Goal: Task Accomplishment & Management: Complete application form

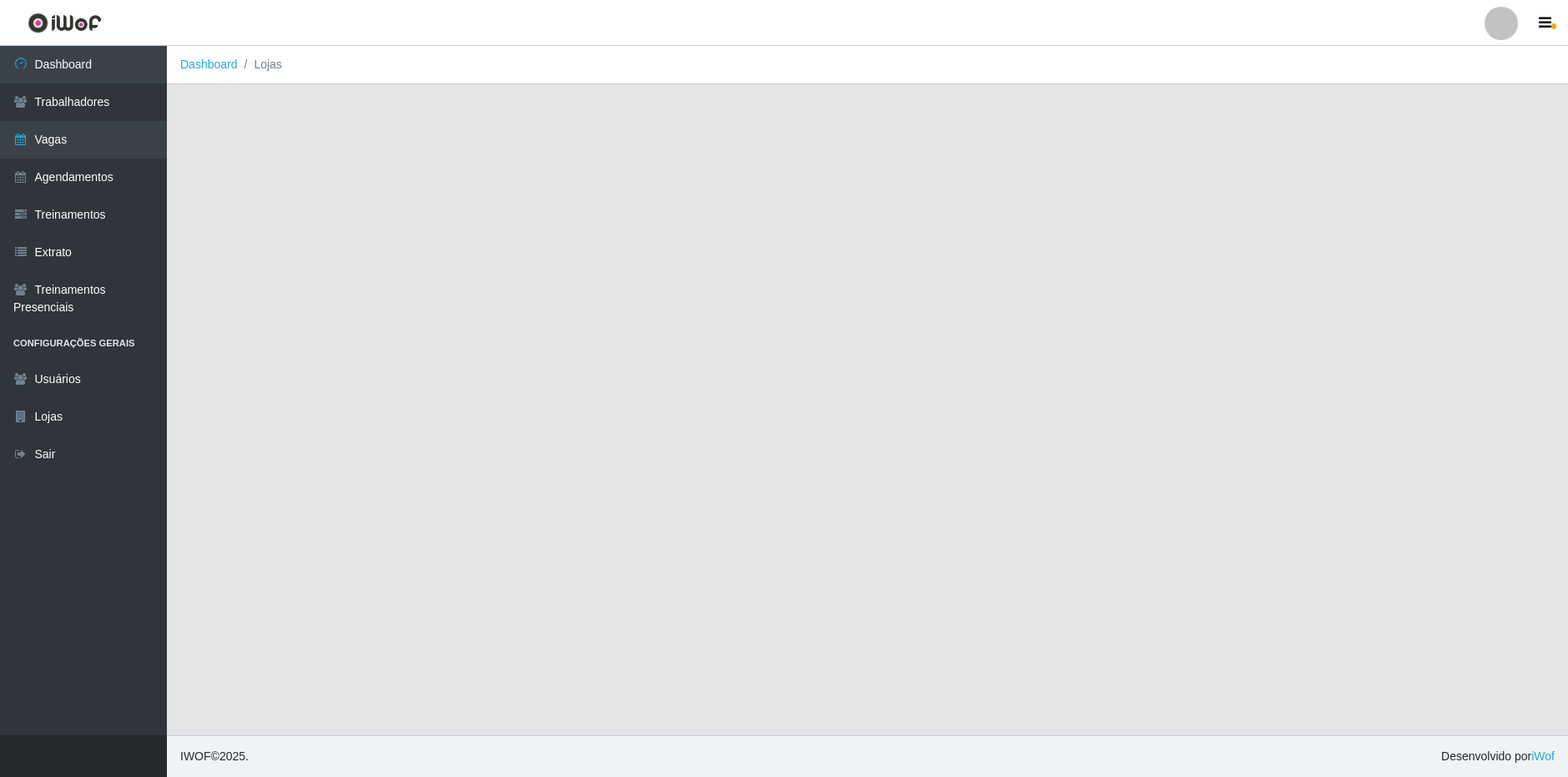
click at [1501, 13] on div at bounding box center [1501, 23] width 33 height 33
click at [683, 527] on main "Dashboard Lojas" at bounding box center [867, 390] width 1401 height 689
click at [1517, 24] on div at bounding box center [1501, 23] width 33 height 33
click at [1438, 129] on button "Sair" at bounding box center [1470, 130] width 151 height 34
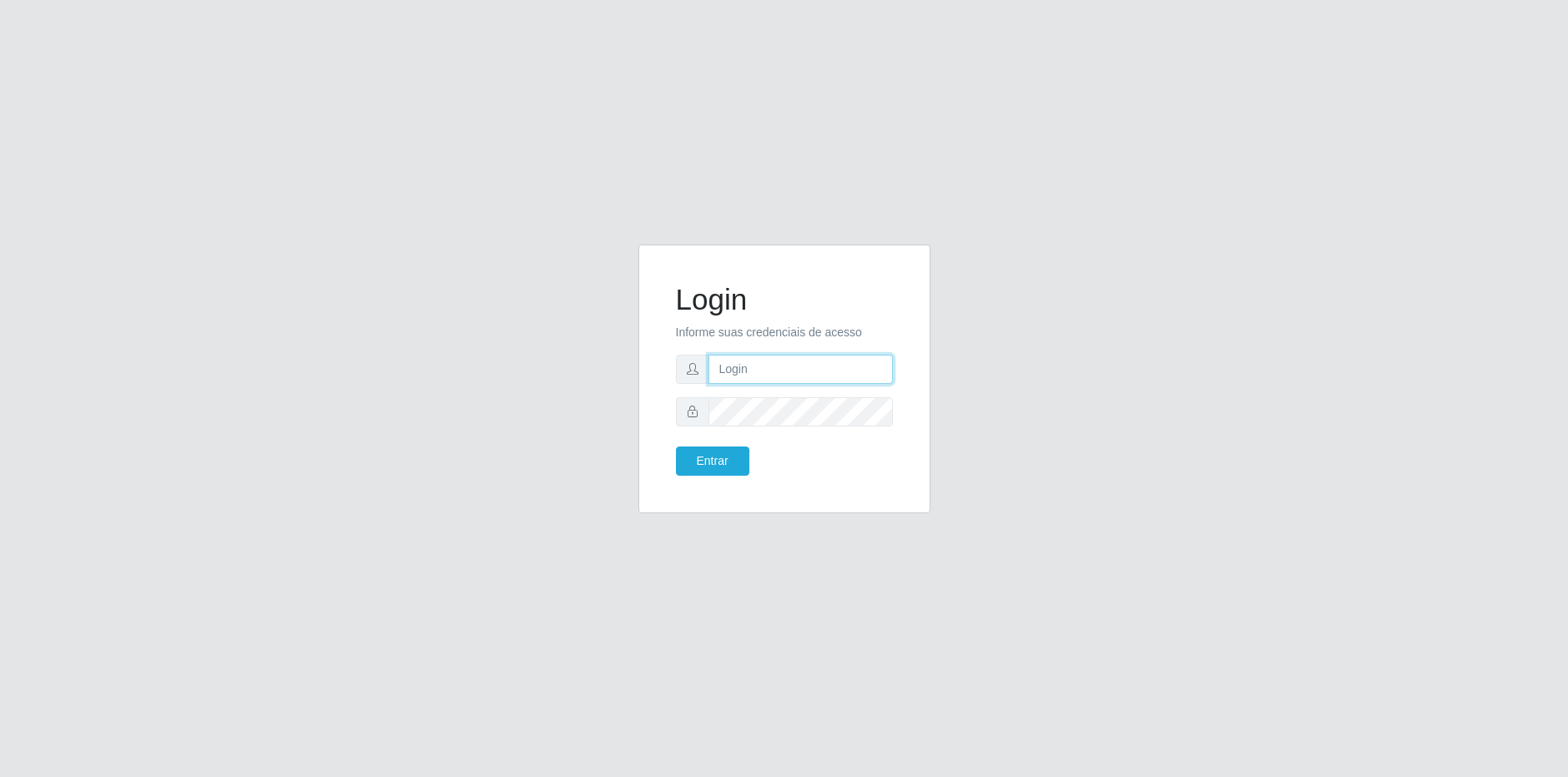
click at [723, 379] on input "text" at bounding box center [800, 369] width 184 height 30
type input "matheus@nordestao.com.br"
click at [676, 446] on button "Entrar" at bounding box center [712, 460] width 73 height 30
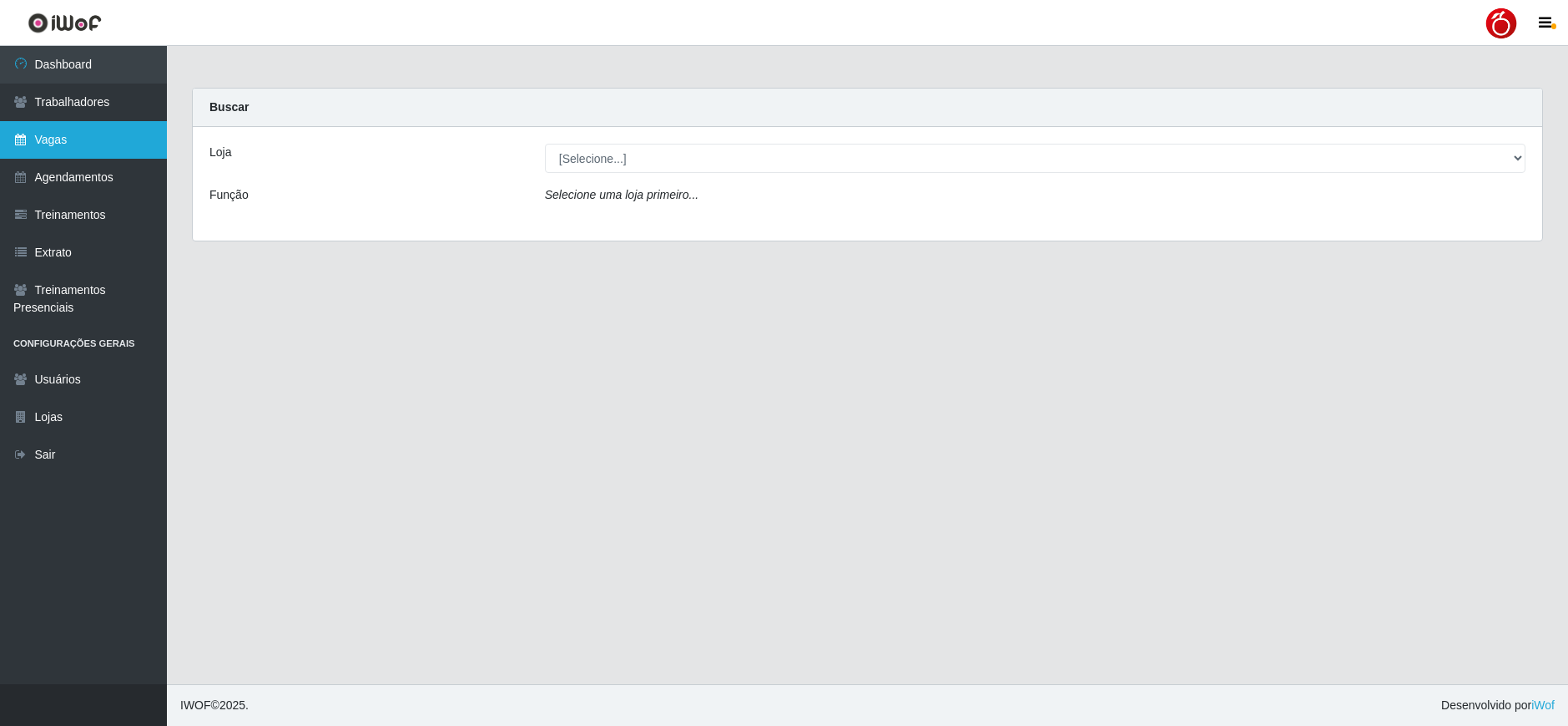
click at [26, 139] on icon at bounding box center [21, 139] width 15 height 11
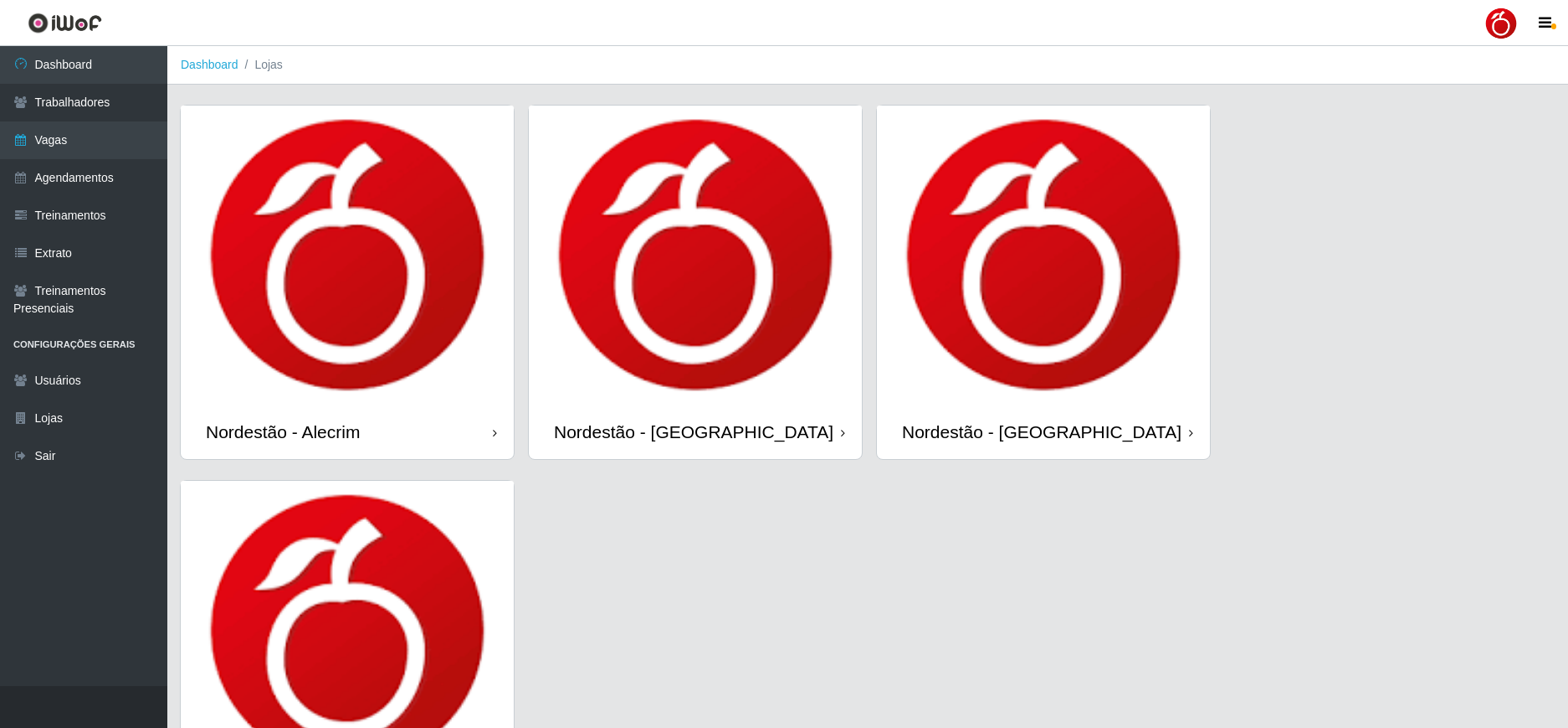
click at [485, 426] on div "Nordestão - Alecrim" at bounding box center [347, 431] width 333 height 55
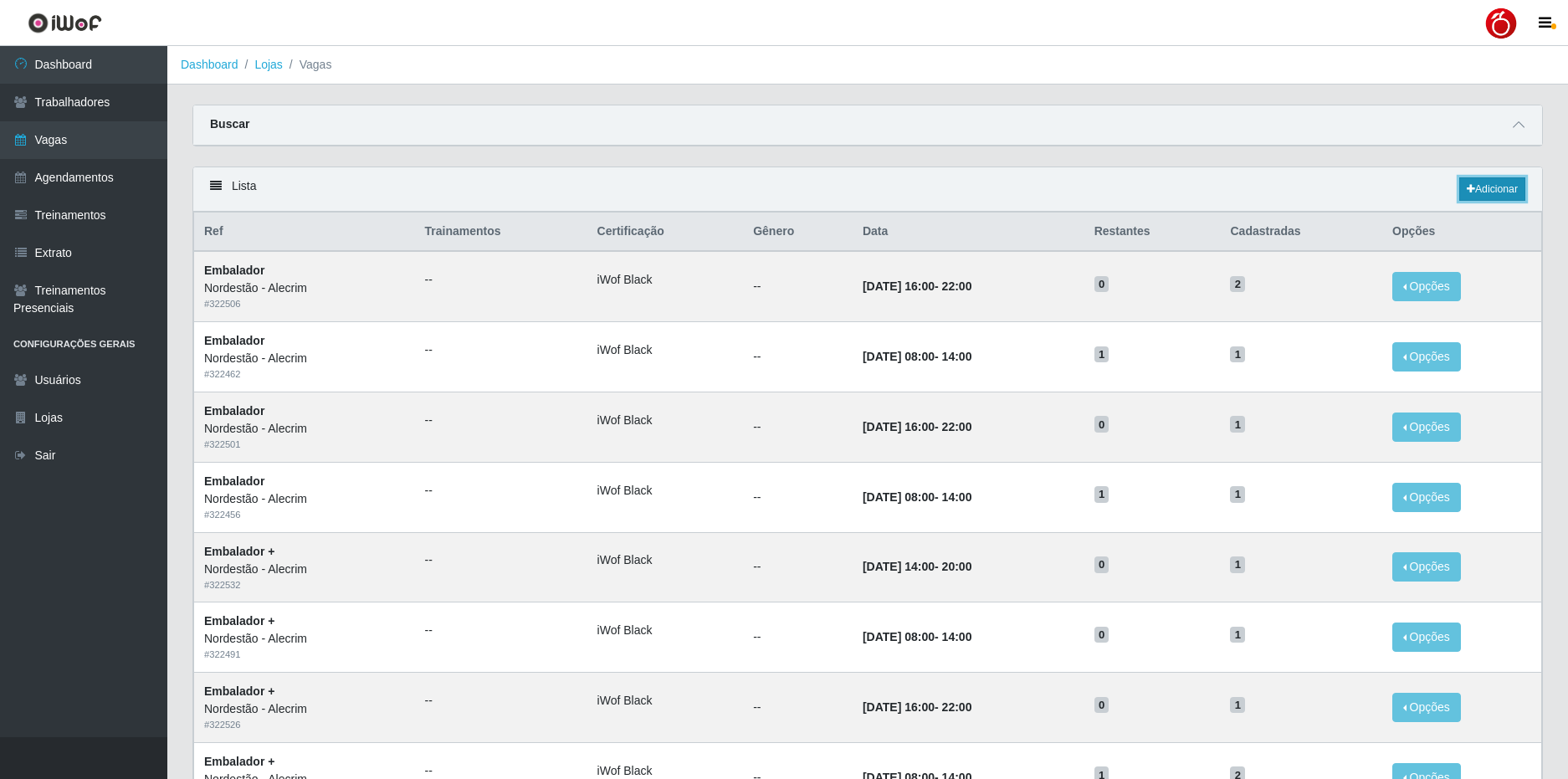
click at [1485, 193] on link "Adicionar" at bounding box center [1492, 189] width 66 height 24
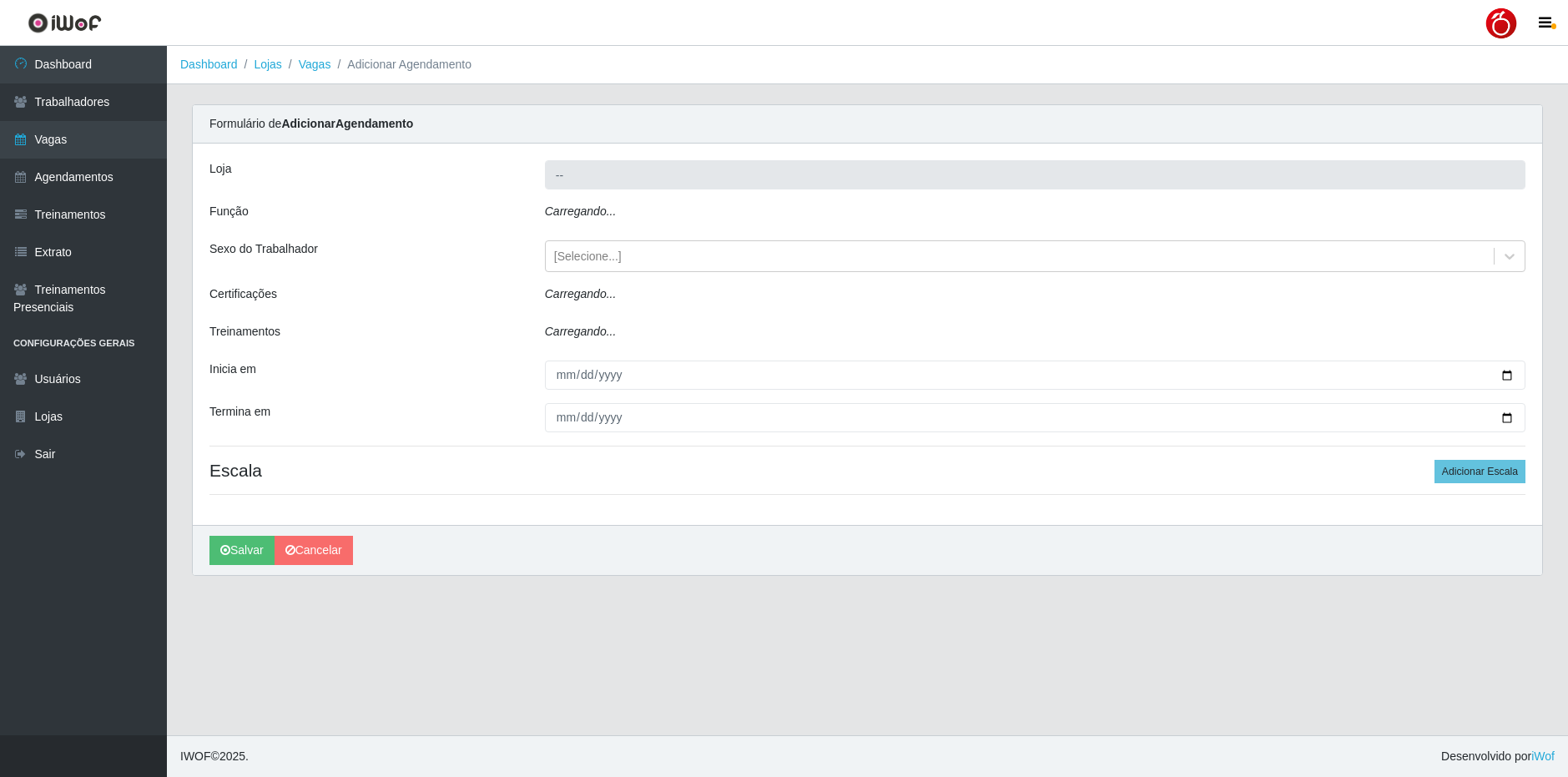
type input "Nordestão - Alecrim"
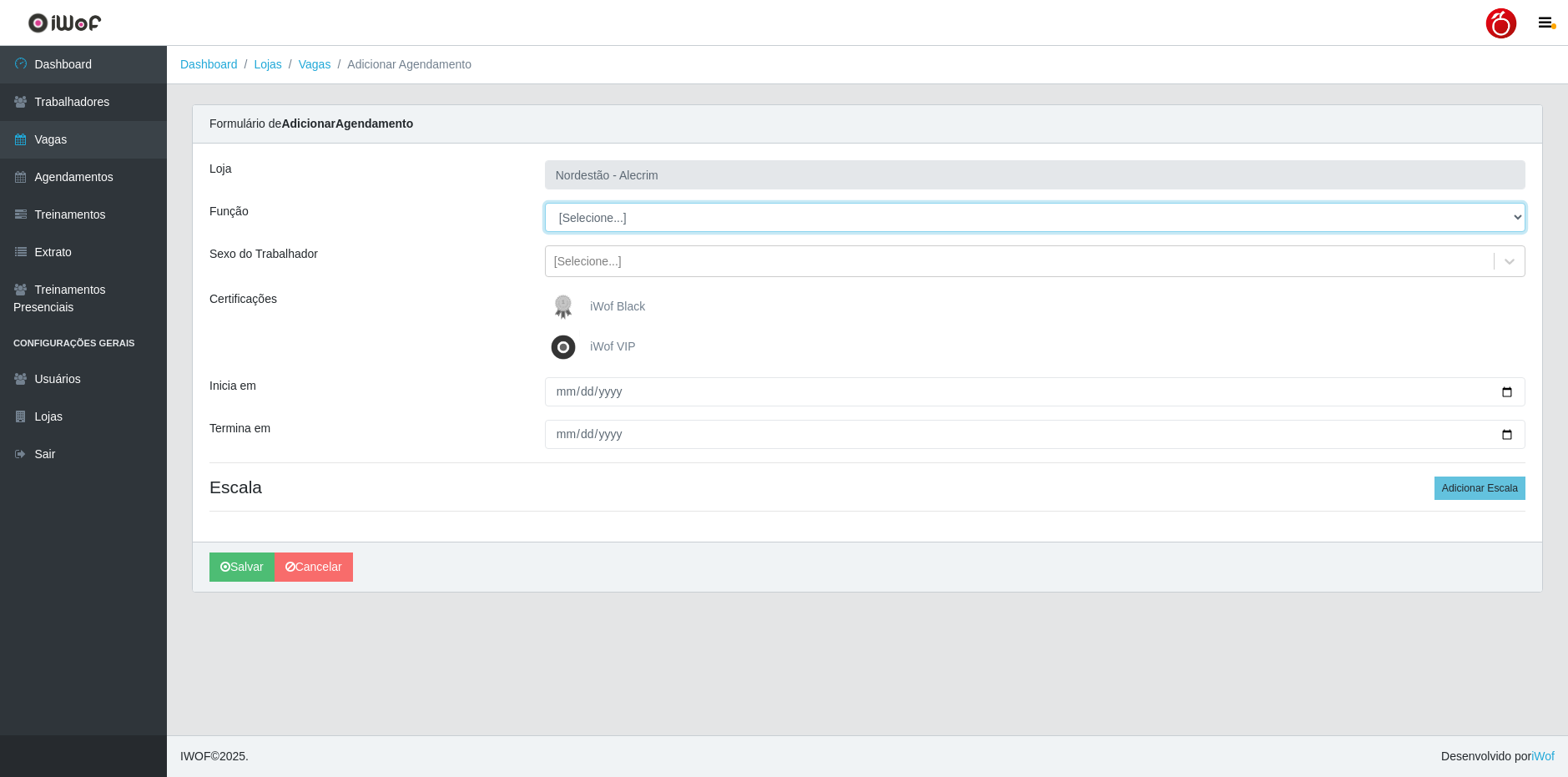
click at [676, 211] on select "[Selecione...] Balconista + Balconista de Padaria Balconista de Padaria ++ Emba…" at bounding box center [1035, 217] width 980 height 30
click at [632, 231] on select "[Selecione...] Balconista + Balconista de Padaria Balconista de Padaria ++ Emba…" at bounding box center [1035, 217] width 980 height 30
select select "1"
click at [545, 203] on select "[Selecione...] Balconista + Balconista de Padaria Balconista de Padaria ++ Emba…" at bounding box center [1035, 217] width 980 height 30
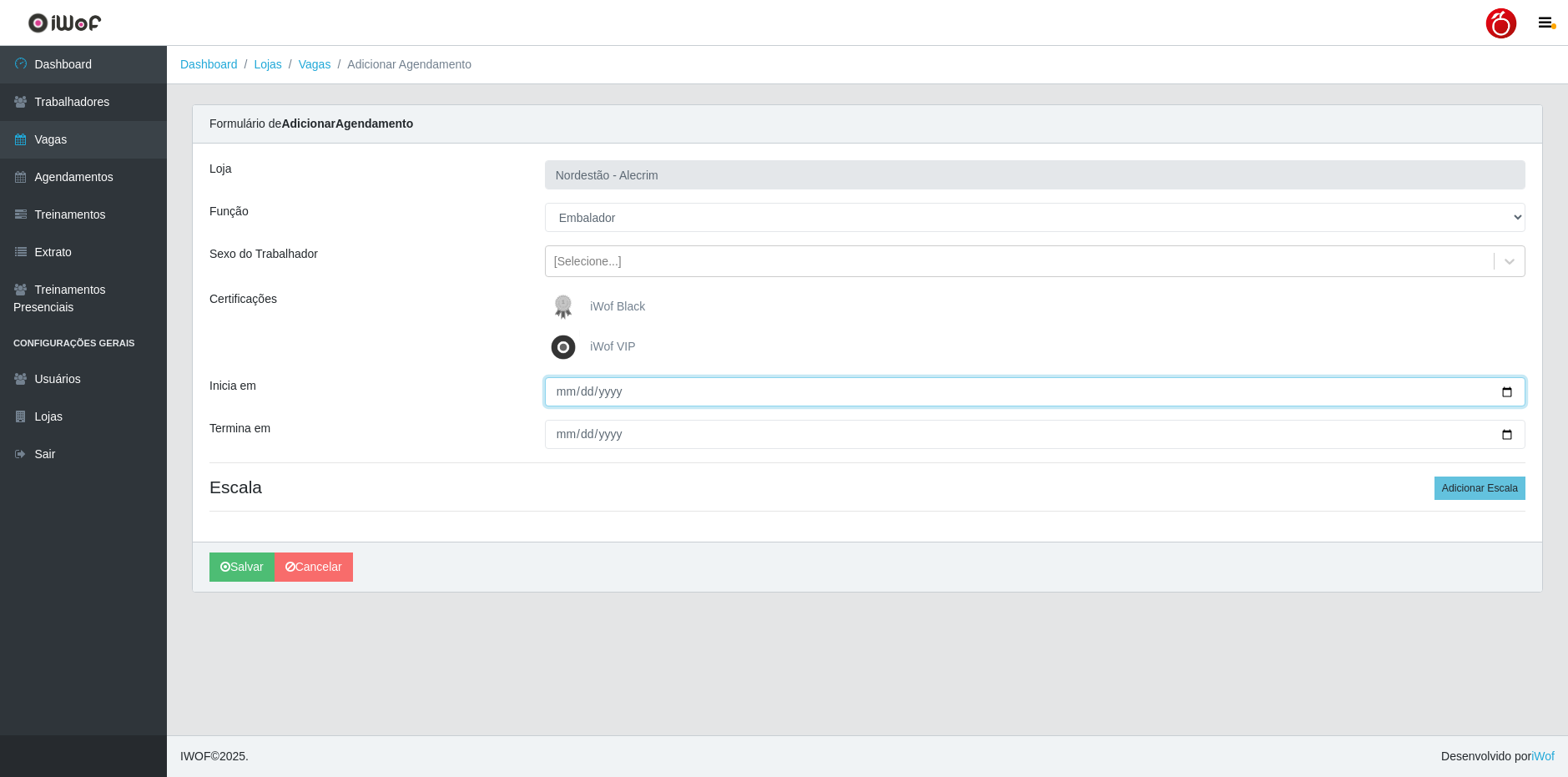
click at [1508, 391] on input "Inicia em" at bounding box center [1035, 392] width 980 height 30
type input "2025-09-01"
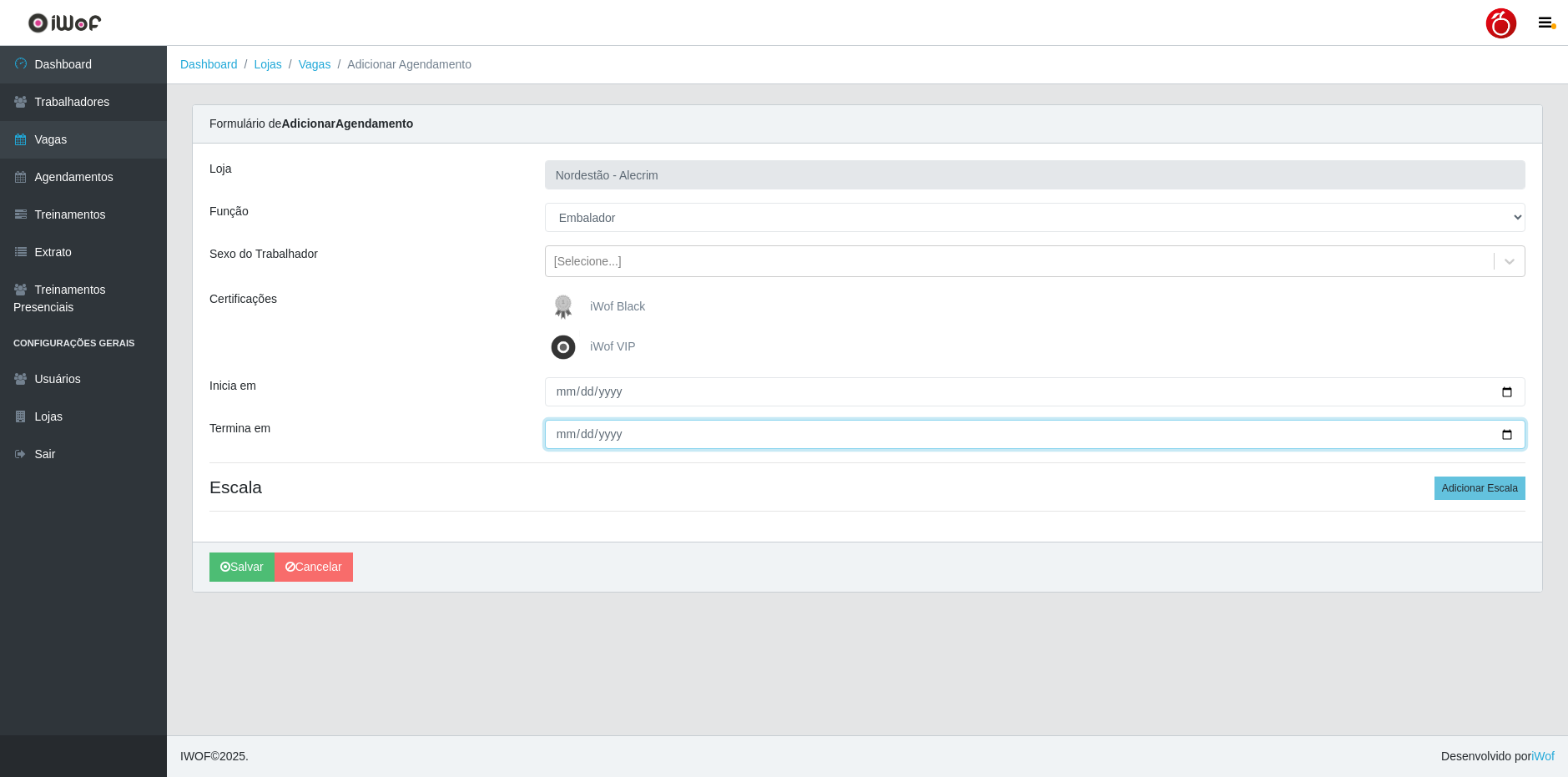
click at [1510, 429] on input "Termina em" at bounding box center [1035, 434] width 980 height 30
type input "2025-09-10"
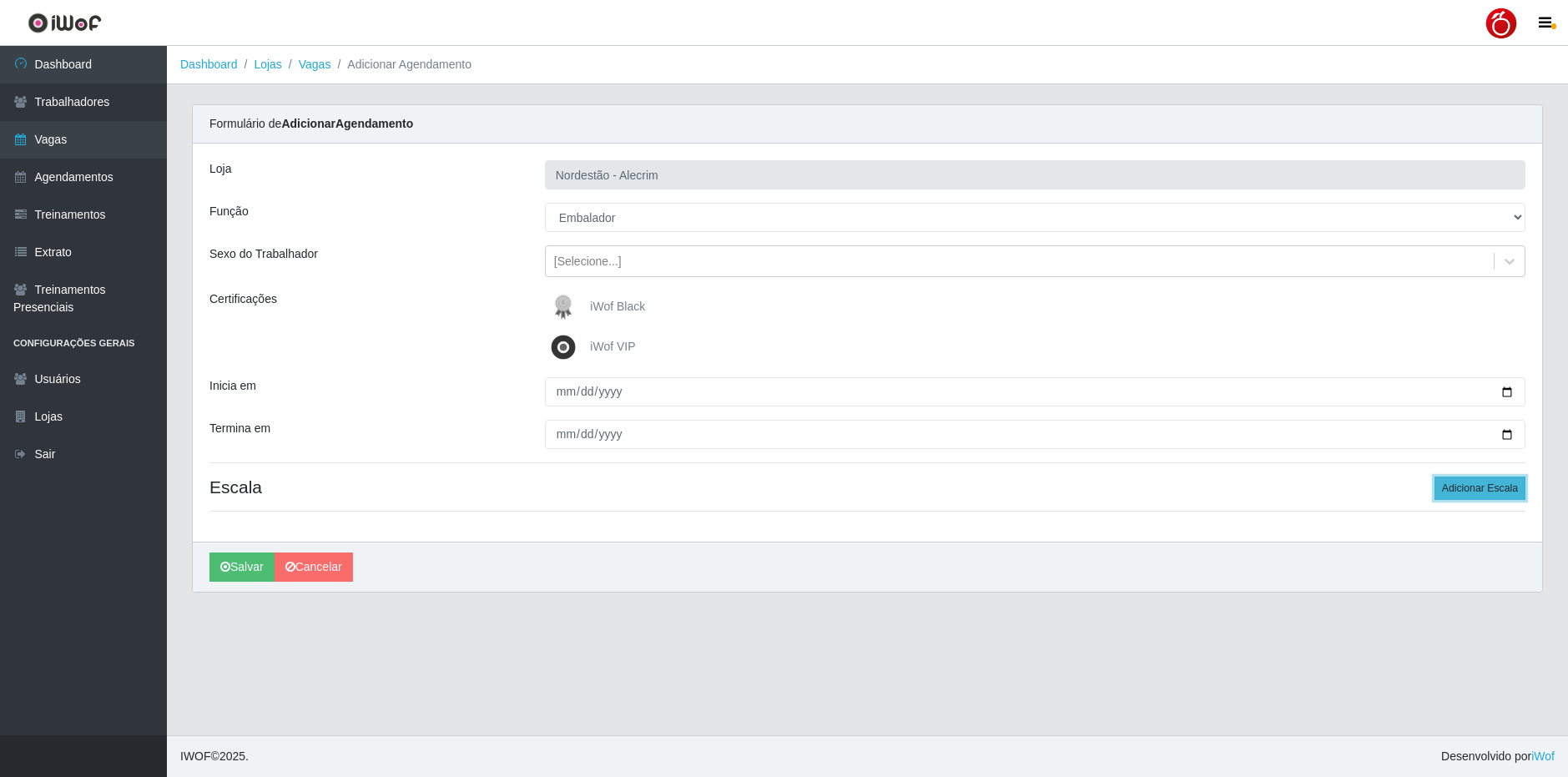
click at [1468, 497] on button "Adicionar Escala" at bounding box center [1479, 488] width 91 height 24
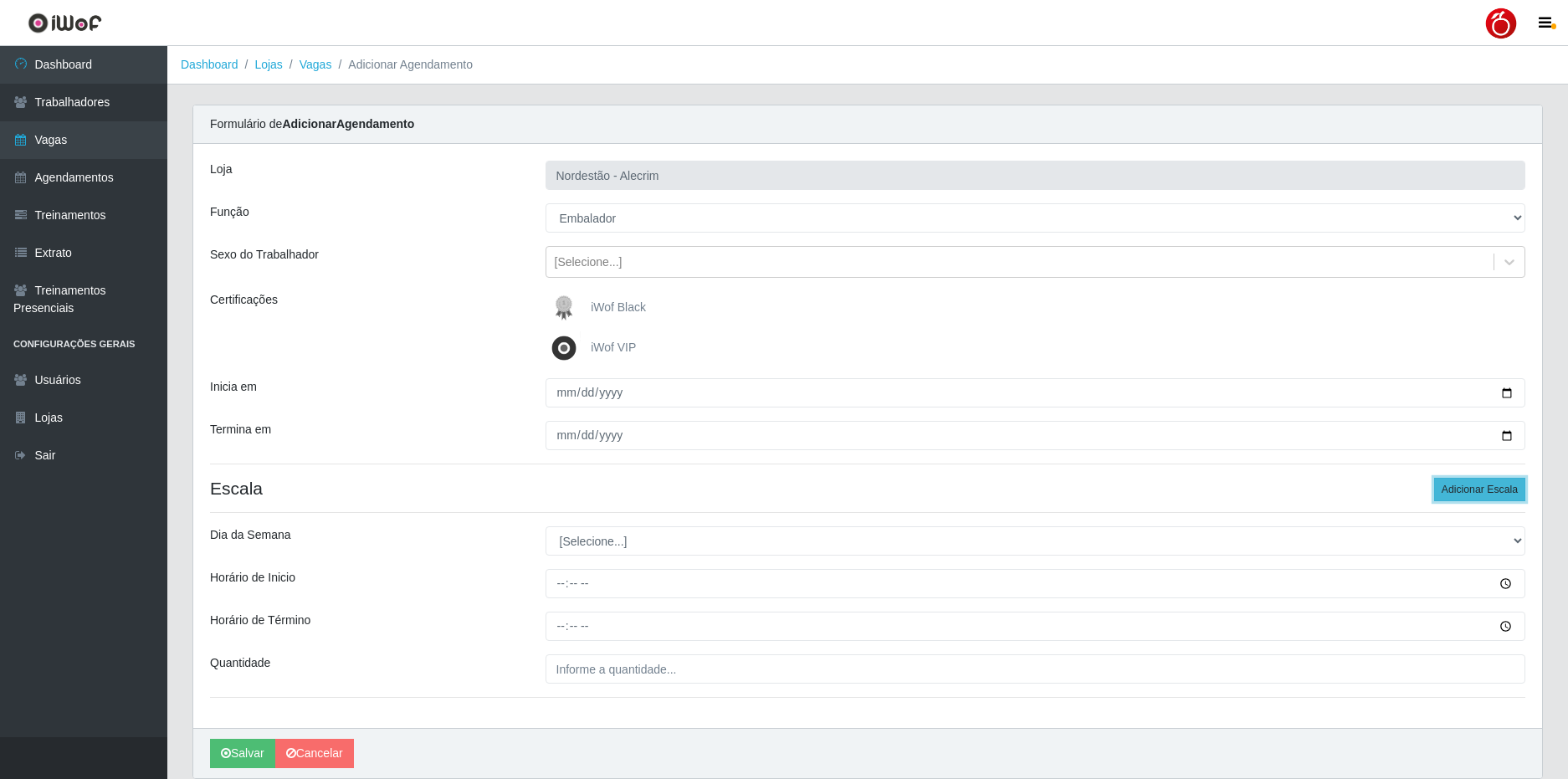
click at [1471, 495] on button "Adicionar Escala" at bounding box center [1479, 489] width 91 height 24
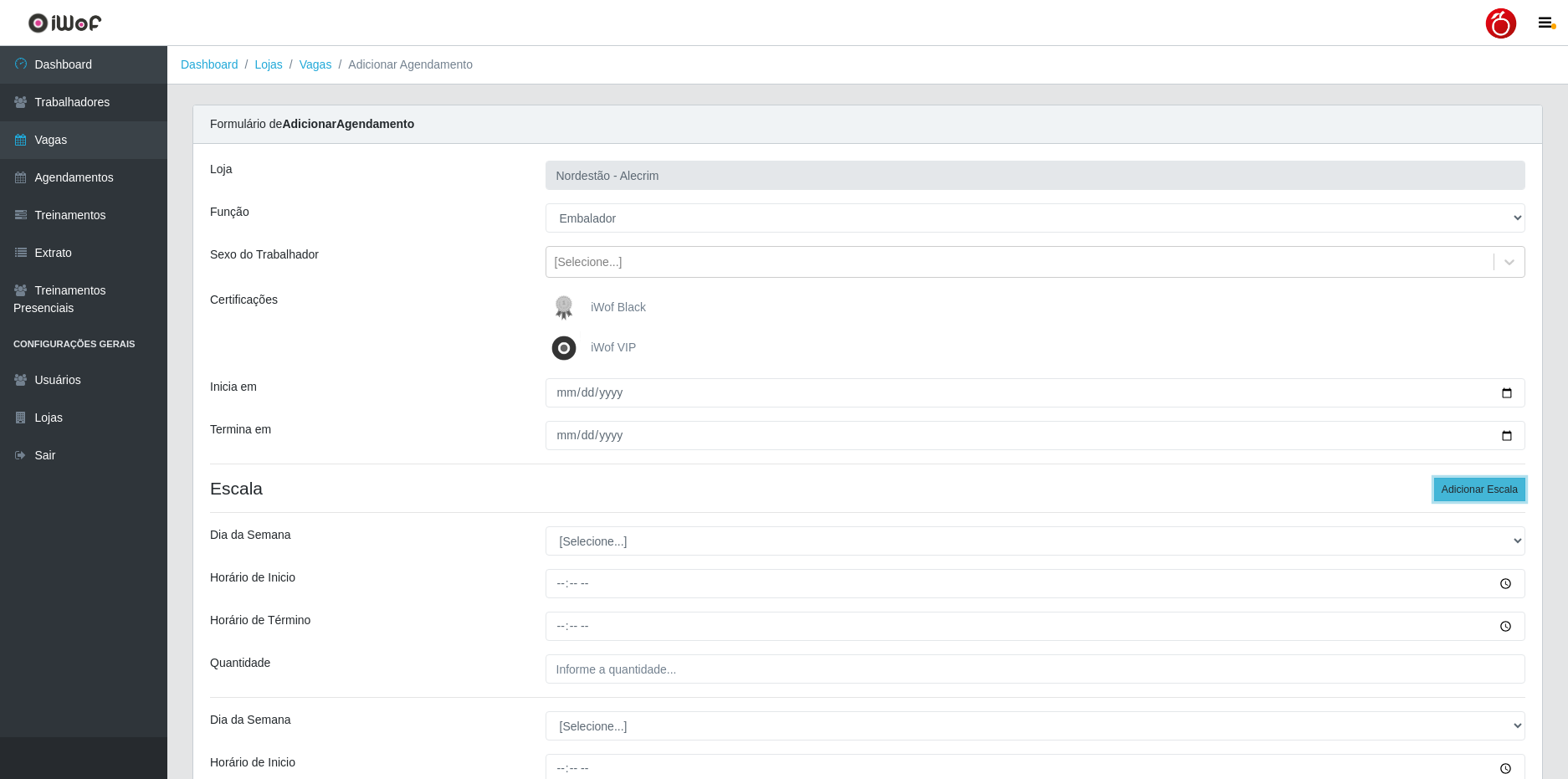
click at [1471, 494] on button "Adicionar Escala" at bounding box center [1479, 489] width 91 height 24
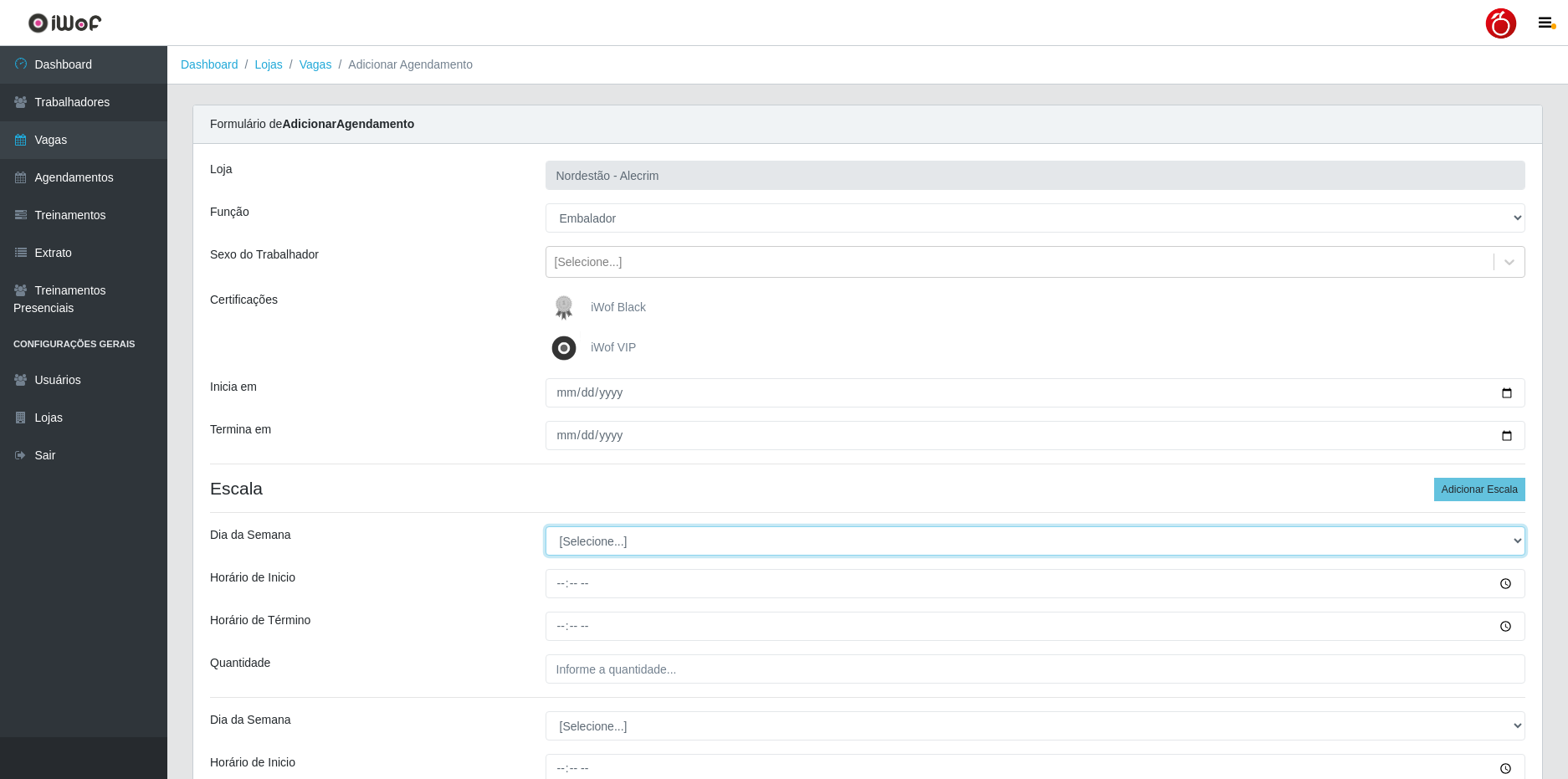
click at [600, 549] on select "[Selecione...] Segunda Terça Quarta Quinta Sexta Sábado Domingo" at bounding box center [1036, 540] width 981 height 30
select select "1"
click at [546, 526] on select "[Selecione...] Segunda Terça Quarta Quinta Sexta Sábado Domingo" at bounding box center [1036, 540] width 981 height 30
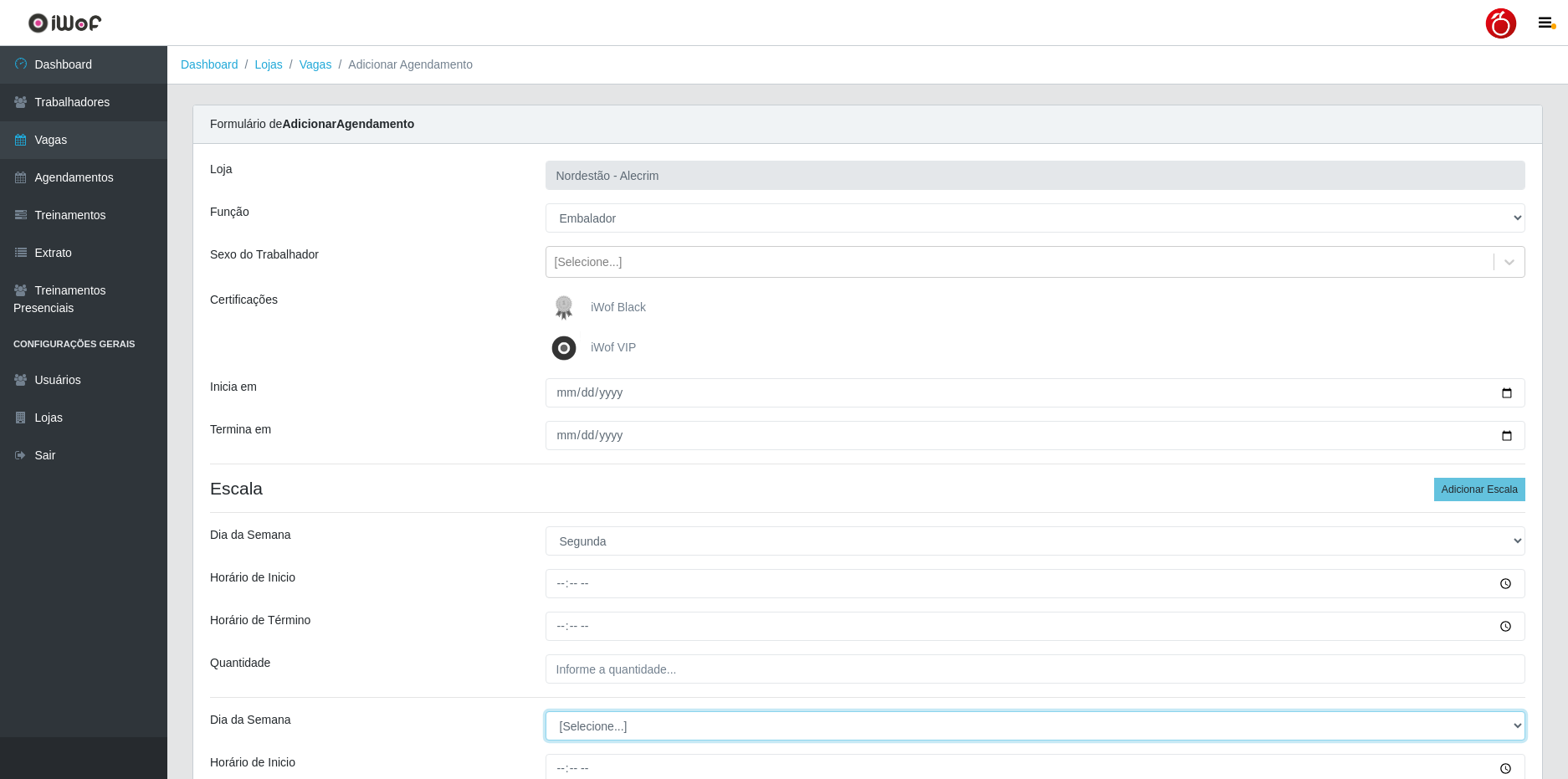
click at [587, 730] on select "[Selecione...] Segunda Terça Quarta Quinta Sexta Sábado Domingo" at bounding box center [1036, 725] width 981 height 30
select select "2"
click at [546, 711] on select "[Selecione...] Segunda Terça Quarta Quinta Sexta Sábado Domingo" at bounding box center [1036, 725] width 981 height 30
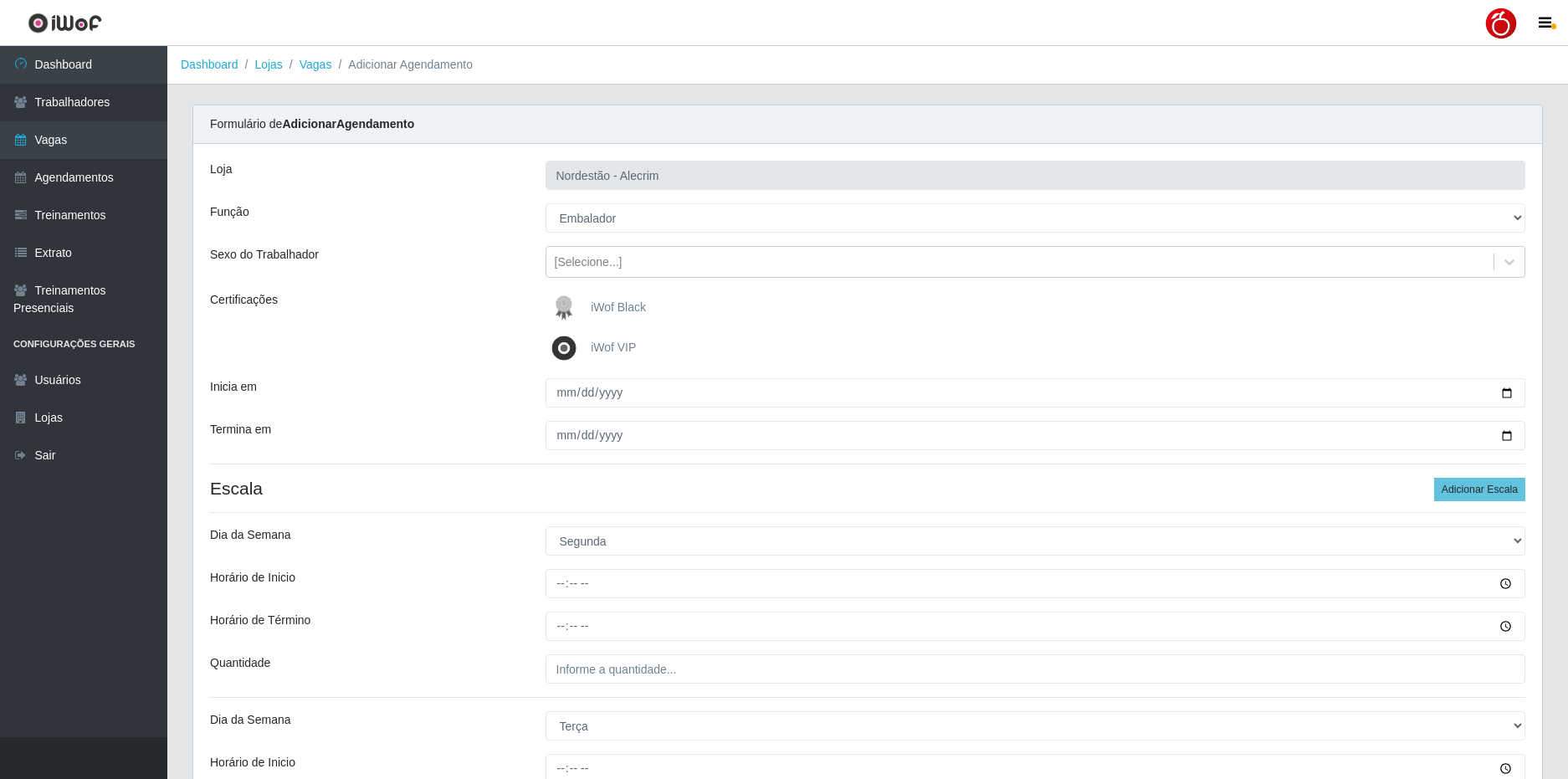
drag, startPoint x: 497, startPoint y: 680, endPoint x: 472, endPoint y: 710, distance: 39.1
click at [497, 681] on div "Quantidade" at bounding box center [365, 668] width 336 height 30
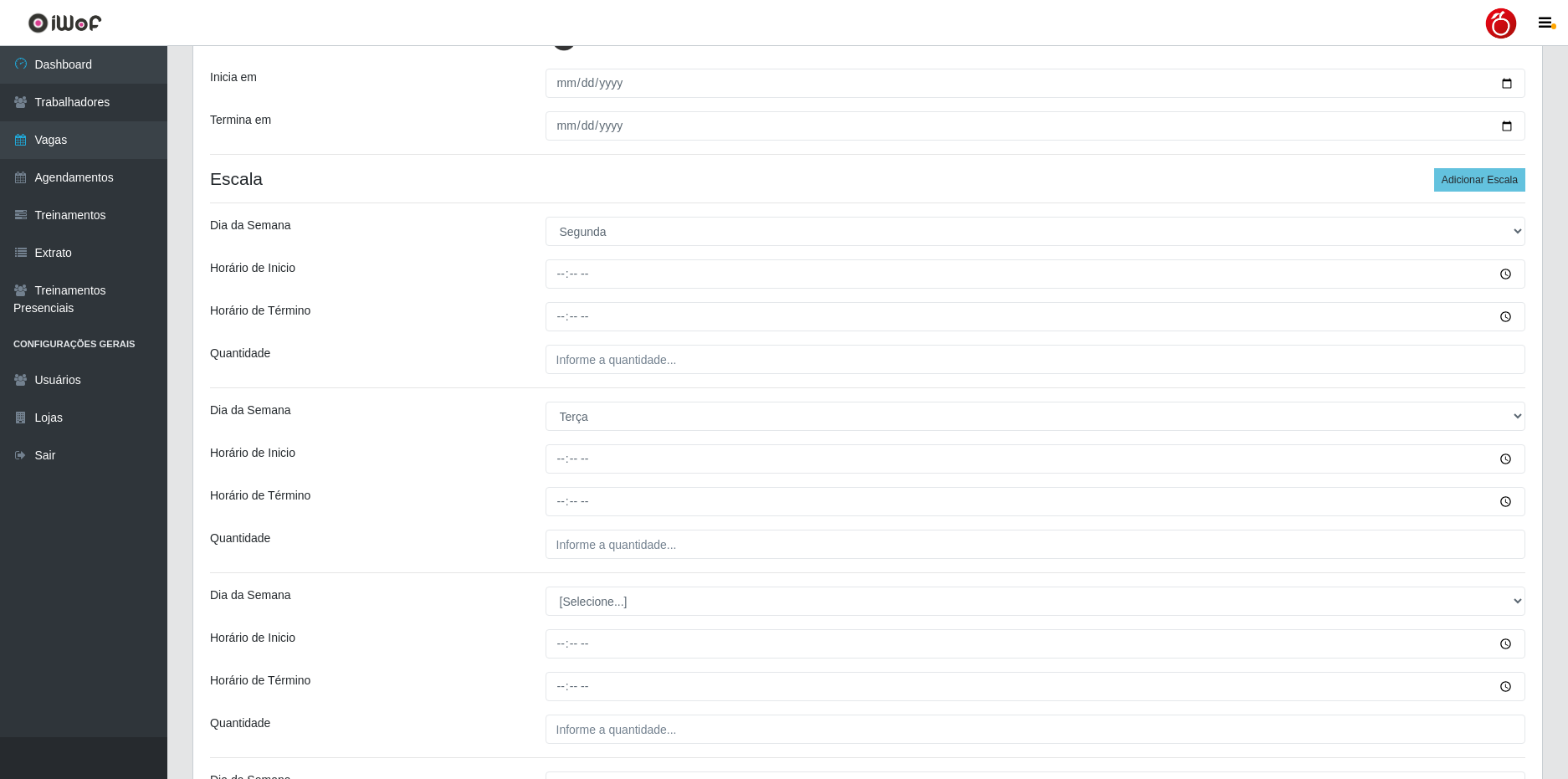
scroll to position [335, 0]
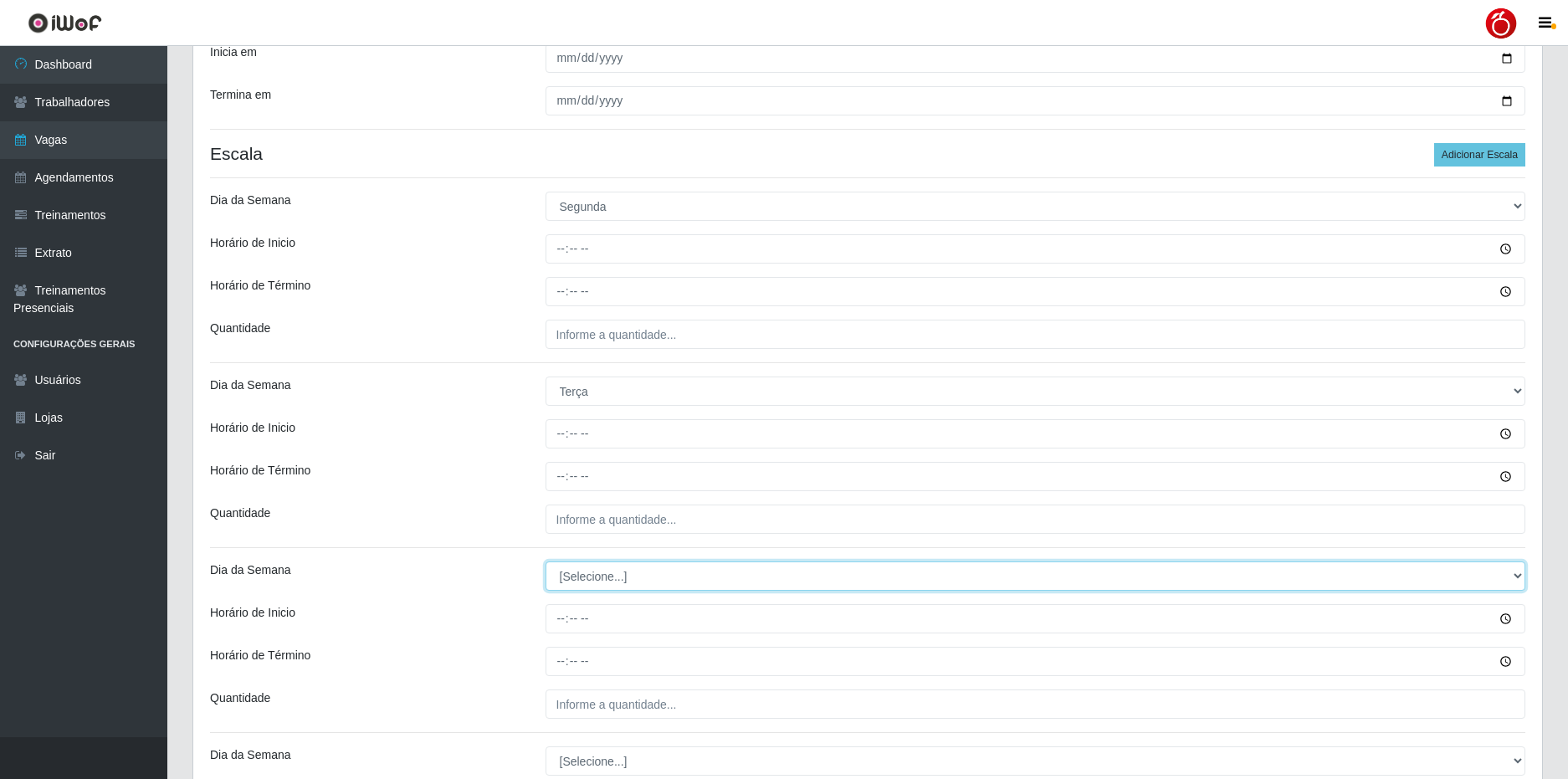
click at [607, 580] on select "[Selecione...] Segunda Terça Quarta Quinta Sexta Sábado Domingo" at bounding box center [1036, 575] width 981 height 30
select select "3"
click at [546, 561] on select "[Selecione...] Segunda Terça Quarta Quinta Sexta Sábado Domingo" at bounding box center [1036, 575] width 981 height 30
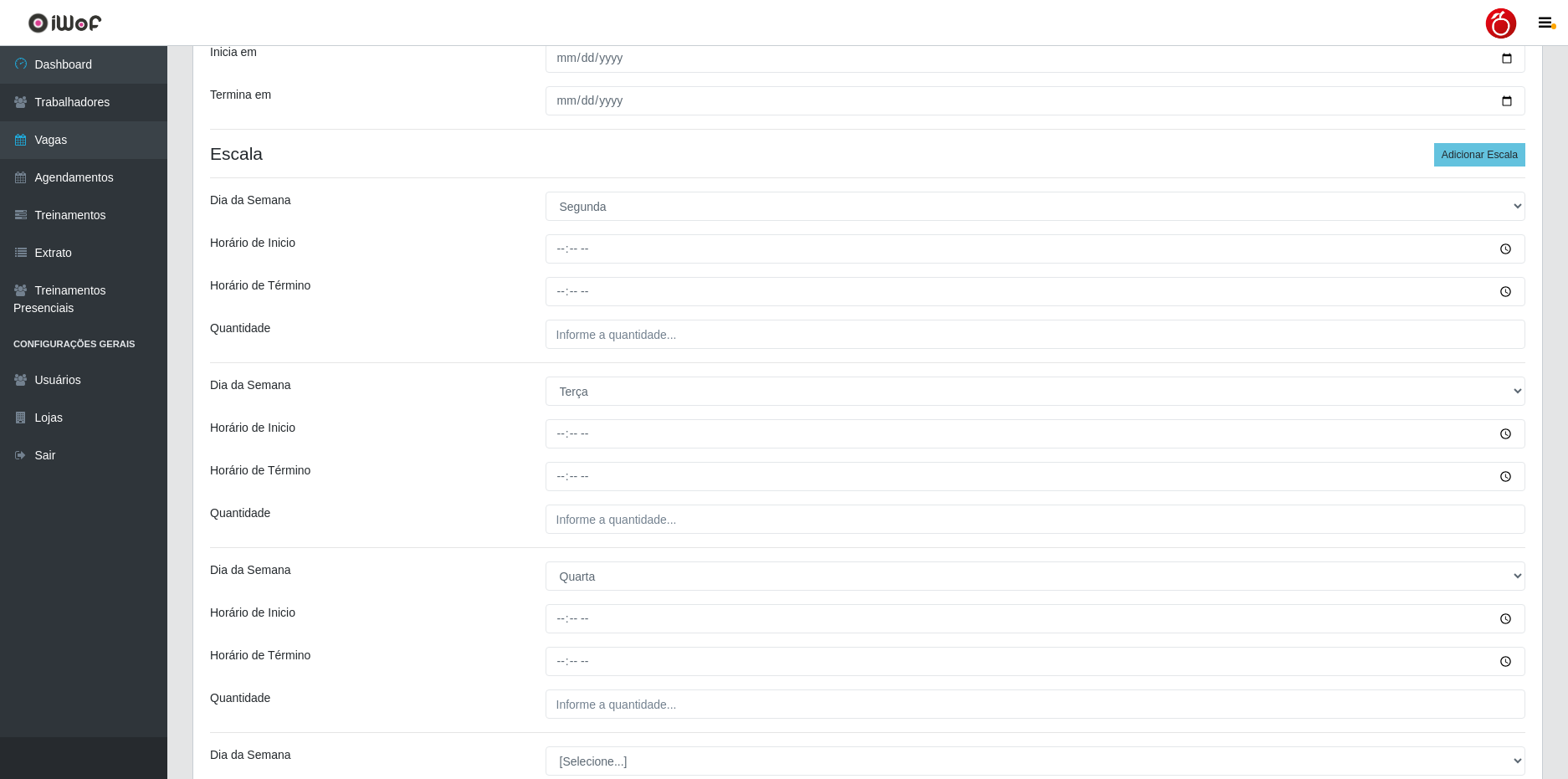
click at [534, 634] on div "Loja Nordestão - Alecrim Função [Selecione...] Balconista + Balconista de Padar…" at bounding box center [867, 470] width 1349 height 1324
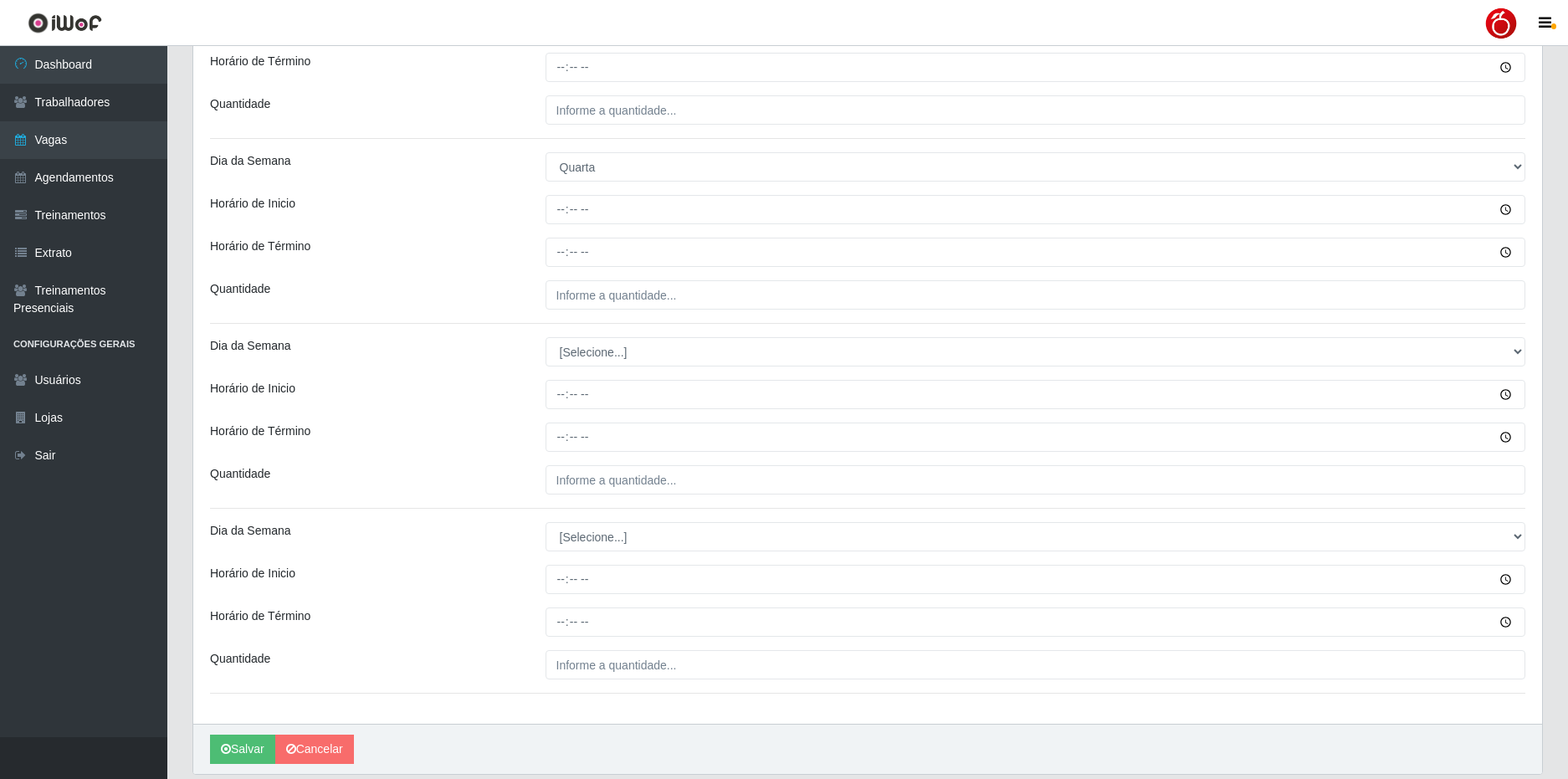
scroll to position [753, 0]
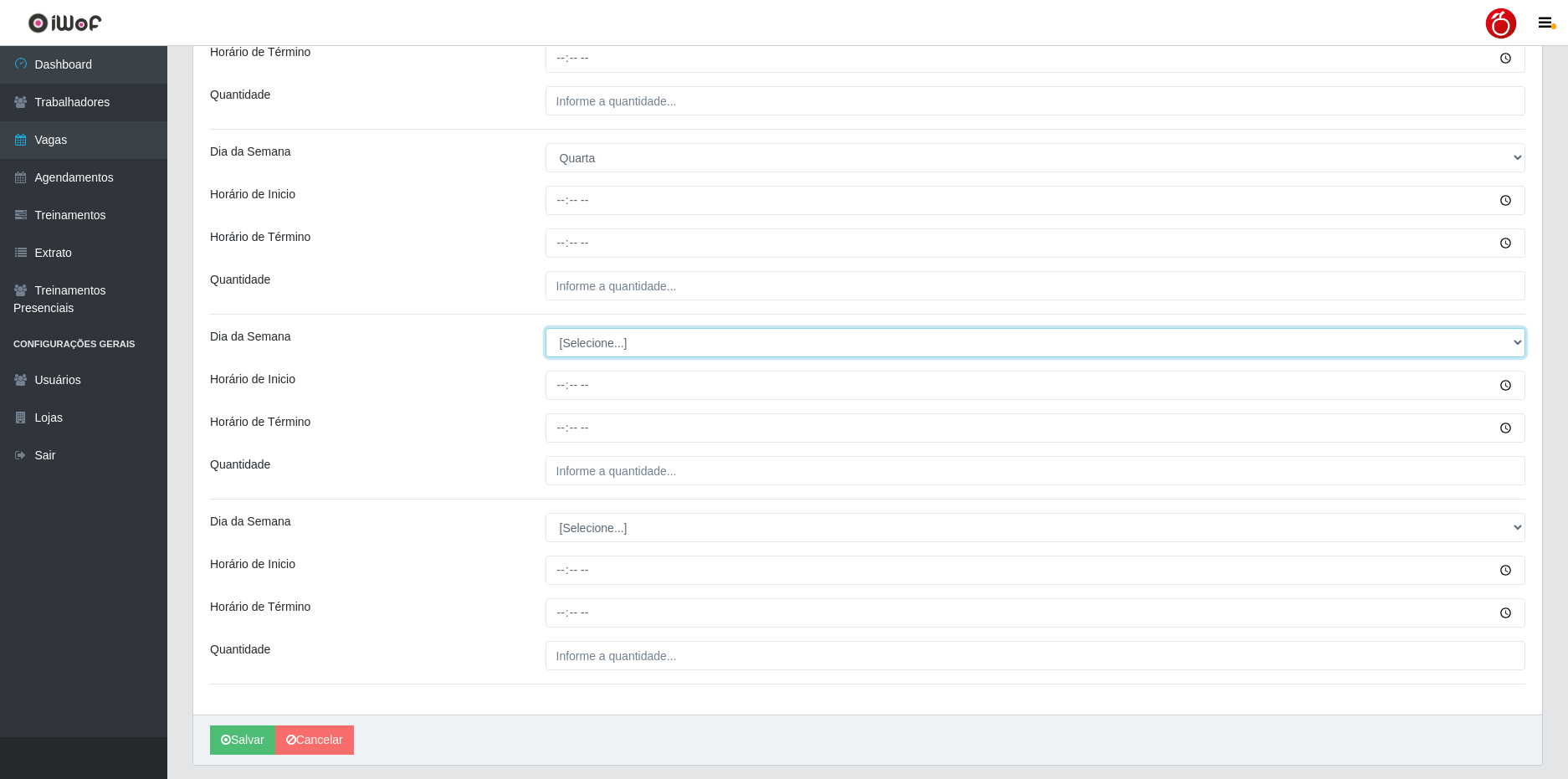
click at [611, 342] on select "[Selecione...] Segunda Terça Quarta Quinta Sexta Sábado Domingo" at bounding box center [1036, 342] width 981 height 30
select select "4"
click at [546, 328] on select "[Selecione...] Segunda Terça Quarta Quinta Sexta Sábado Domingo" at bounding box center [1036, 342] width 981 height 30
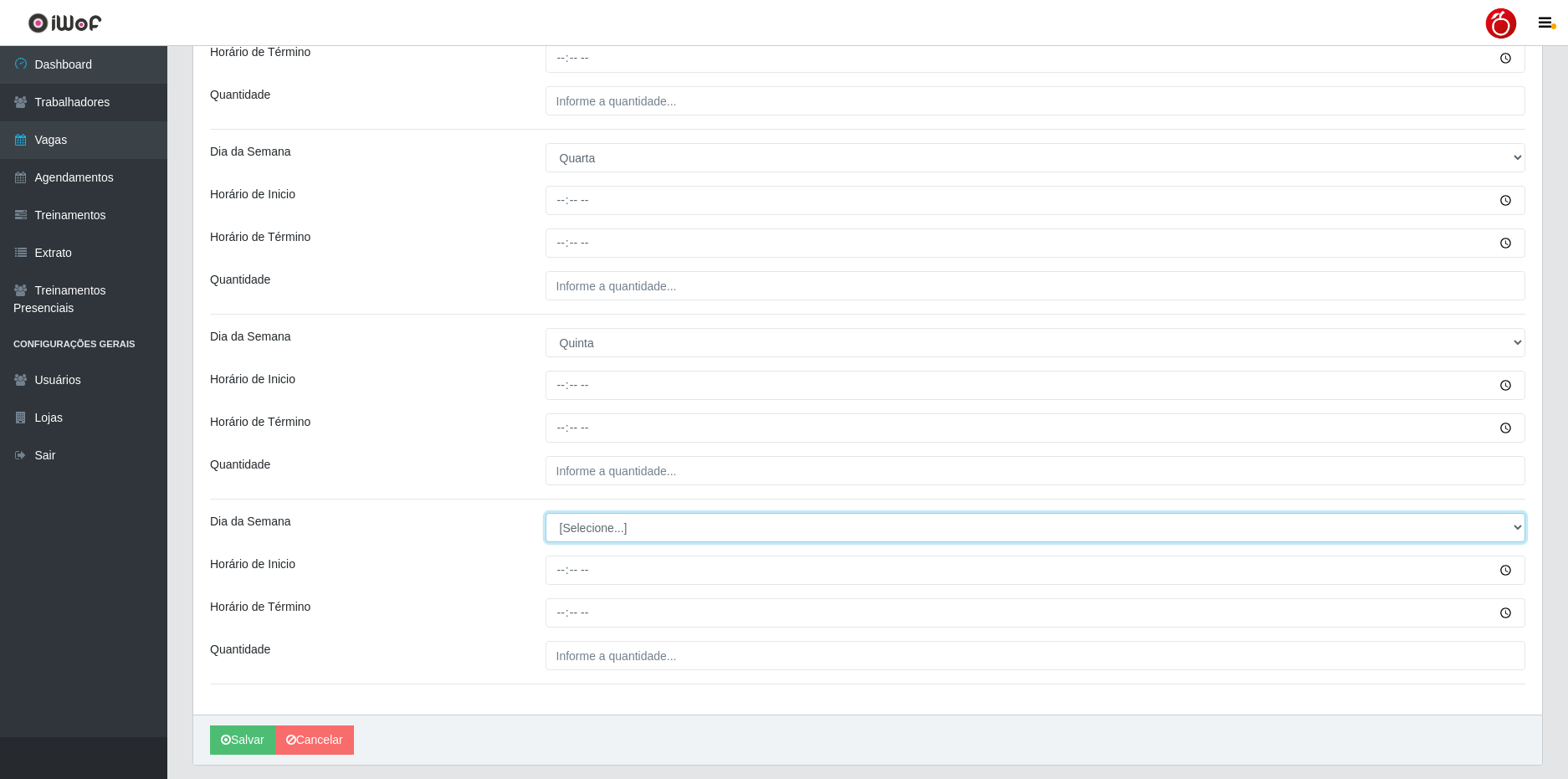
click at [588, 526] on select "[Selecione...] Segunda Terça Quarta Quinta Sexta Sábado Domingo" at bounding box center [1036, 527] width 981 height 30
select select "5"
click at [546, 512] on select "[Selecione...] Segunda Terça Quarta Quinta Sexta Sábado Domingo" at bounding box center [1036, 527] width 981 height 30
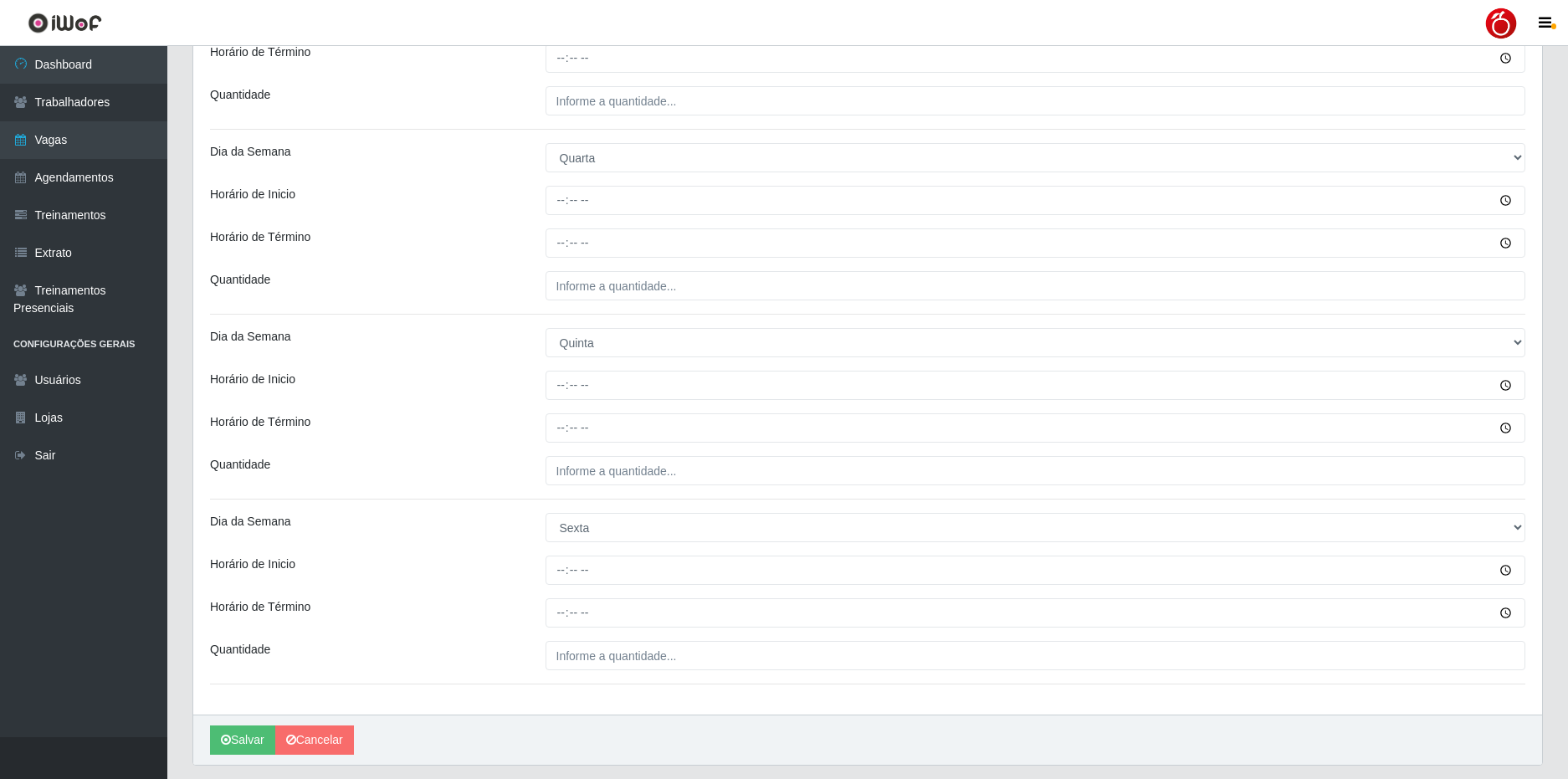
click at [412, 477] on div "Quantidade" at bounding box center [365, 470] width 336 height 30
click at [430, 417] on div "Horário de Término" at bounding box center [365, 427] width 336 height 30
click at [499, 514] on div "Dia da Semana" at bounding box center [365, 527] width 336 height 30
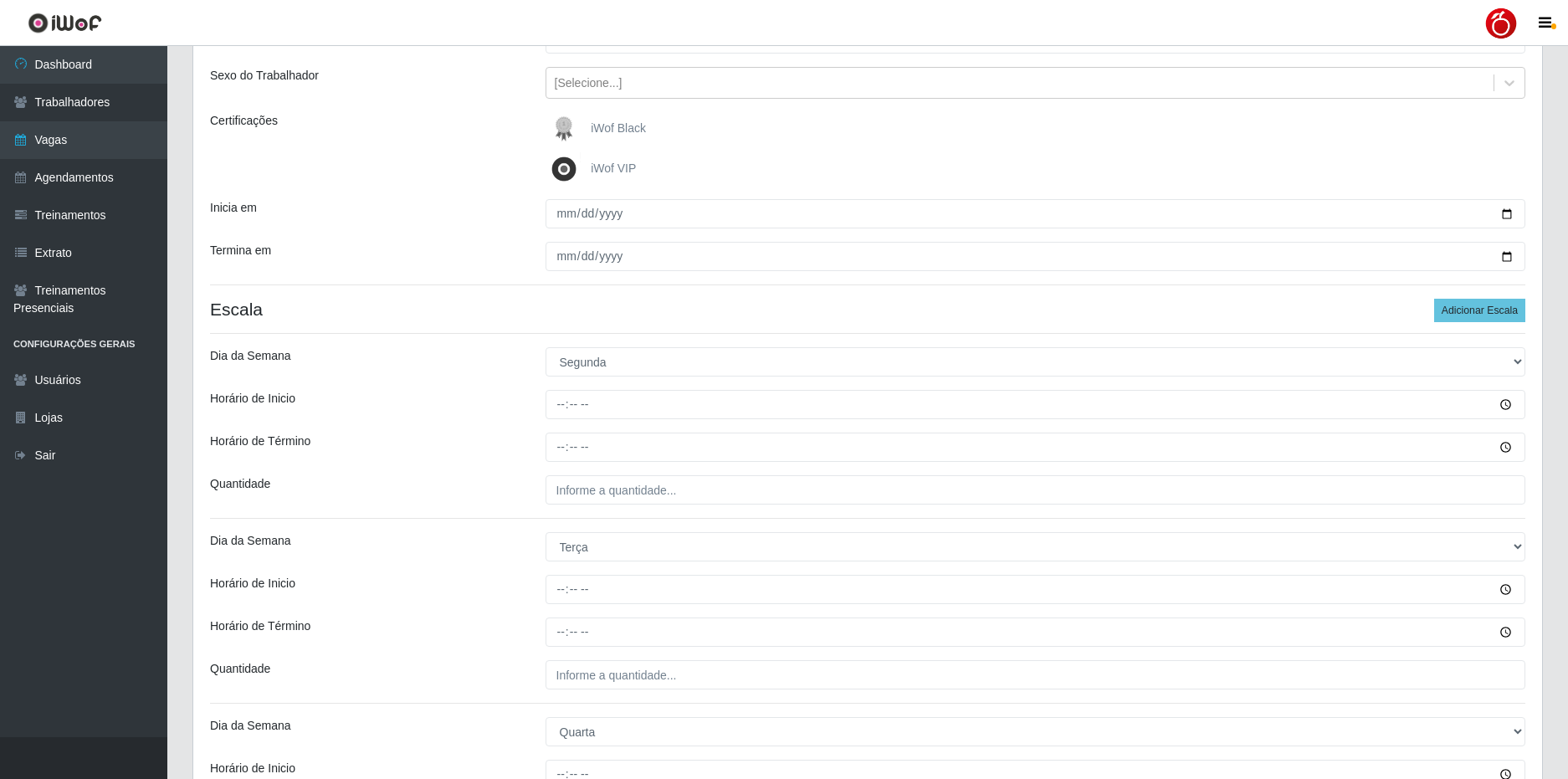
scroll to position [84, 0]
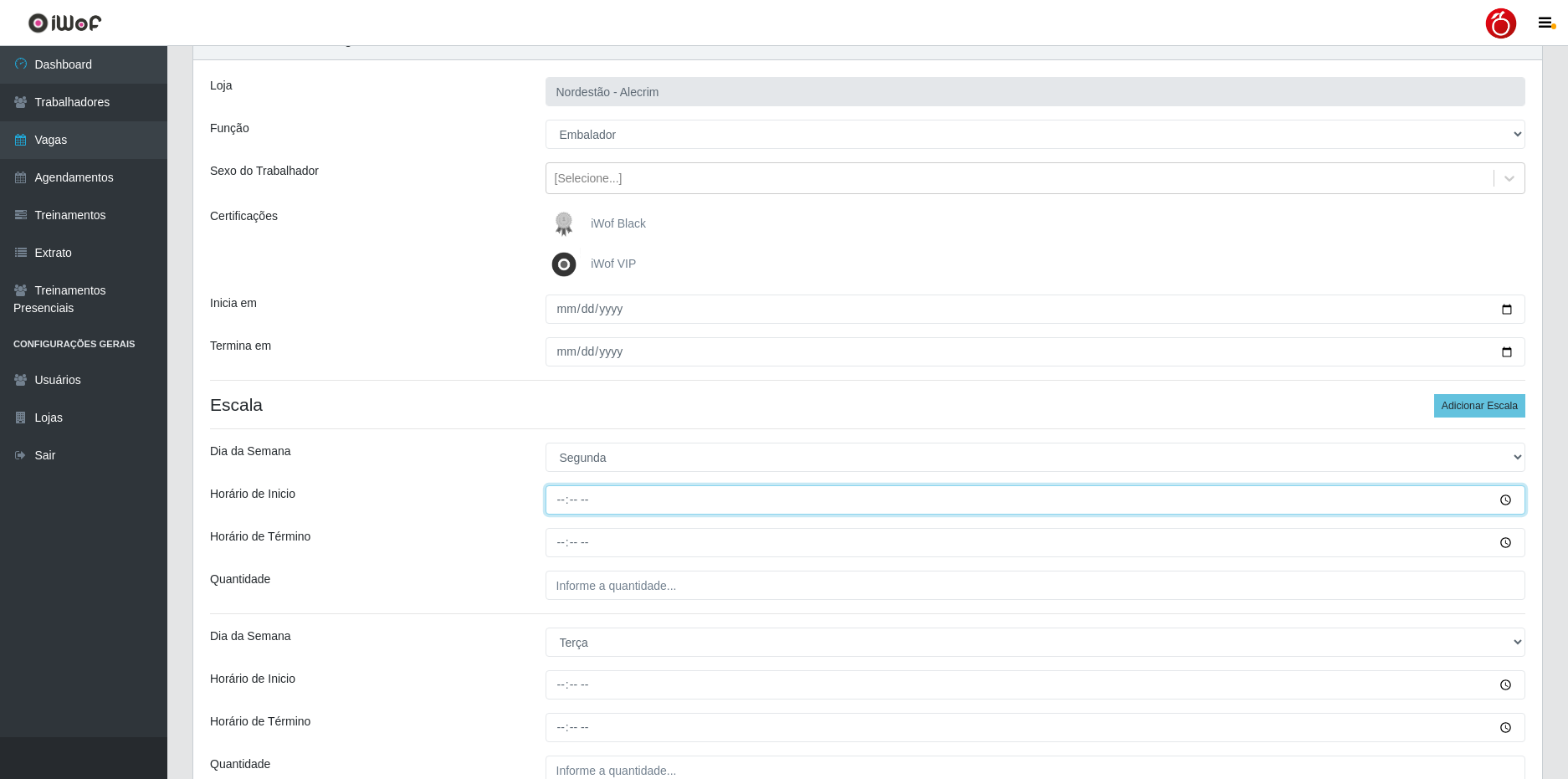
click at [564, 500] on input "Horário de Inicio" at bounding box center [1036, 500] width 981 height 30
type input "16:00"
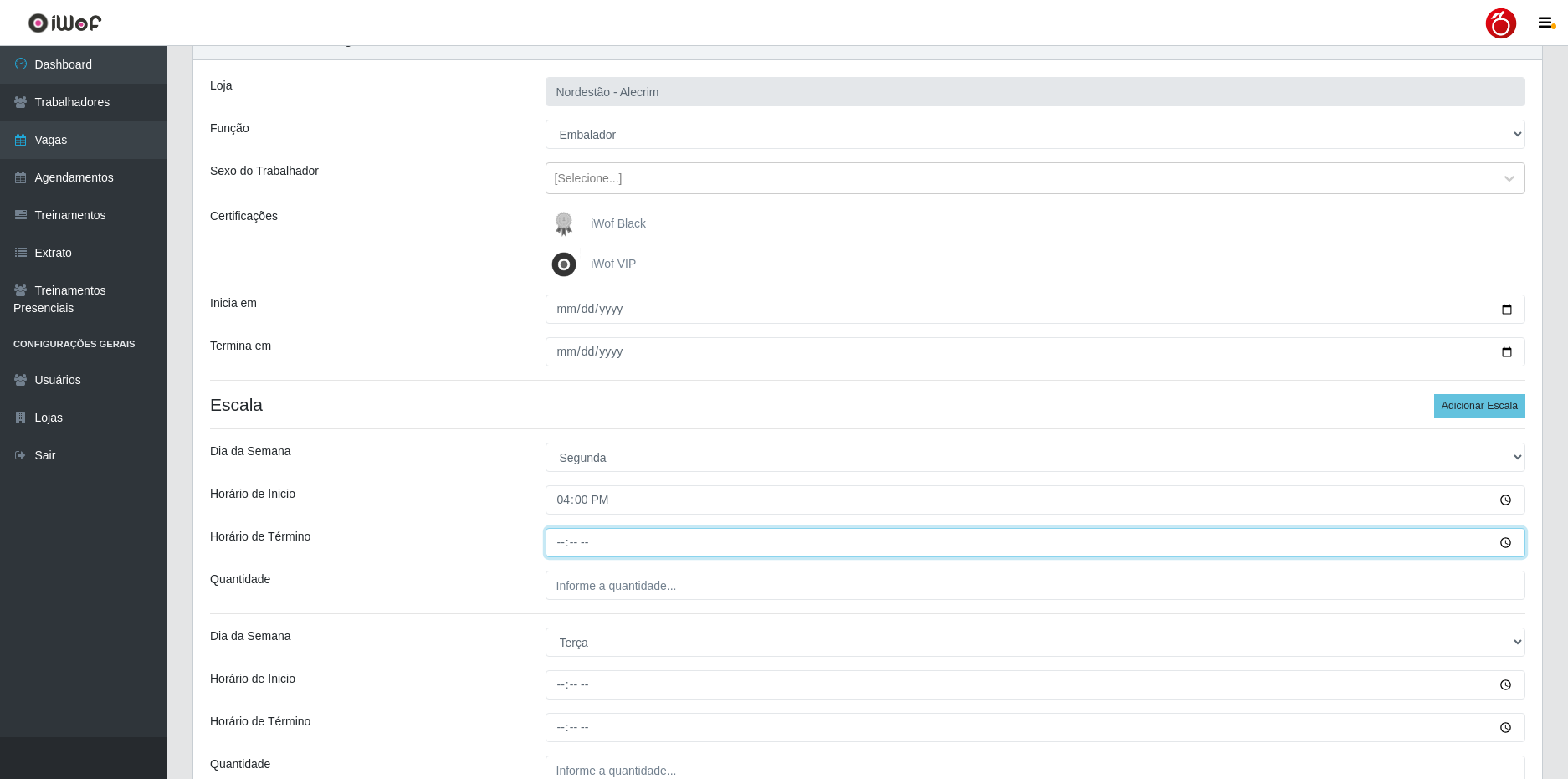
type input "22:00"
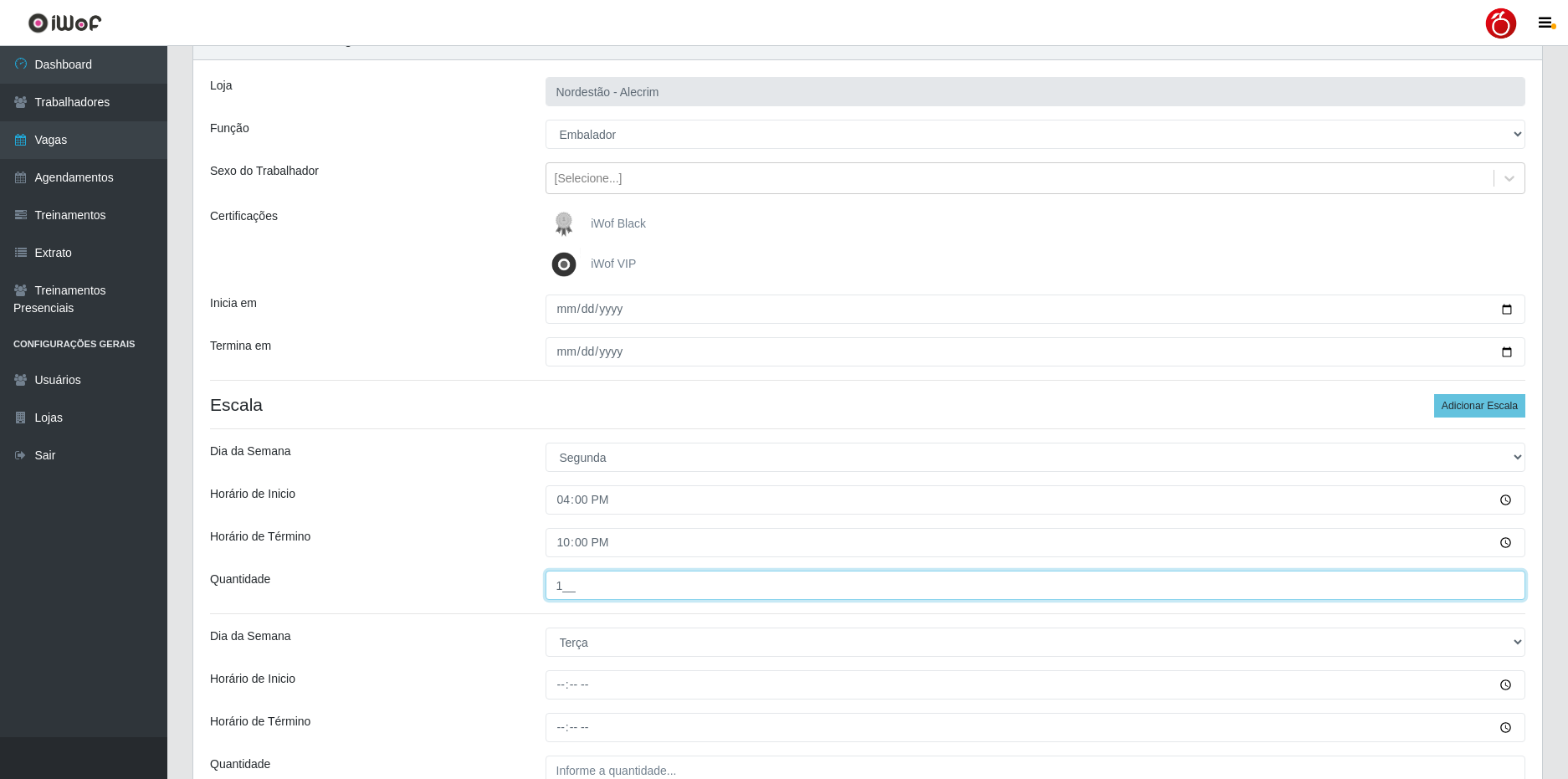
type input "1__"
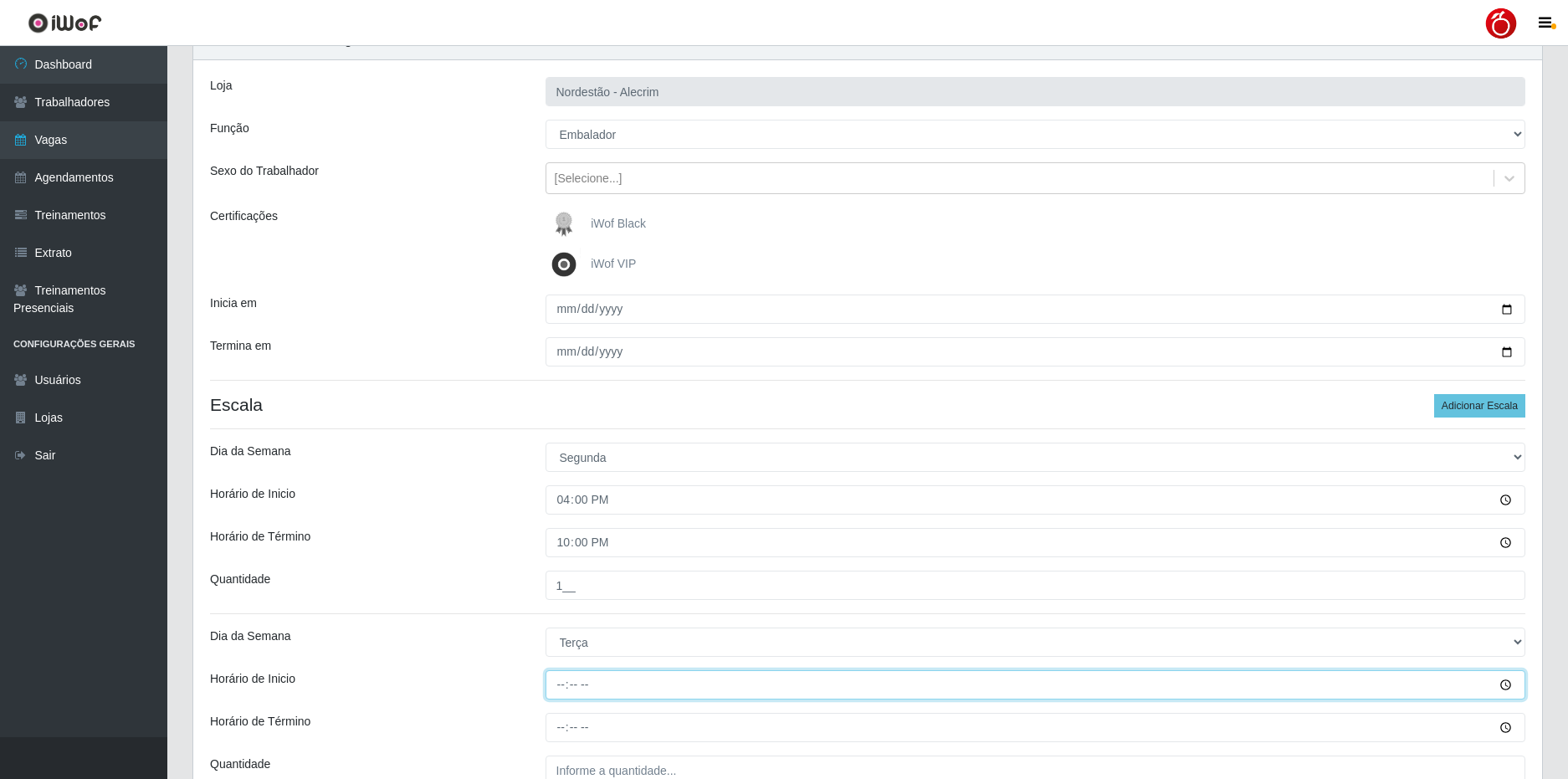
type input "16:00"
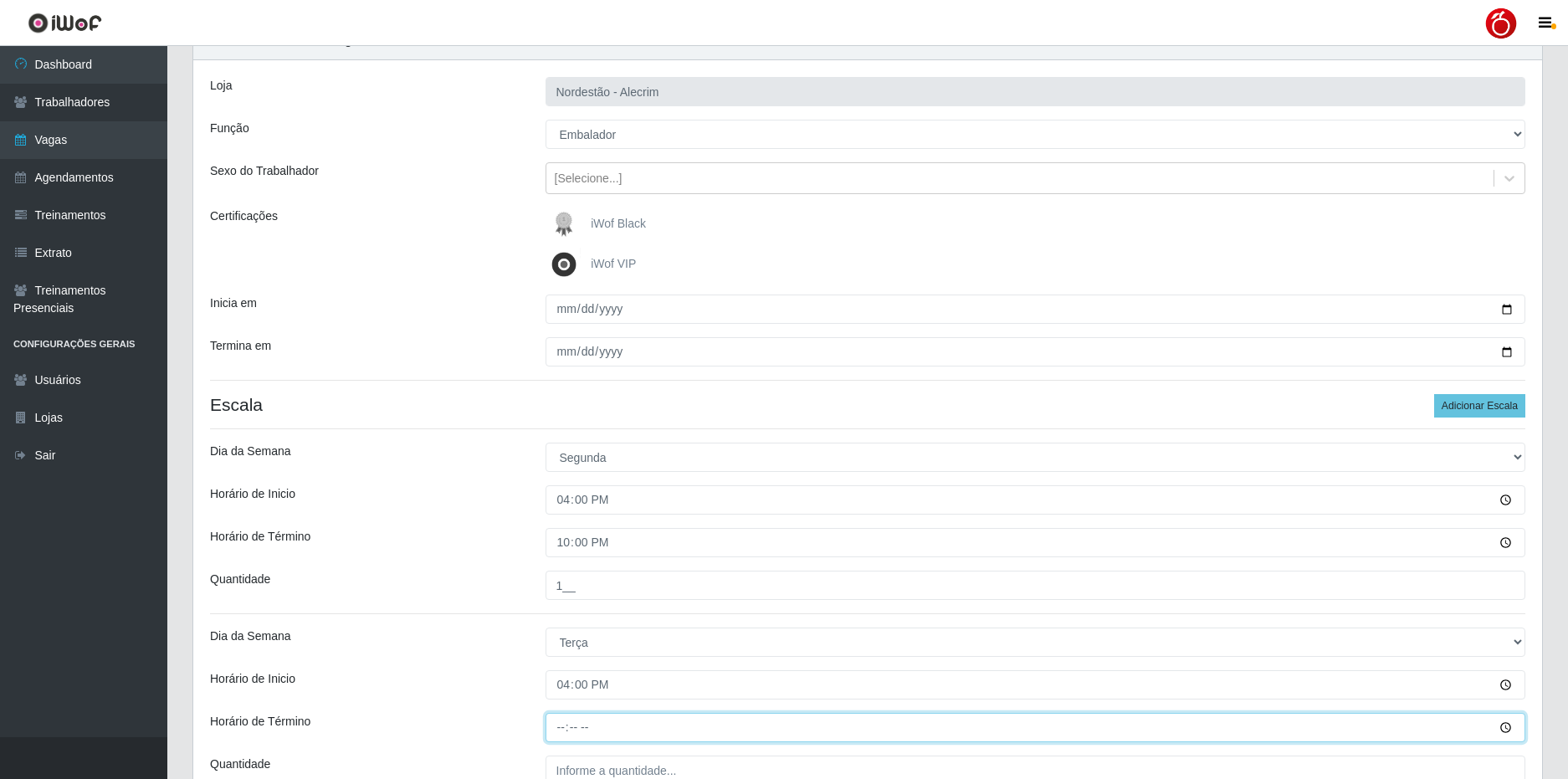
type input "22:00"
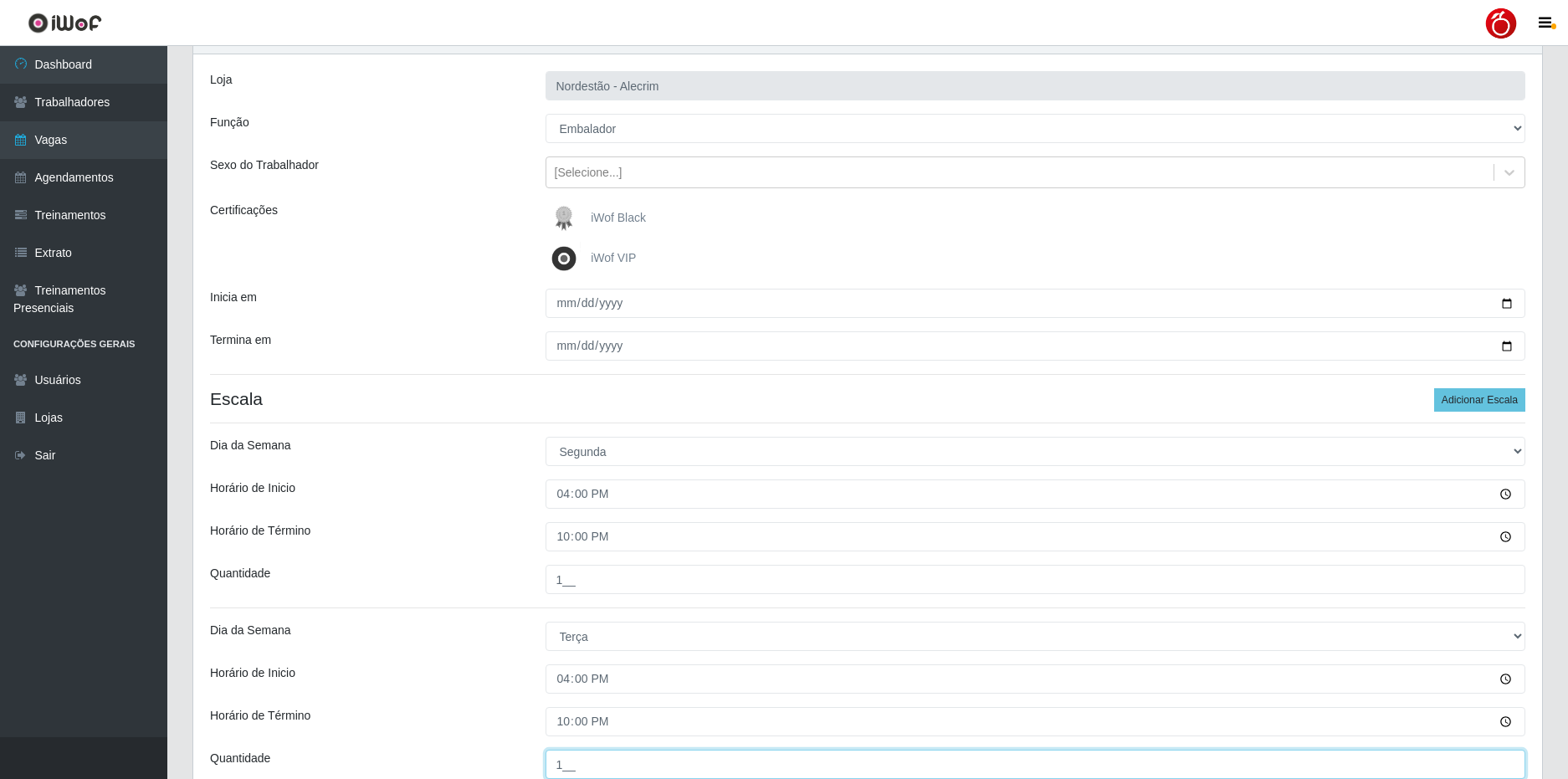
type input "1__"
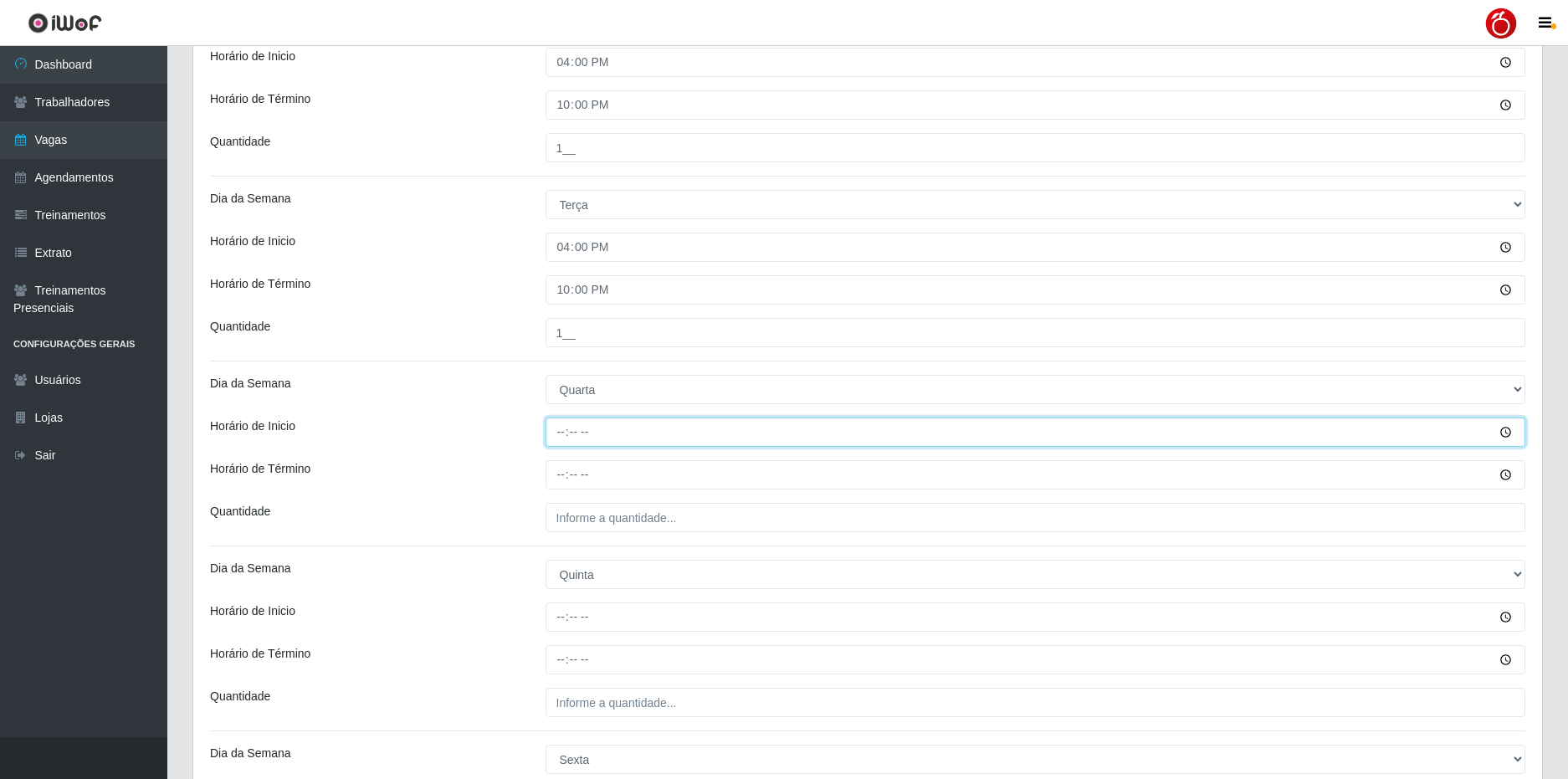
type input "16:00"
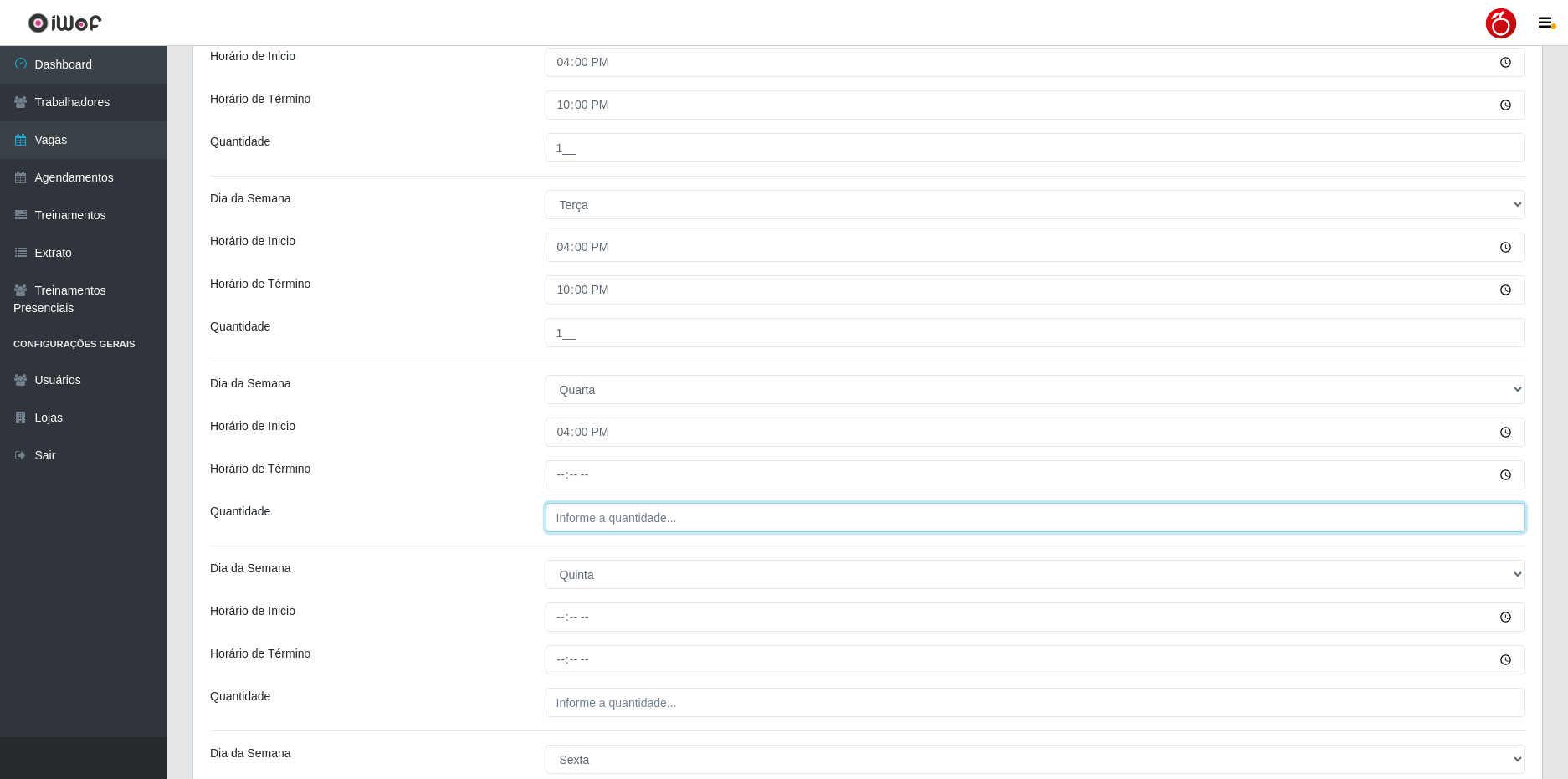
type input "___"
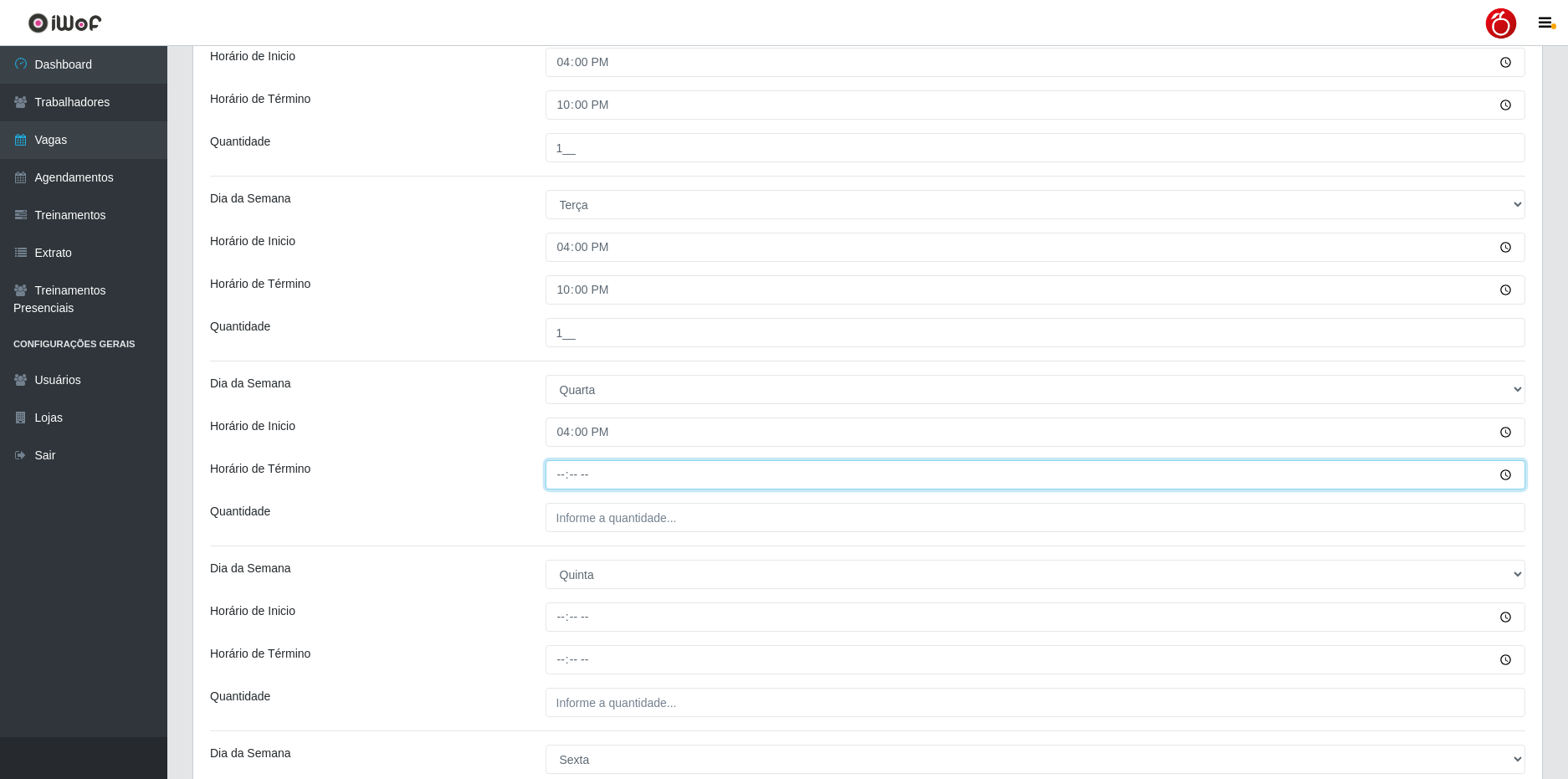
type input "22:00"
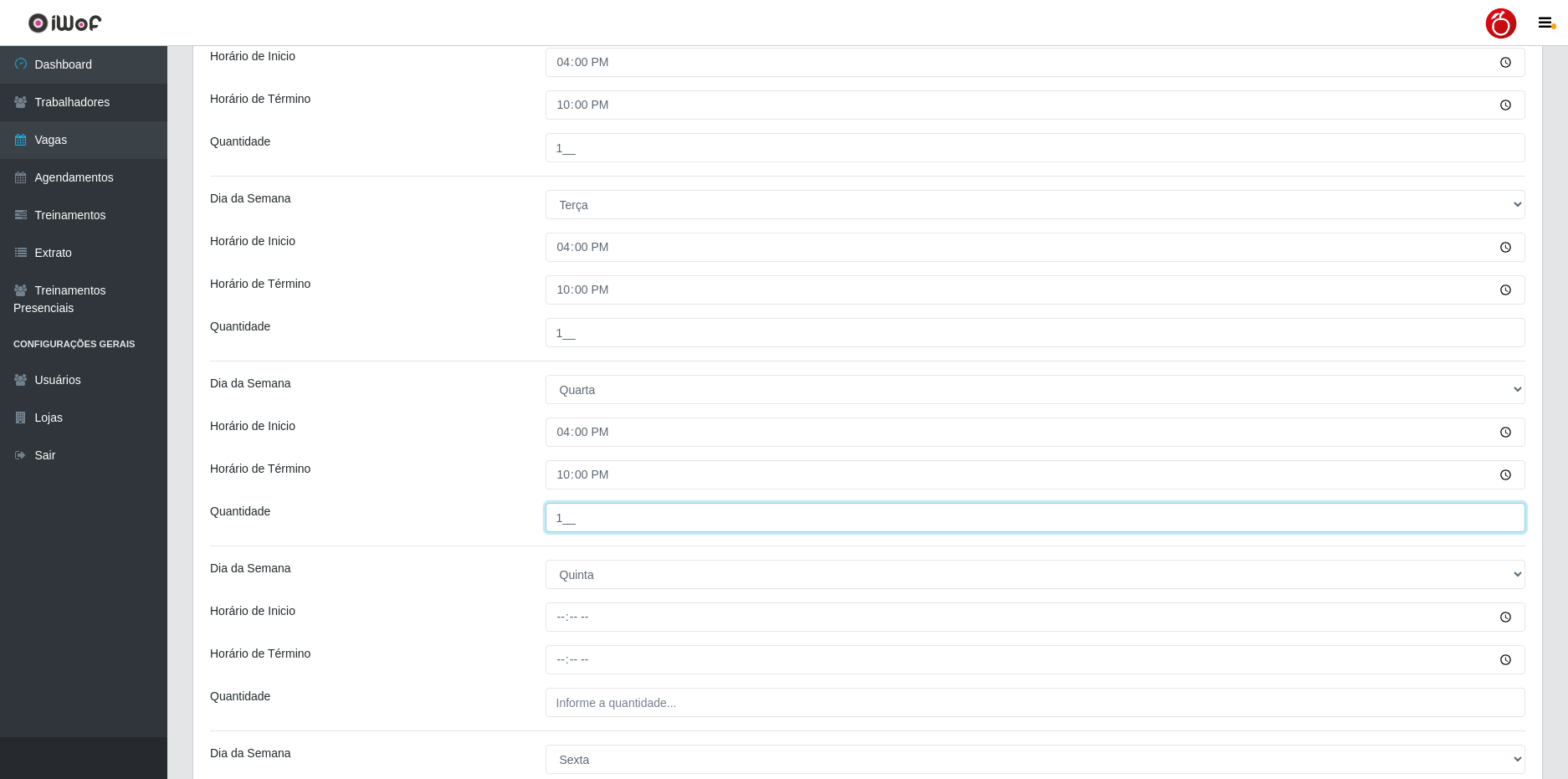
type input "1__"
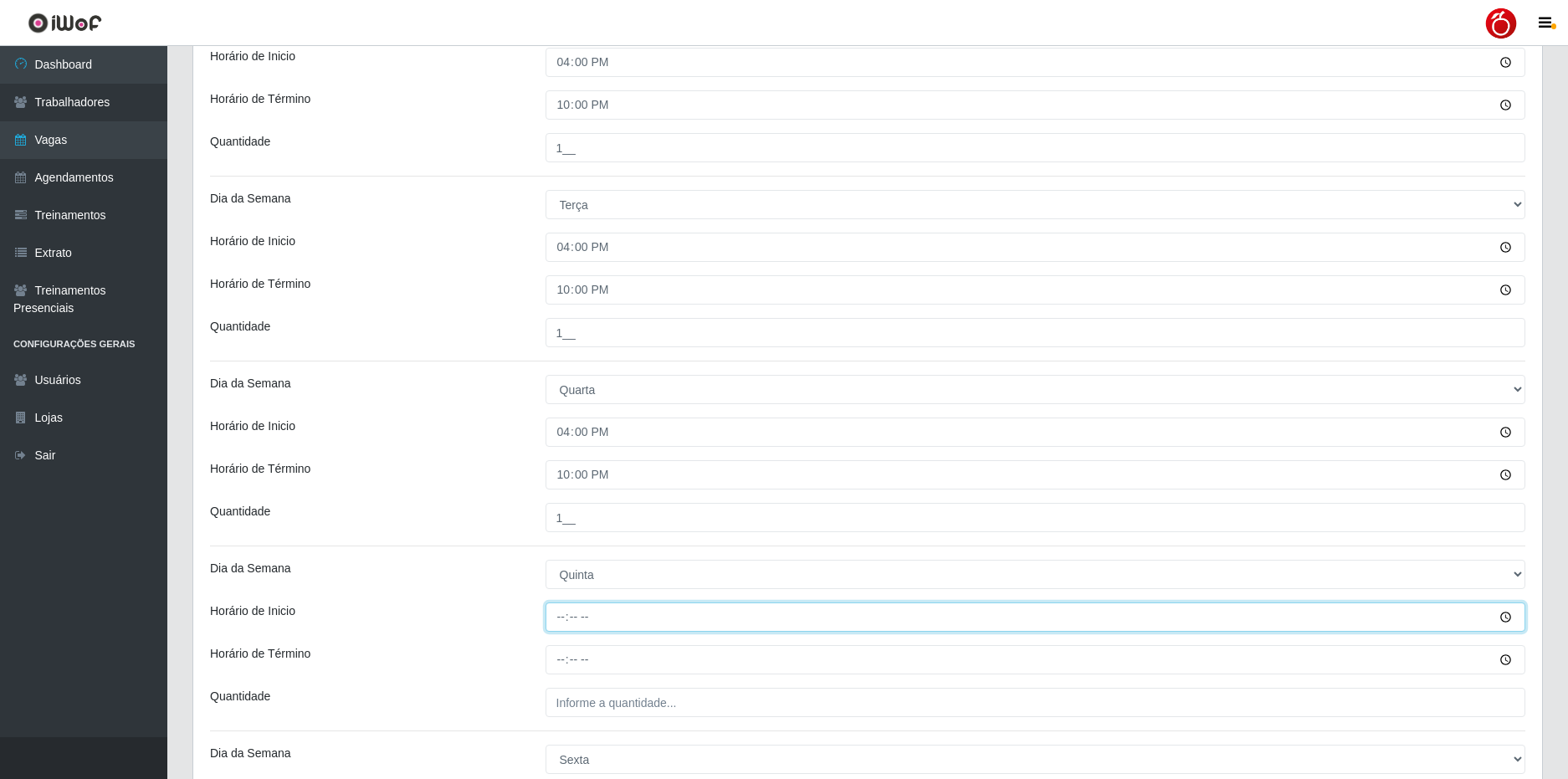
type input "16:00"
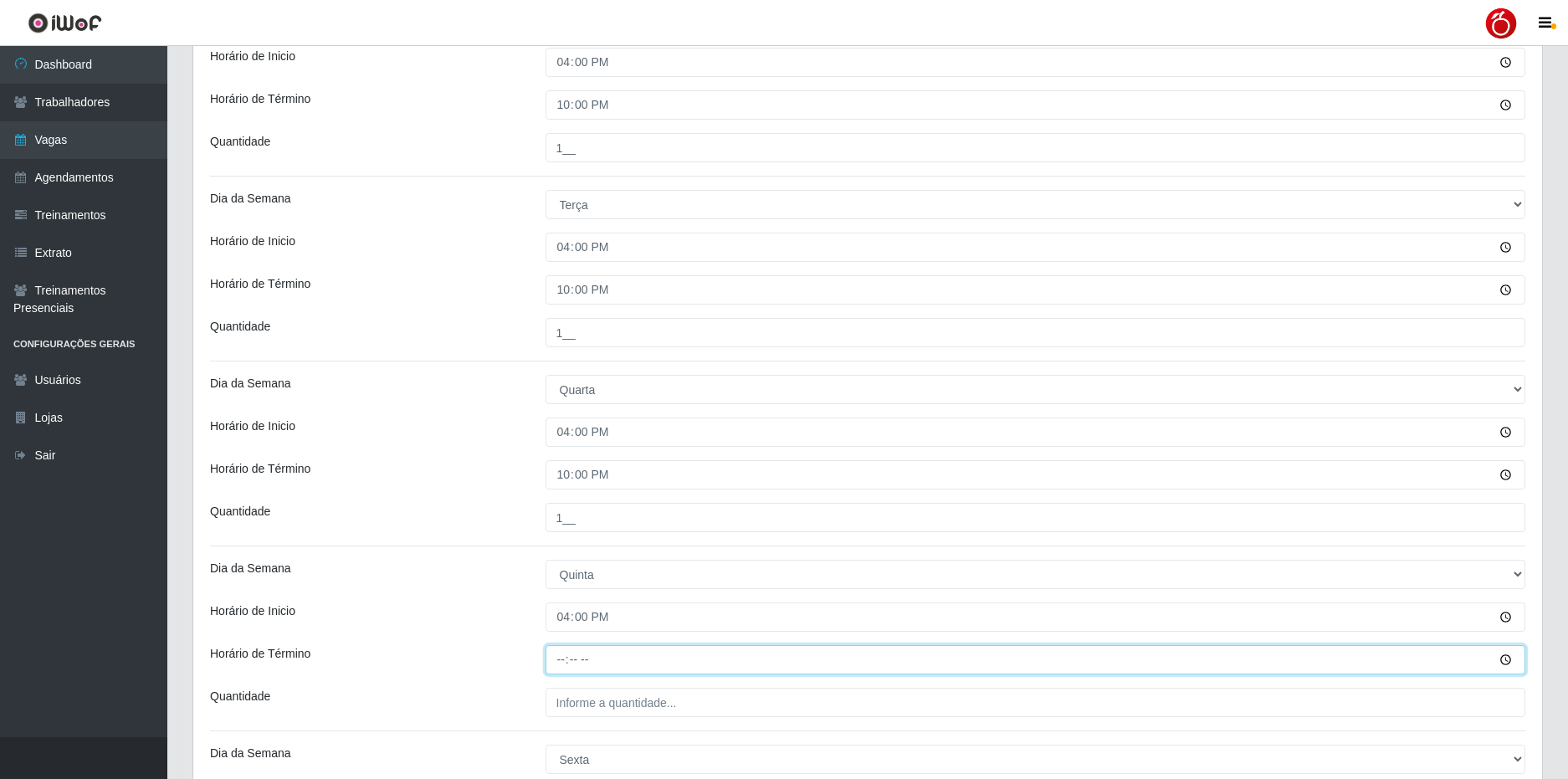
type input "22:00"
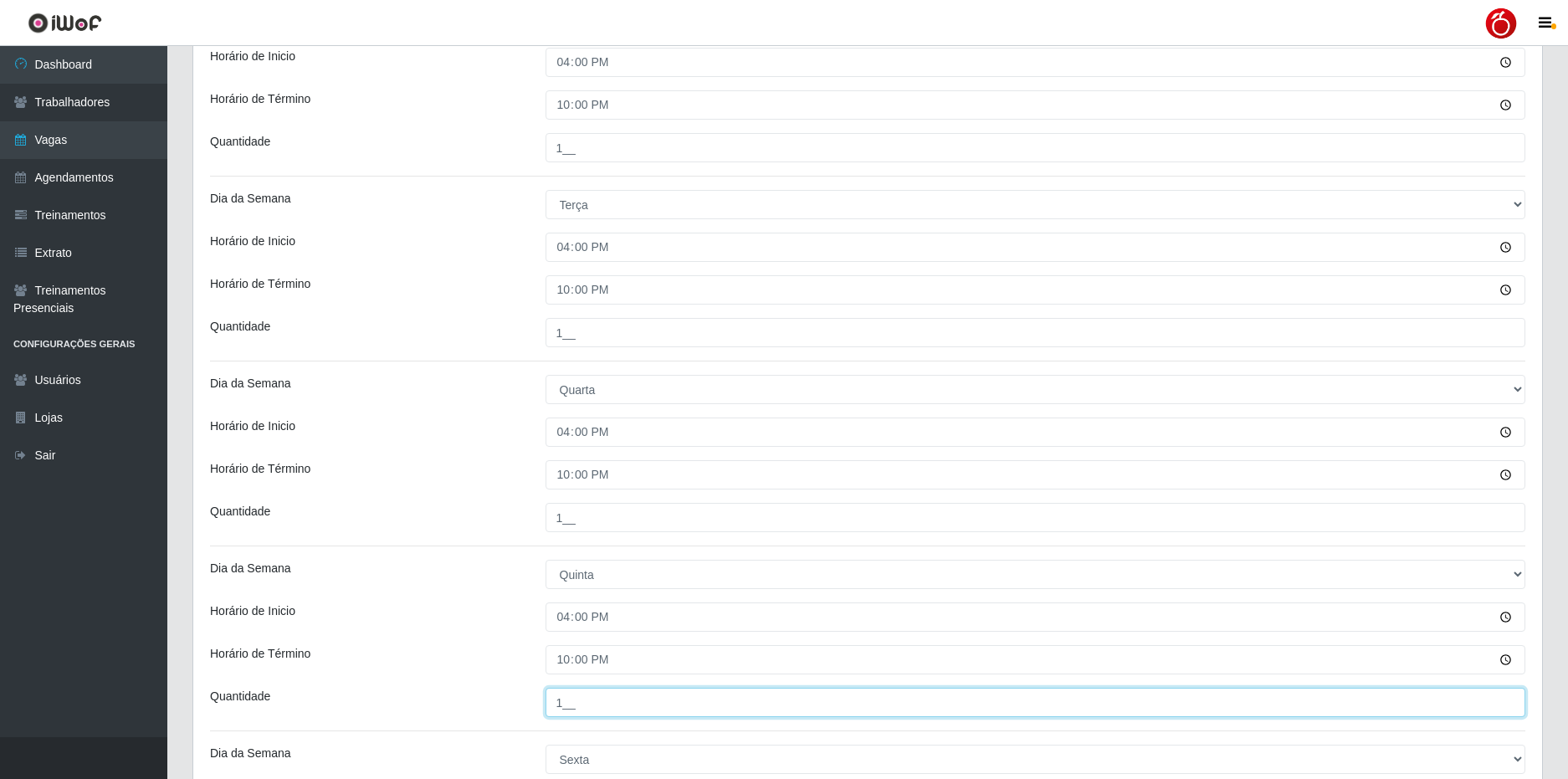
type input "1__"
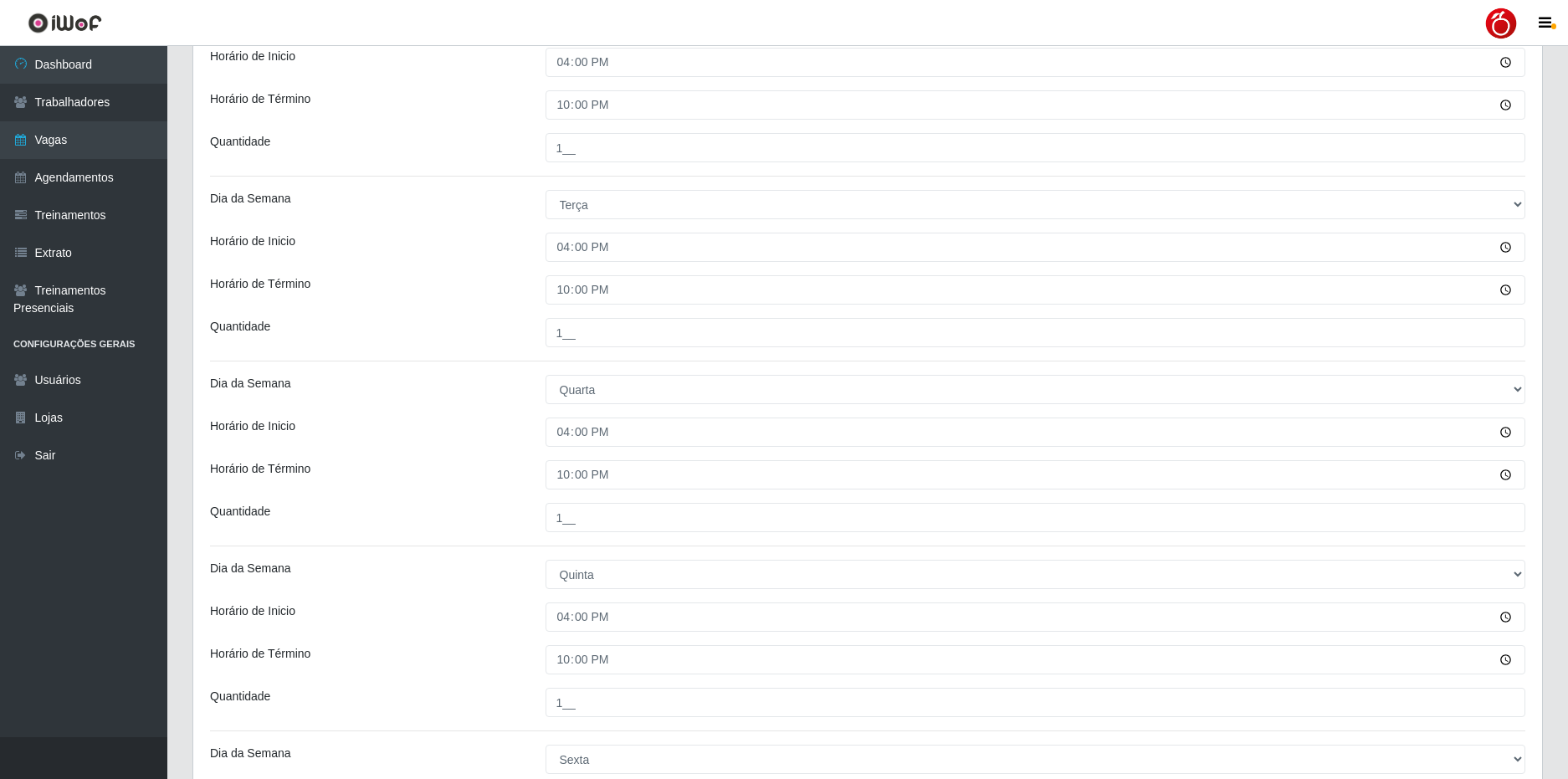
scroll to position [801, 0]
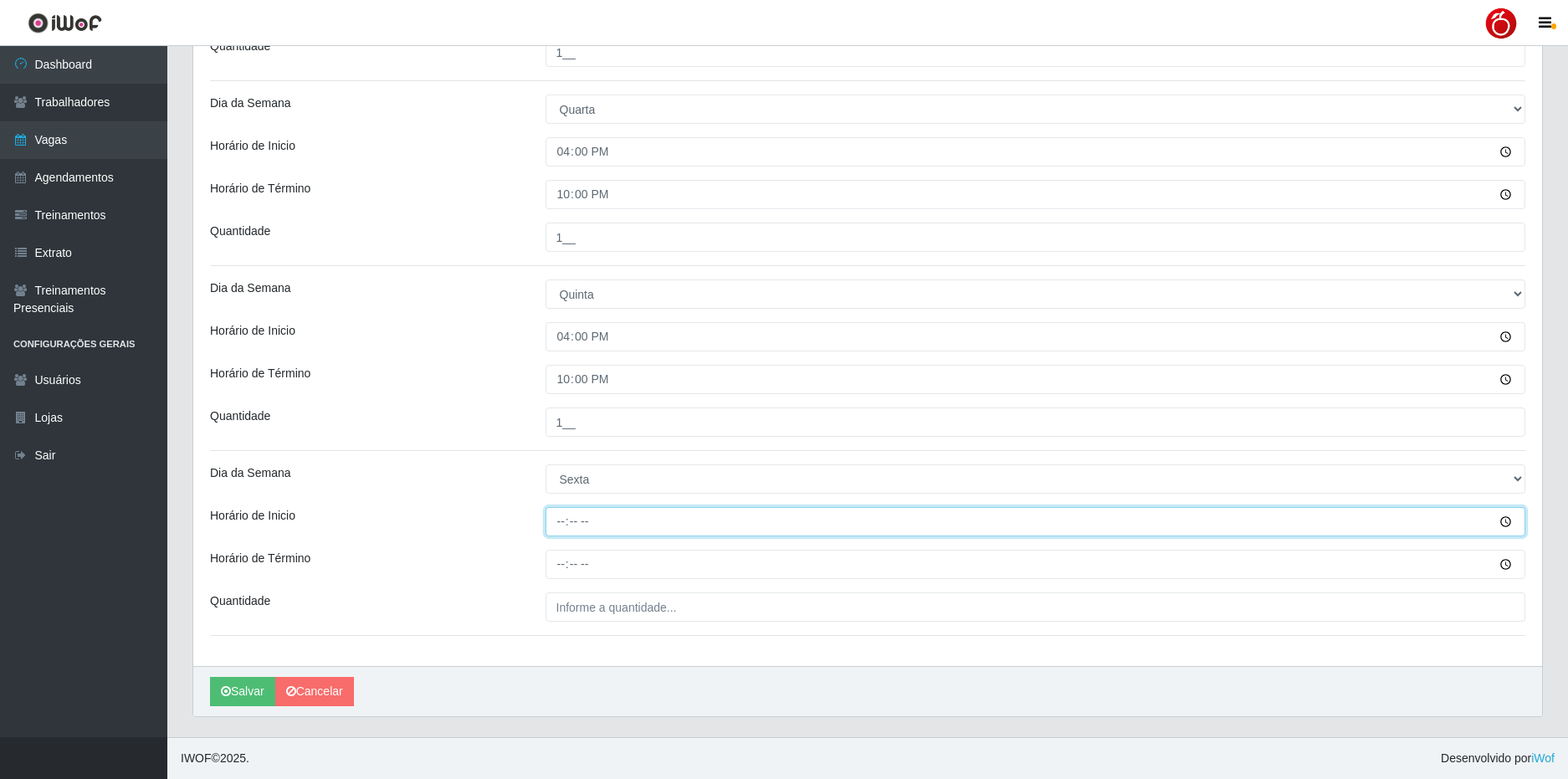
type input "16:00"
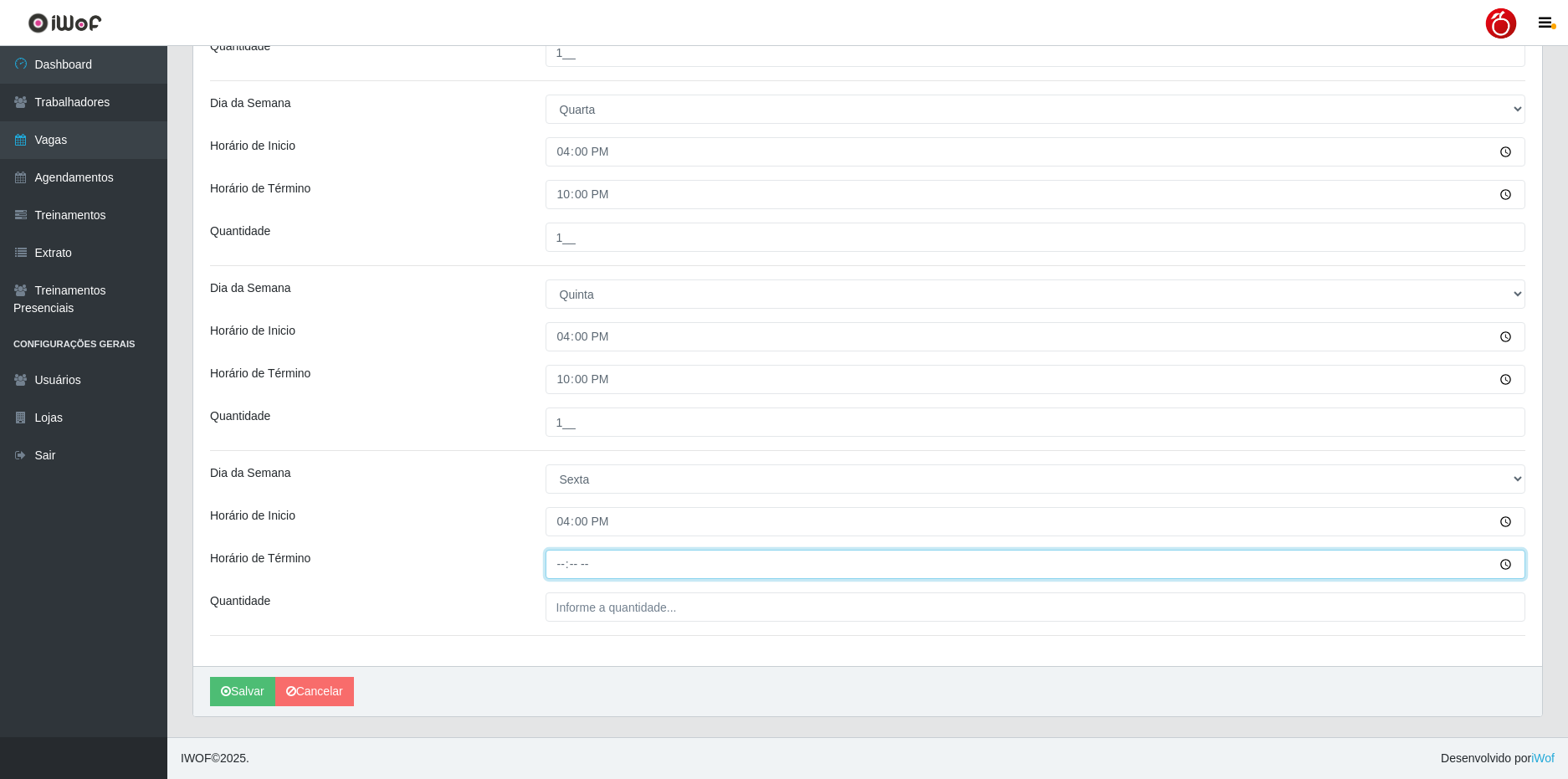
type input "22:00"
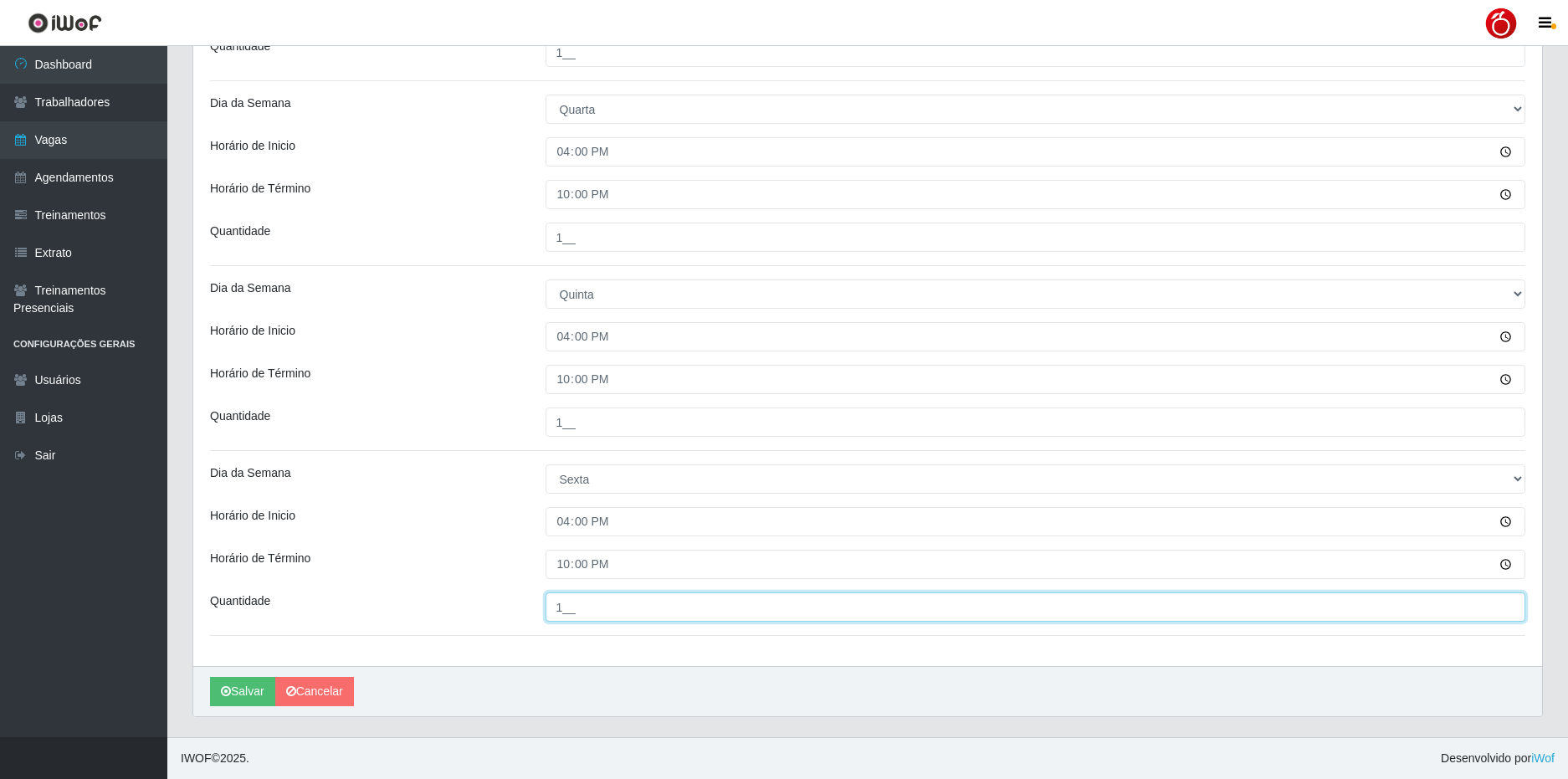
type input "1__"
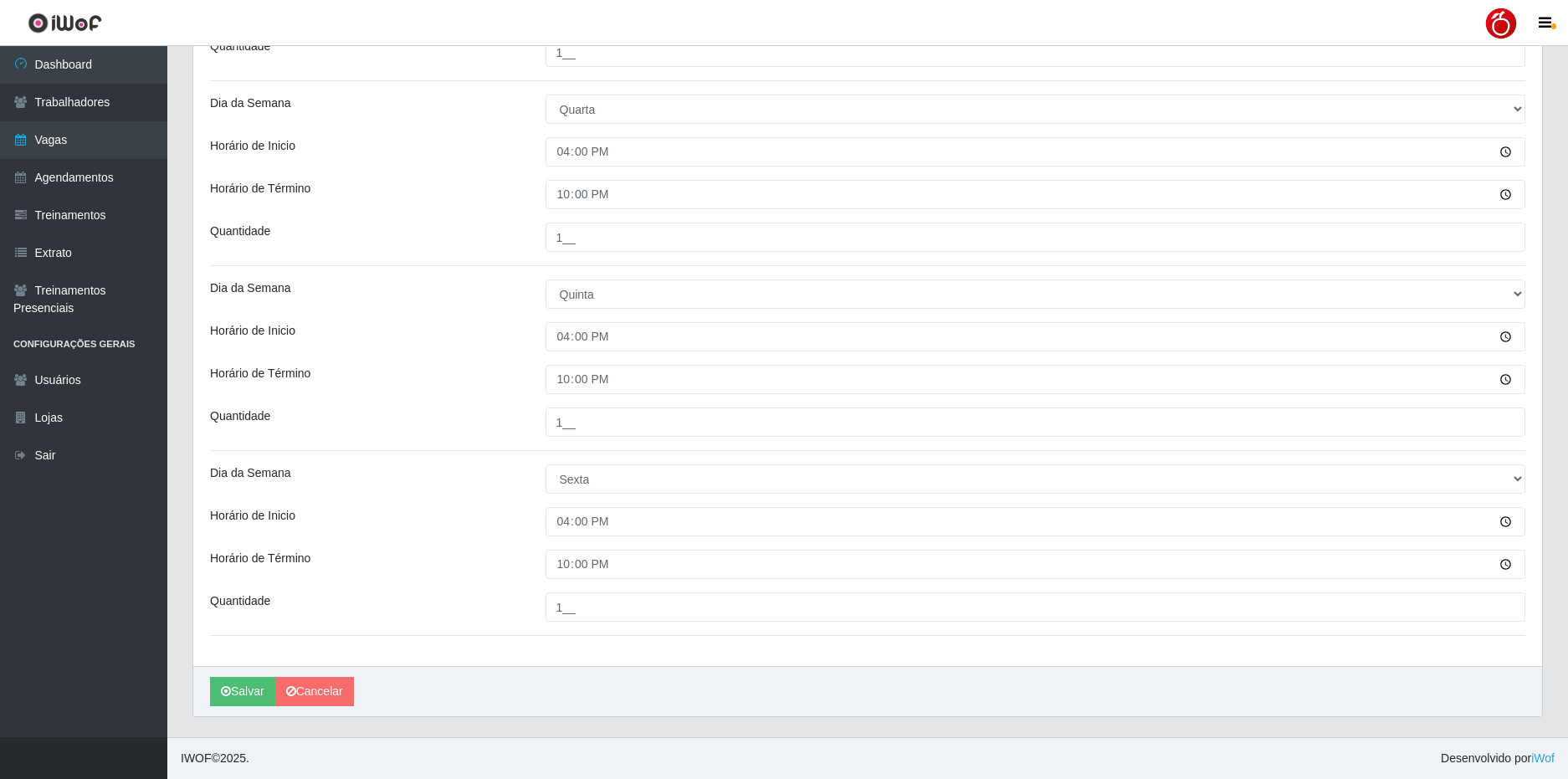
click at [452, 525] on div "Horário de Inicio" at bounding box center [365, 521] width 336 height 30
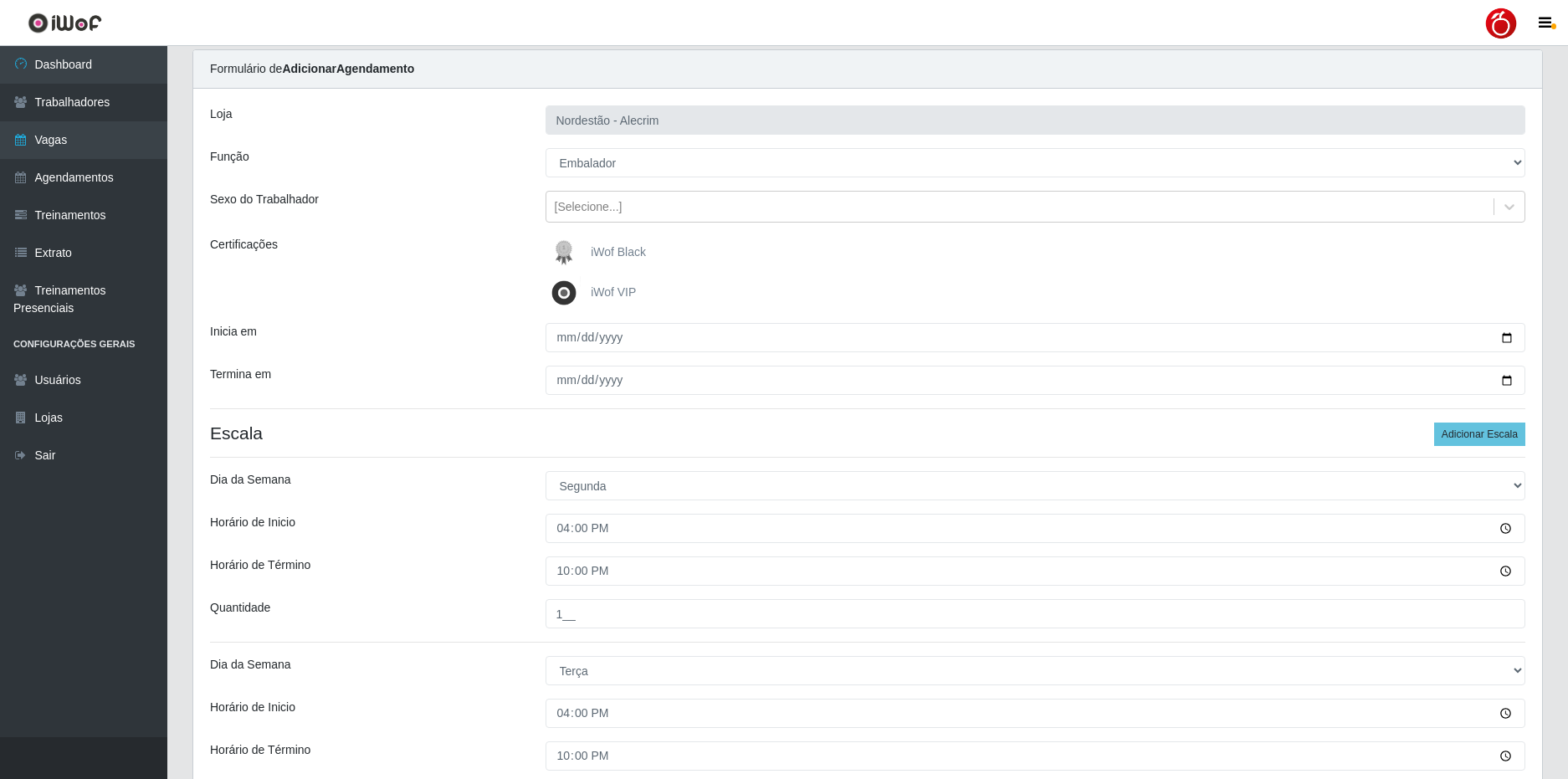
scroll to position [0, 0]
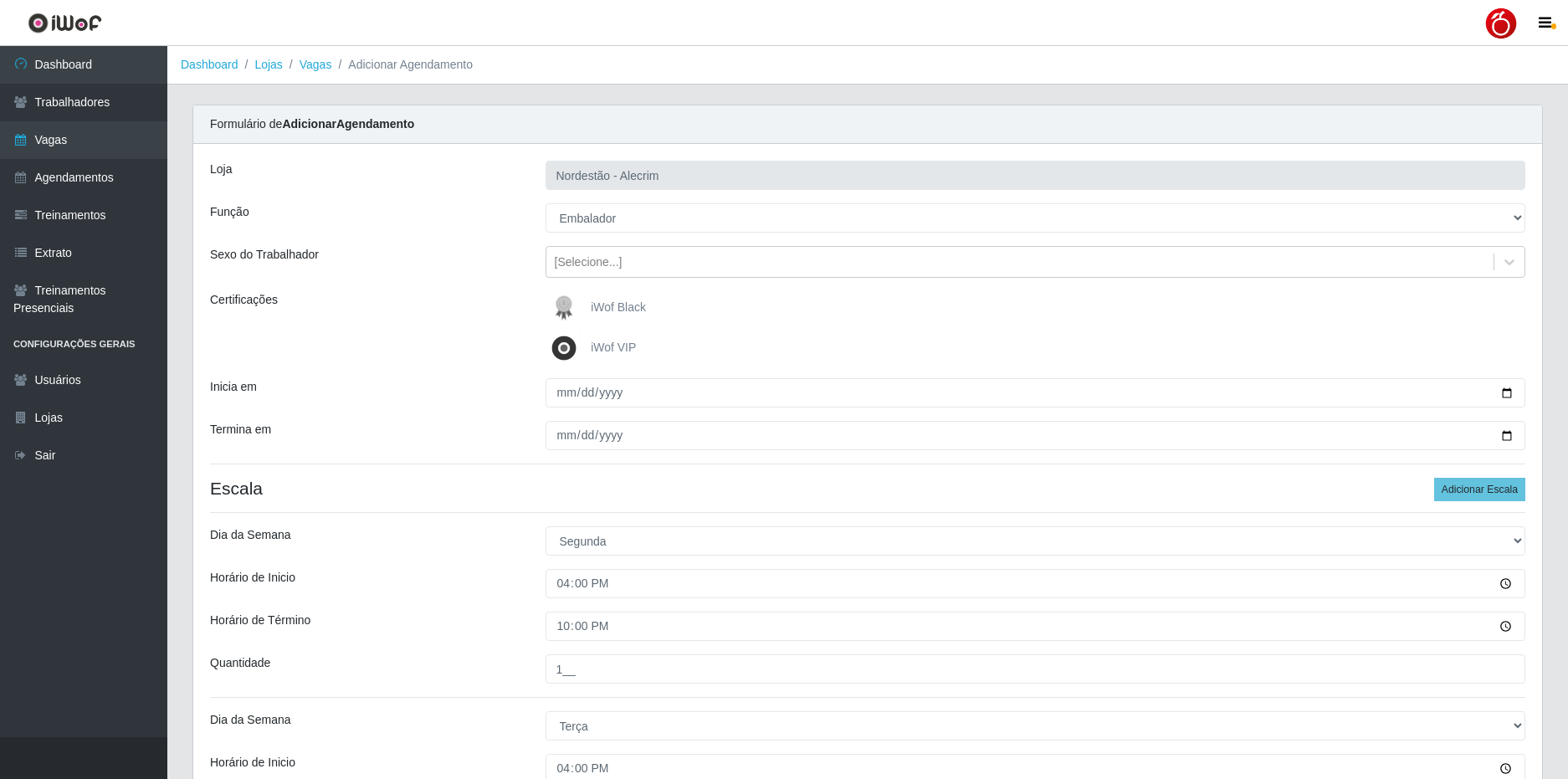
click at [621, 307] on span "iWof Black" at bounding box center [619, 307] width 55 height 13
click at [0, 0] on input "iWof Black" at bounding box center [0, 0] width 0 height 0
click at [489, 488] on h4 "Escala Adicionar Escala" at bounding box center [868, 488] width 1316 height 21
click at [497, 487] on h4 "Escala Adicionar Escala" at bounding box center [868, 488] width 1316 height 21
click at [556, 489] on h4 "Escala Adicionar Escala" at bounding box center [868, 488] width 1316 height 21
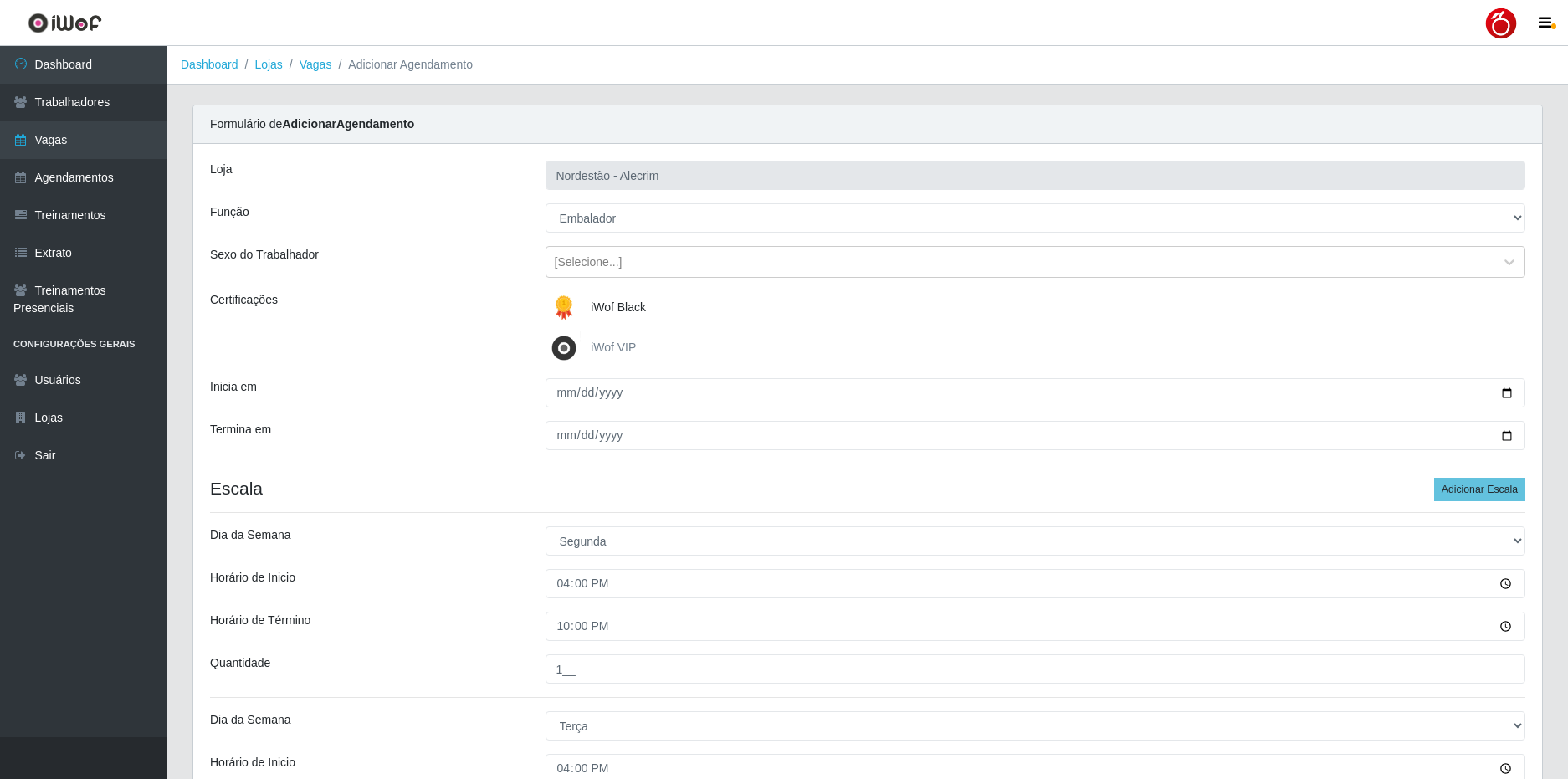
click at [556, 488] on h4 "Escala Adicionar Escala" at bounding box center [868, 488] width 1316 height 21
click at [519, 485] on h4 "Escala Adicionar Escala" at bounding box center [868, 488] width 1316 height 21
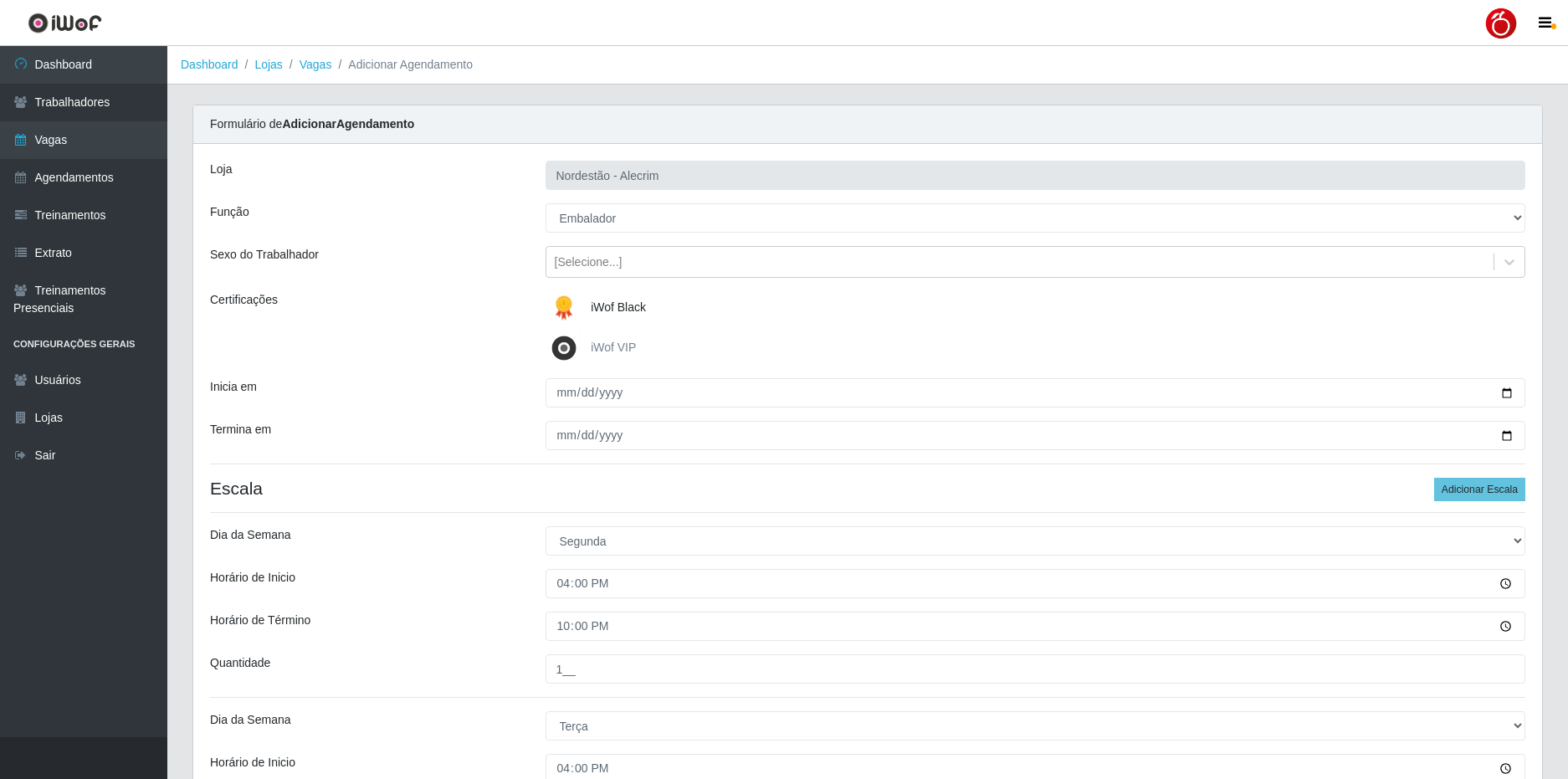
click at [519, 485] on h4 "Escala Adicionar Escala" at bounding box center [868, 488] width 1316 height 21
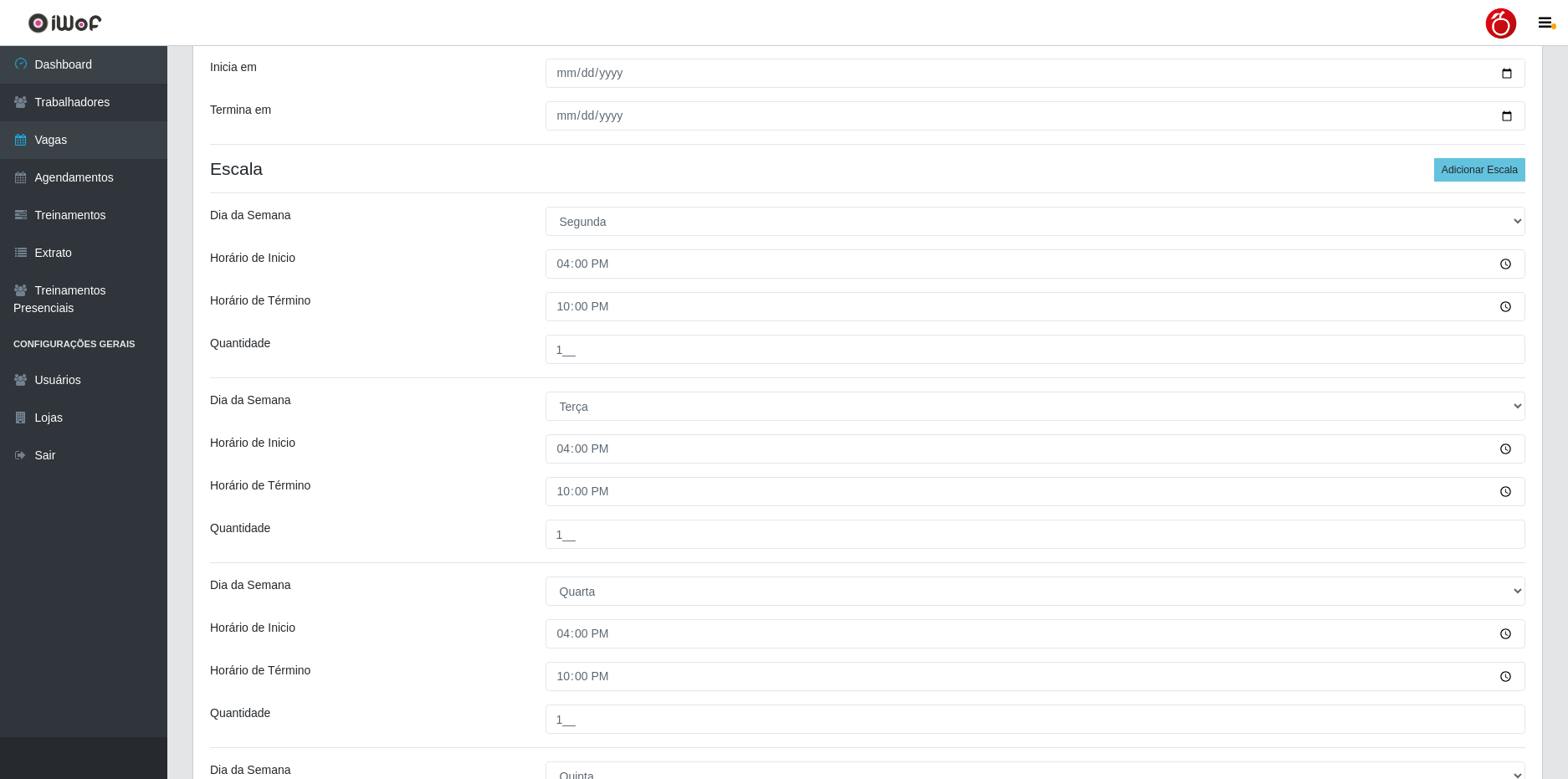
scroll to position [335, 0]
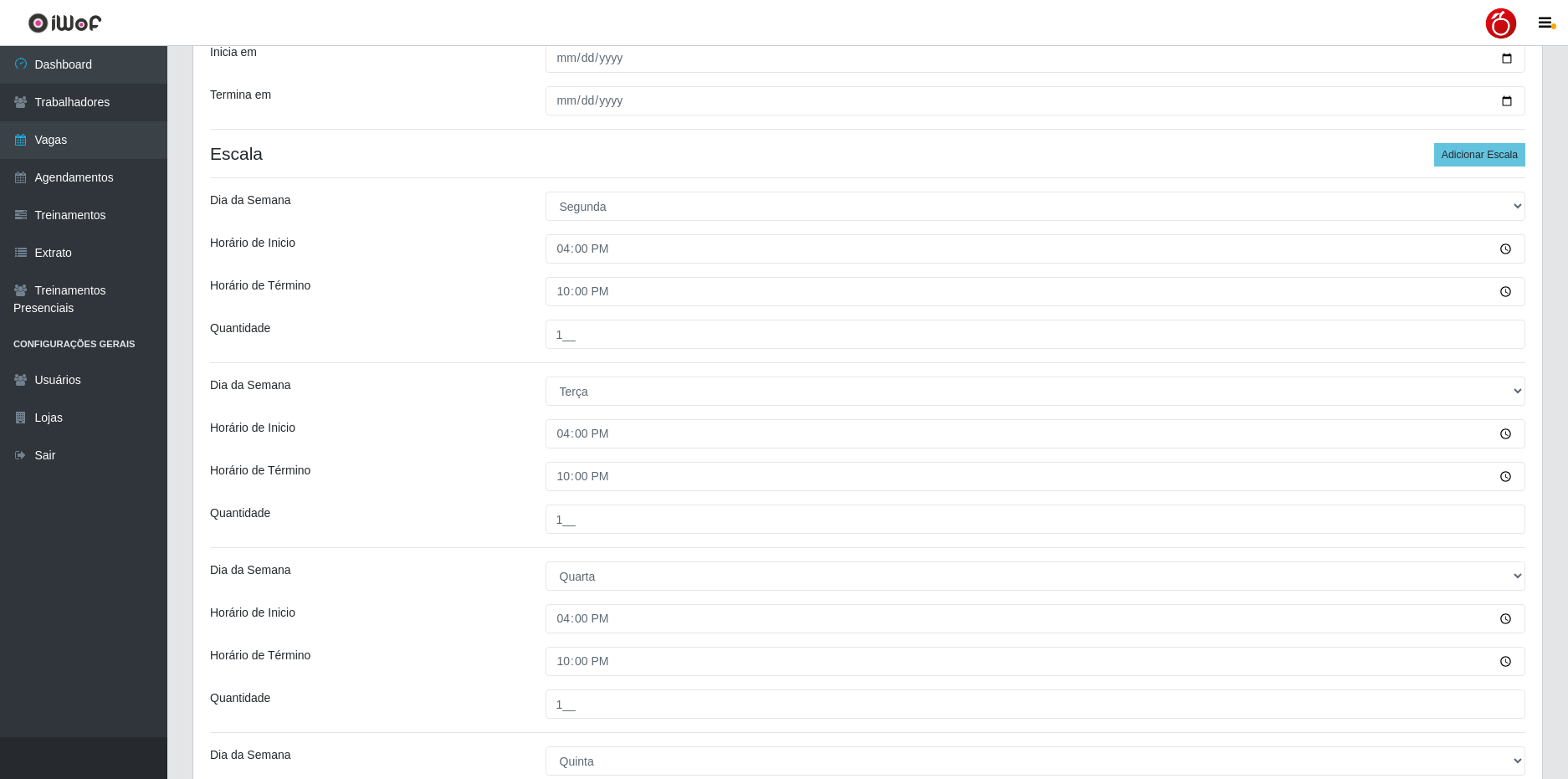
click at [462, 387] on div "Dia da Semana" at bounding box center [365, 391] width 336 height 30
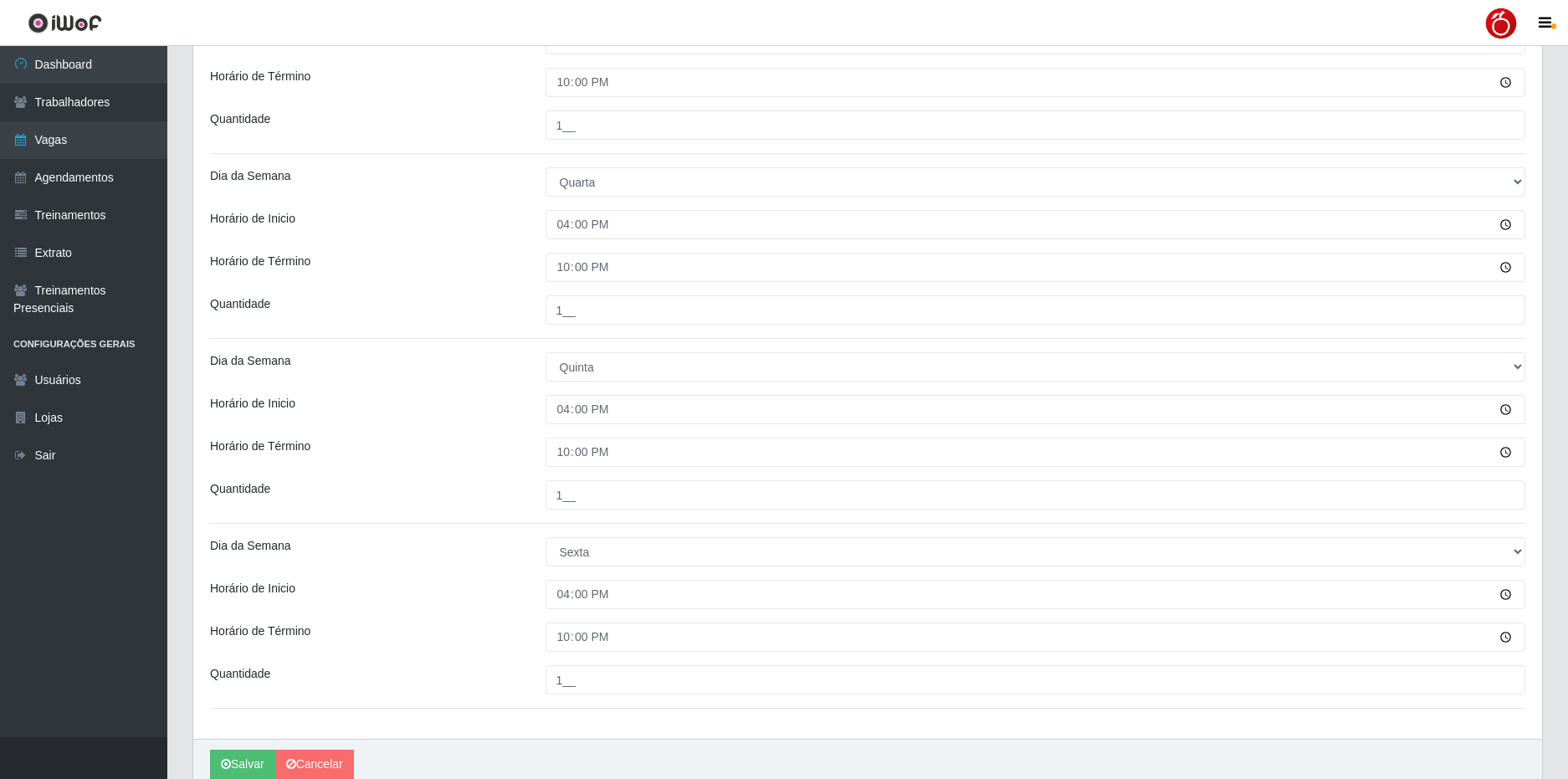
scroll to position [801, 0]
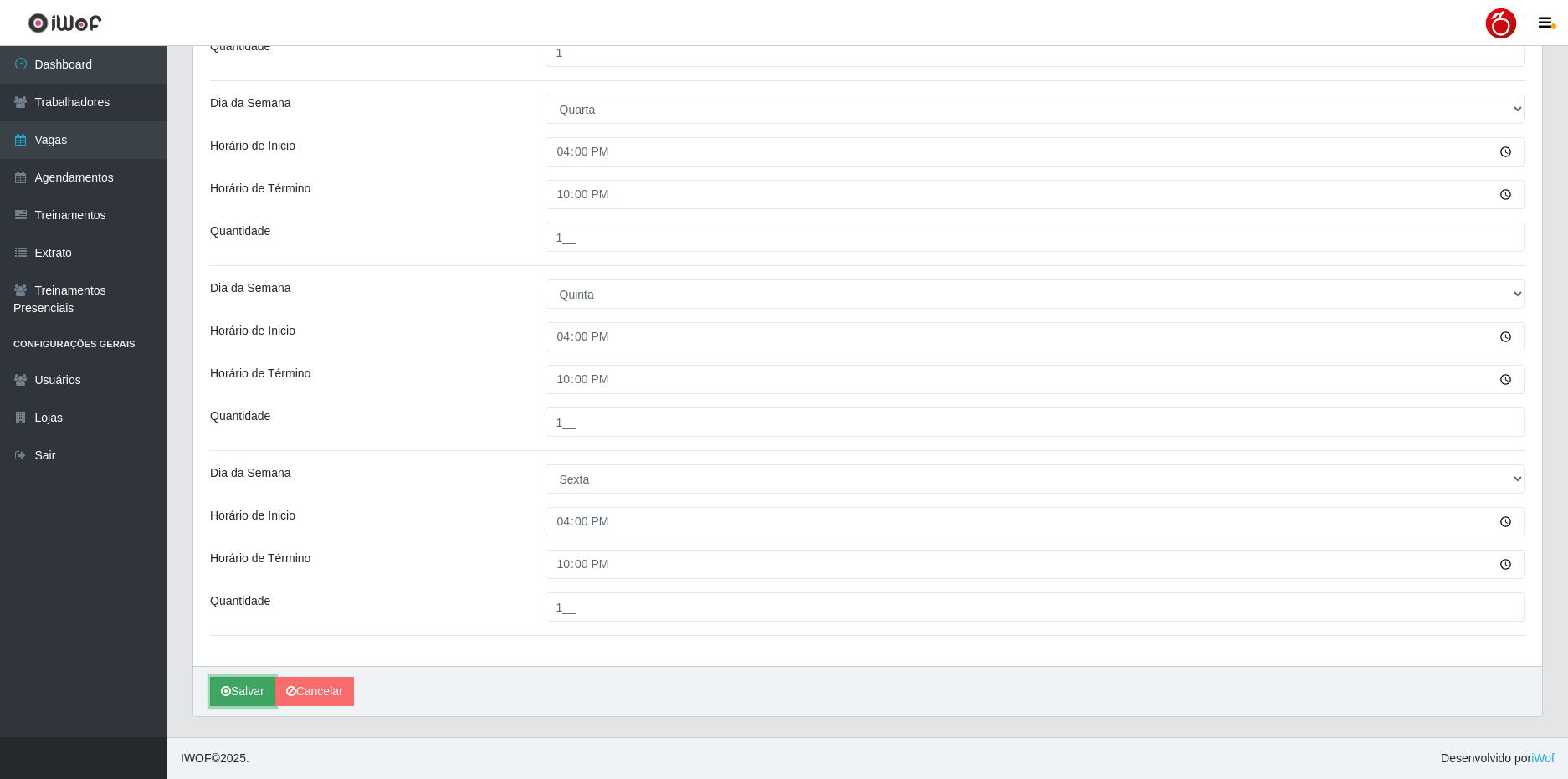
click at [236, 696] on button "Salvar" at bounding box center [243, 691] width 65 height 30
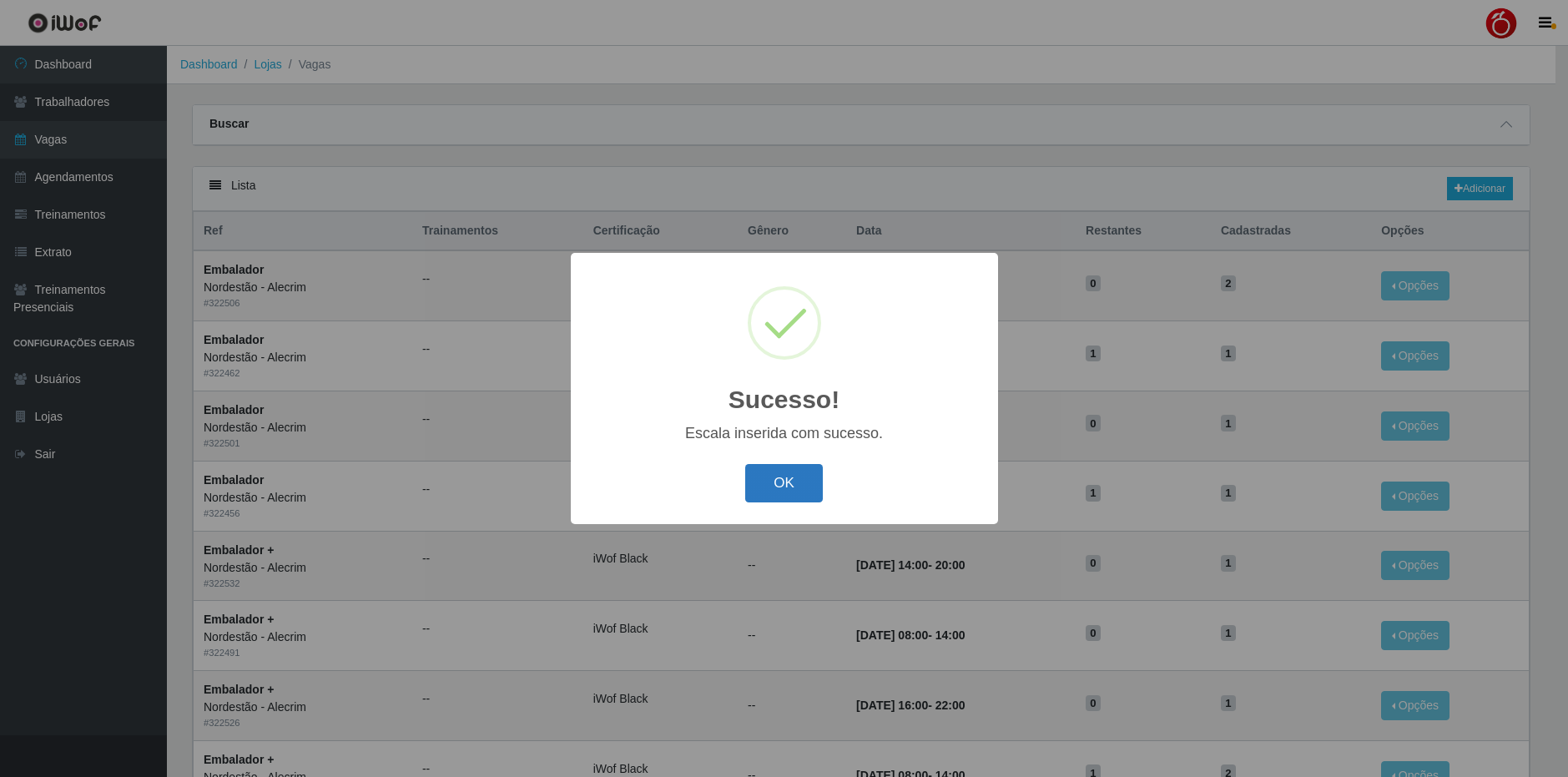
click at [782, 483] on button "OK" at bounding box center [784, 483] width 77 height 39
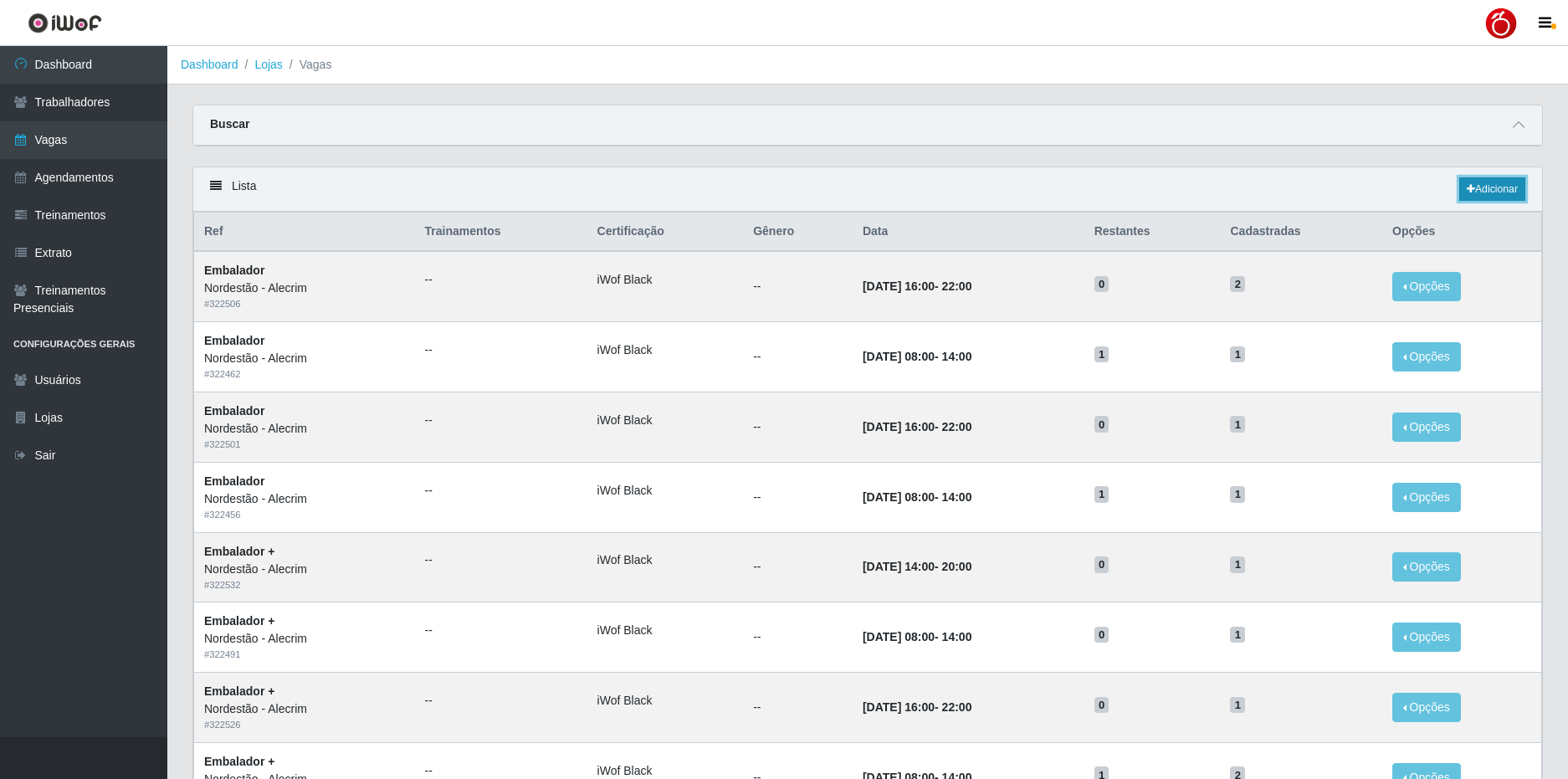
click at [1475, 184] on link "Adicionar" at bounding box center [1492, 189] width 66 height 24
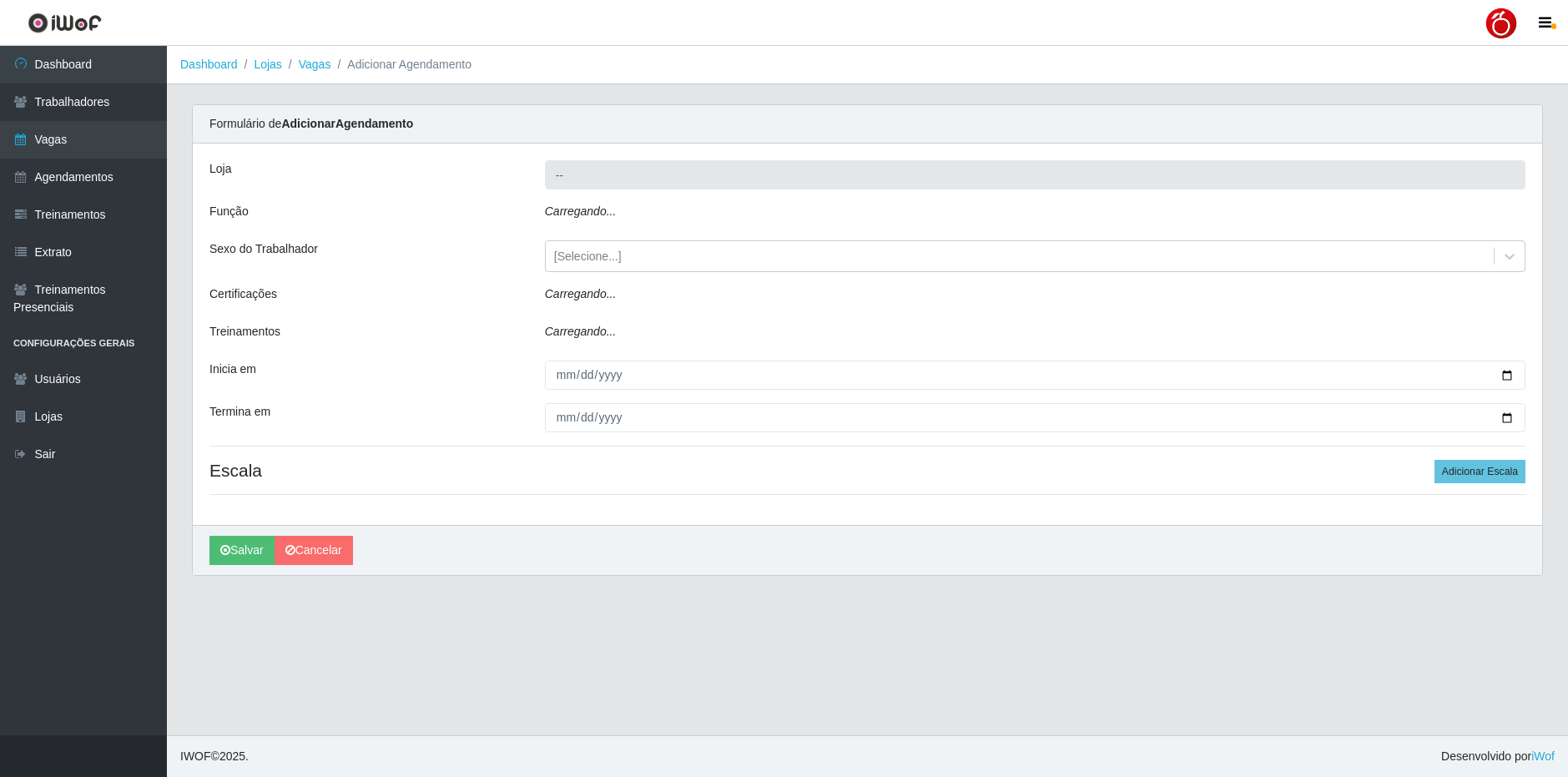
type input "Nordestão - Alecrim"
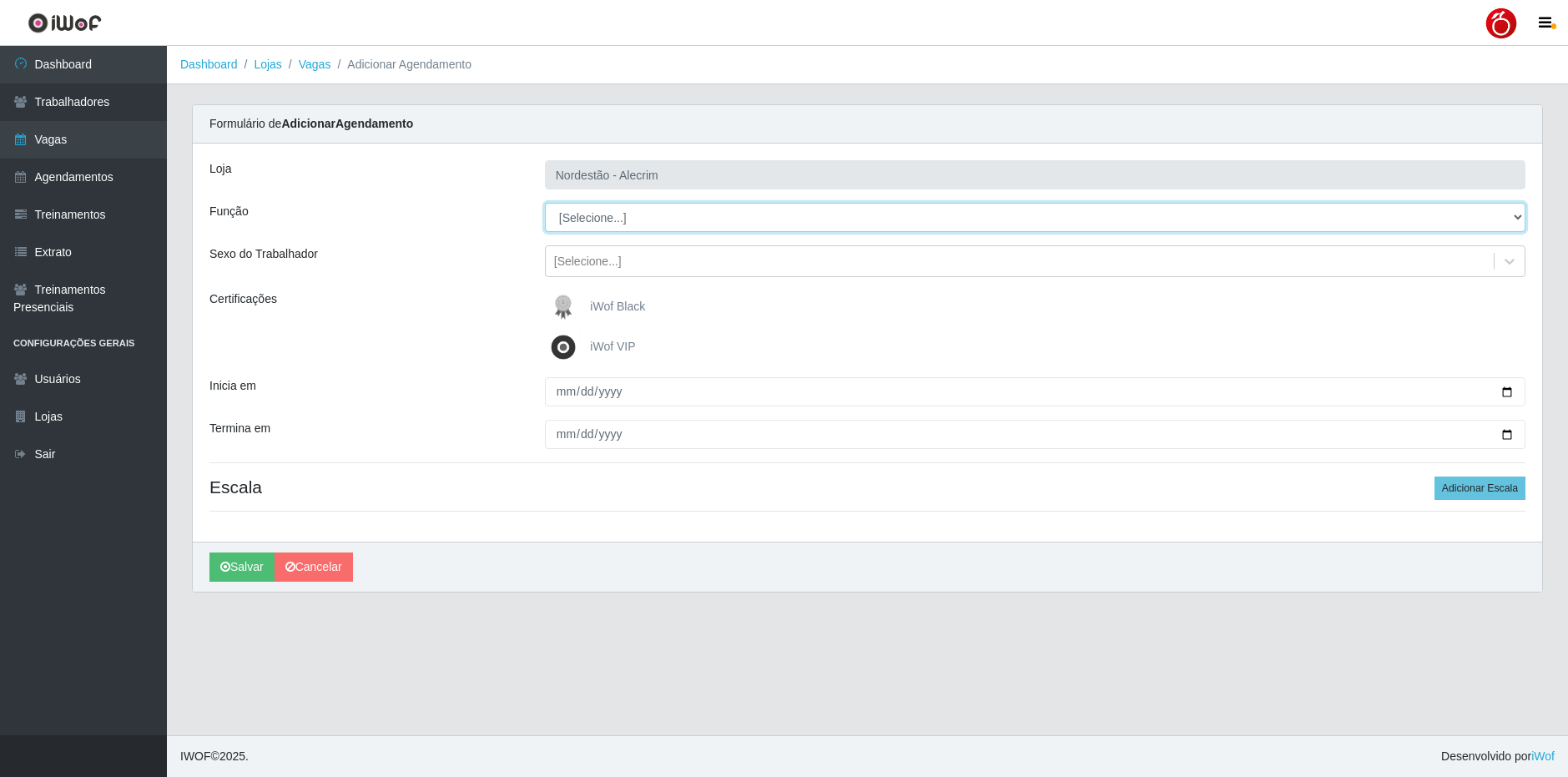
click at [1485, 223] on select "[Selecione...] Balconista + Balconista de Padaria Balconista de Padaria ++ Emba…" at bounding box center [1035, 217] width 980 height 30
select select "70"
click at [545, 203] on select "[Selecione...] Balconista + Balconista de Padaria Balconista de Padaria ++ Emba…" at bounding box center [1035, 217] width 980 height 30
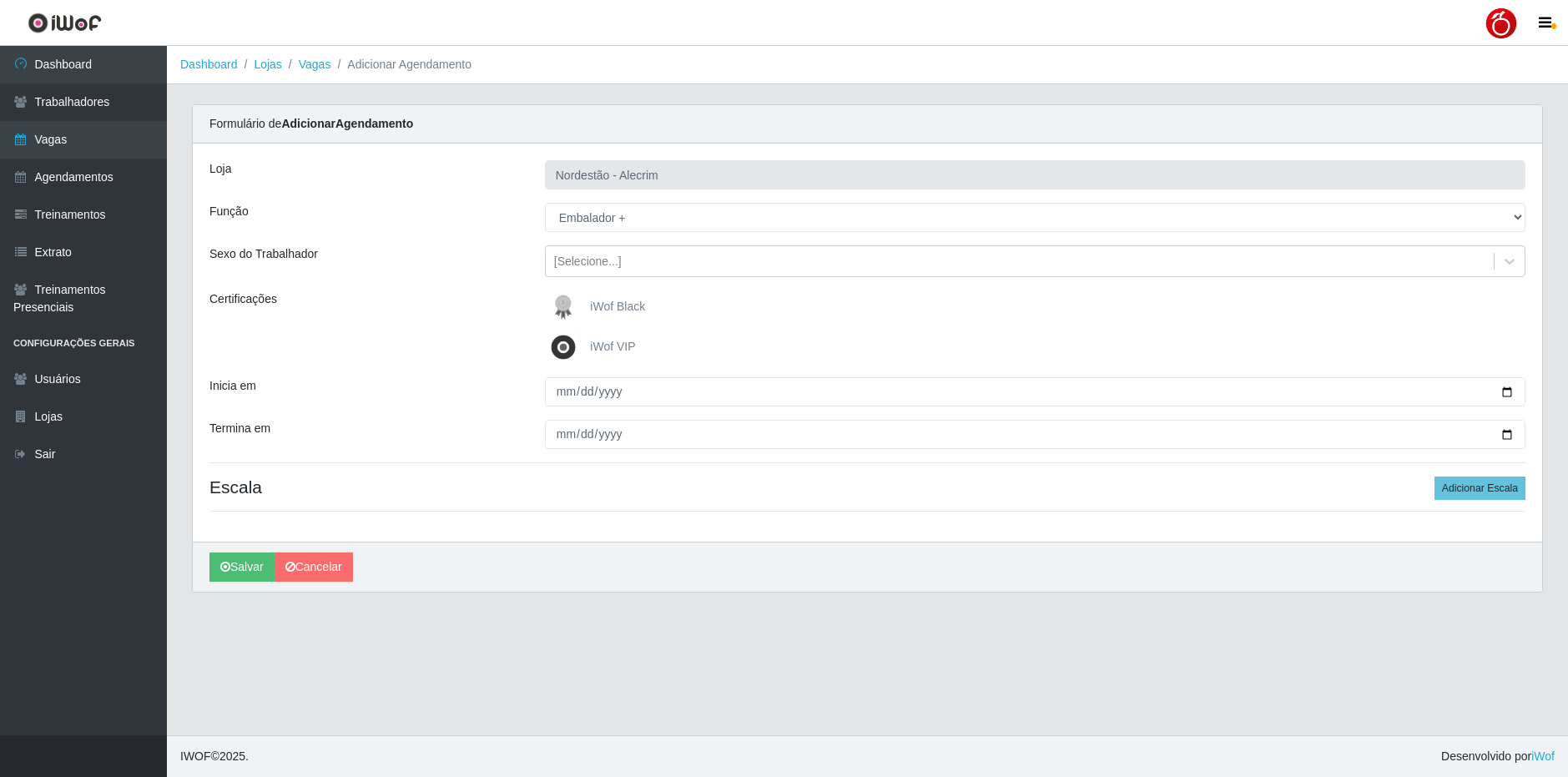
click at [615, 302] on span "iWof Black" at bounding box center [618, 306] width 55 height 13
click at [0, 0] on input "iWof Black" at bounding box center [0, 0] width 0 height 0
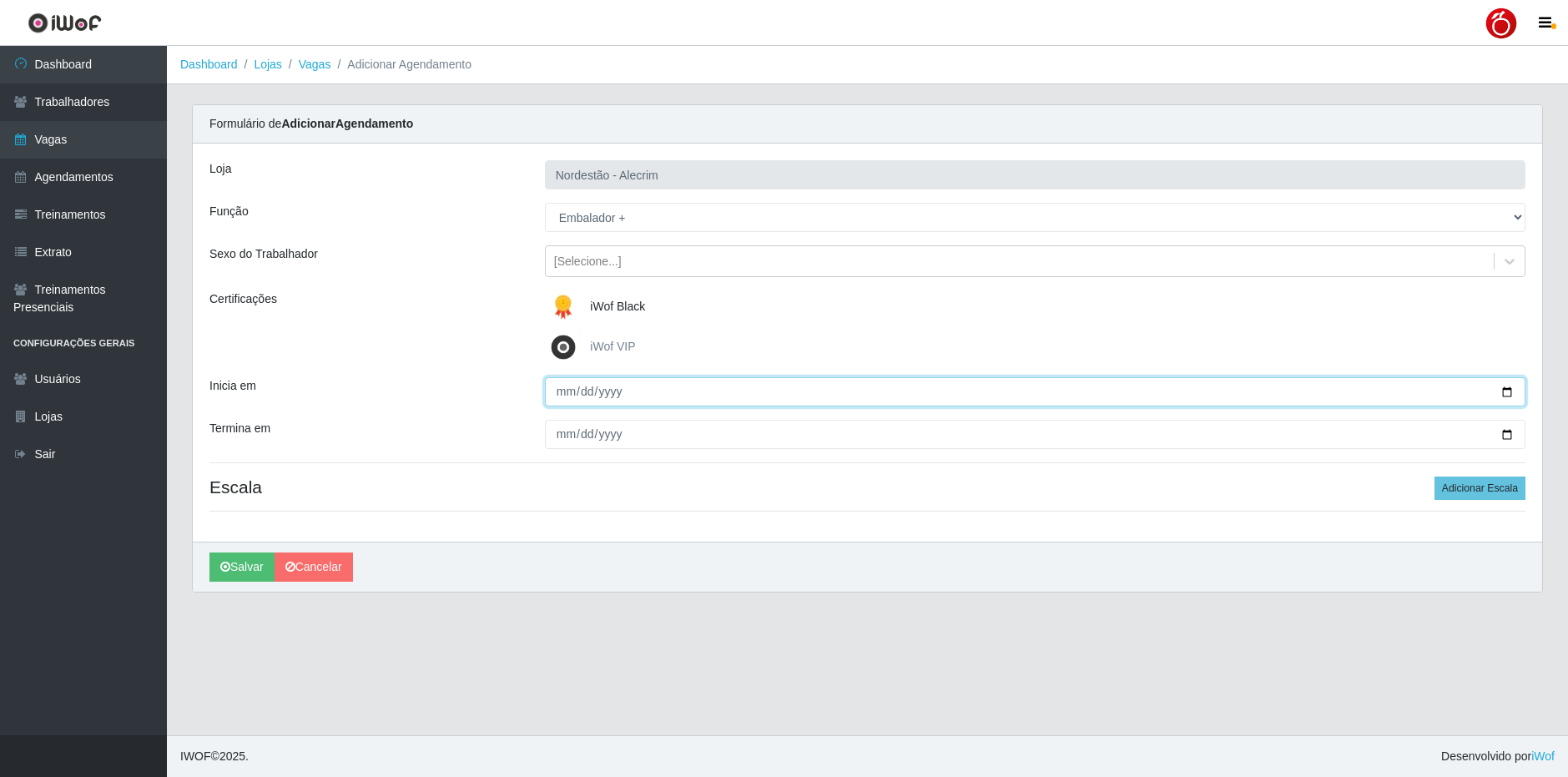
click at [559, 392] on input "Inicia em" at bounding box center [1035, 392] width 980 height 30
type input "0002-09-06"
type input "2025-09-06"
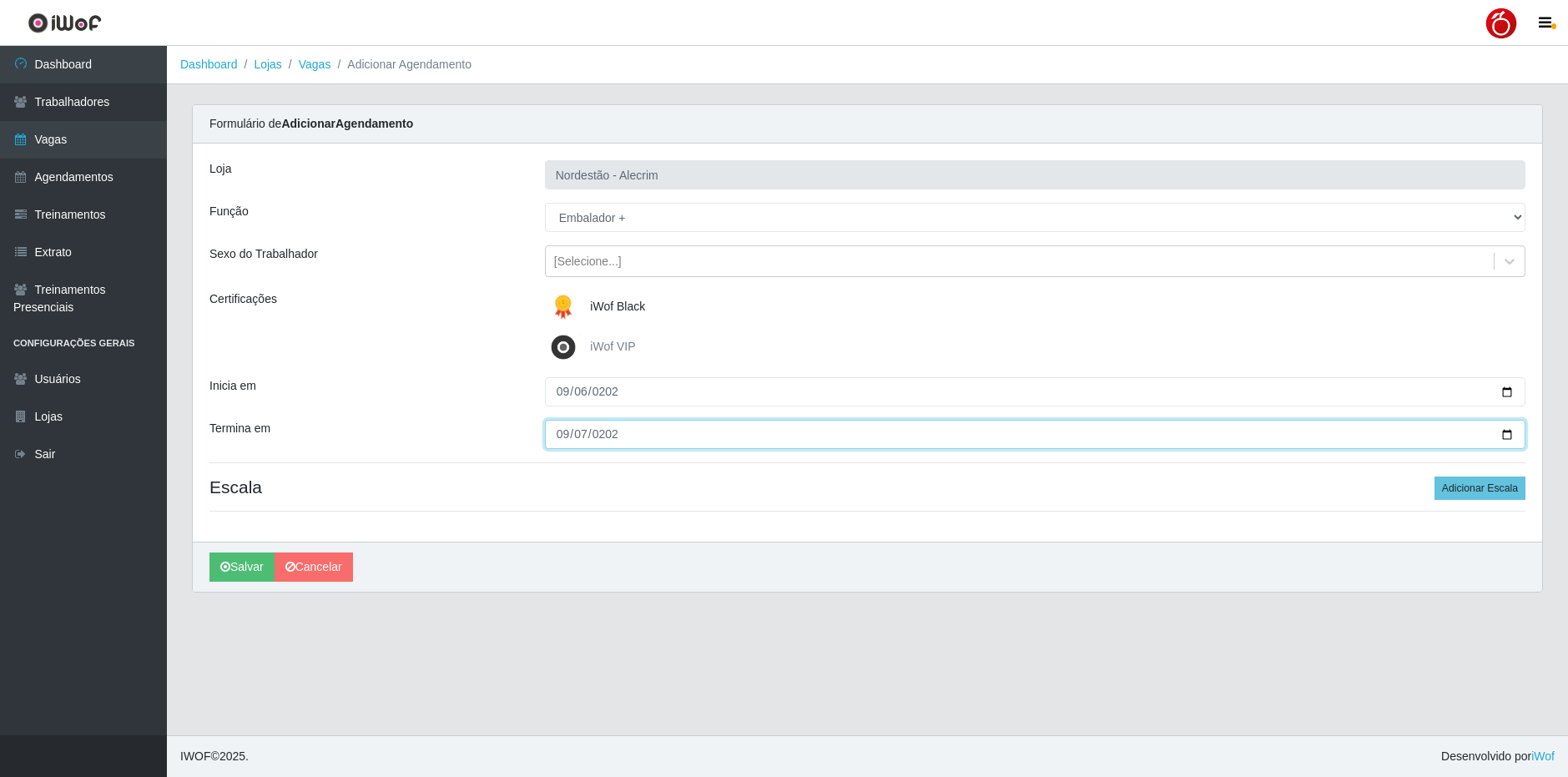
type input "2025-09-07"
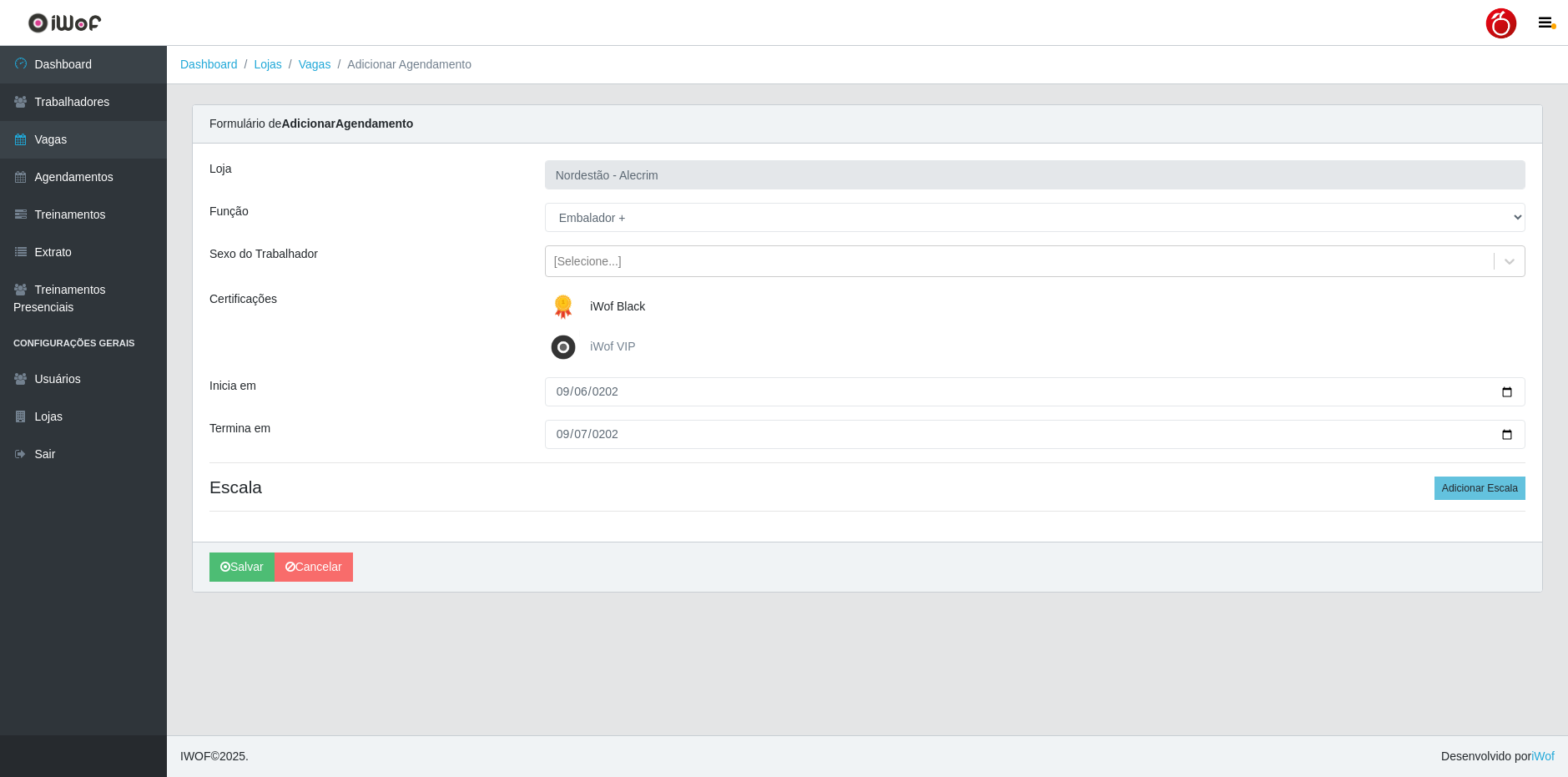
drag, startPoint x: 1484, startPoint y: 475, endPoint x: 1476, endPoint y: 484, distance: 12.0
click at [1482, 476] on div "Loja Nordestão - Alecrim Função [Selecione...] Balconista + Balconista de Padar…" at bounding box center [867, 342] width 1350 height 398
click at [1475, 486] on button "Adicionar Escala" at bounding box center [1479, 488] width 91 height 24
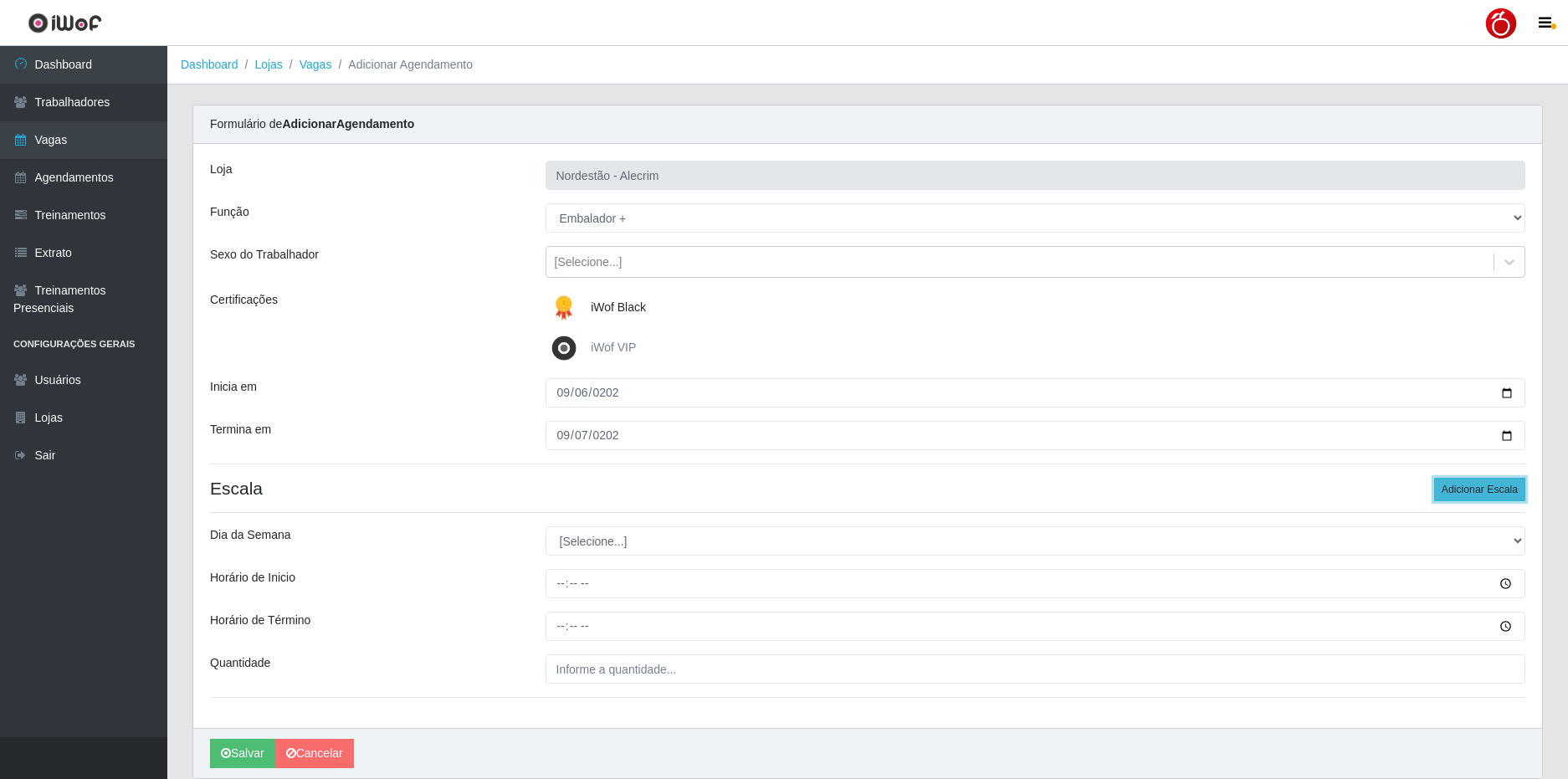
click at [1479, 487] on button "Adicionar Escala" at bounding box center [1479, 489] width 91 height 24
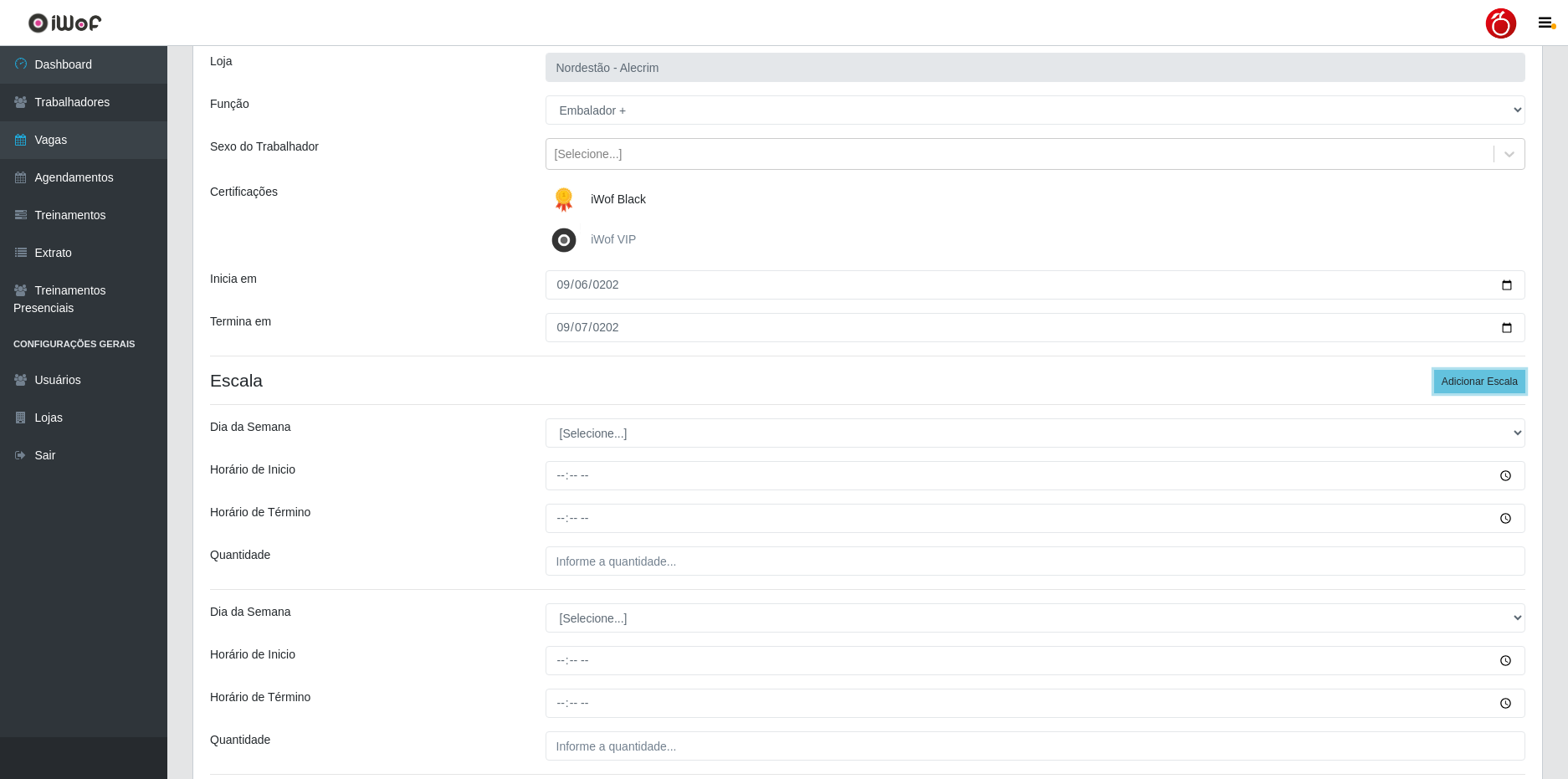
scroll to position [247, 0]
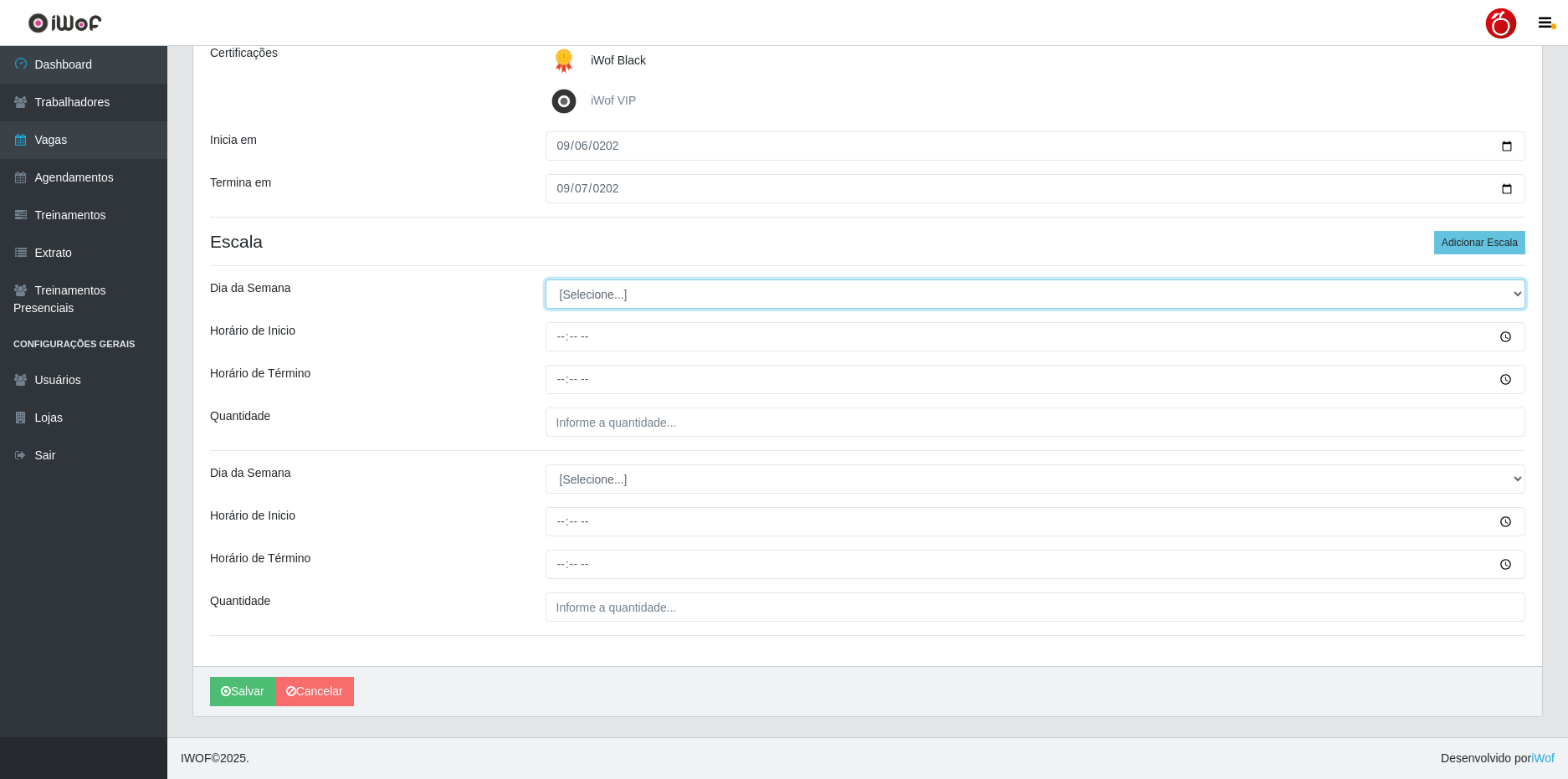
click at [664, 294] on select "[Selecione...] Segunda Terça Quarta Quinta Sexta Sábado Domingo" at bounding box center [1036, 293] width 981 height 30
select select "6"
click at [546, 279] on select "[Selecione...] Segunda Terça Quarta Quinta Sexta Sábado Domingo" at bounding box center [1036, 293] width 981 height 30
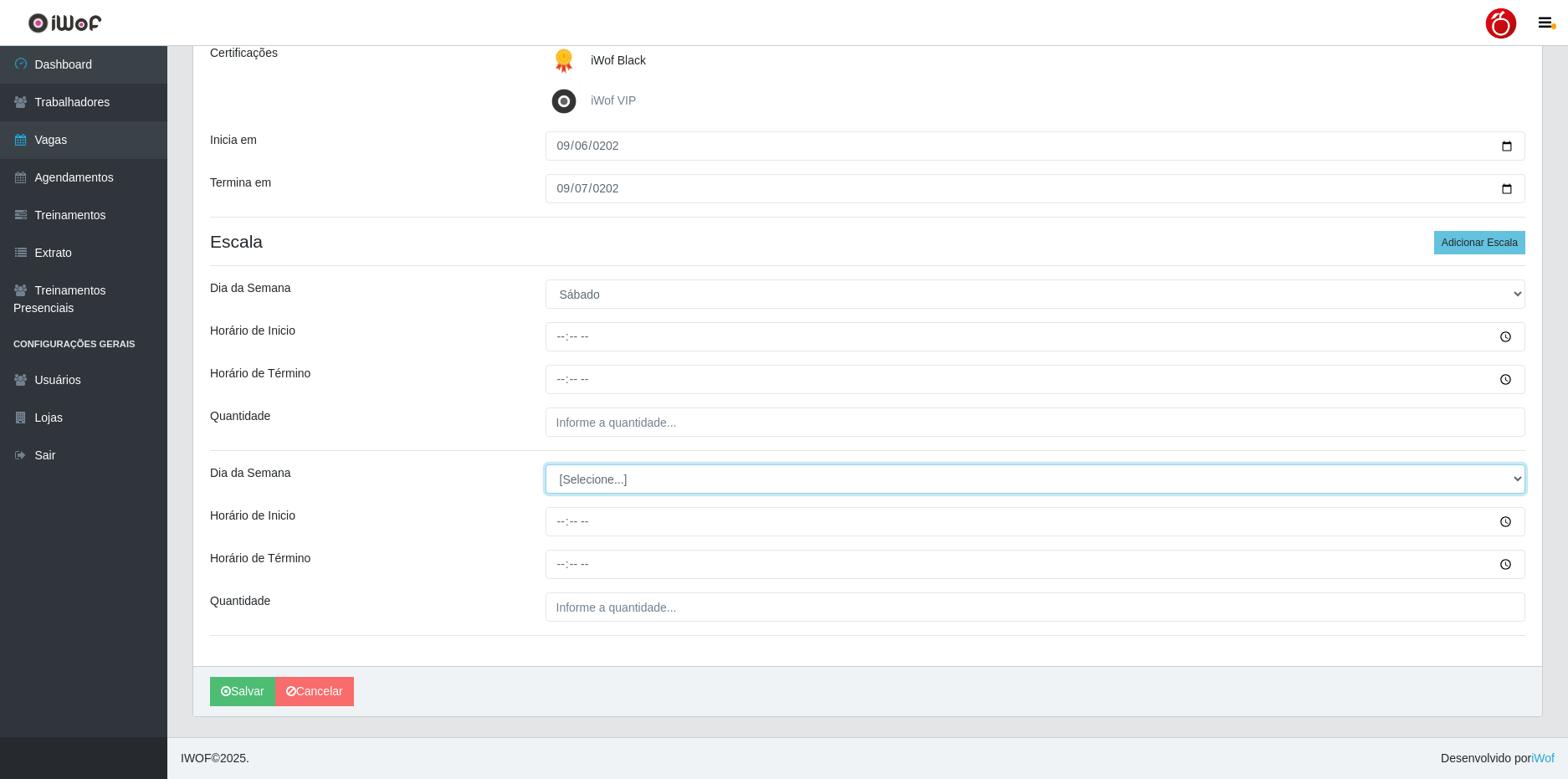
click at [601, 480] on select "[Selecione...] Segunda Terça Quarta Quinta Sexta Sábado Domingo" at bounding box center [1036, 479] width 981 height 30
select select "0"
click at [546, 465] on select "[Selecione...] Segunda Terça Quarta Quinta Sexta Sábado Domingo" at bounding box center [1036, 479] width 981 height 30
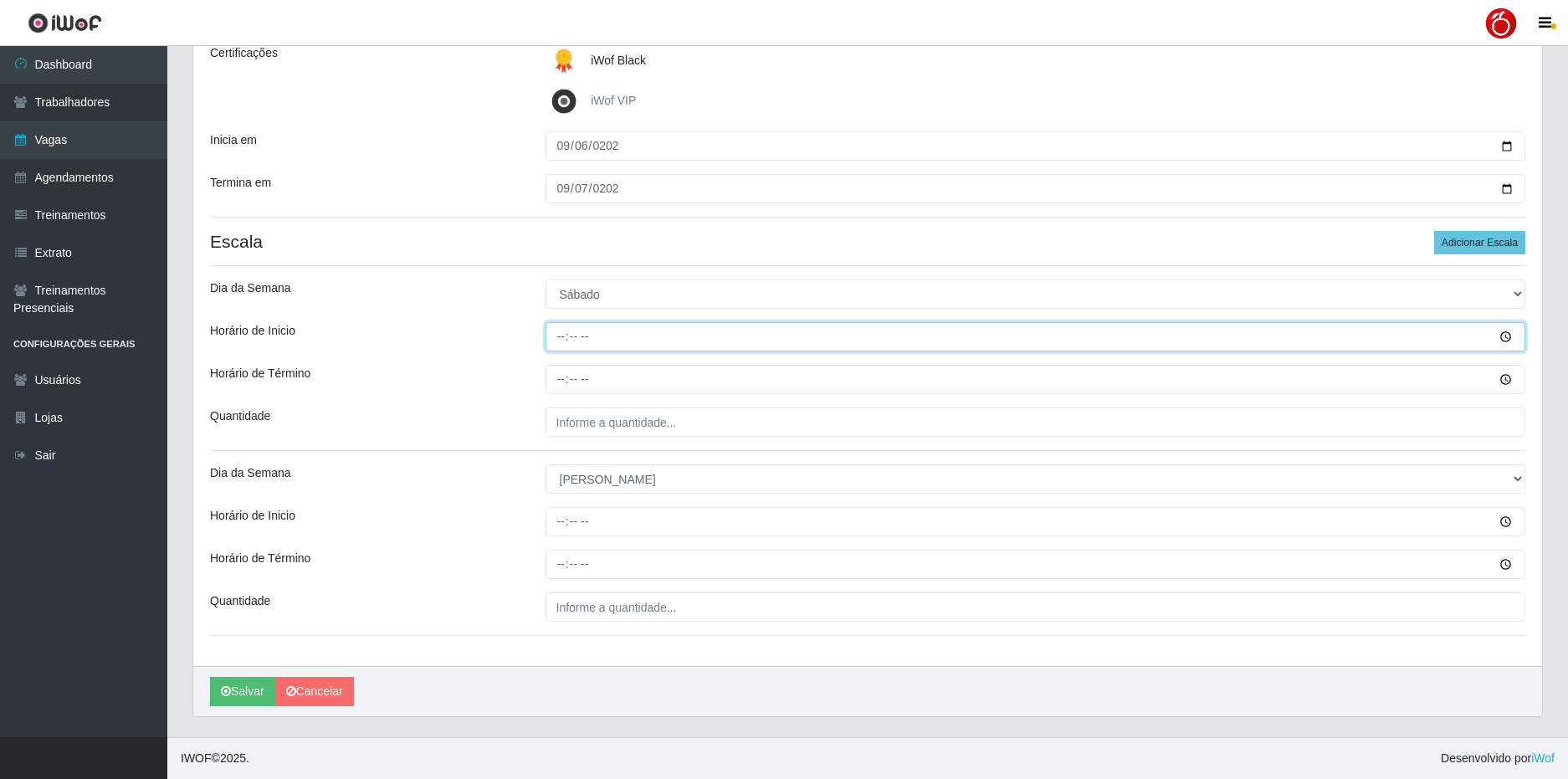
click at [560, 338] on input "Horário de Inicio" at bounding box center [1036, 336] width 981 height 30
type input "16:00"
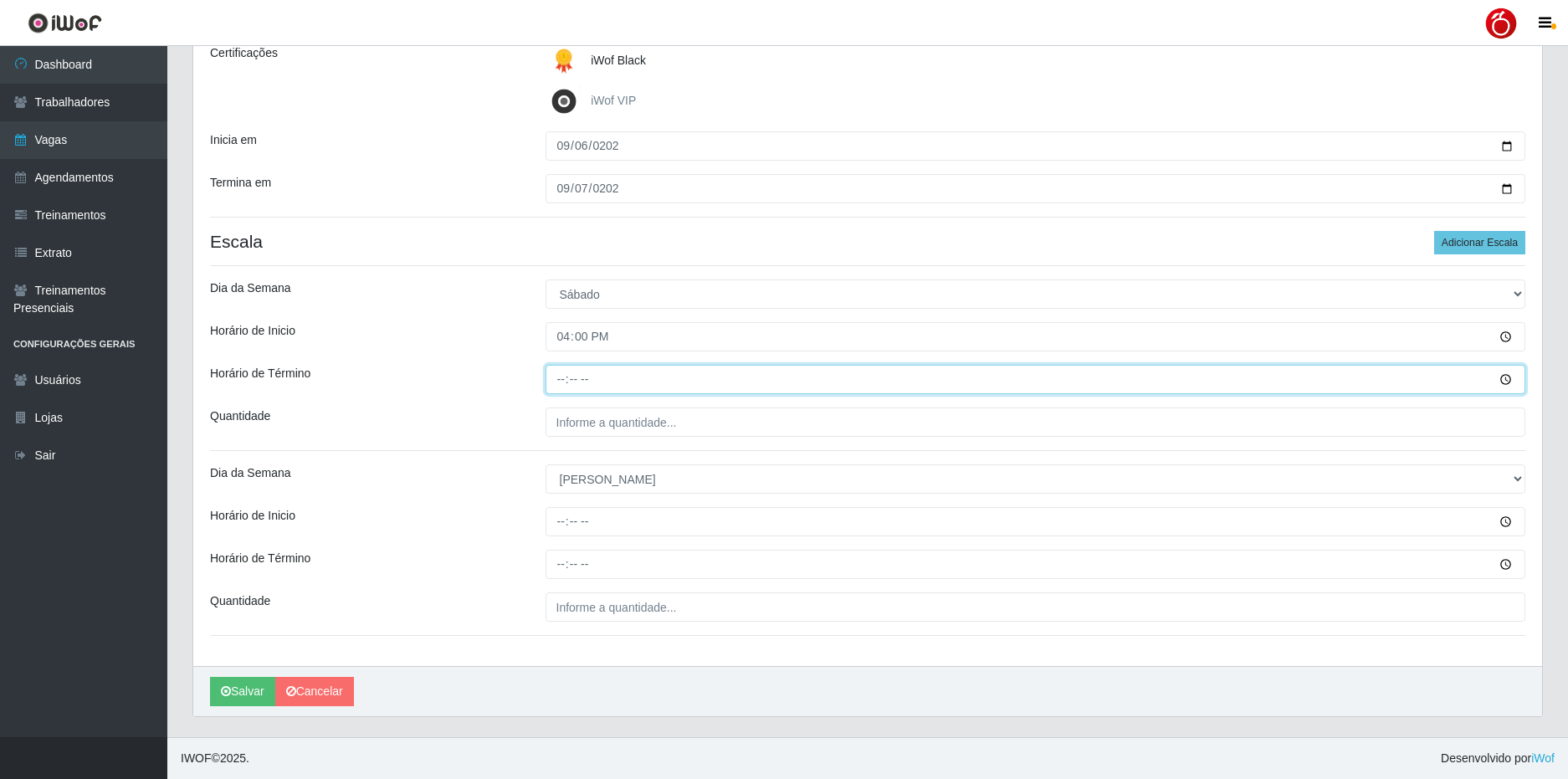
type input "22:00"
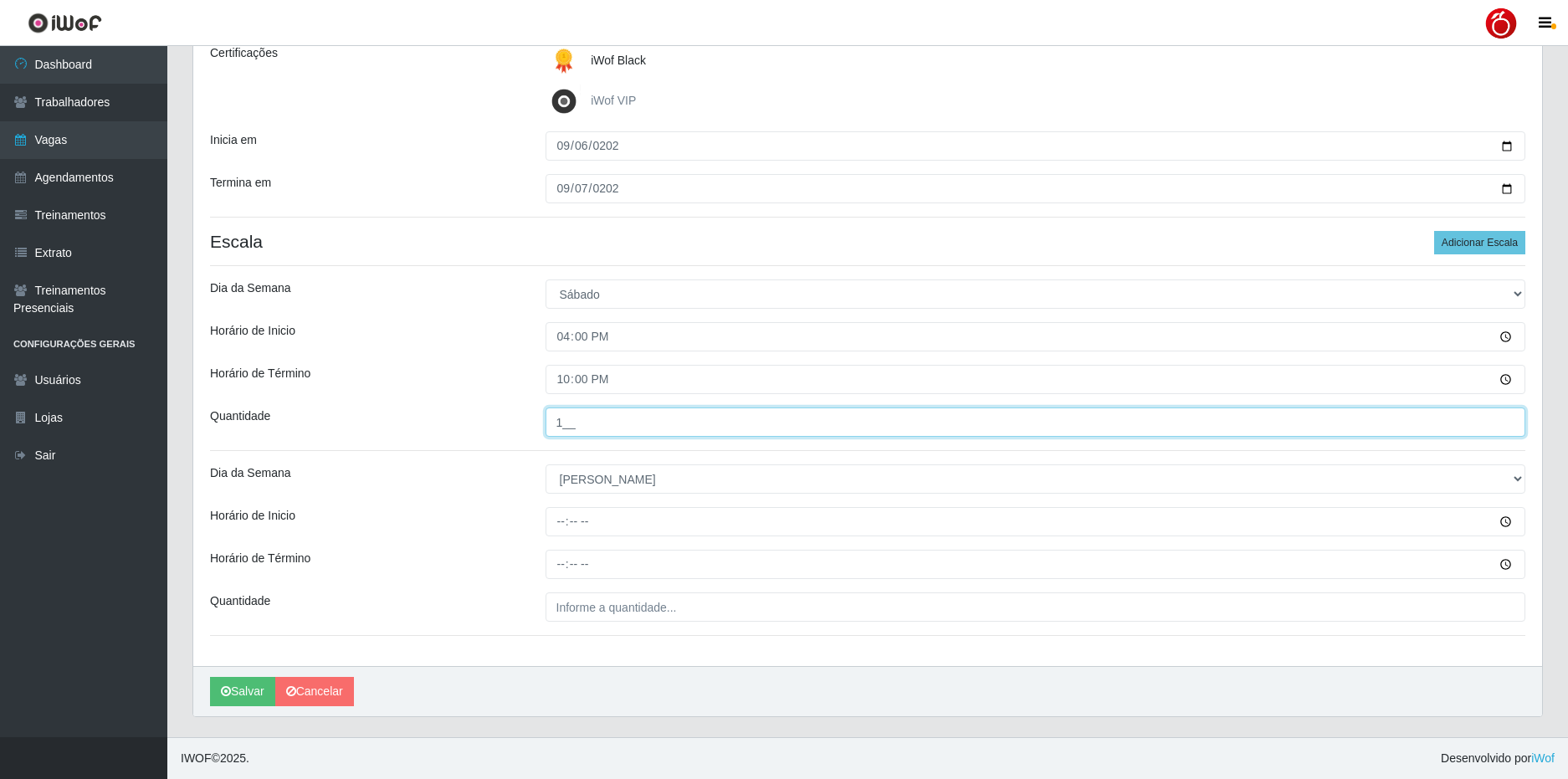
type input "1__"
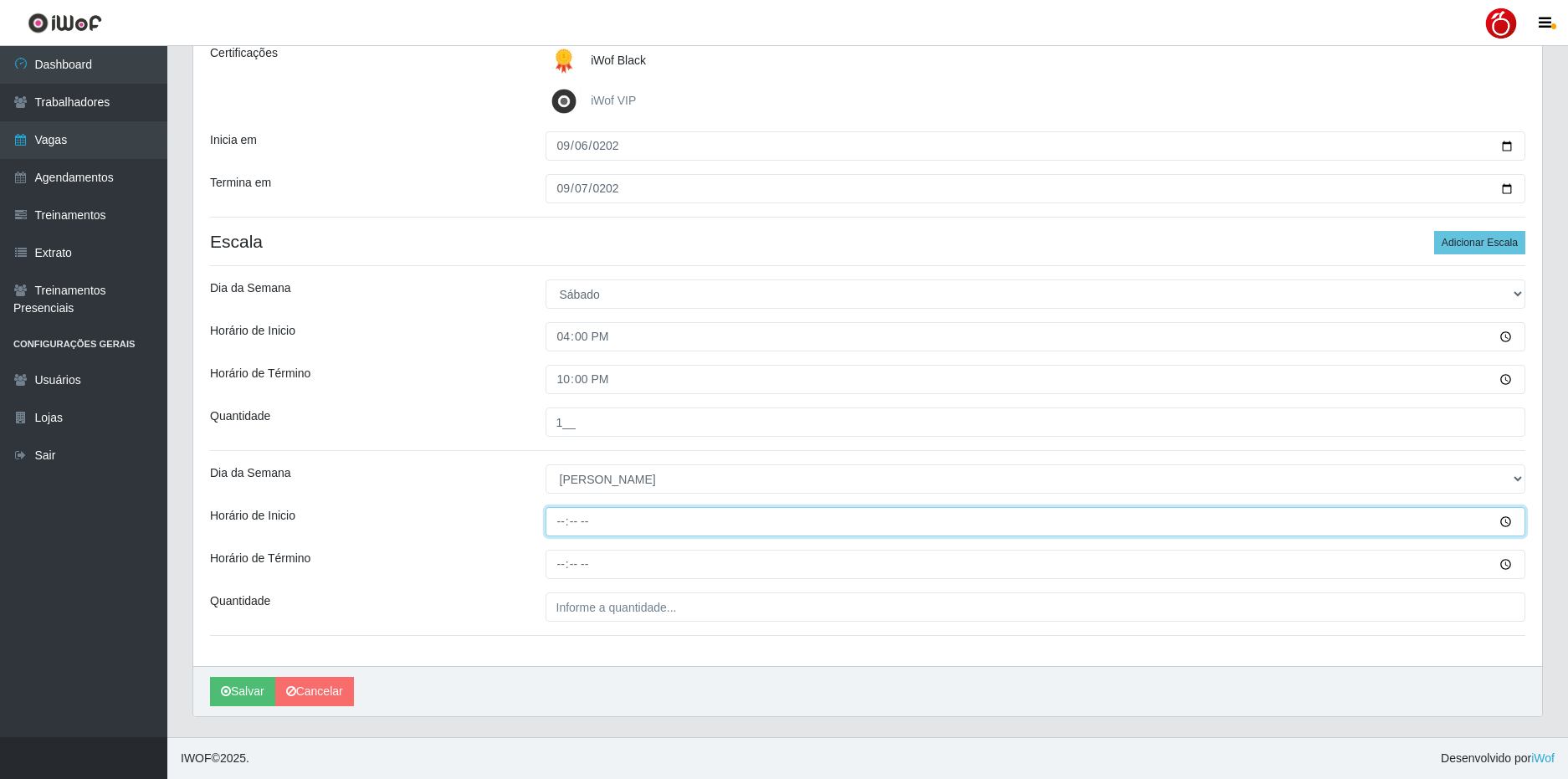
click at [562, 523] on input "Horário de Inicio" at bounding box center [1036, 521] width 981 height 30
type input "14:00"
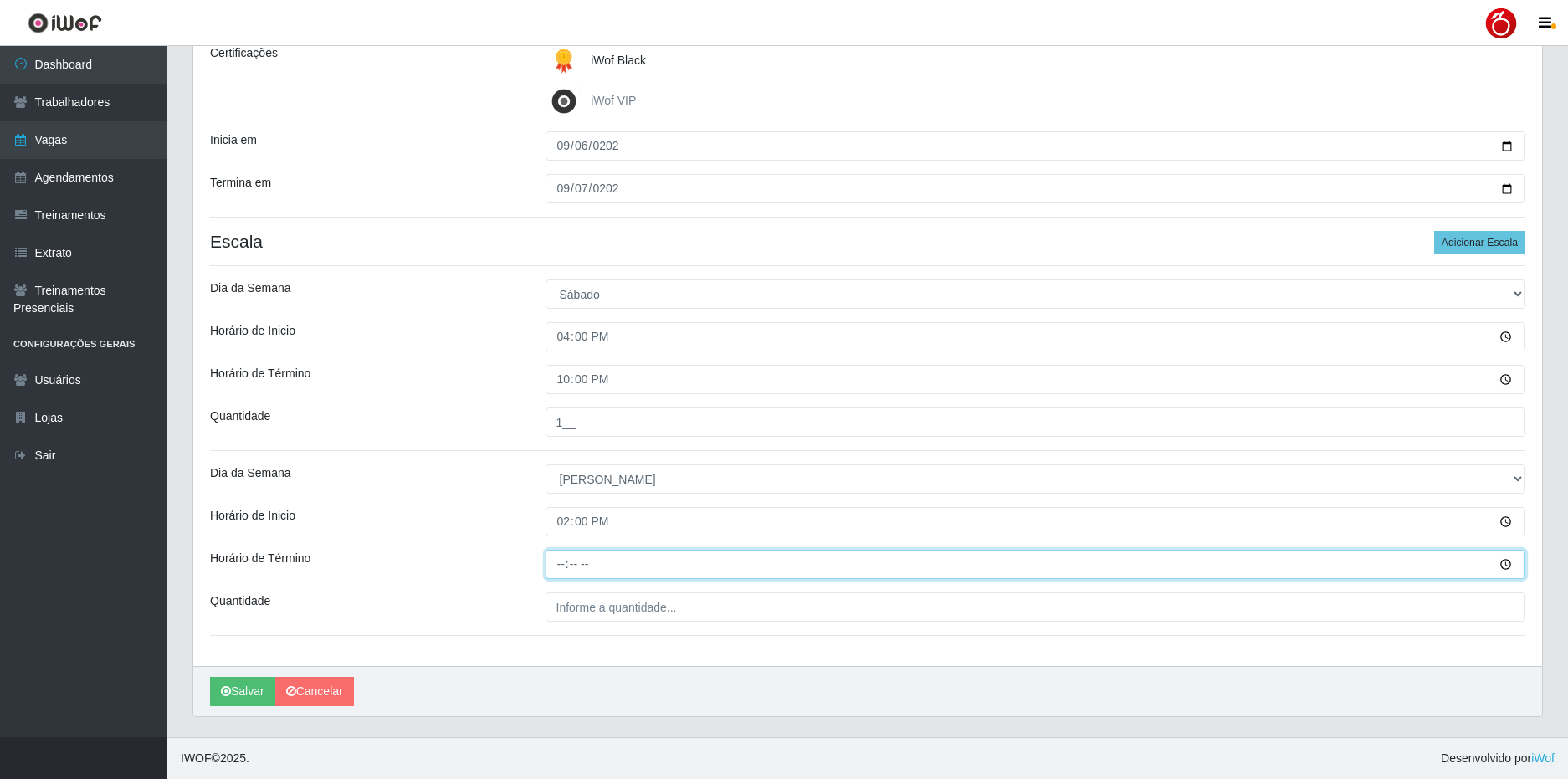
type input "20:00"
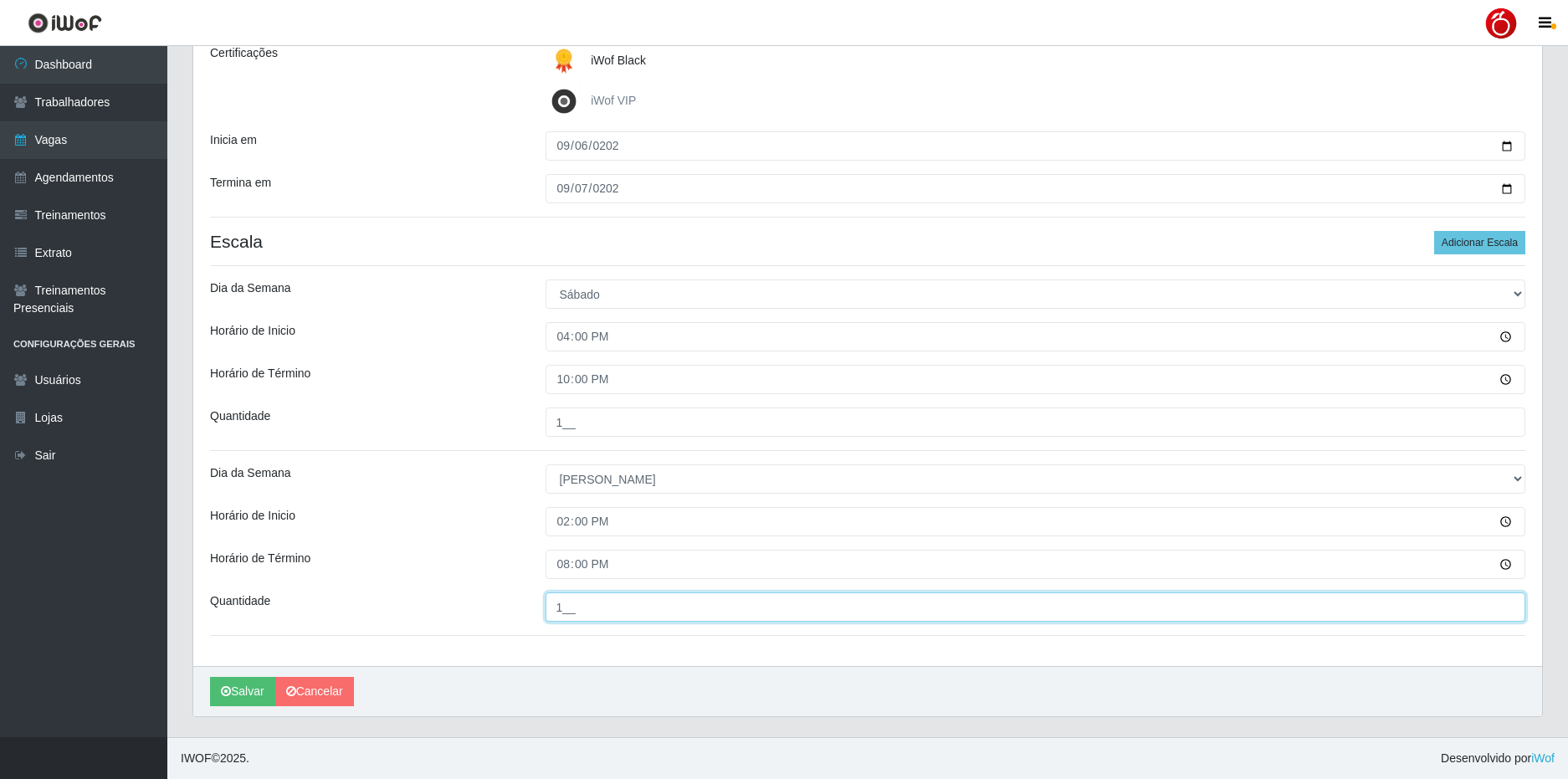
type input "1__"
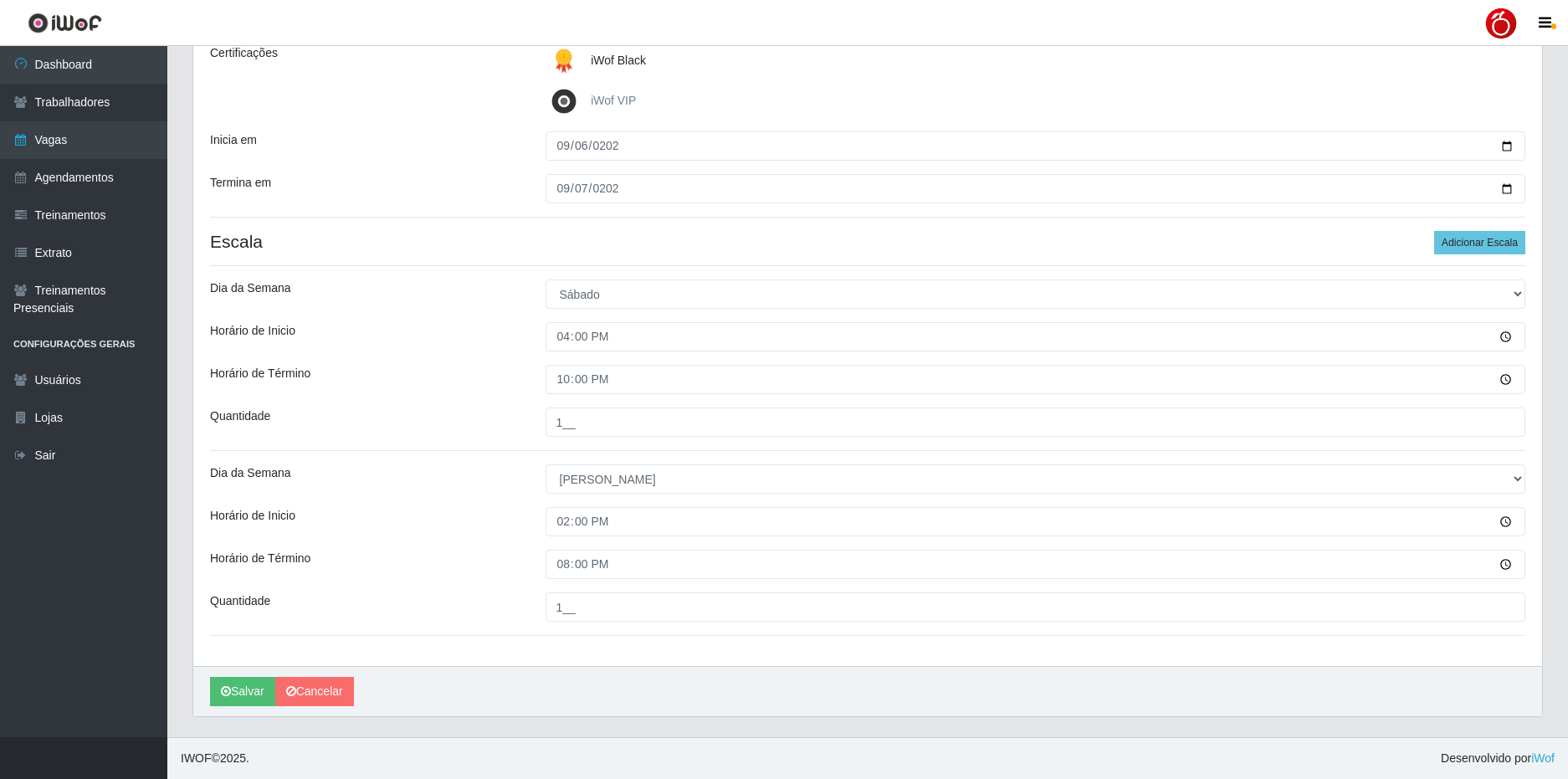
click at [492, 505] on div "Loja Nordestão - Alecrim Função [Selecione...] Balconista + Balconista de Padar…" at bounding box center [867, 281] width 1349 height 768
click at [254, 694] on button "Salvar" at bounding box center [243, 691] width 65 height 30
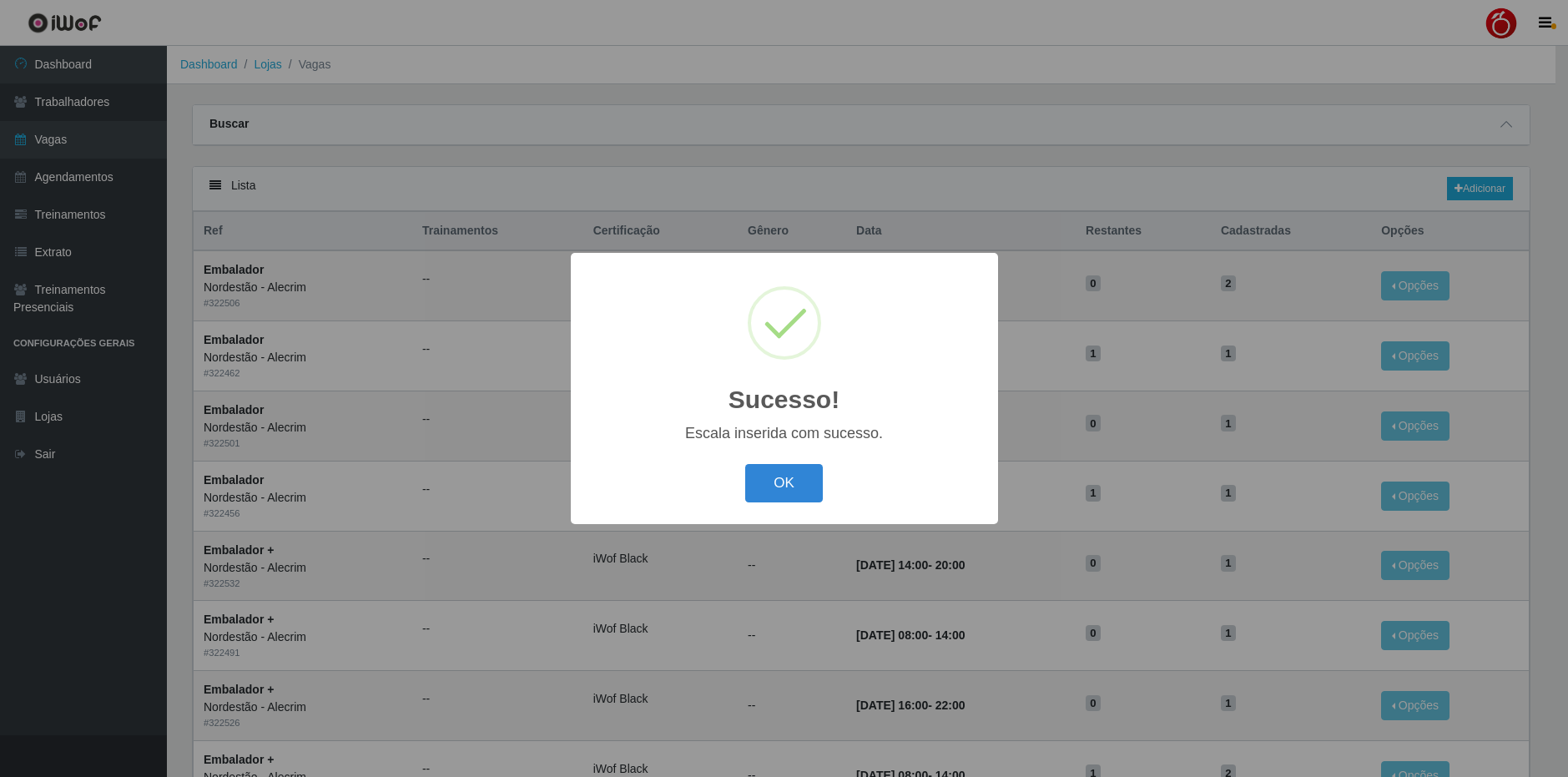
click at [773, 486] on div "Sucesso! × Escala inserida com sucesso. OK Cancel" at bounding box center [784, 388] width 1568 height 777
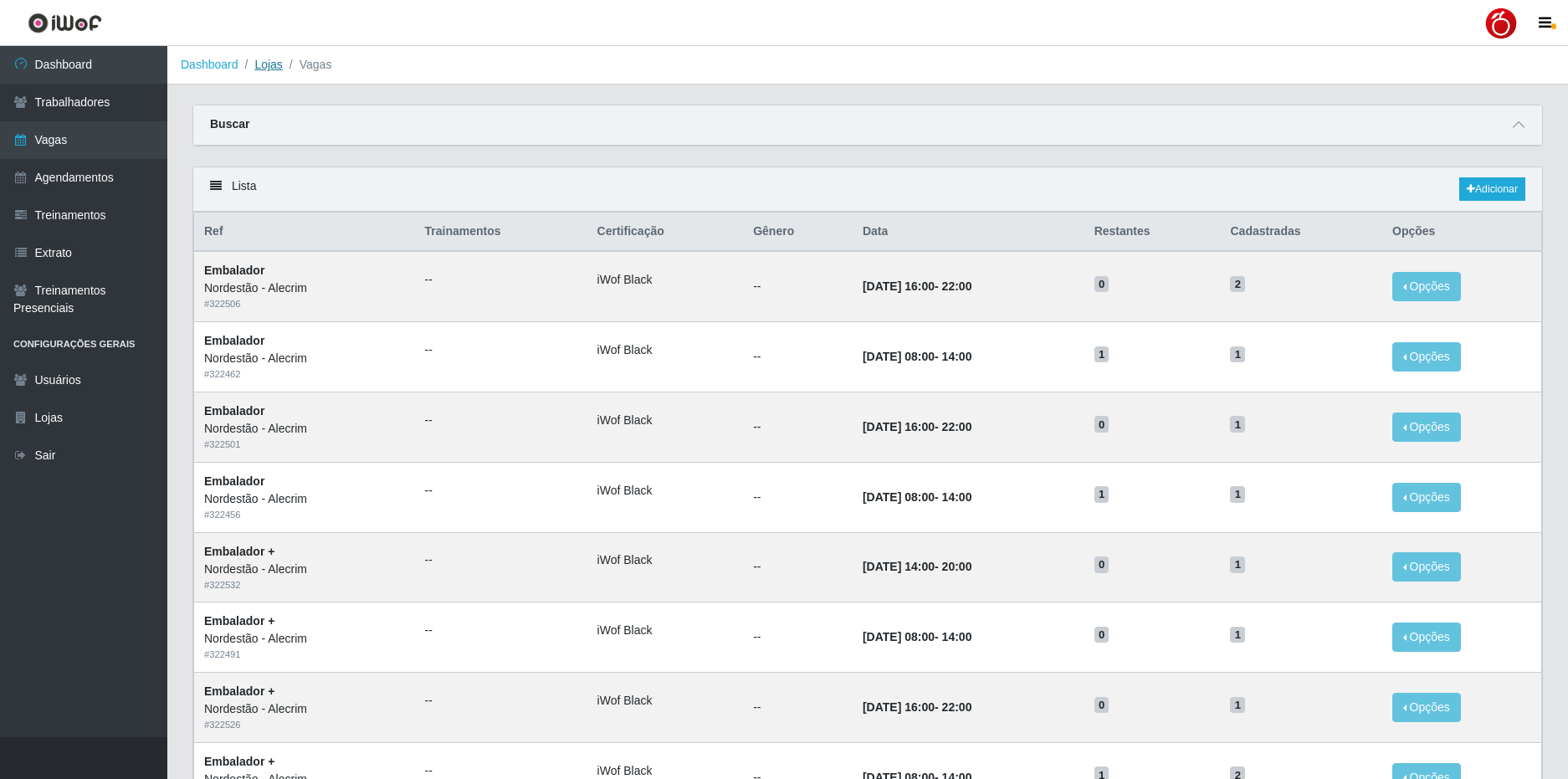
click at [272, 64] on link "Lojas" at bounding box center [268, 64] width 28 height 13
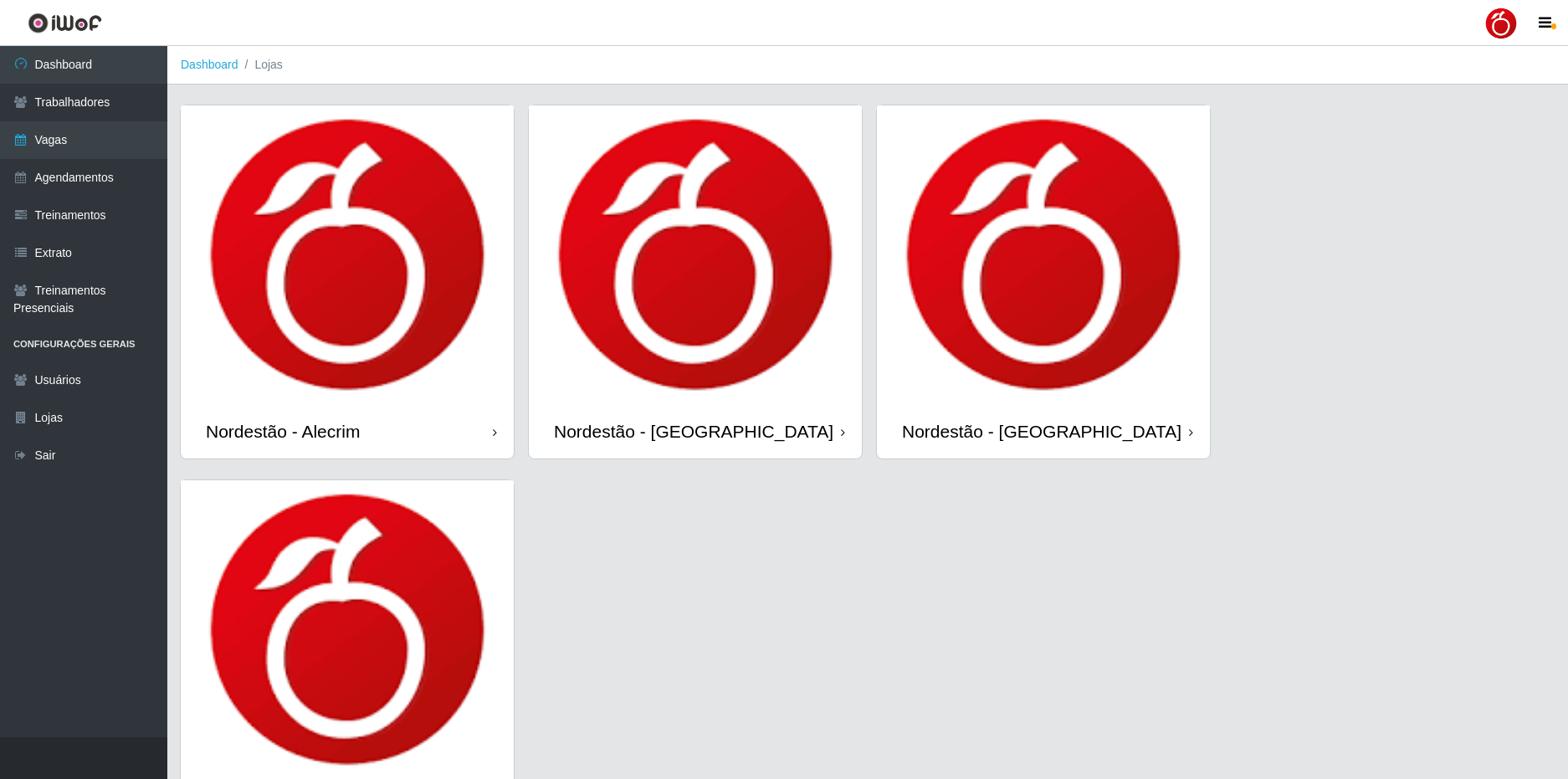
click at [794, 439] on div "Nordestão - [GEOGRAPHIC_DATA]" at bounding box center [695, 431] width 333 height 54
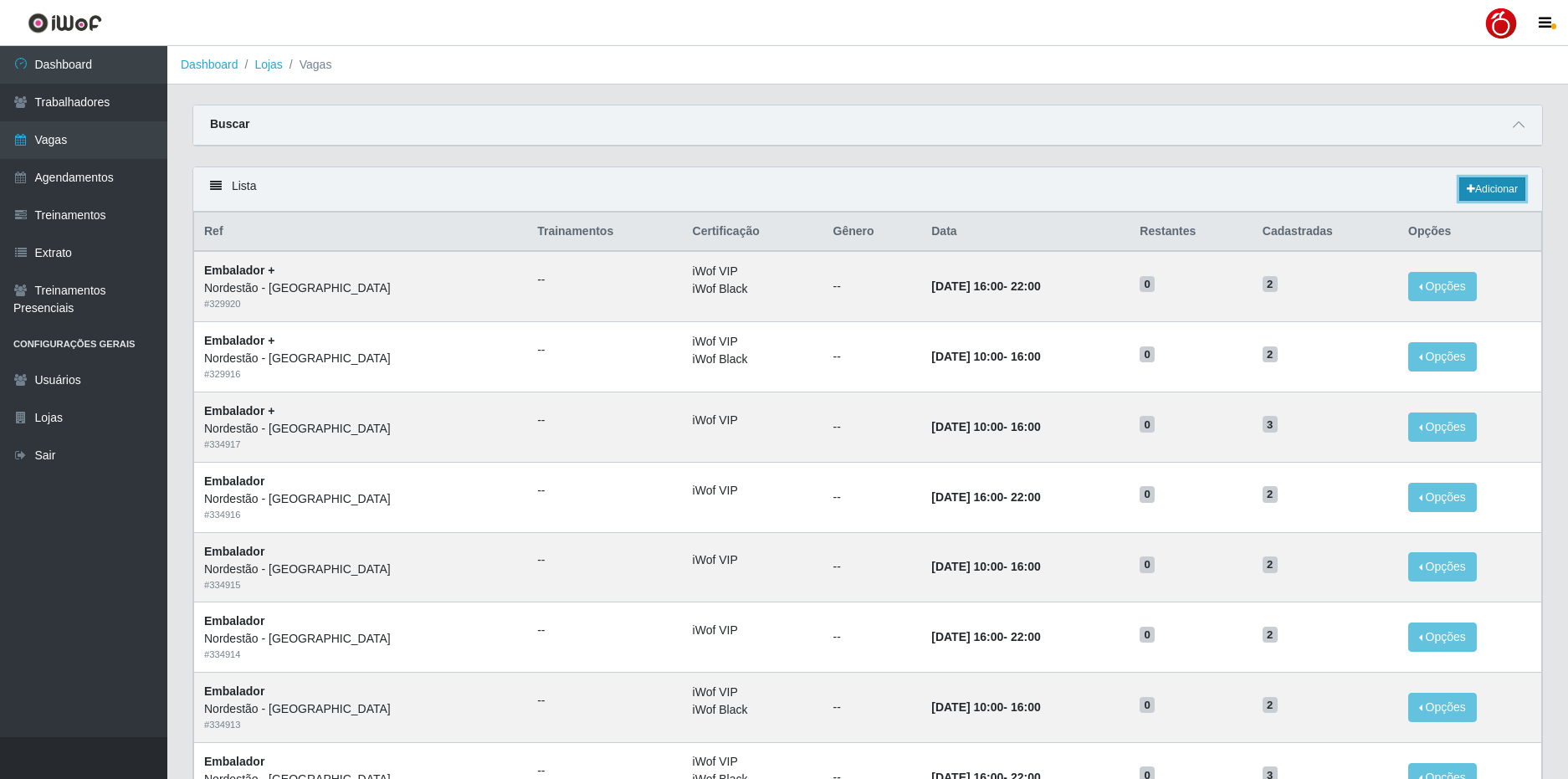
click at [1486, 188] on link "Adicionar" at bounding box center [1492, 189] width 66 height 24
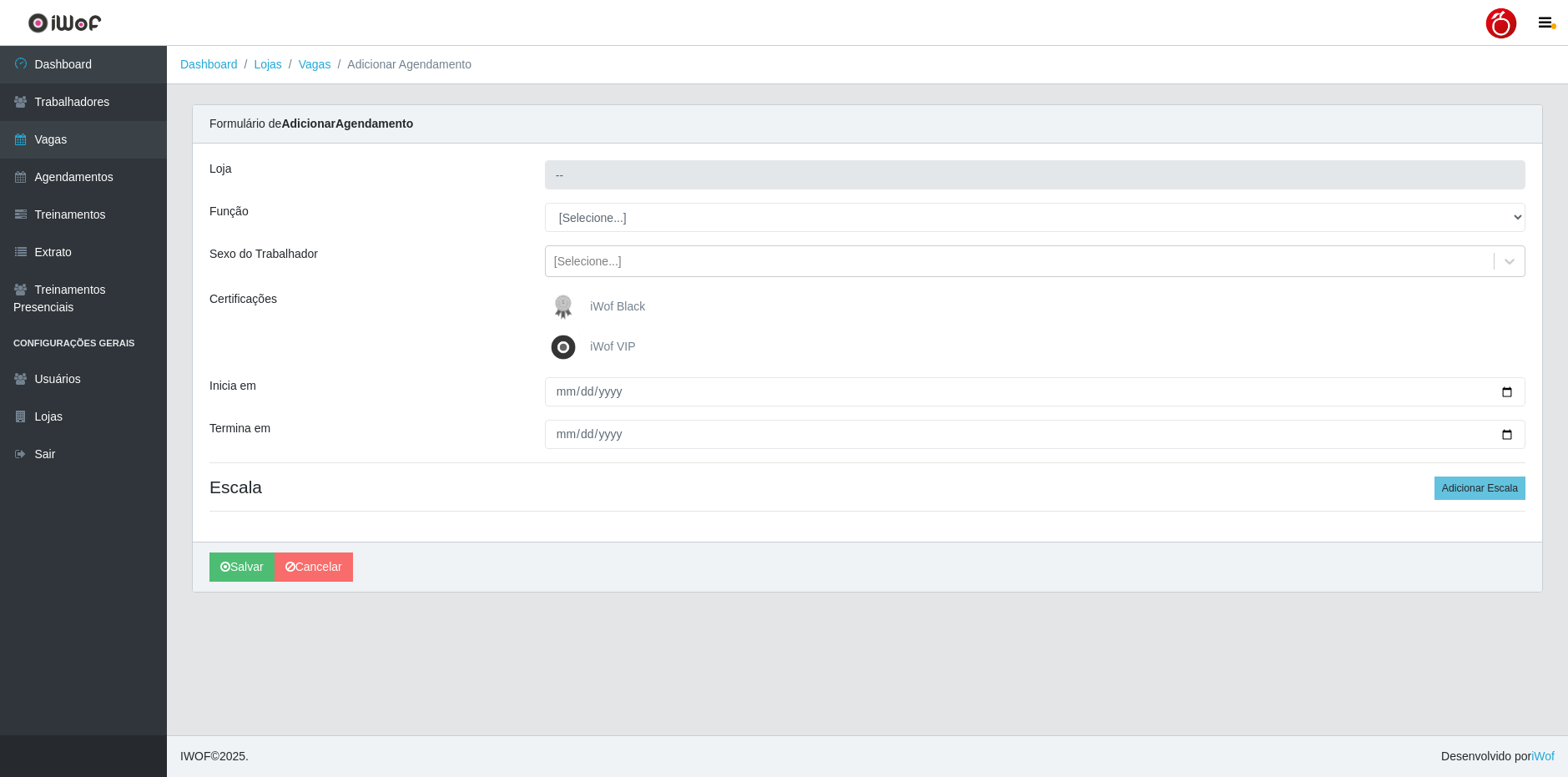
type input "Nordestão - [GEOGRAPHIC_DATA]"
click at [311, 63] on link "Vagas" at bounding box center [315, 64] width 32 height 13
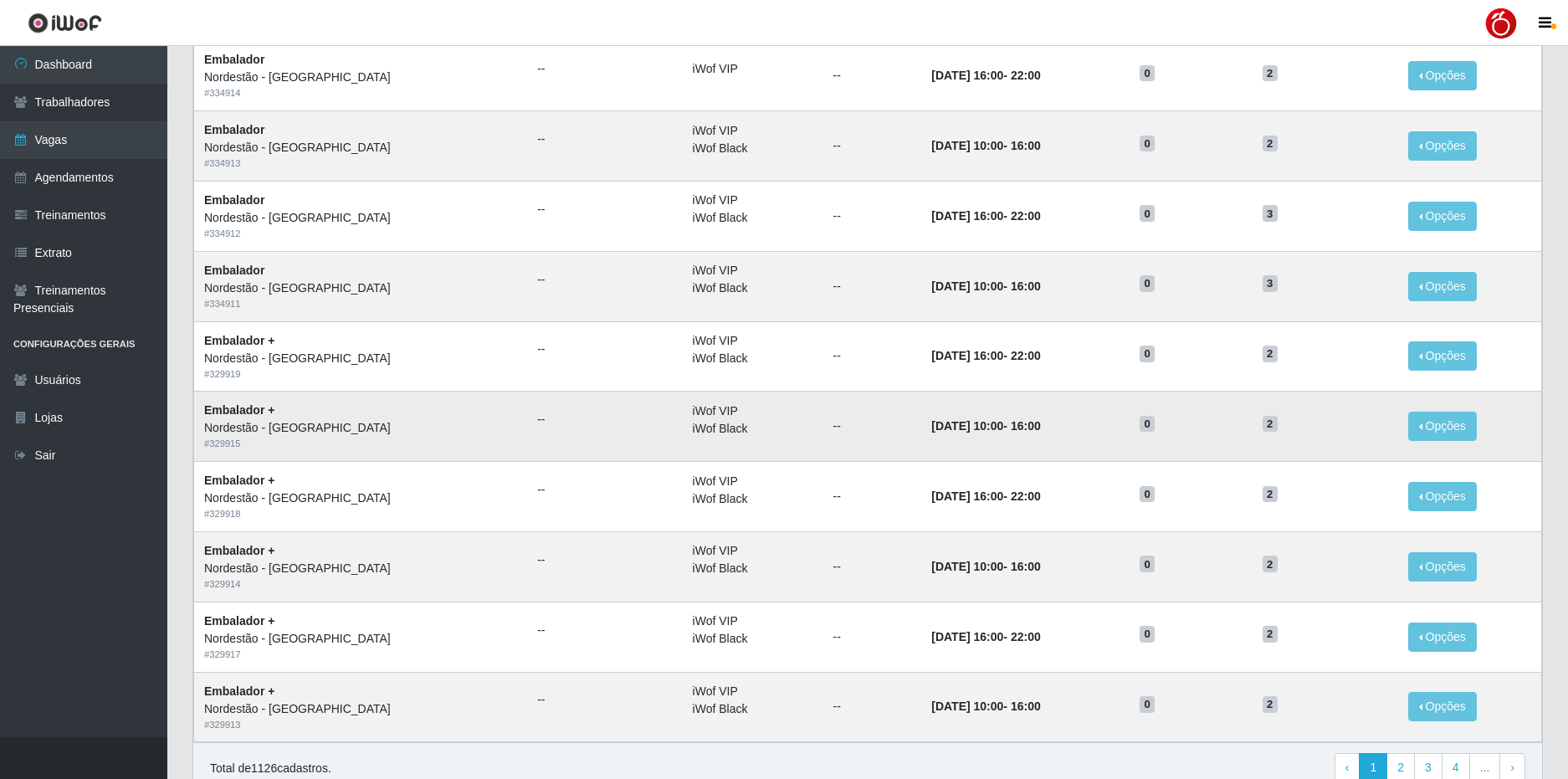
scroll to position [639, 0]
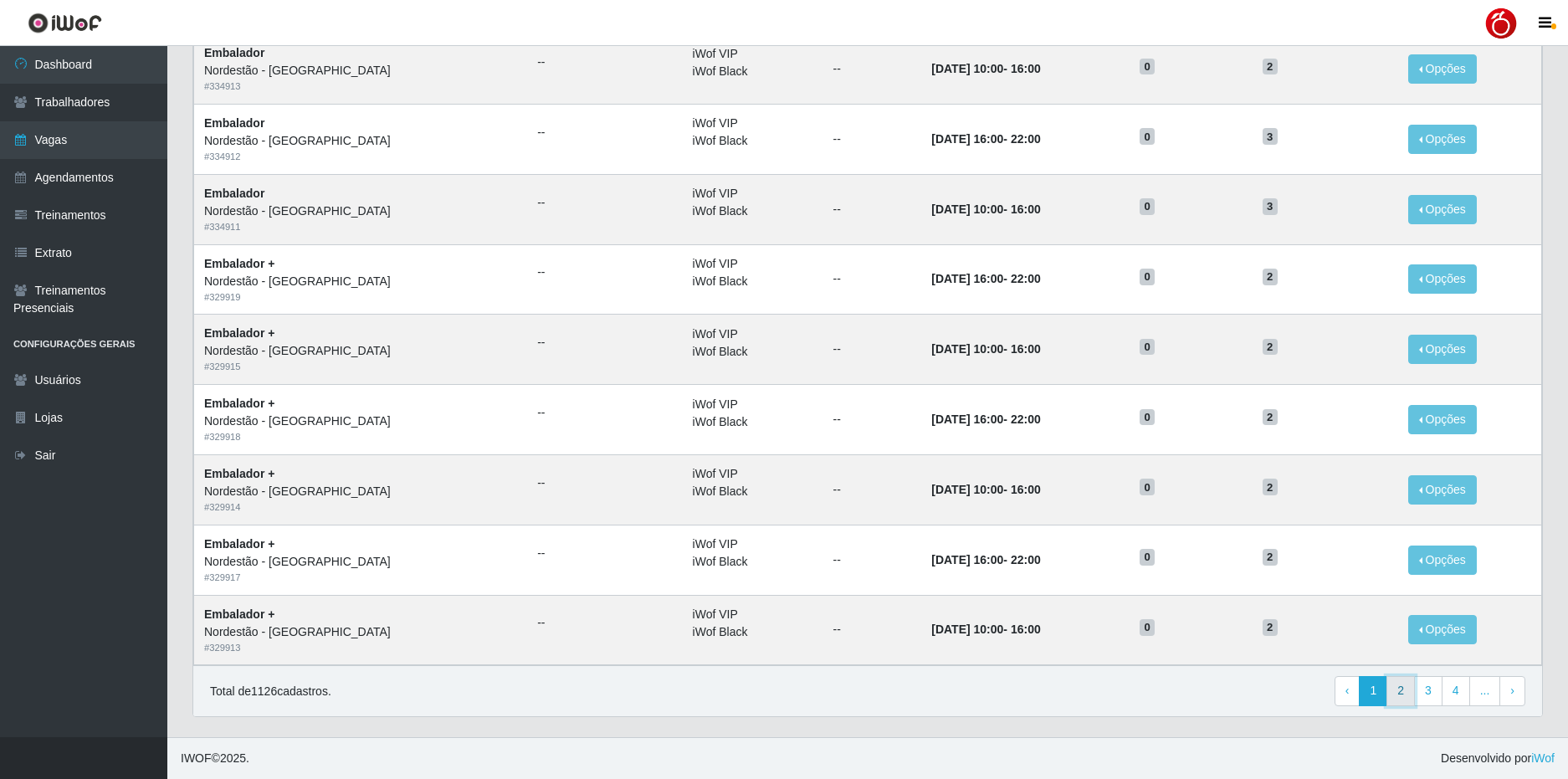
click at [1405, 696] on link "2" at bounding box center [1401, 691] width 29 height 31
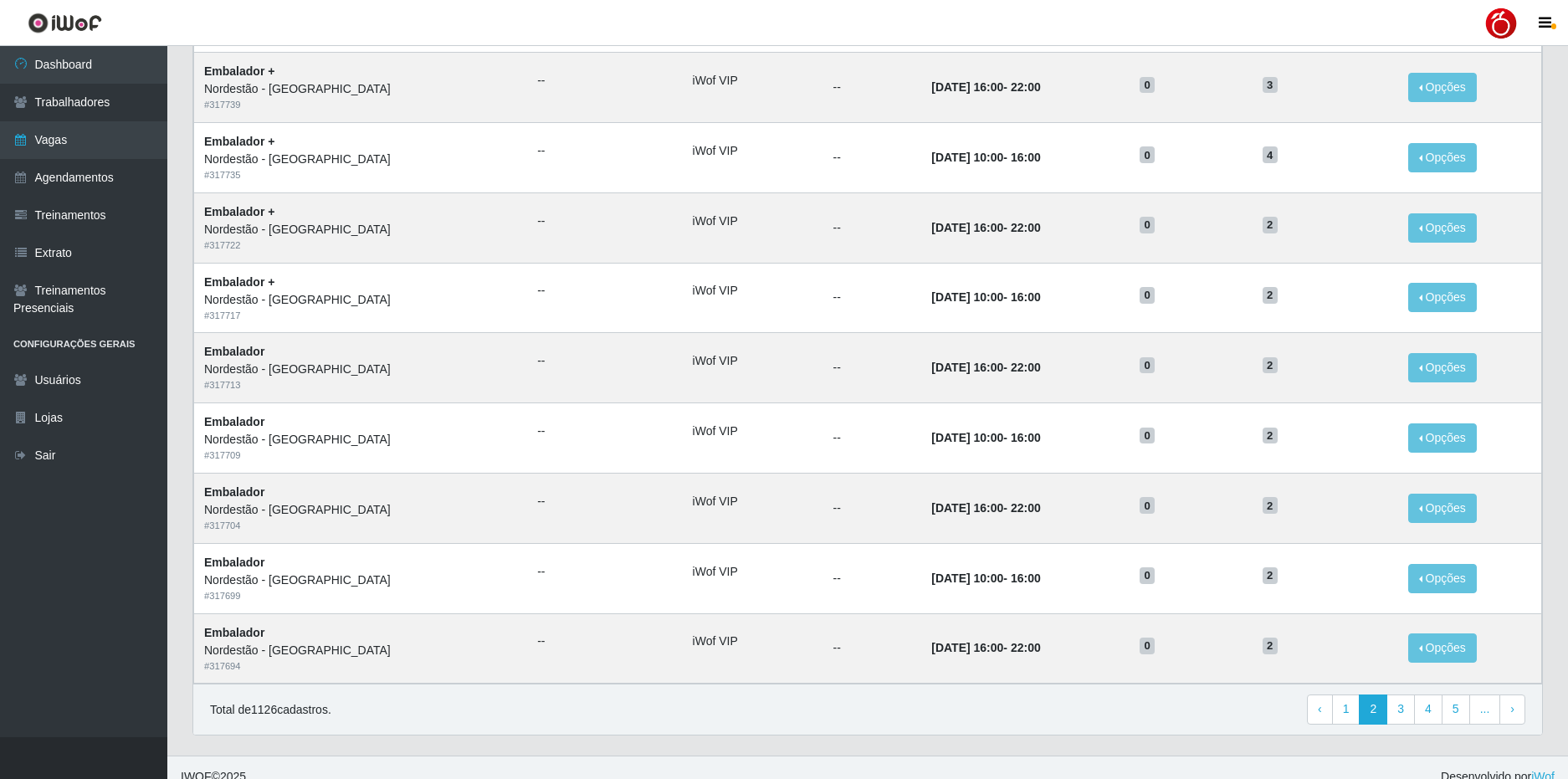
scroll to position [639, 0]
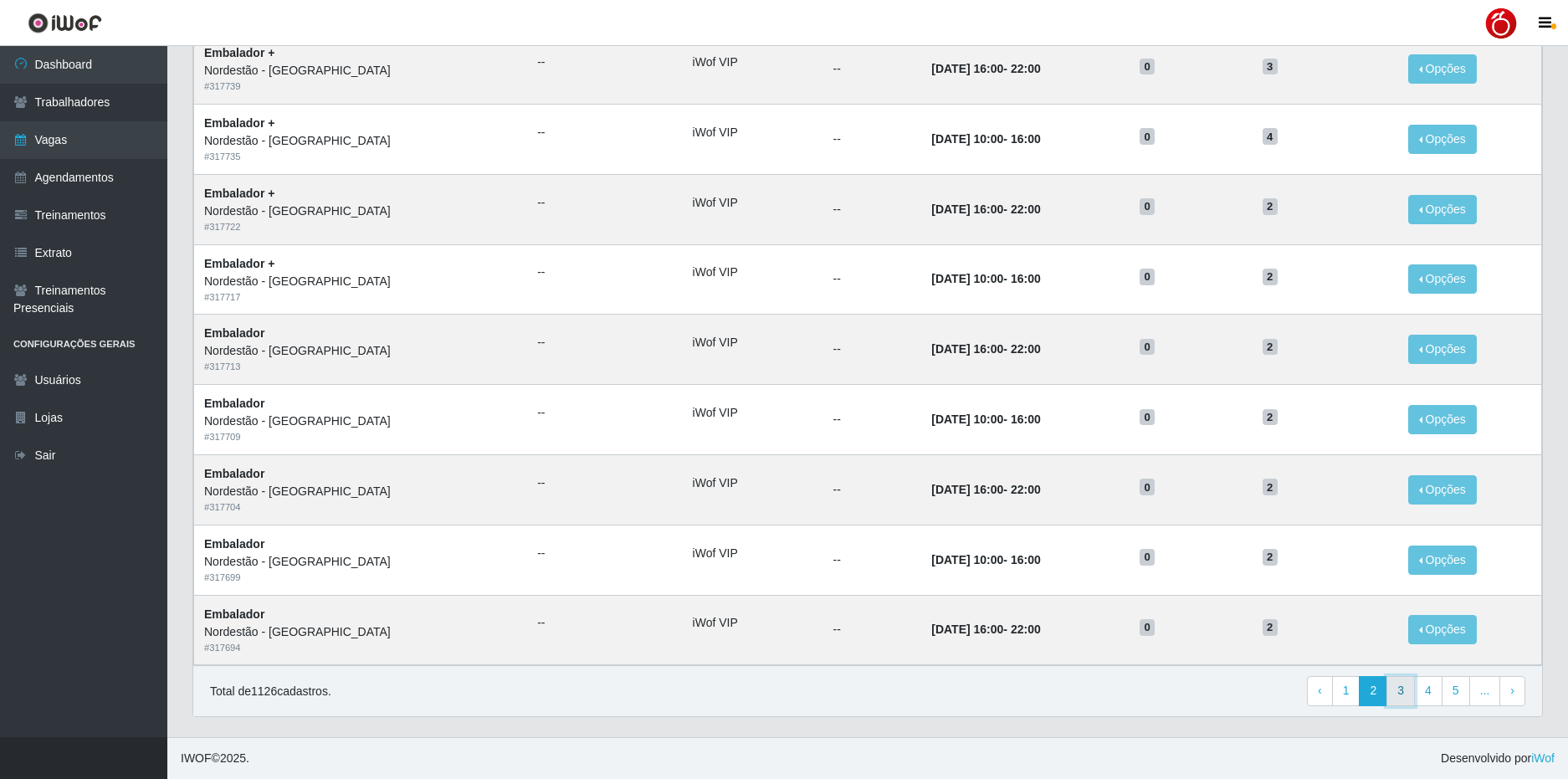
click at [1410, 695] on link "3" at bounding box center [1401, 691] width 29 height 31
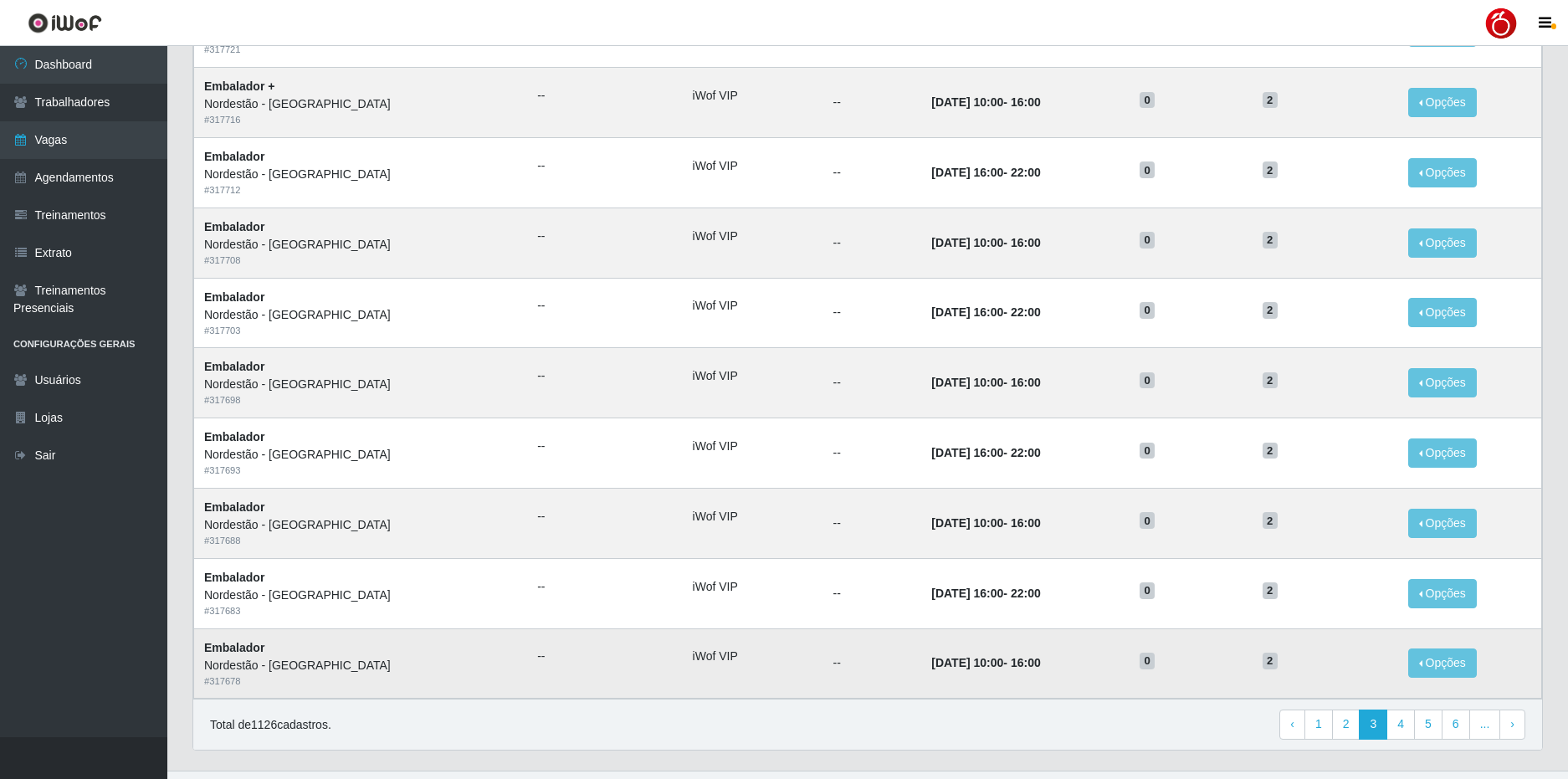
scroll to position [639, 0]
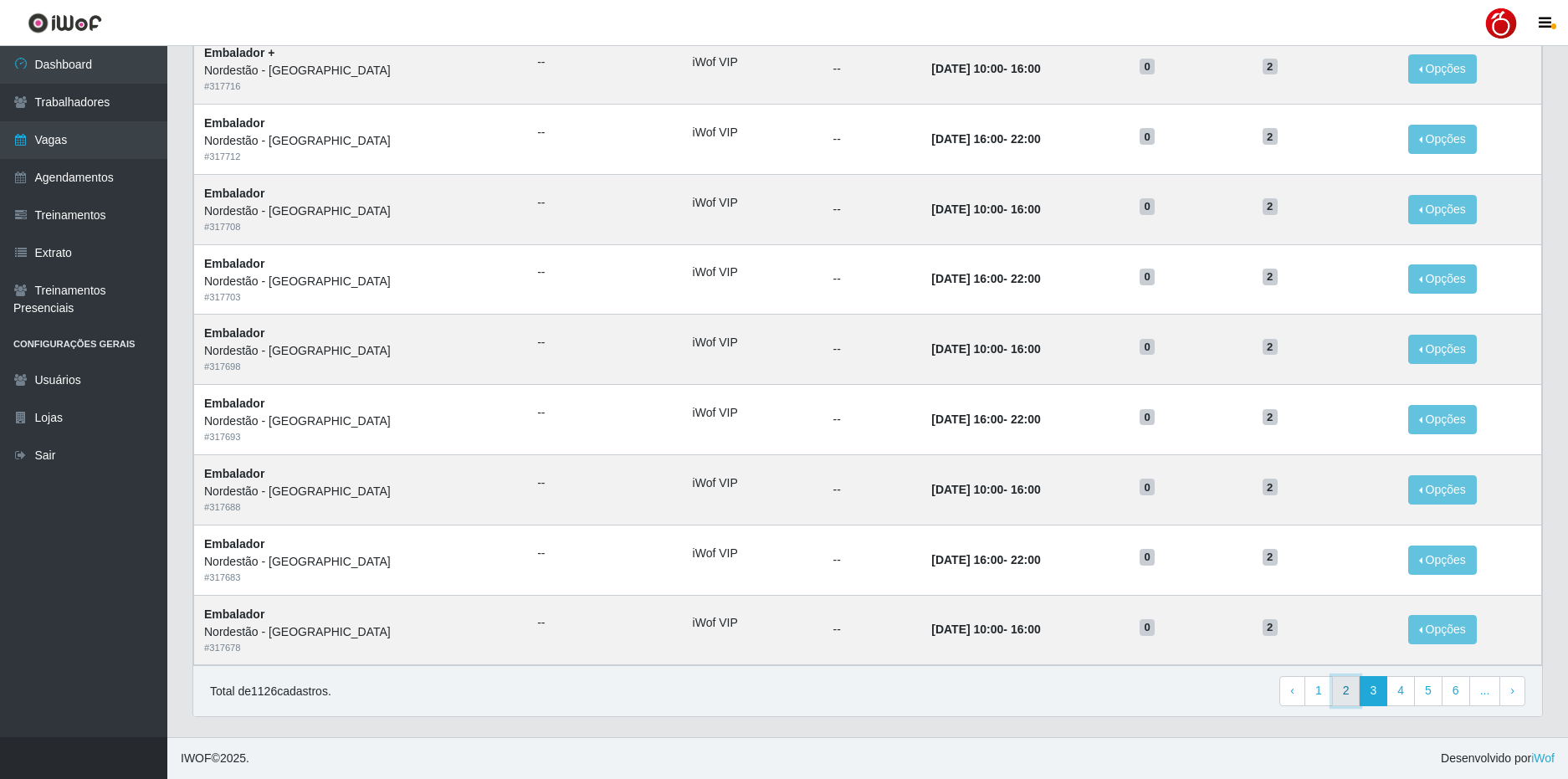
click at [1339, 694] on link "2" at bounding box center [1346, 691] width 29 height 31
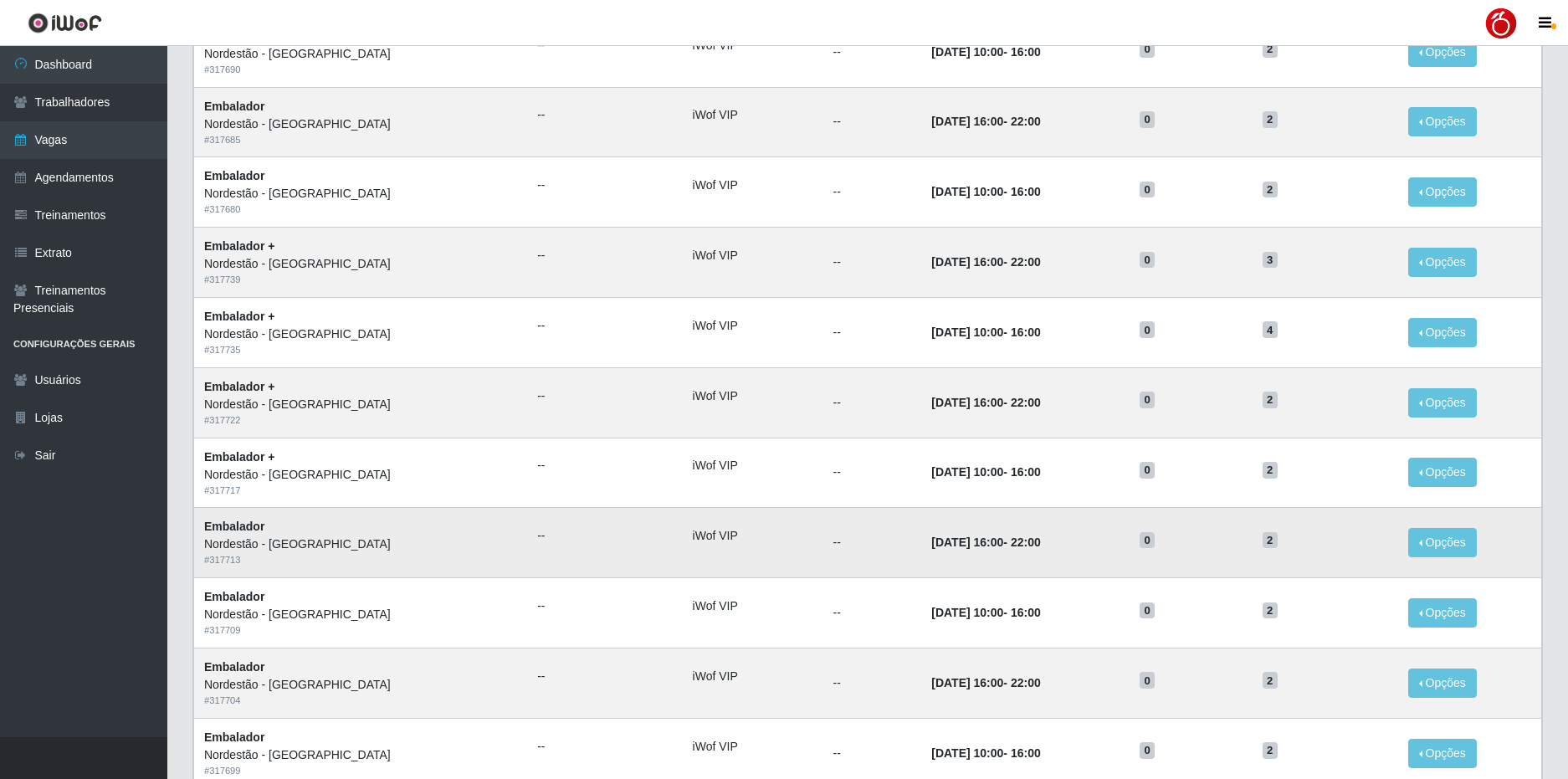
scroll to position [639, 0]
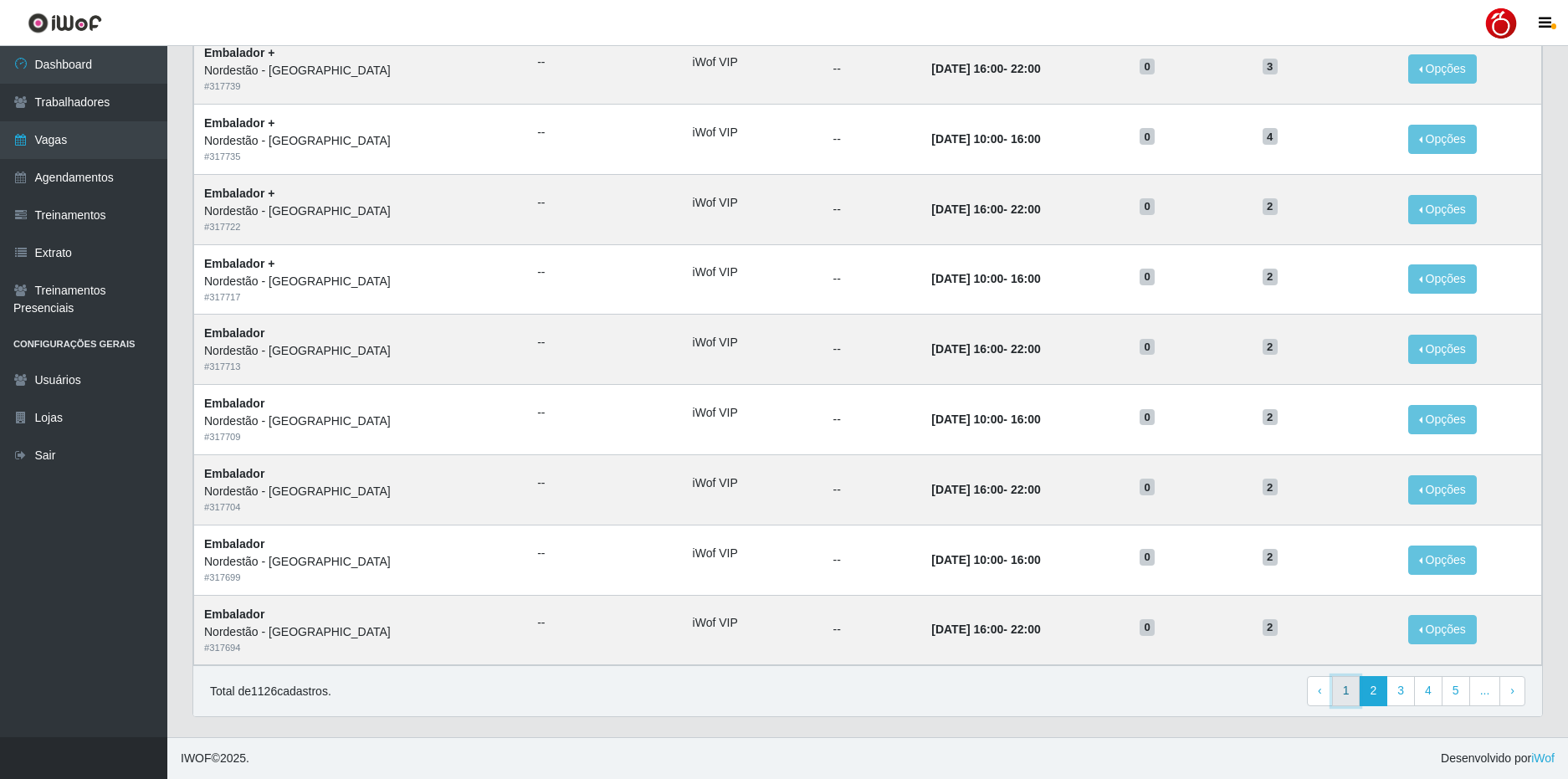
click at [1349, 687] on link "1" at bounding box center [1346, 691] width 29 height 31
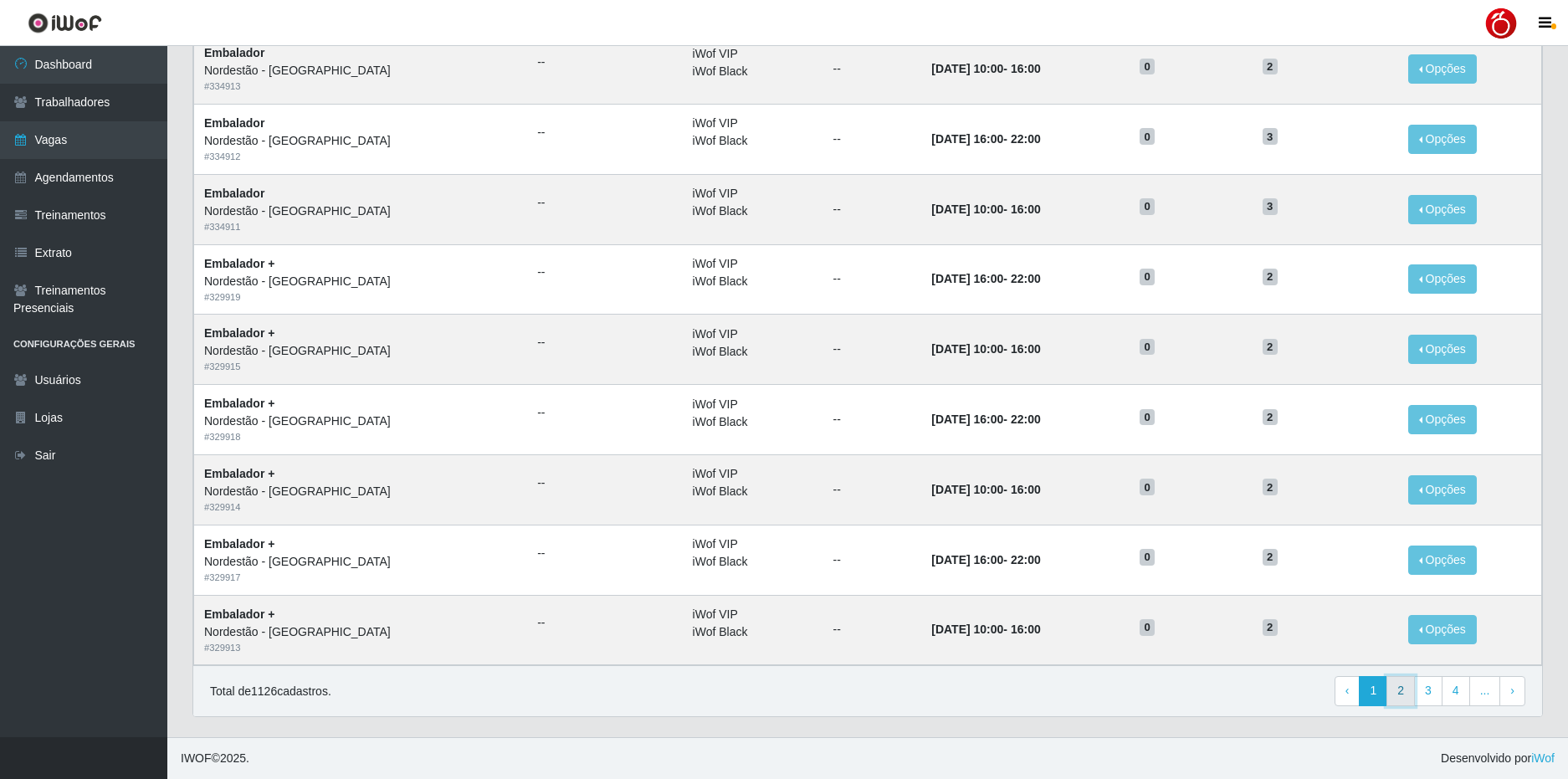
click at [1393, 696] on link "2" at bounding box center [1401, 691] width 29 height 31
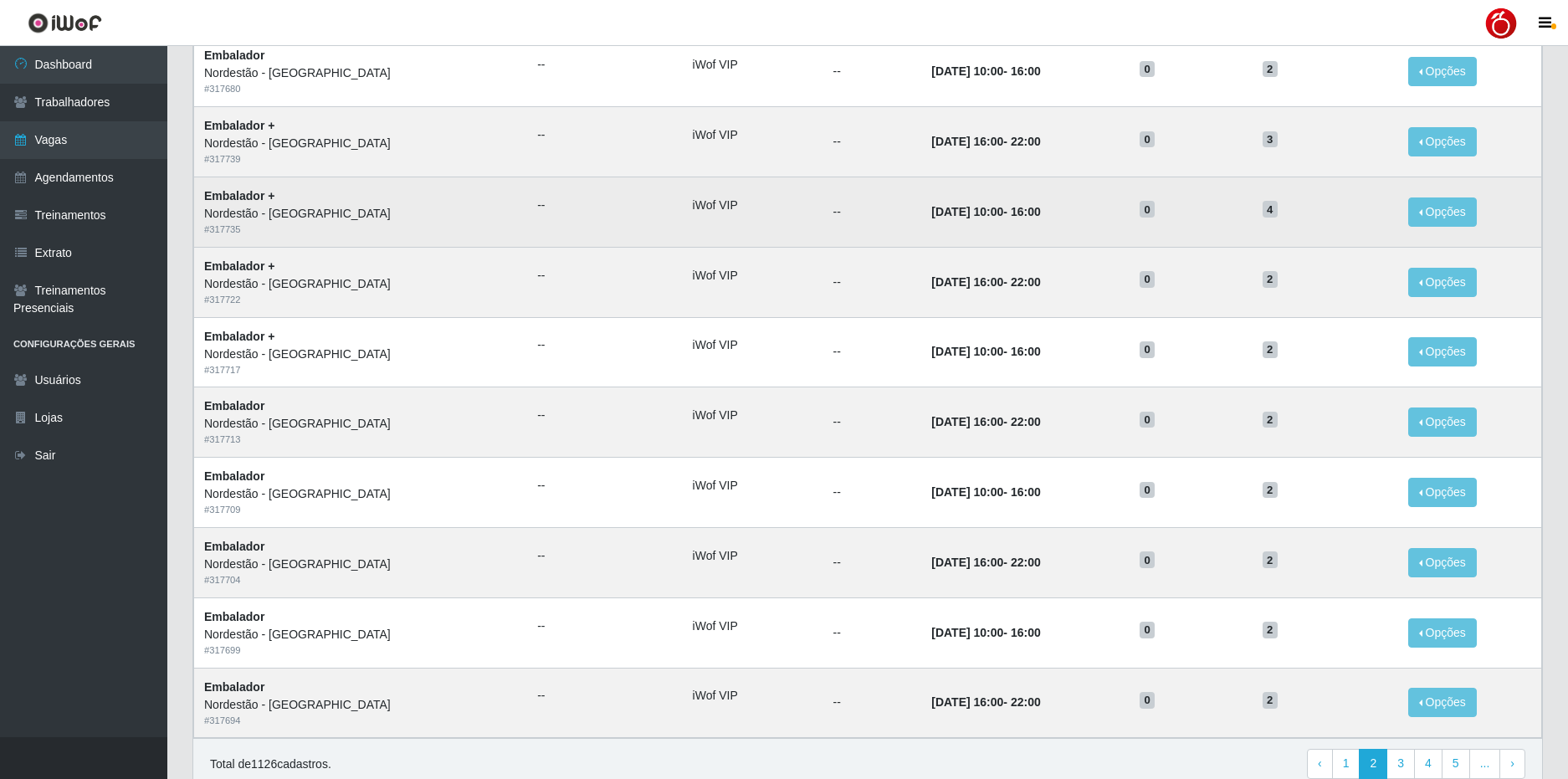
scroll to position [639, 0]
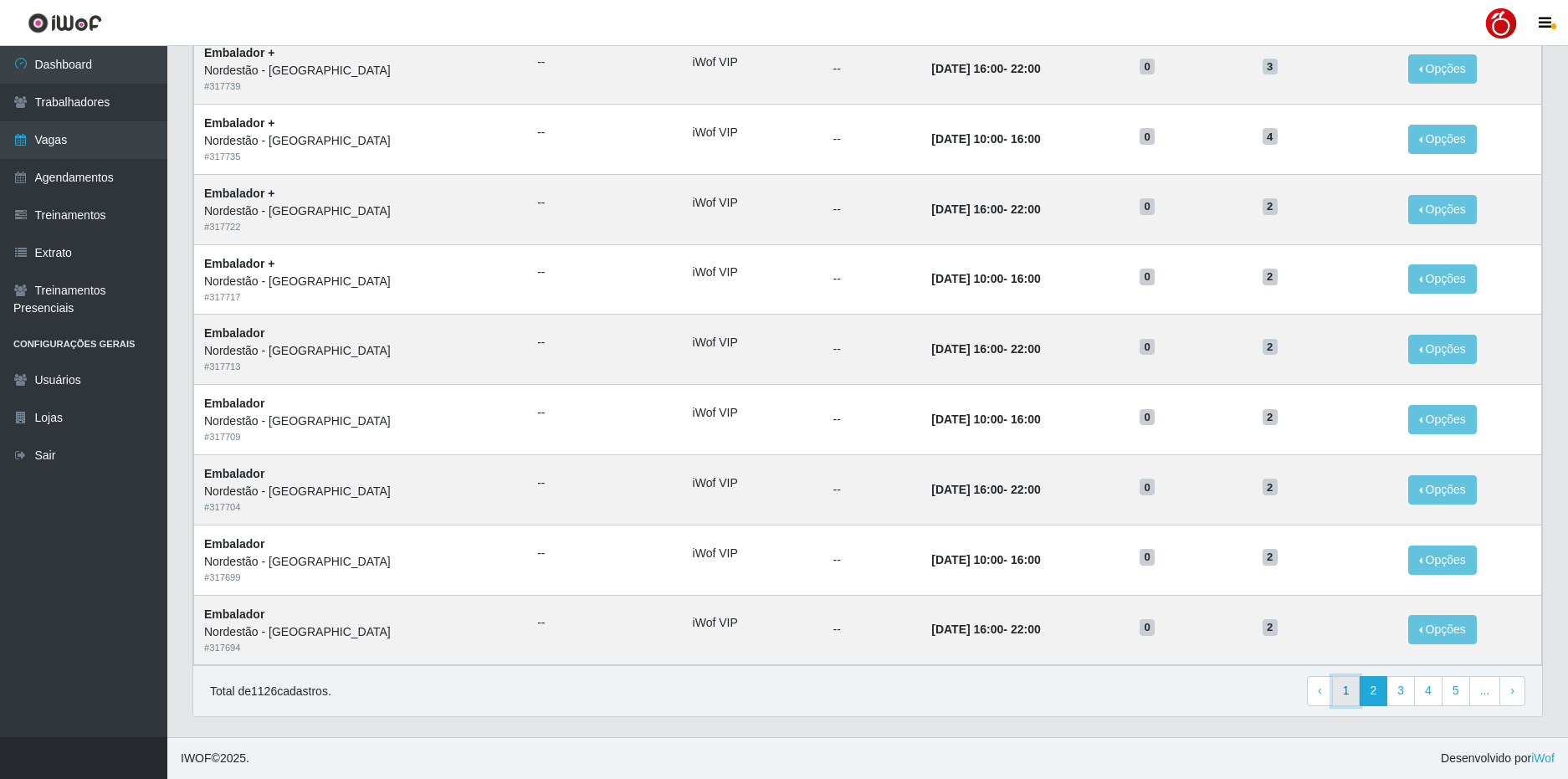
click at [1358, 685] on link "1" at bounding box center [1346, 691] width 29 height 31
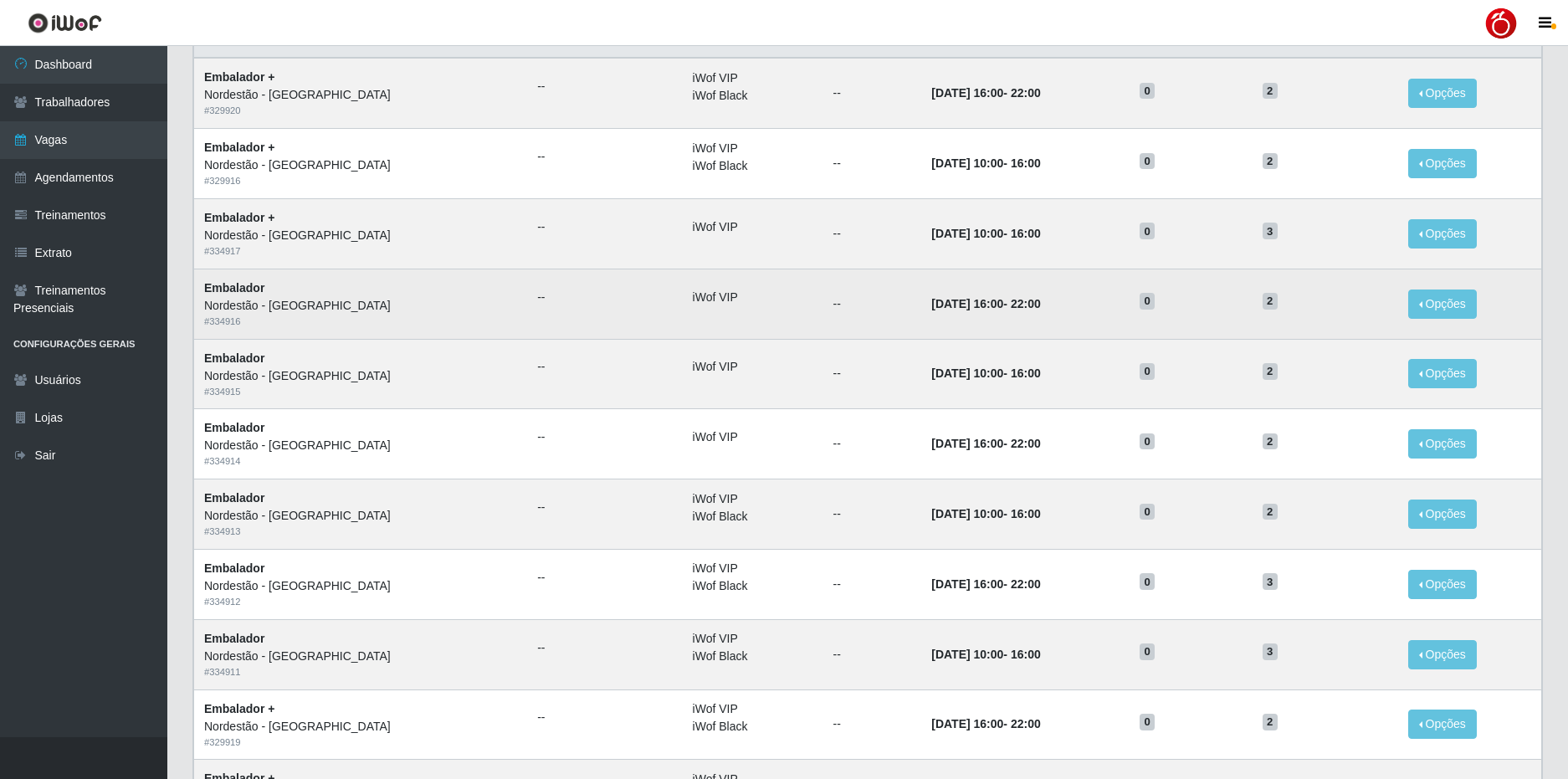
scroll to position [54, 0]
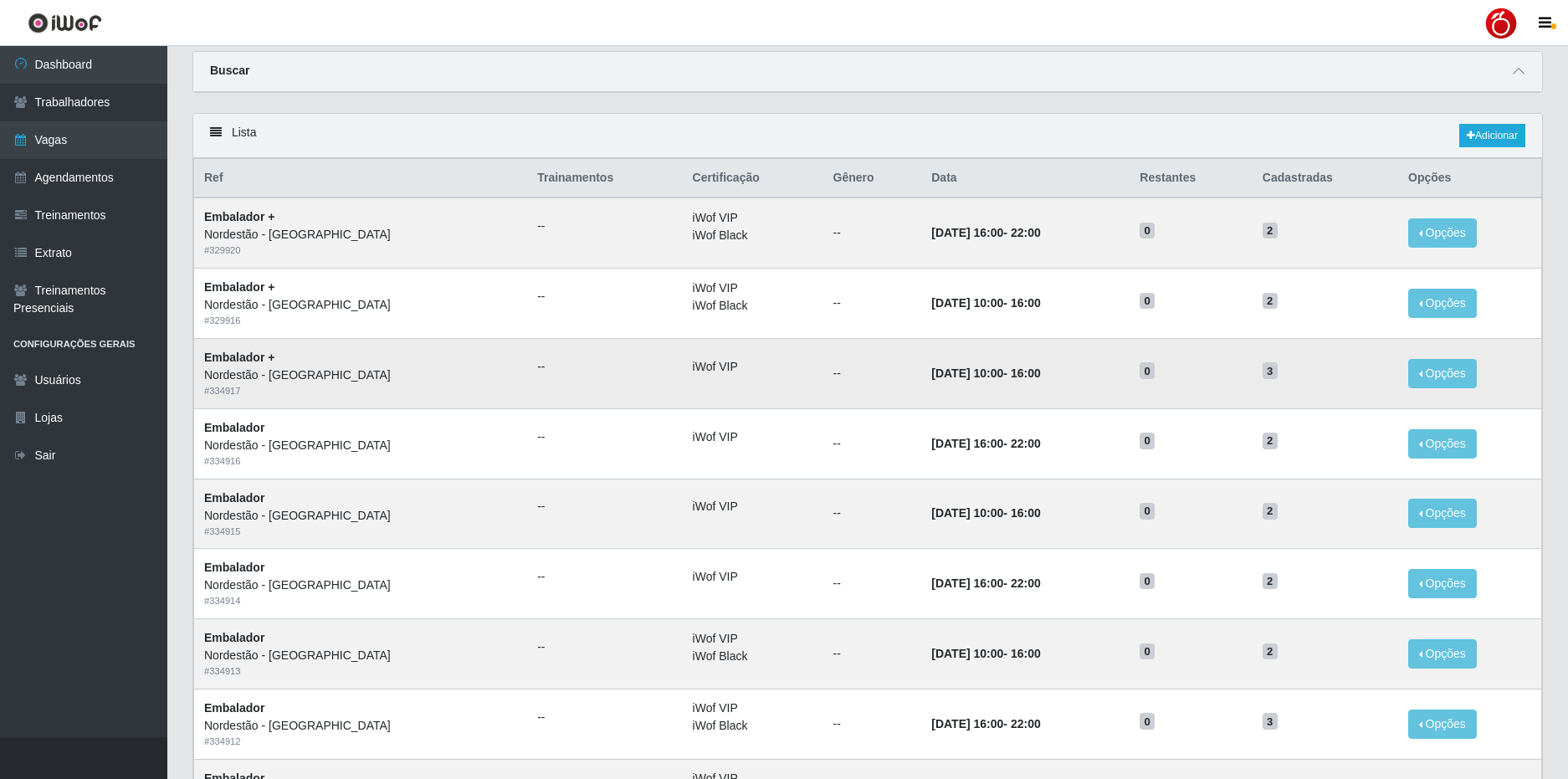
click at [1121, 381] on td "[DATE] 10:00 - 16:00" at bounding box center [1026, 374] width 208 height 71
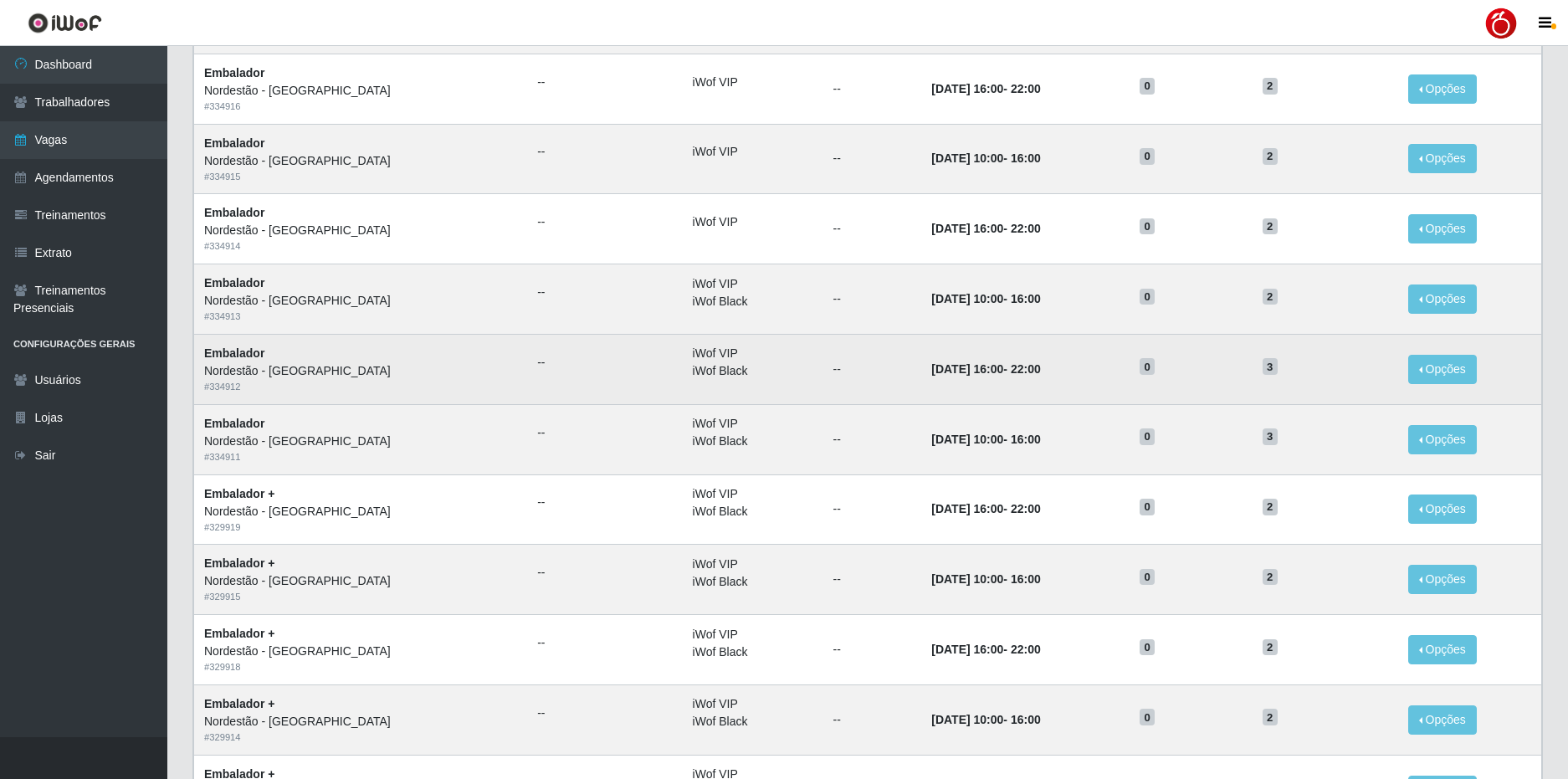
scroll to position [0, 0]
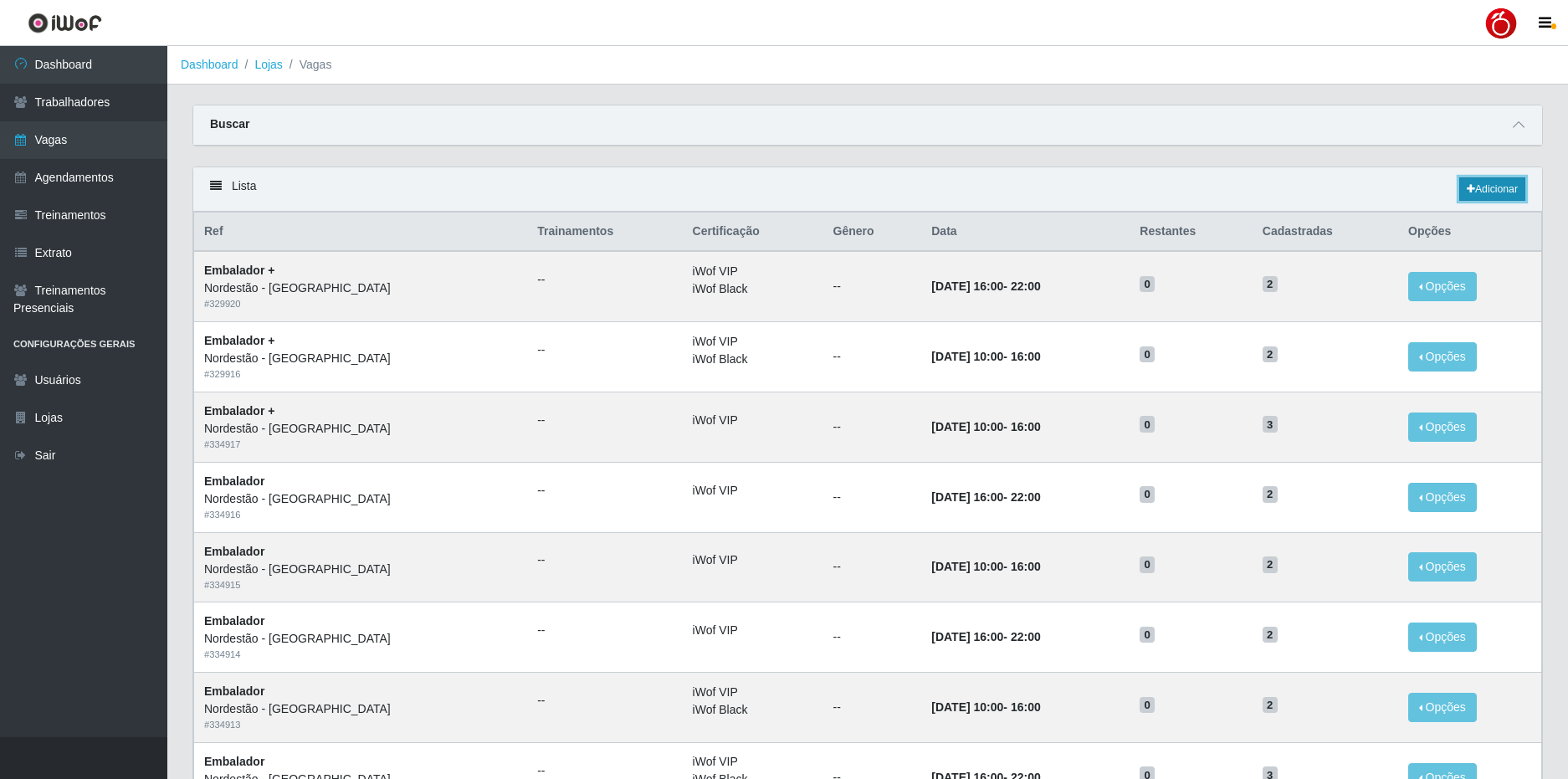
click at [1492, 190] on link "Adicionar" at bounding box center [1492, 189] width 66 height 24
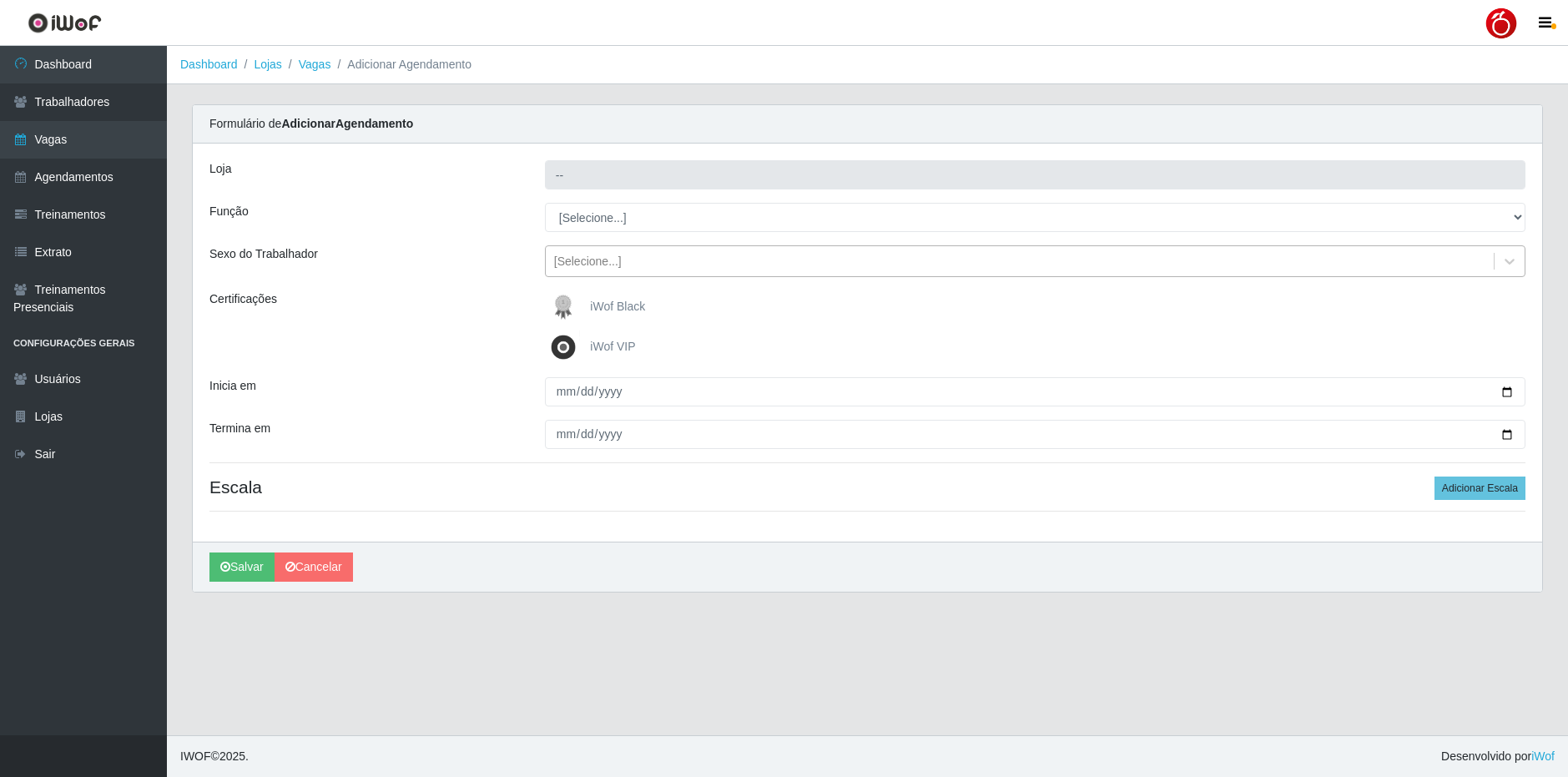
type input "Nordestão - Nova Parnamirim"
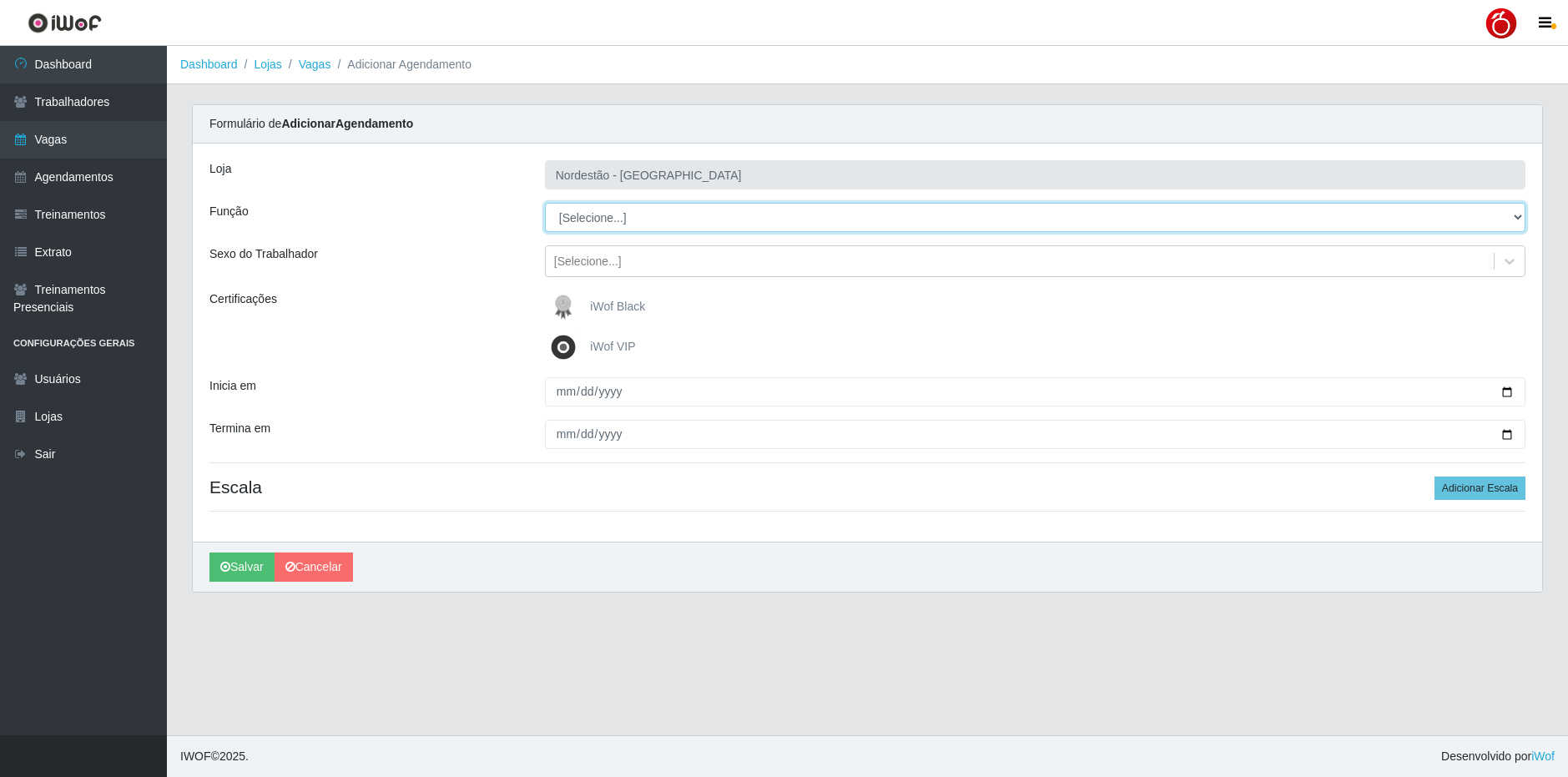
click at [677, 220] on select "[Selecione...] Balconista de Padaria Balconista de Padaria + Balconista de Pada…" at bounding box center [1035, 217] width 980 height 30
select select "70"
click at [545, 203] on select "[Selecione...] Balconista de Padaria Balconista de Padaria + Balconista de Pada…" at bounding box center [1035, 217] width 980 height 30
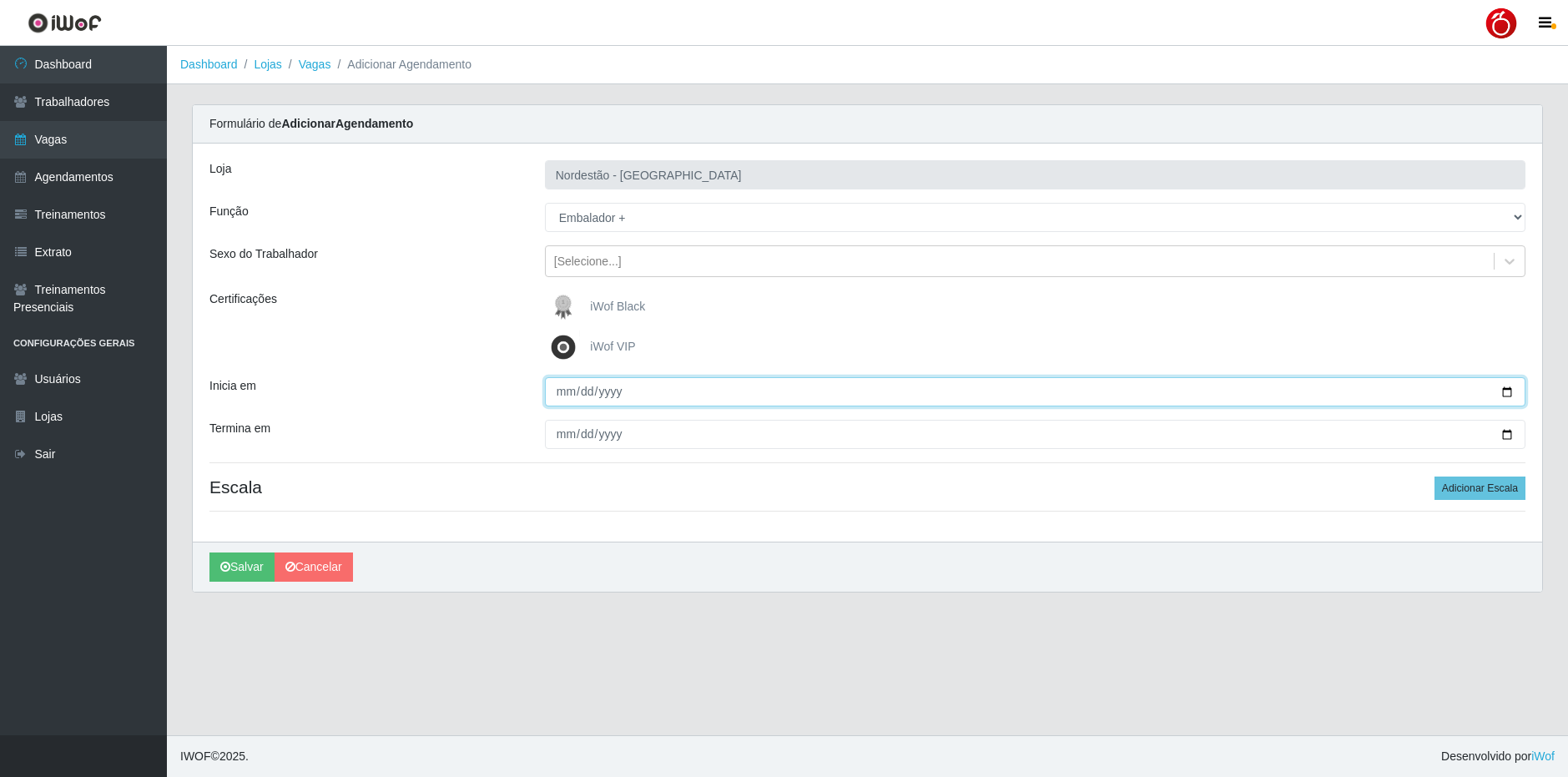
click at [564, 395] on input "Inicia em" at bounding box center [1035, 392] width 980 height 30
click at [1509, 390] on input "Inicia em" at bounding box center [1035, 392] width 980 height 30
type input "2025-09-07"
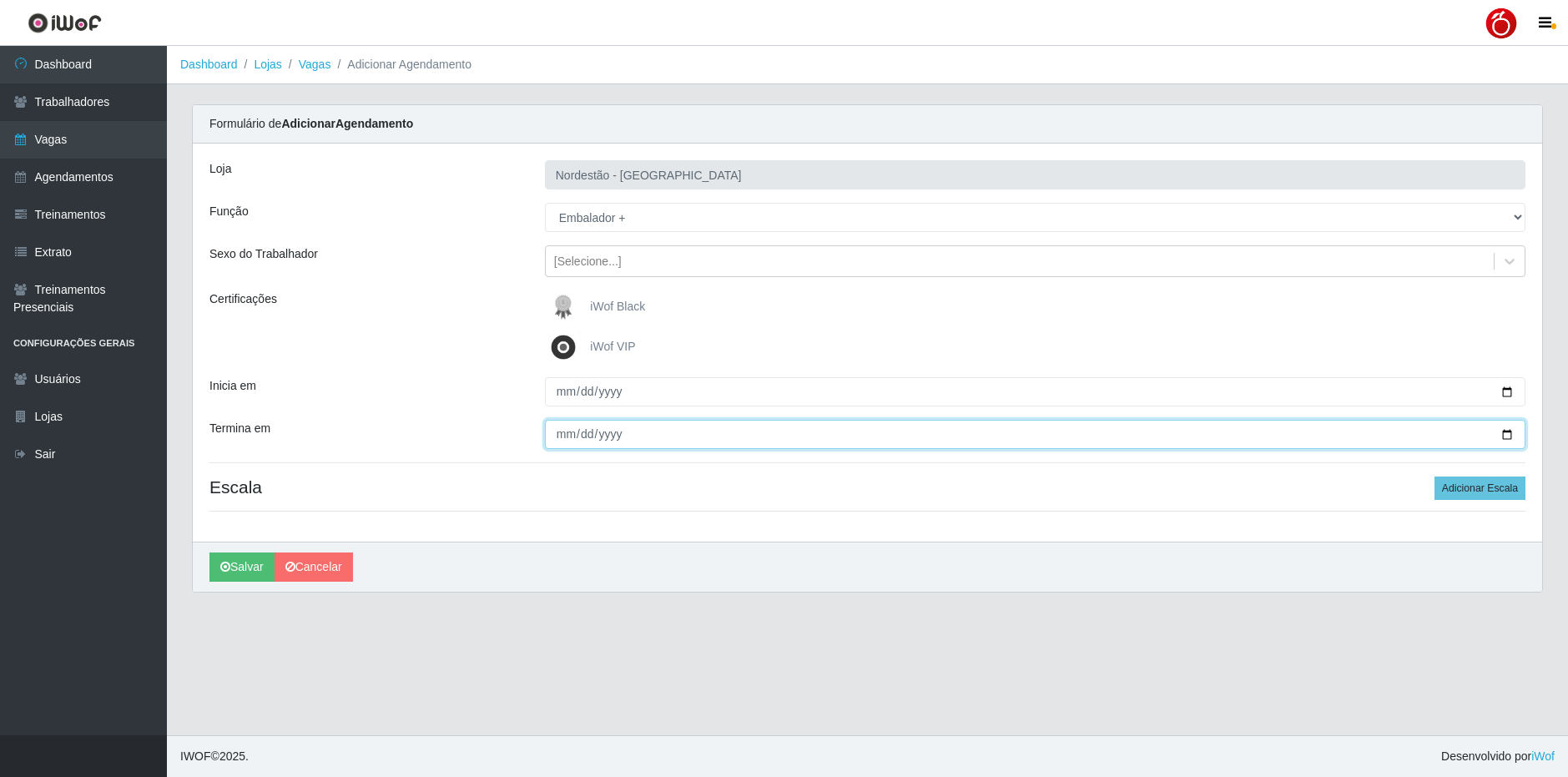
click at [1508, 431] on input "Termina em" at bounding box center [1035, 434] width 980 height 30
type input "2025-09-21"
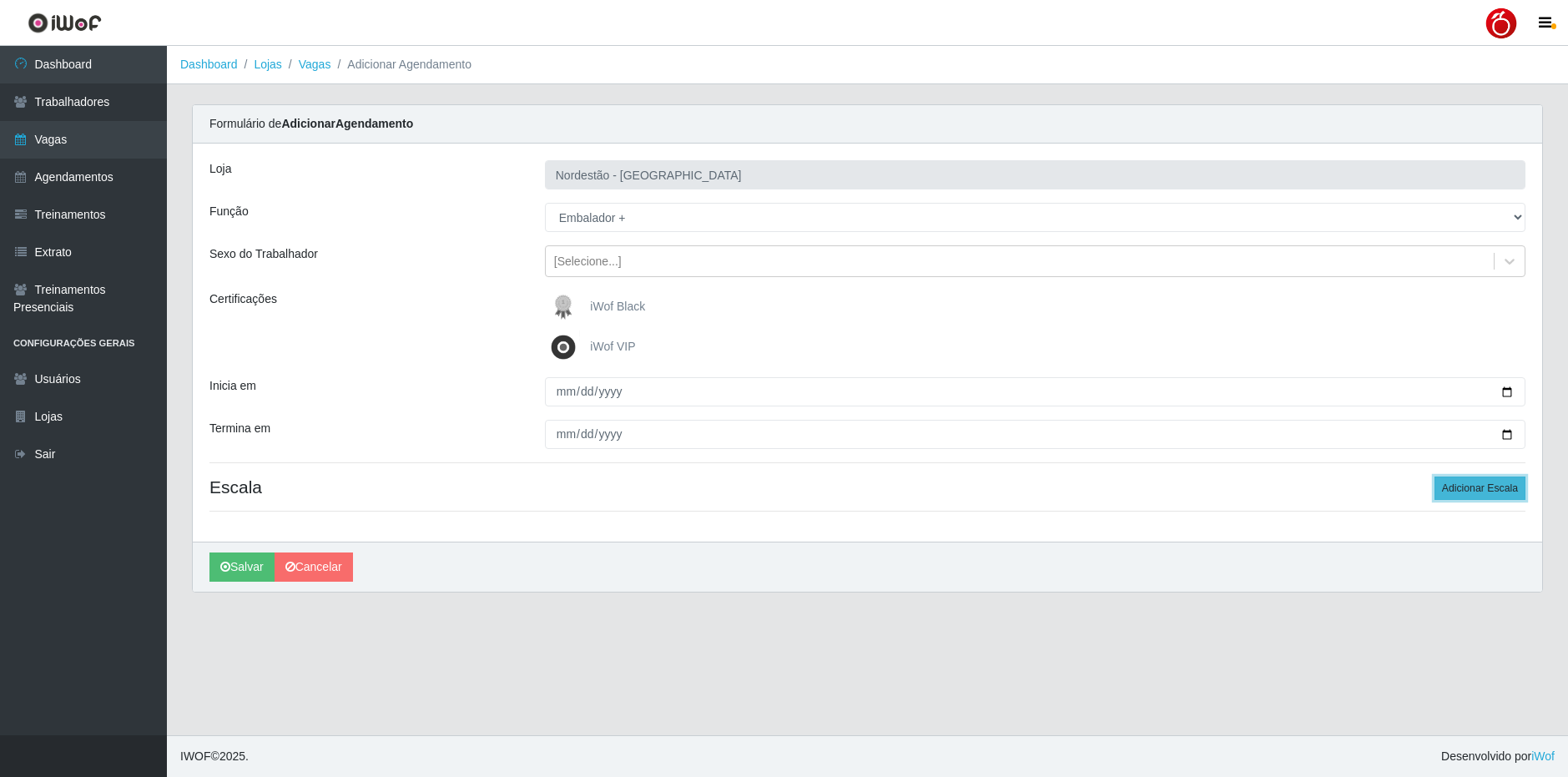
click at [1485, 483] on button "Adicionar Escala" at bounding box center [1479, 488] width 91 height 24
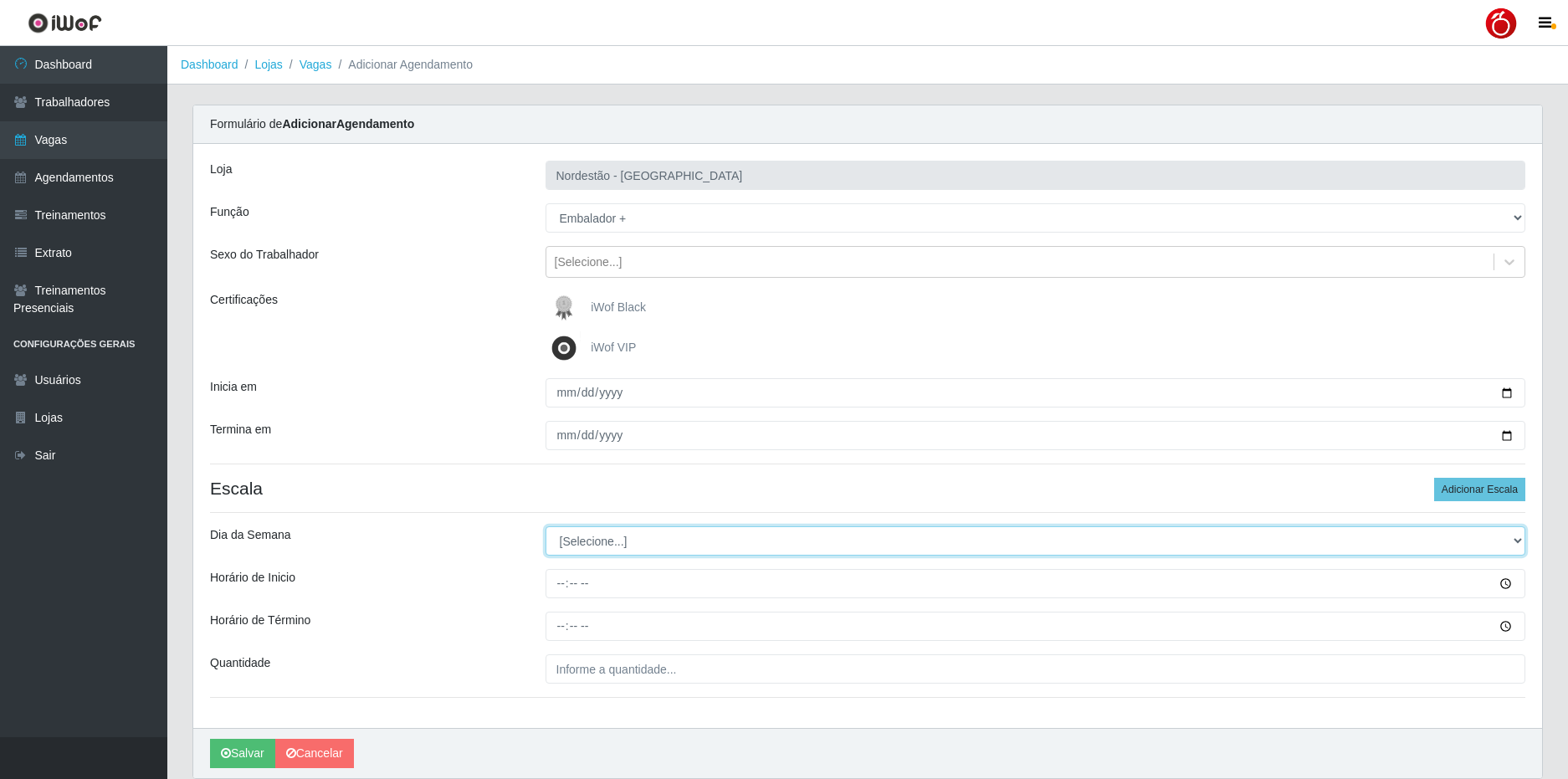
click at [642, 539] on select "[Selecione...] Segunda Terça Quarta Quinta Sexta Sábado Domingo" at bounding box center [1036, 540] width 981 height 30
select select "0"
click at [546, 526] on select "[Selecione...] Segunda Terça Quarta Quinta Sexta Sábado Domingo" at bounding box center [1036, 540] width 981 height 30
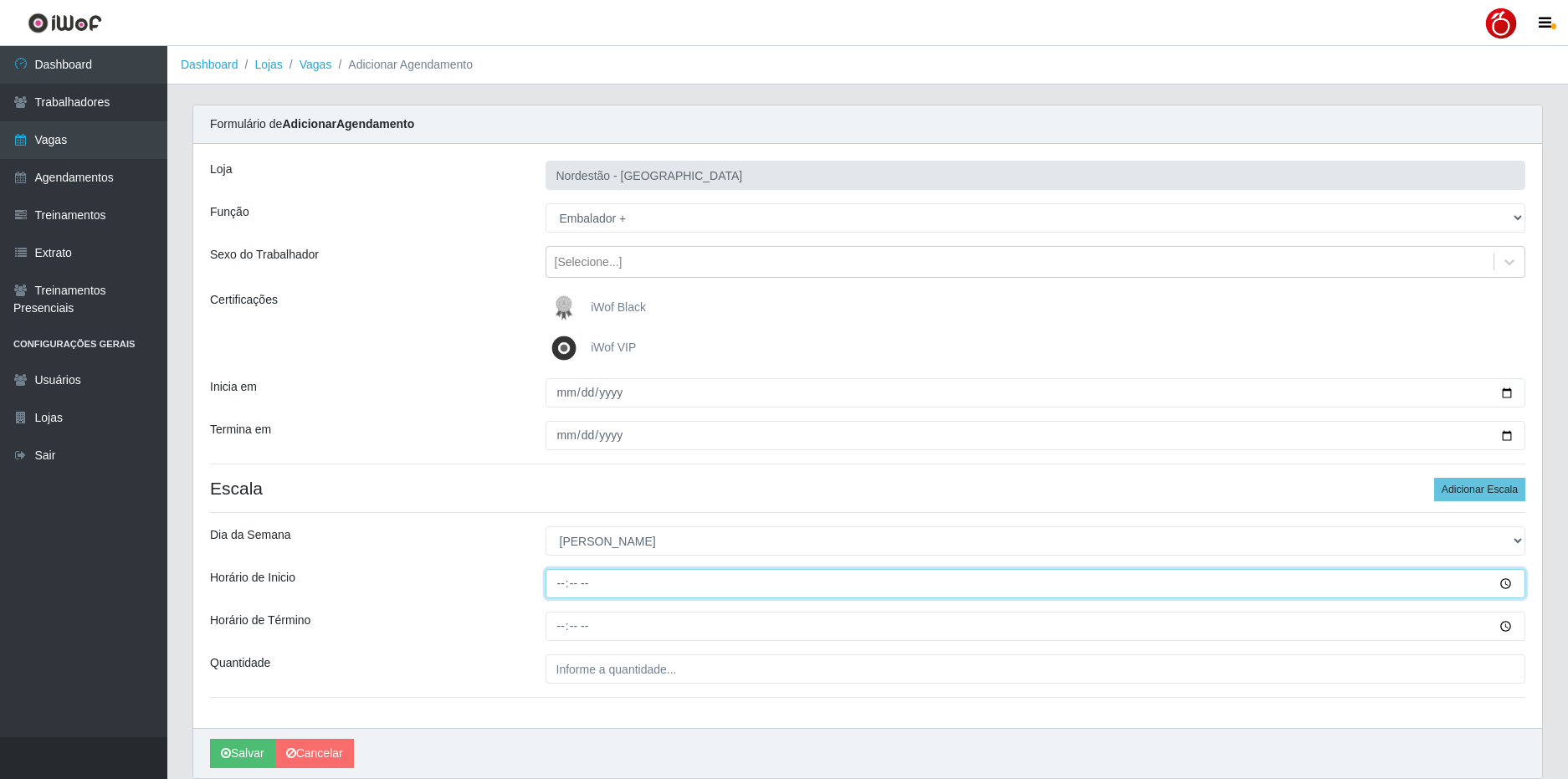
click at [564, 580] on input "Horário de Inicio" at bounding box center [1036, 583] width 981 height 30
type input "08:00"
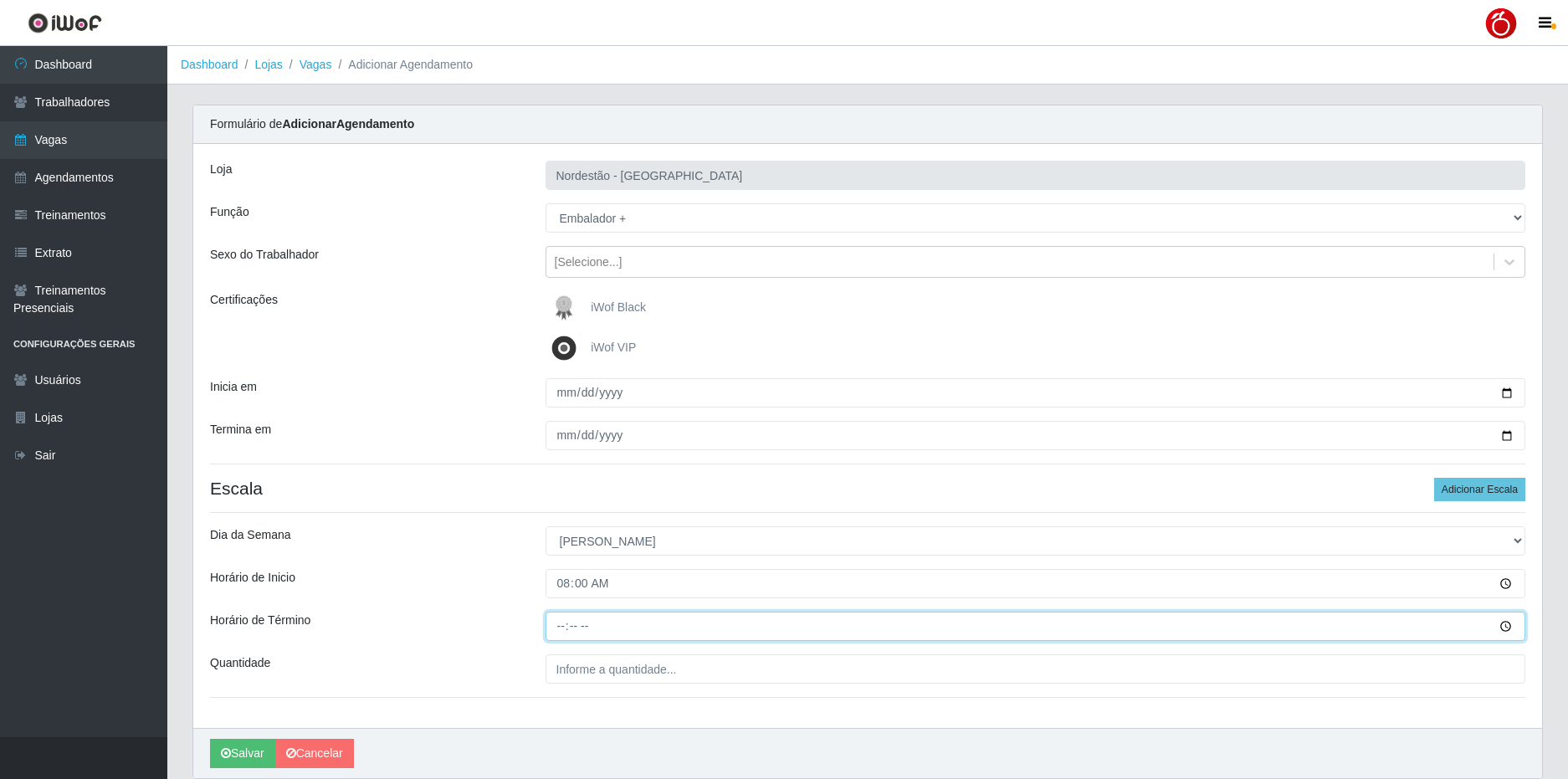
type input "14:00"
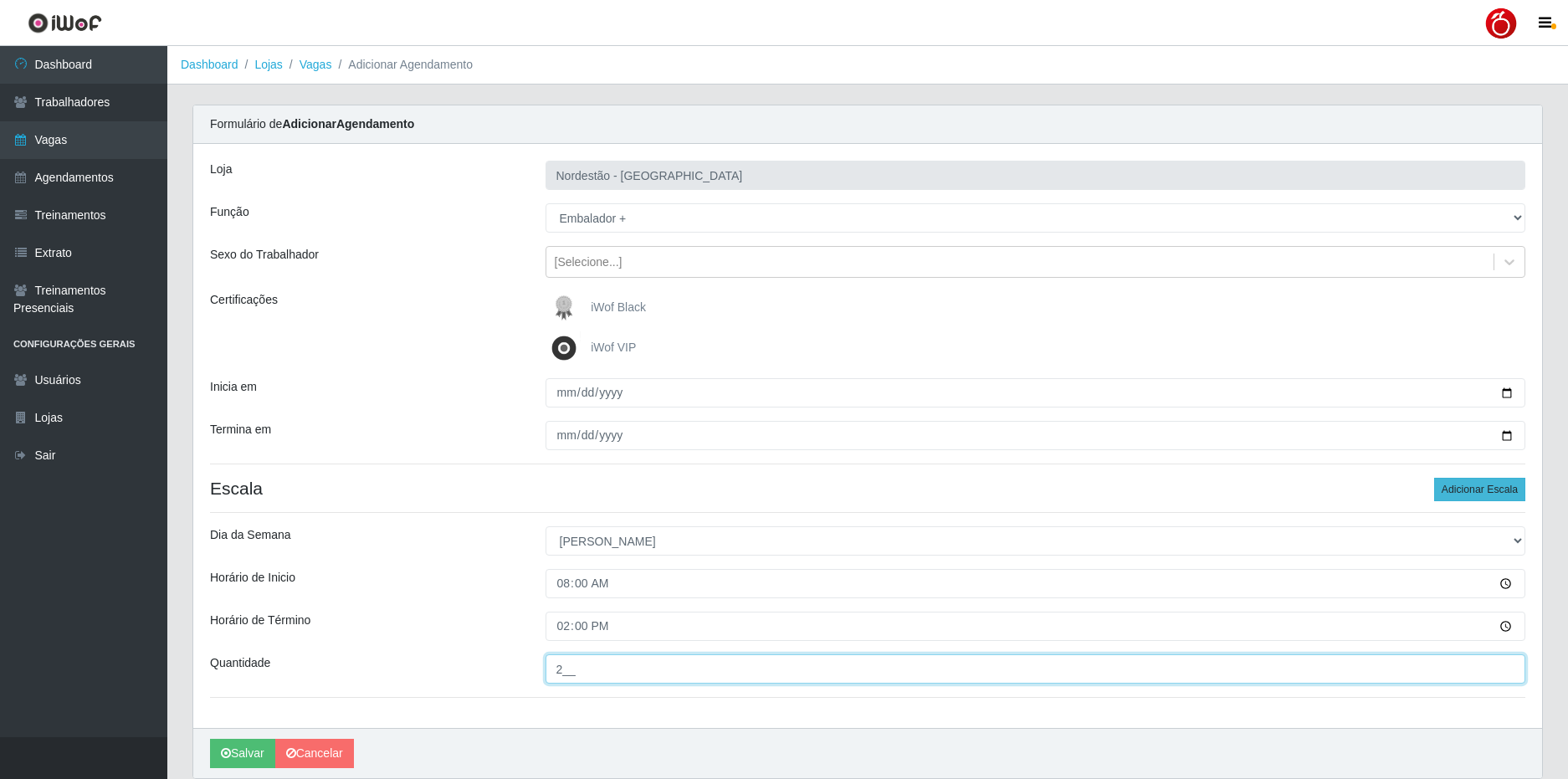
type input "2__"
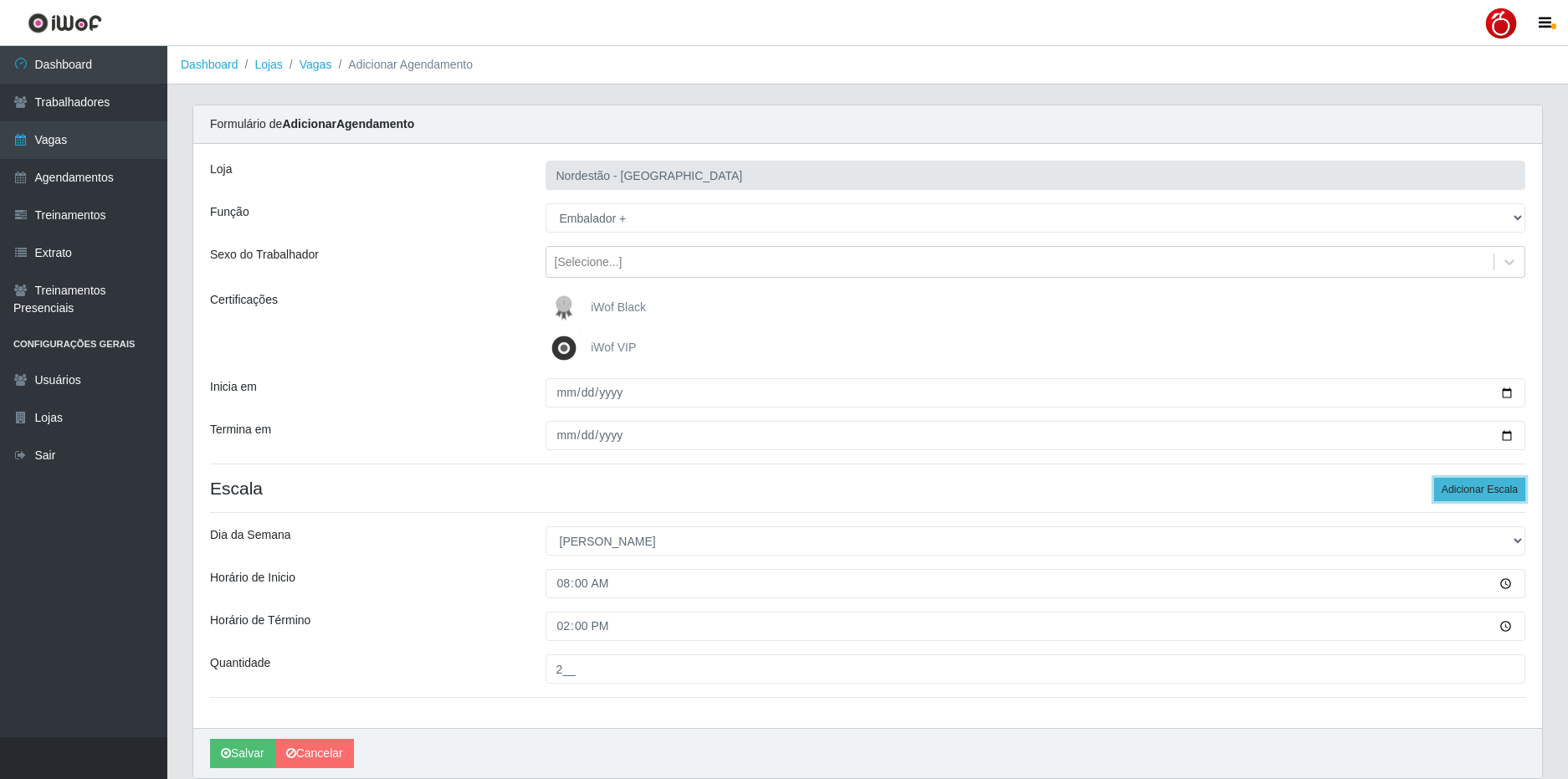
click at [1492, 494] on button "Adicionar Escala" at bounding box center [1479, 489] width 91 height 24
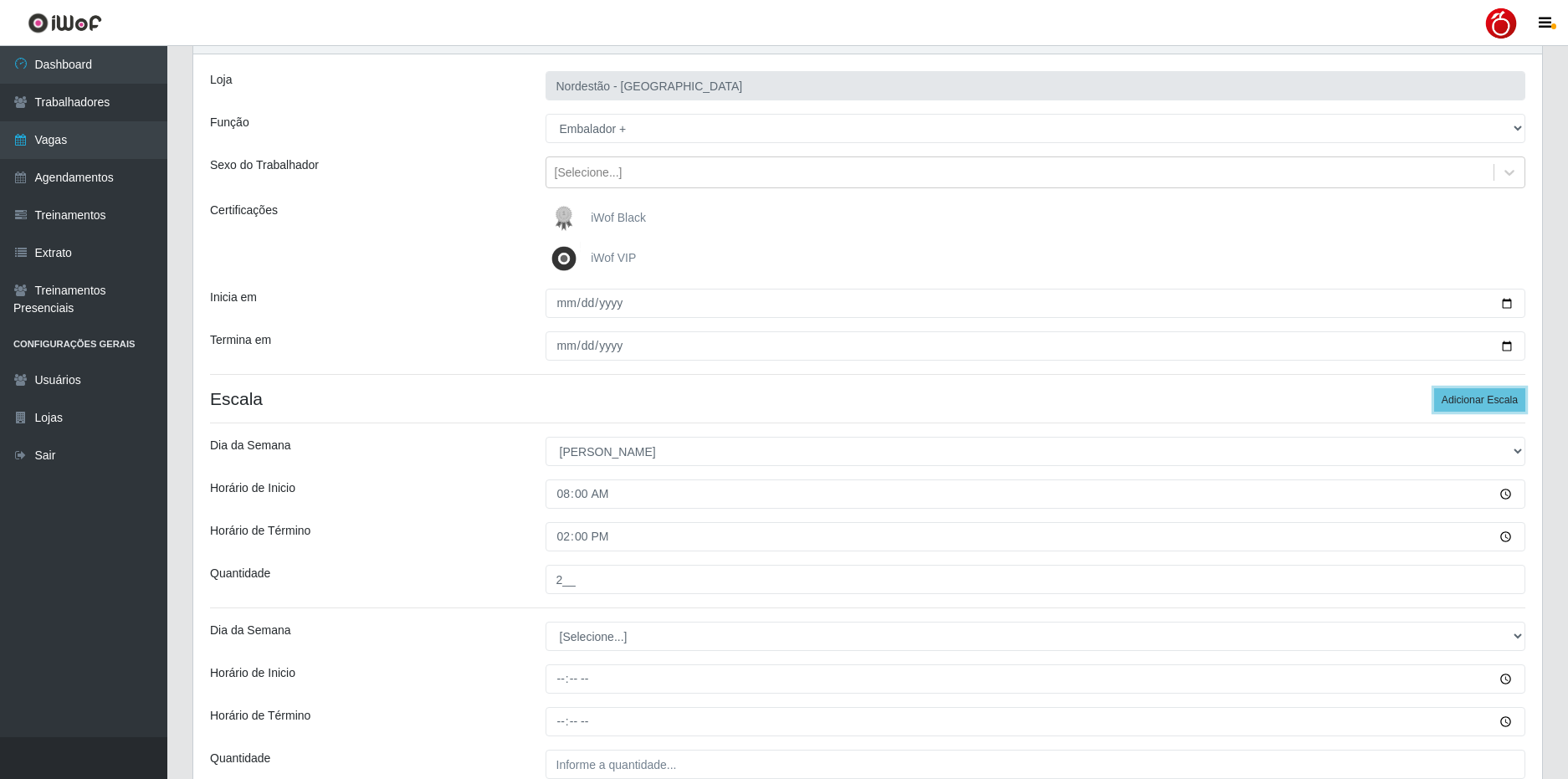
scroll to position [247, 0]
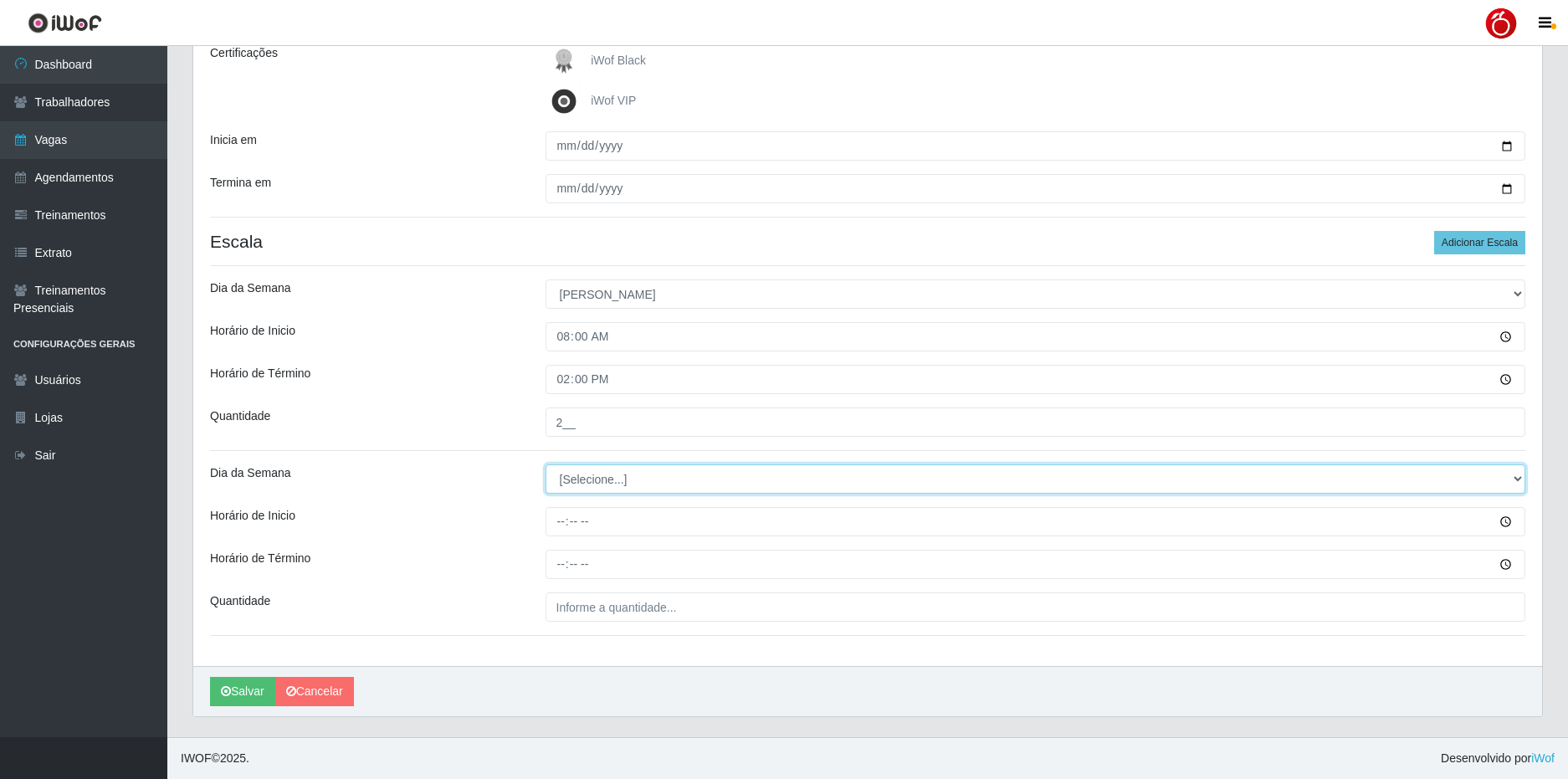
click at [660, 483] on select "[Selecione...] Segunda Terça Quarta Quinta Sexta Sábado Domingo" at bounding box center [1036, 479] width 981 height 30
select select "0"
click at [546, 465] on select "[Selecione...] Segunda Terça Quarta Quinta Sexta Sábado Domingo" at bounding box center [1036, 479] width 981 height 30
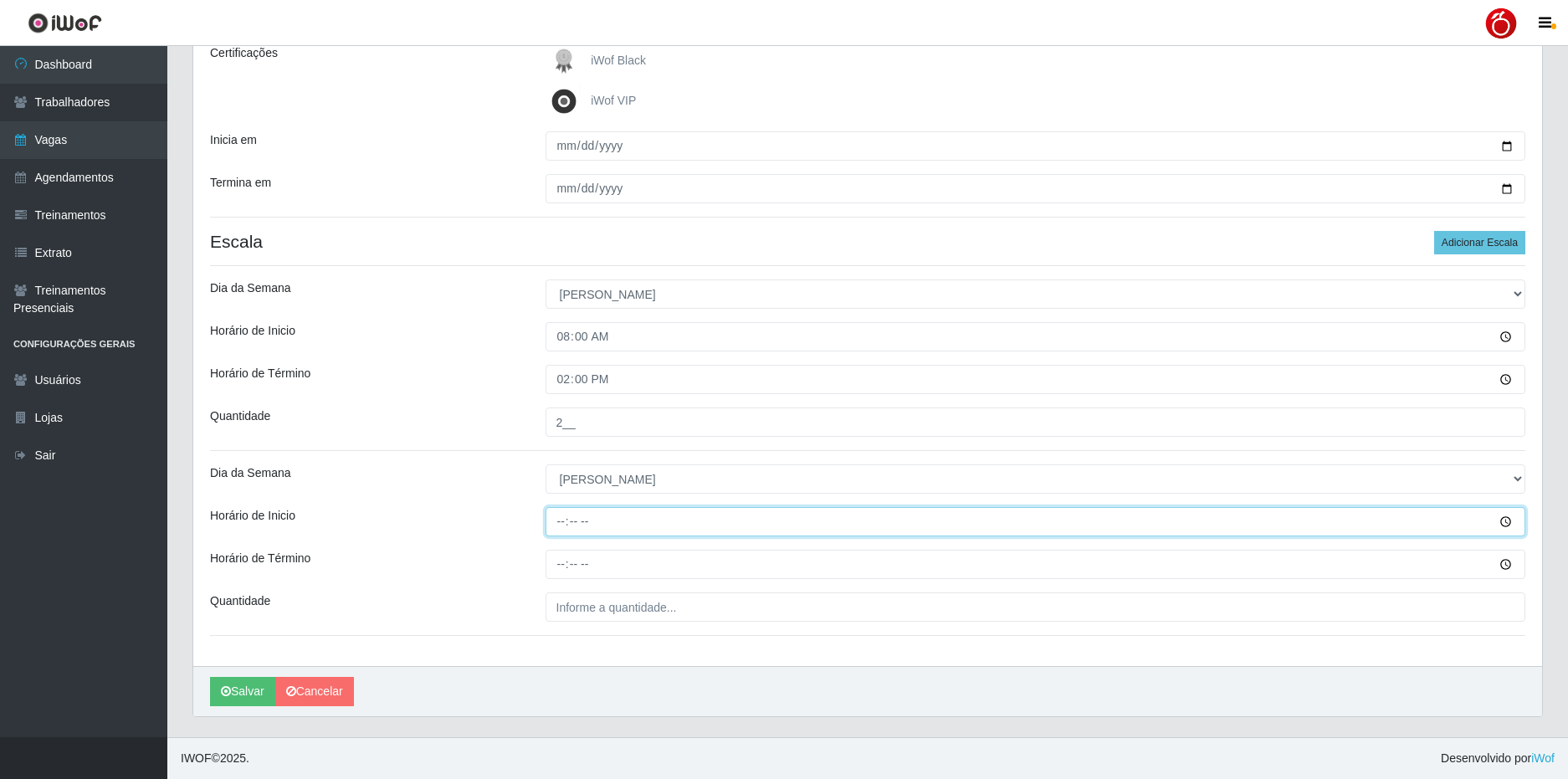
click at [562, 513] on input "Horário de Inicio" at bounding box center [1036, 521] width 981 height 30
type input "16:00"
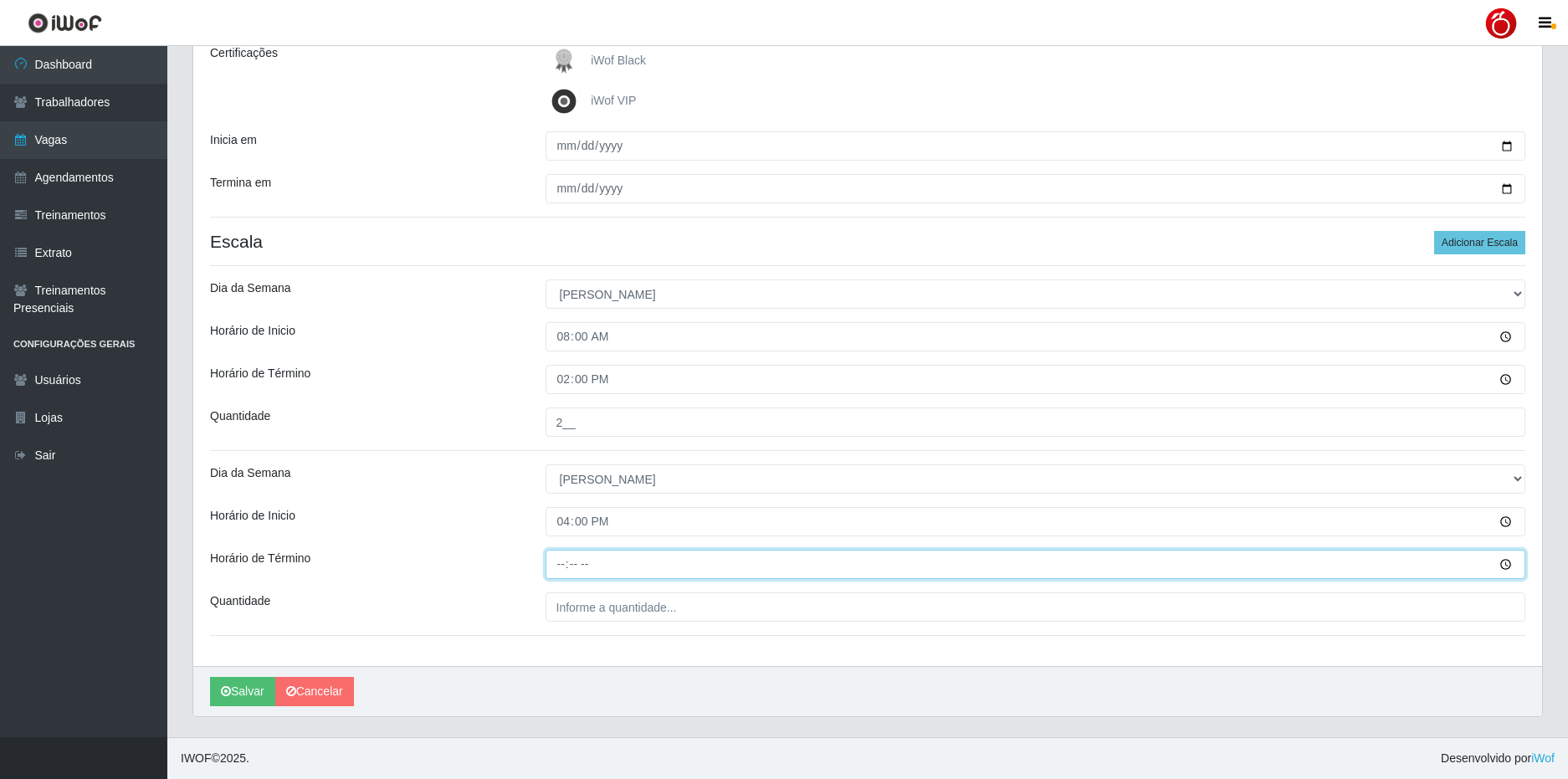
type input "22:00"
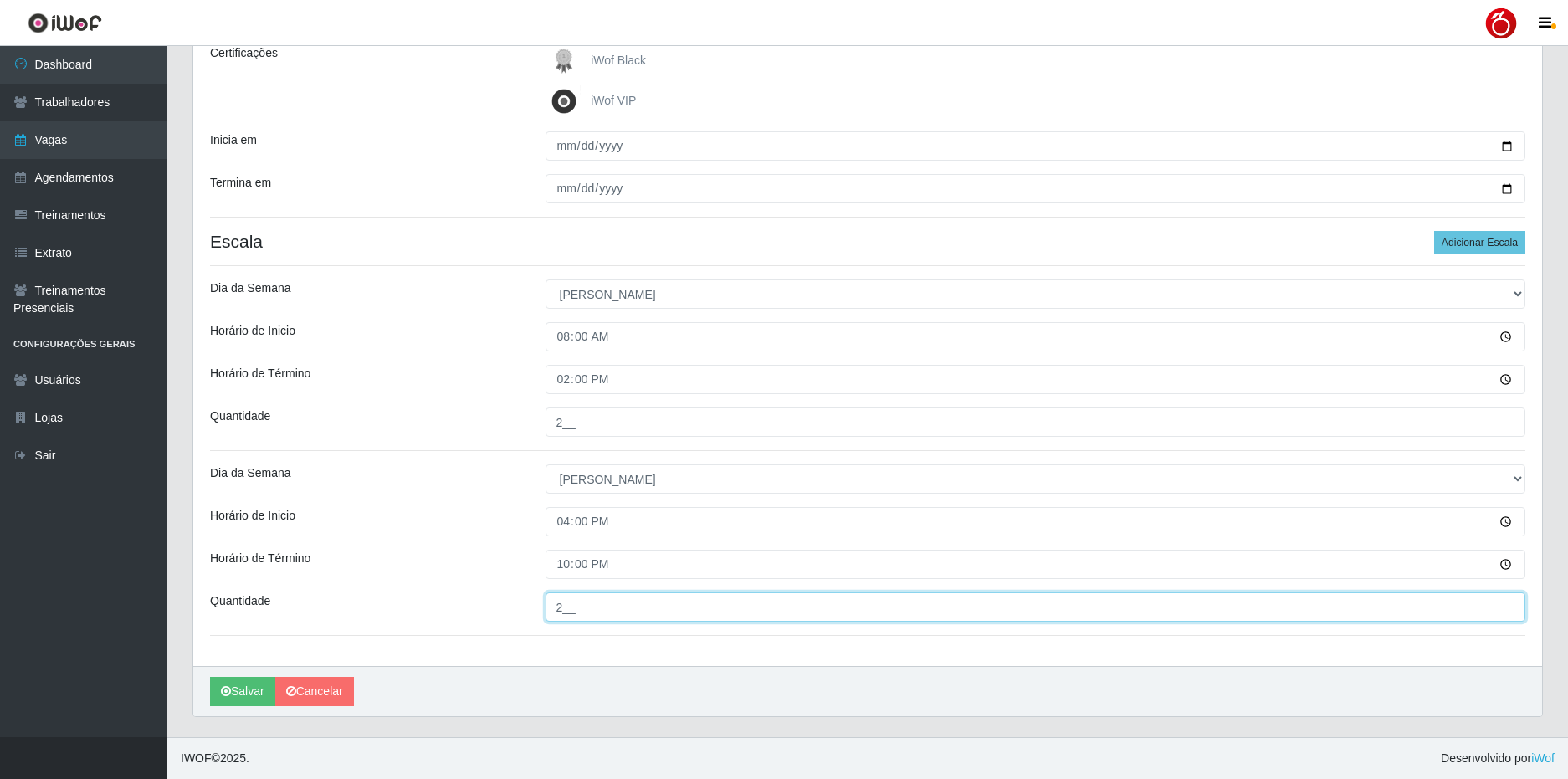
type input "2__"
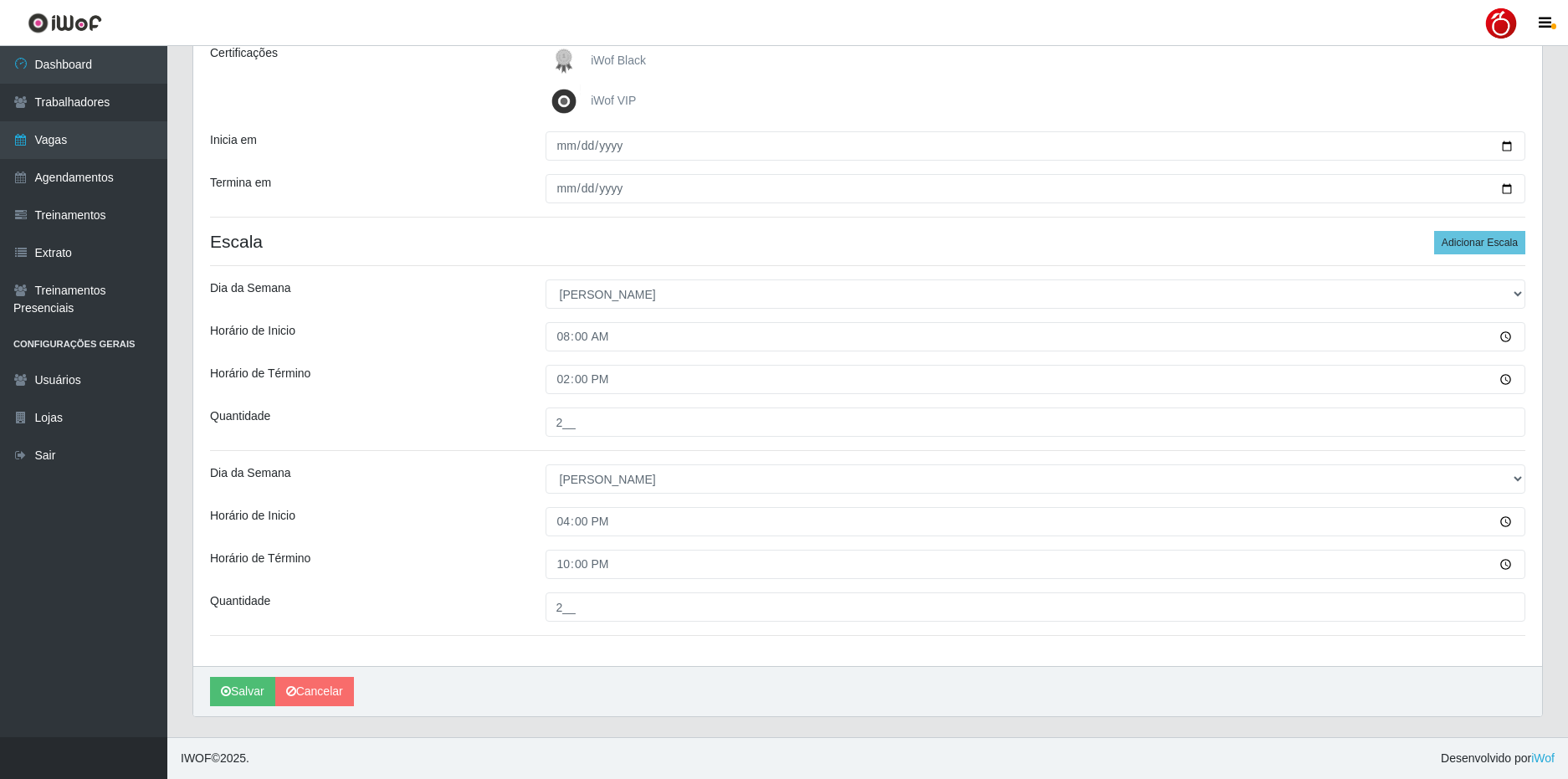
click at [580, 671] on div "Salvar Cancelar" at bounding box center [867, 691] width 1349 height 51
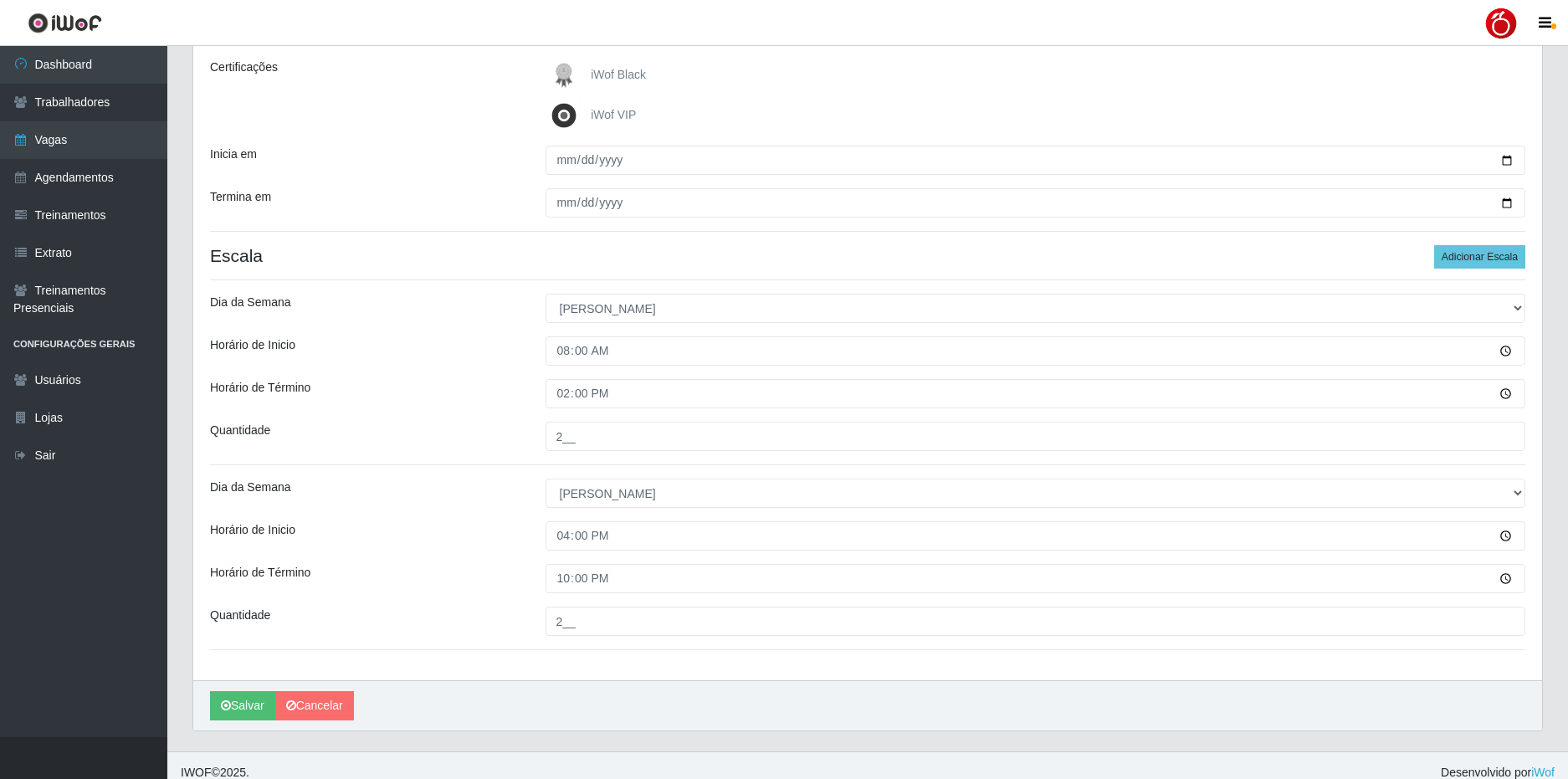
scroll to position [0, 0]
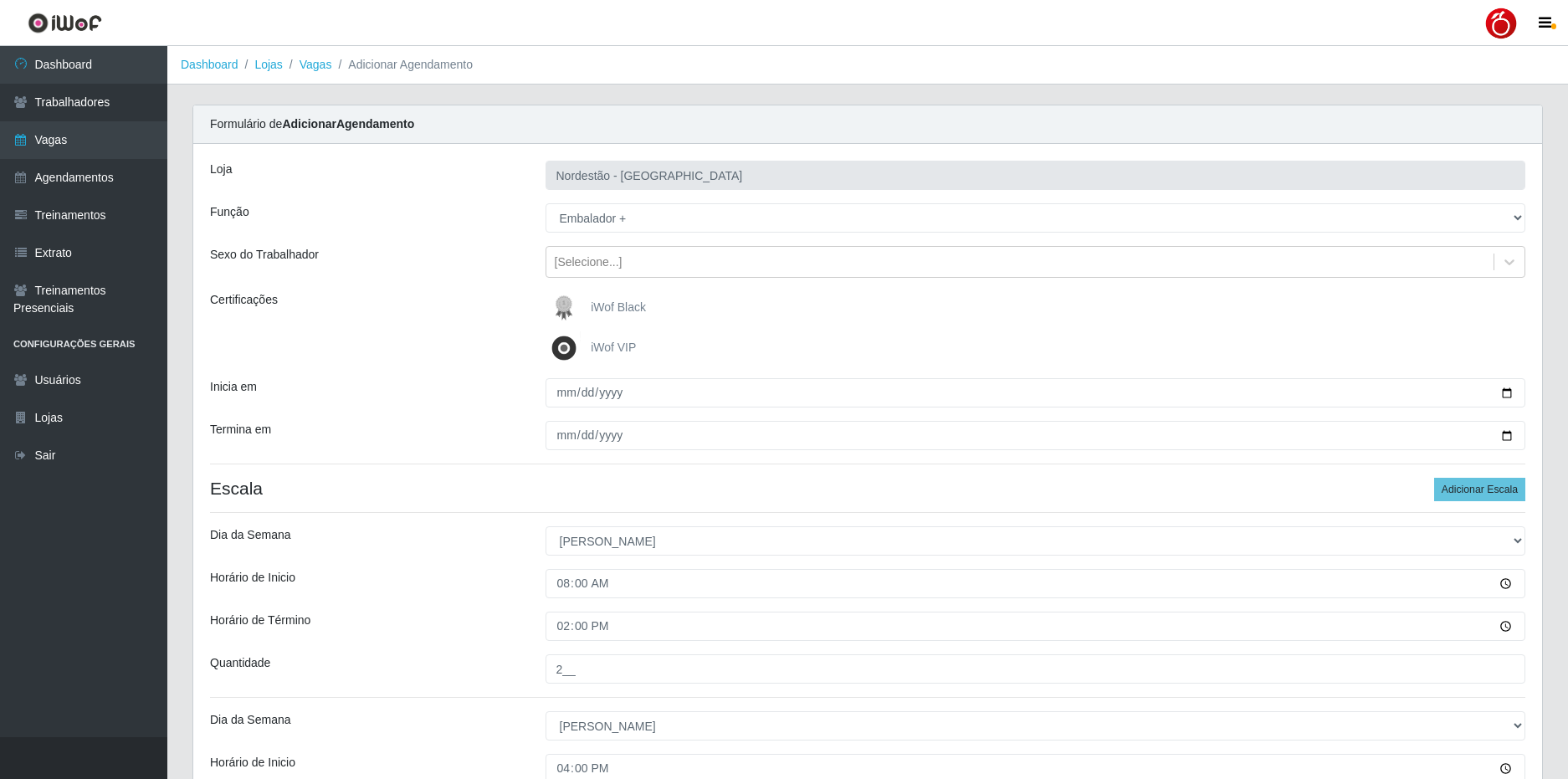
click at [624, 307] on span "iWof Black" at bounding box center [619, 307] width 55 height 13
click at [0, 0] on input "iWof Black" at bounding box center [0, 0] width 0 height 0
click at [486, 293] on div "Certificações" at bounding box center [365, 328] width 336 height 74
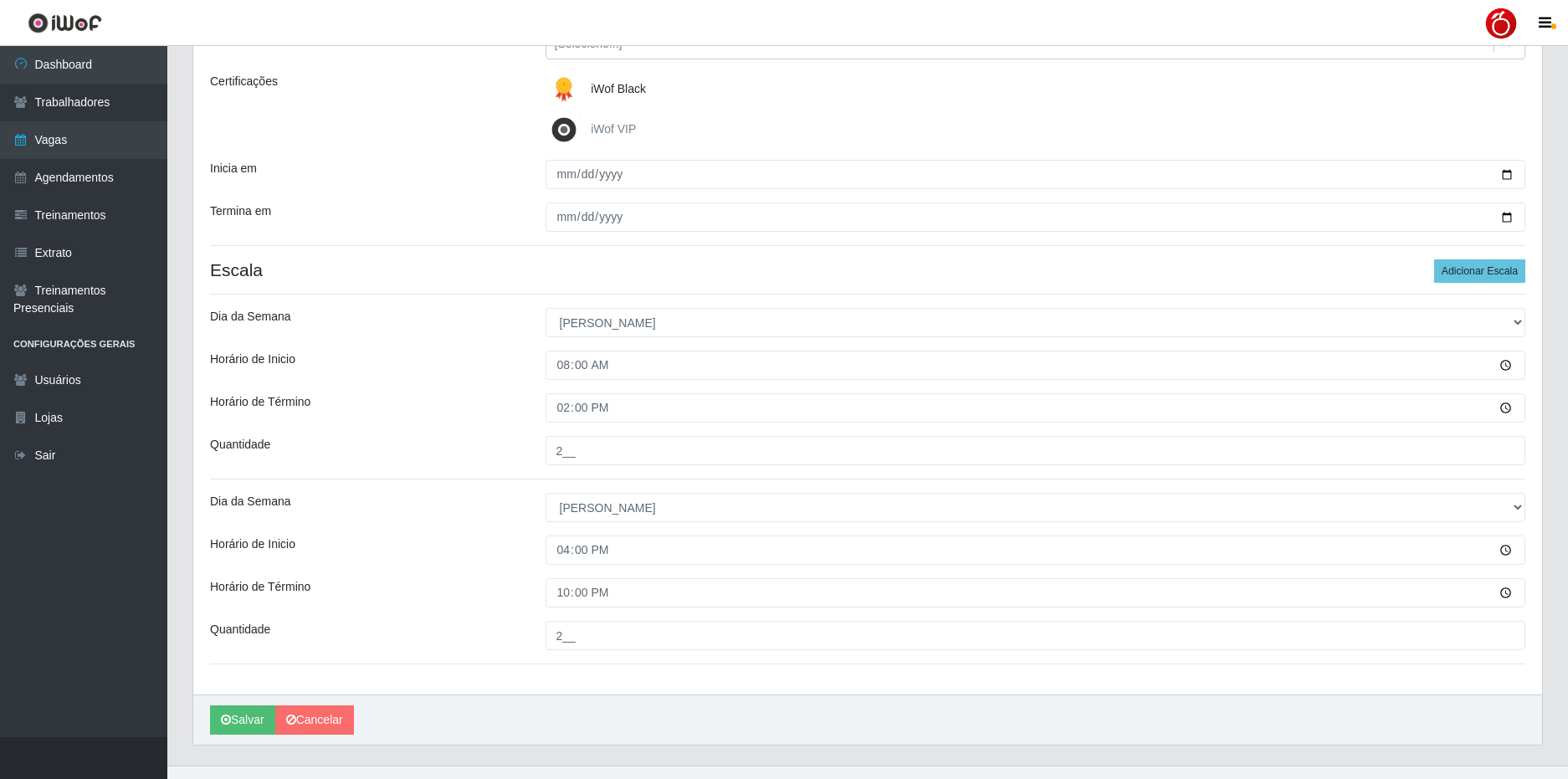
scroll to position [247, 0]
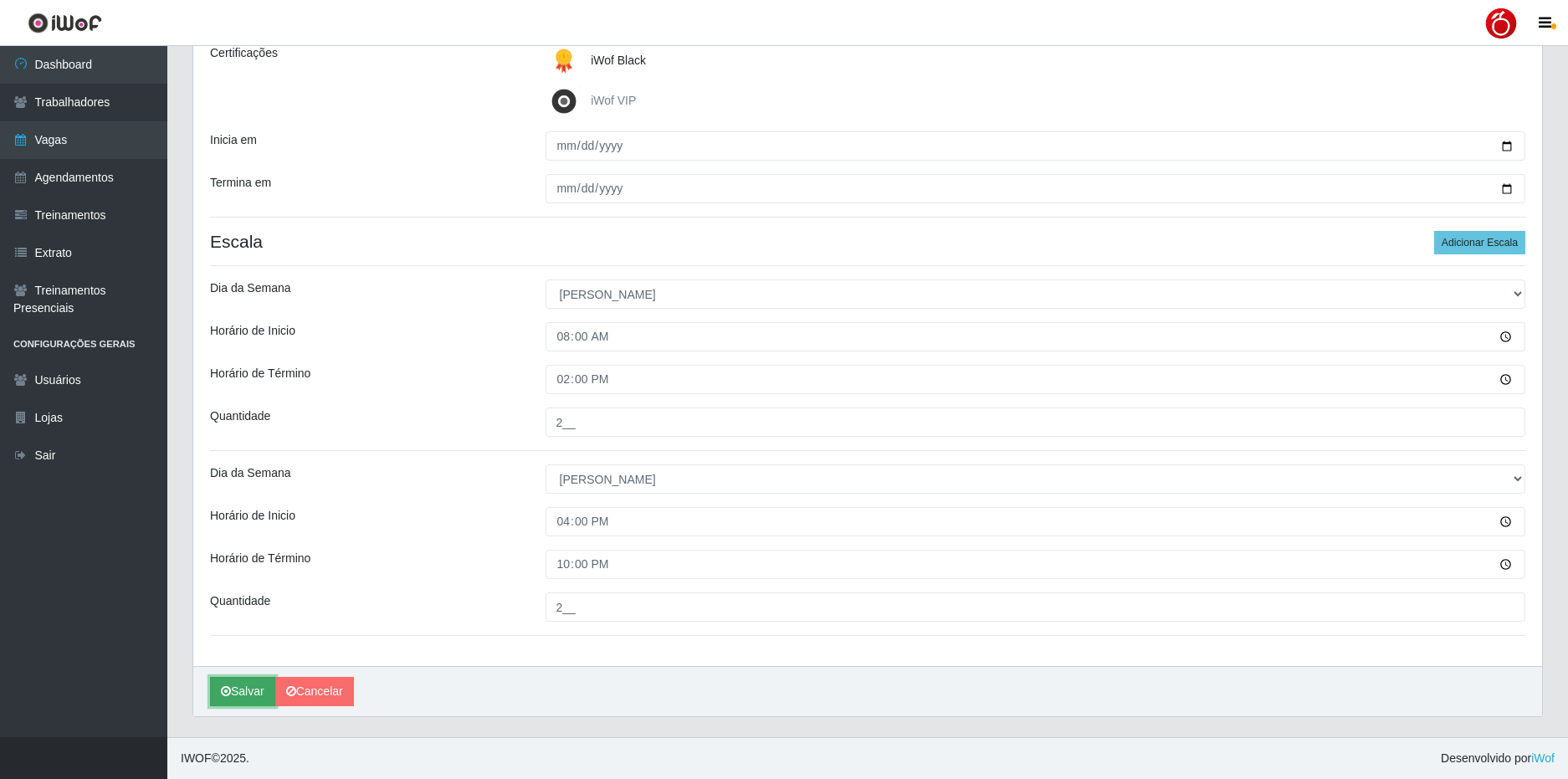
click at [250, 695] on button "Salvar" at bounding box center [243, 691] width 65 height 30
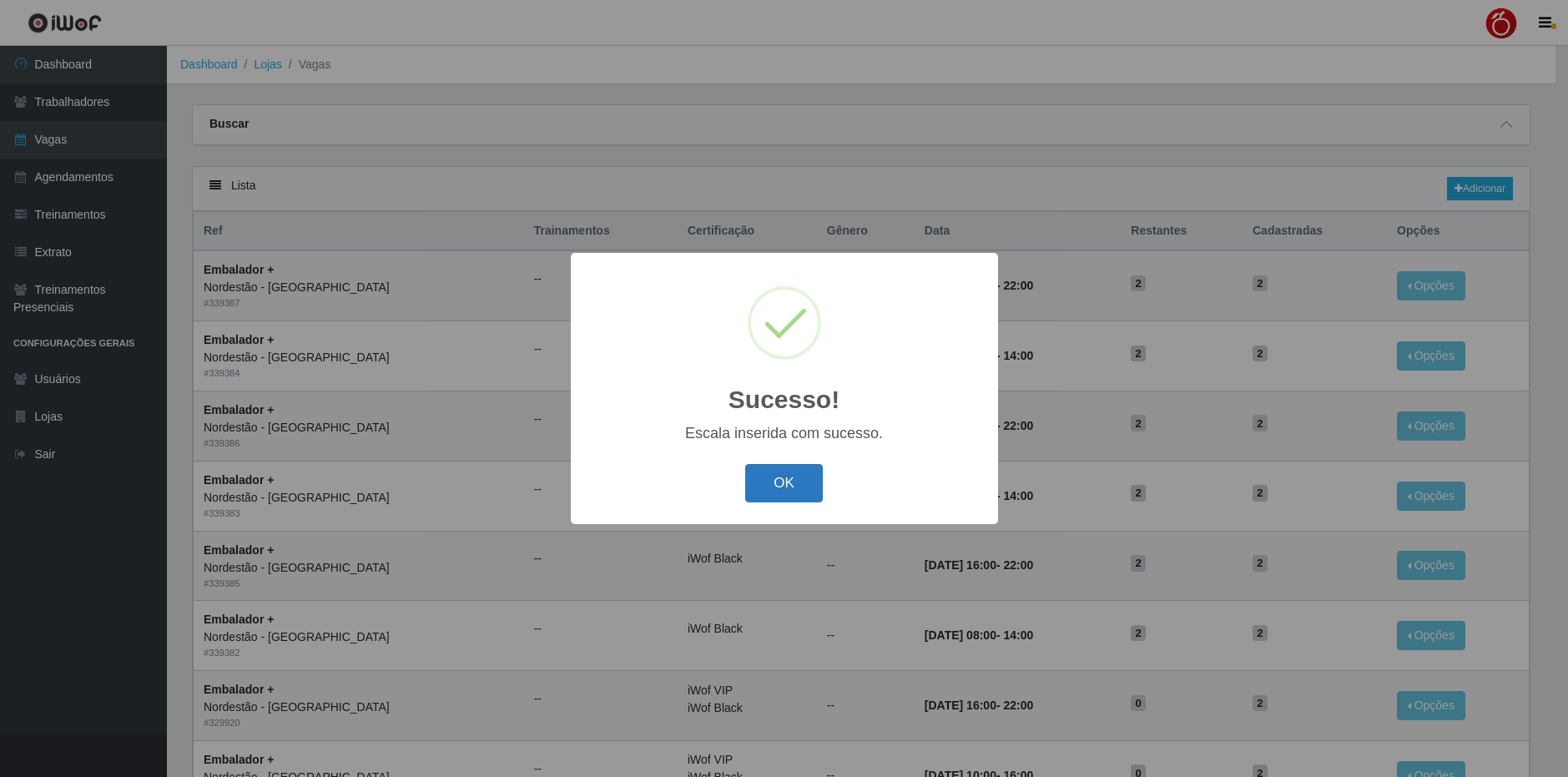
click at [783, 482] on button "OK" at bounding box center [784, 483] width 77 height 39
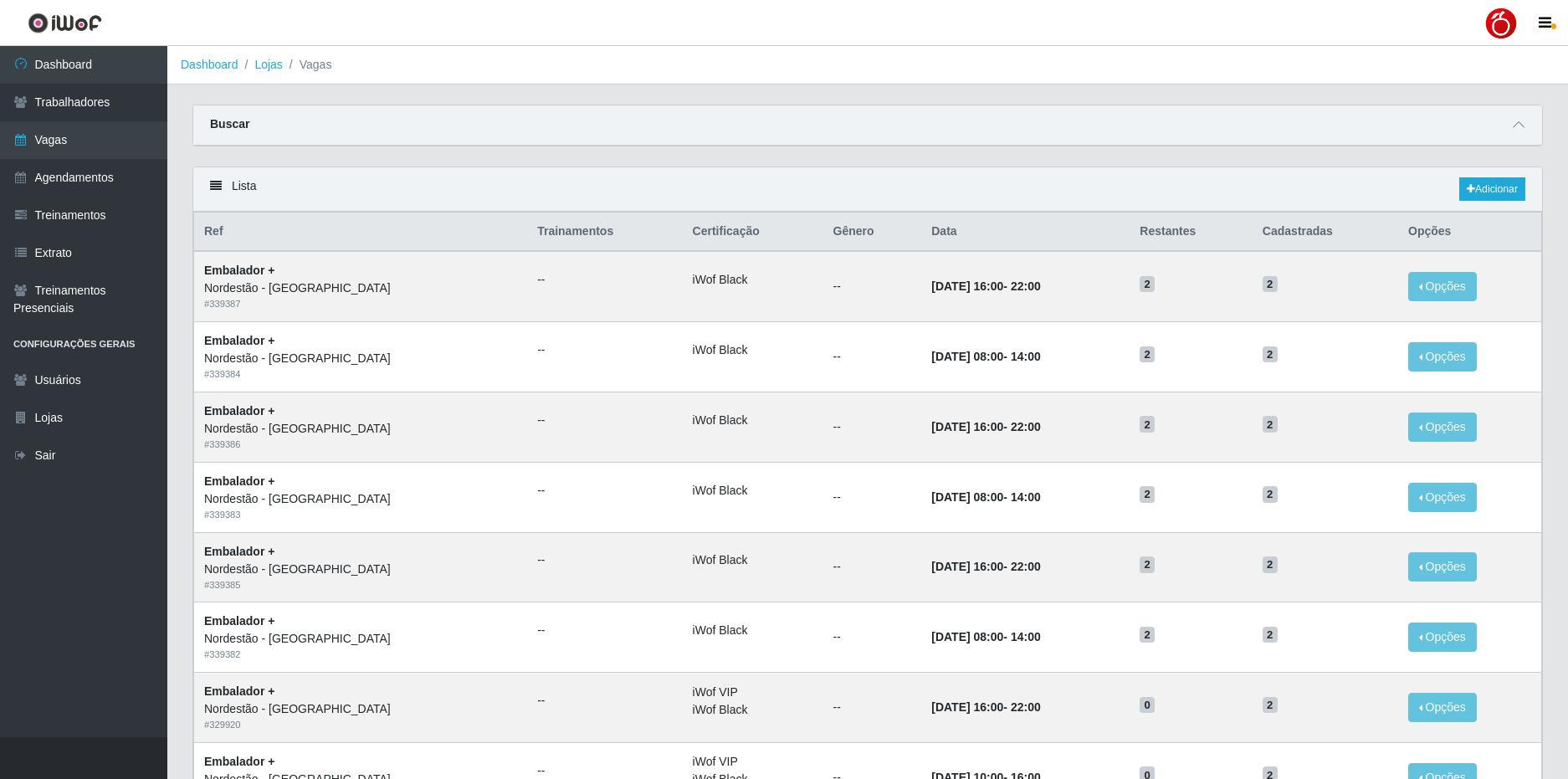
click at [1508, 26] on div at bounding box center [1501, 23] width 33 height 33
click at [1438, 131] on button "Sair" at bounding box center [1469, 130] width 151 height 34
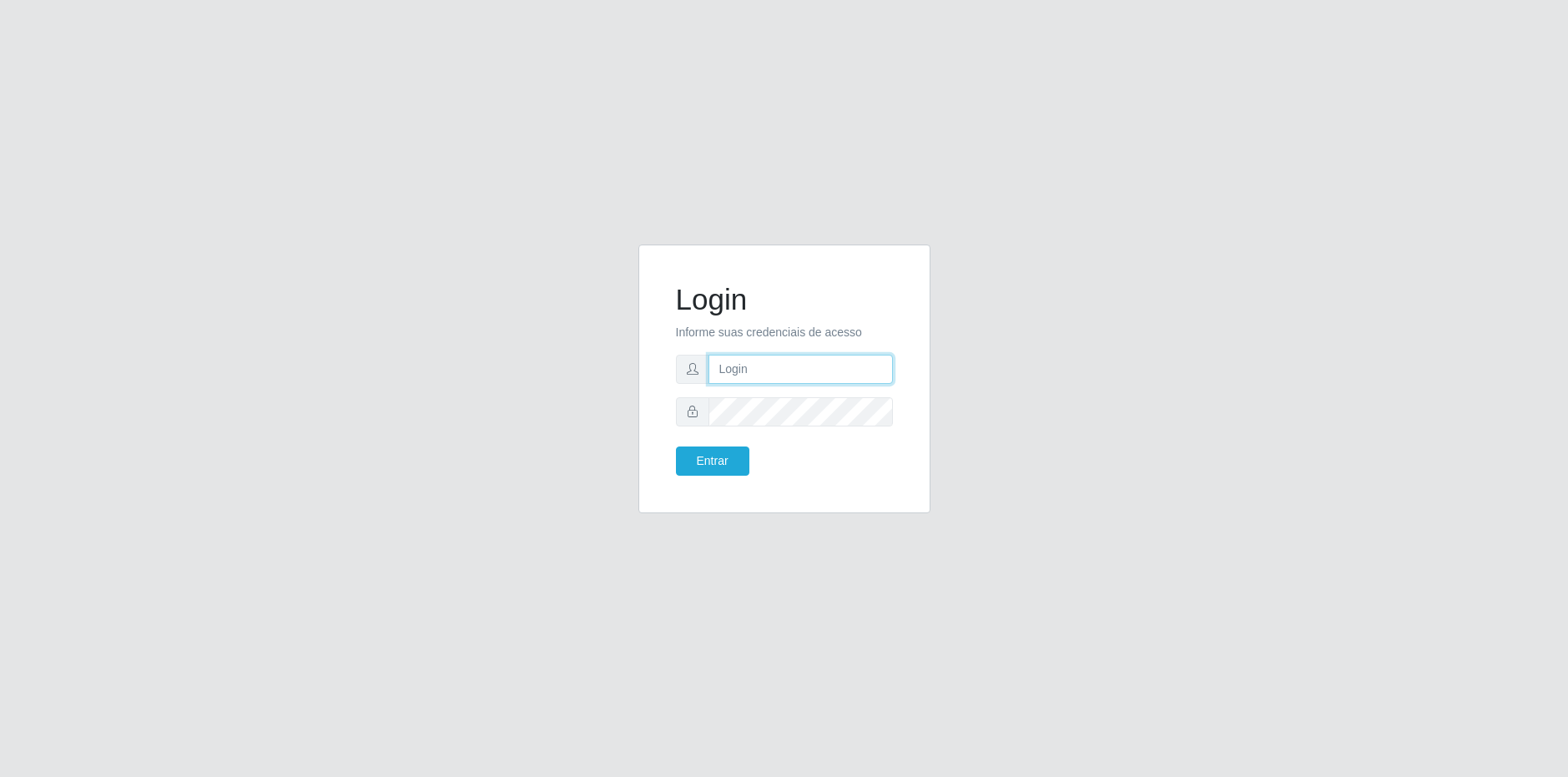
click at [833, 364] on input "text" at bounding box center [800, 369] width 184 height 30
type input "matheus@superfacil.com.br"
click at [676, 446] on button "Entrar" at bounding box center [712, 460] width 73 height 30
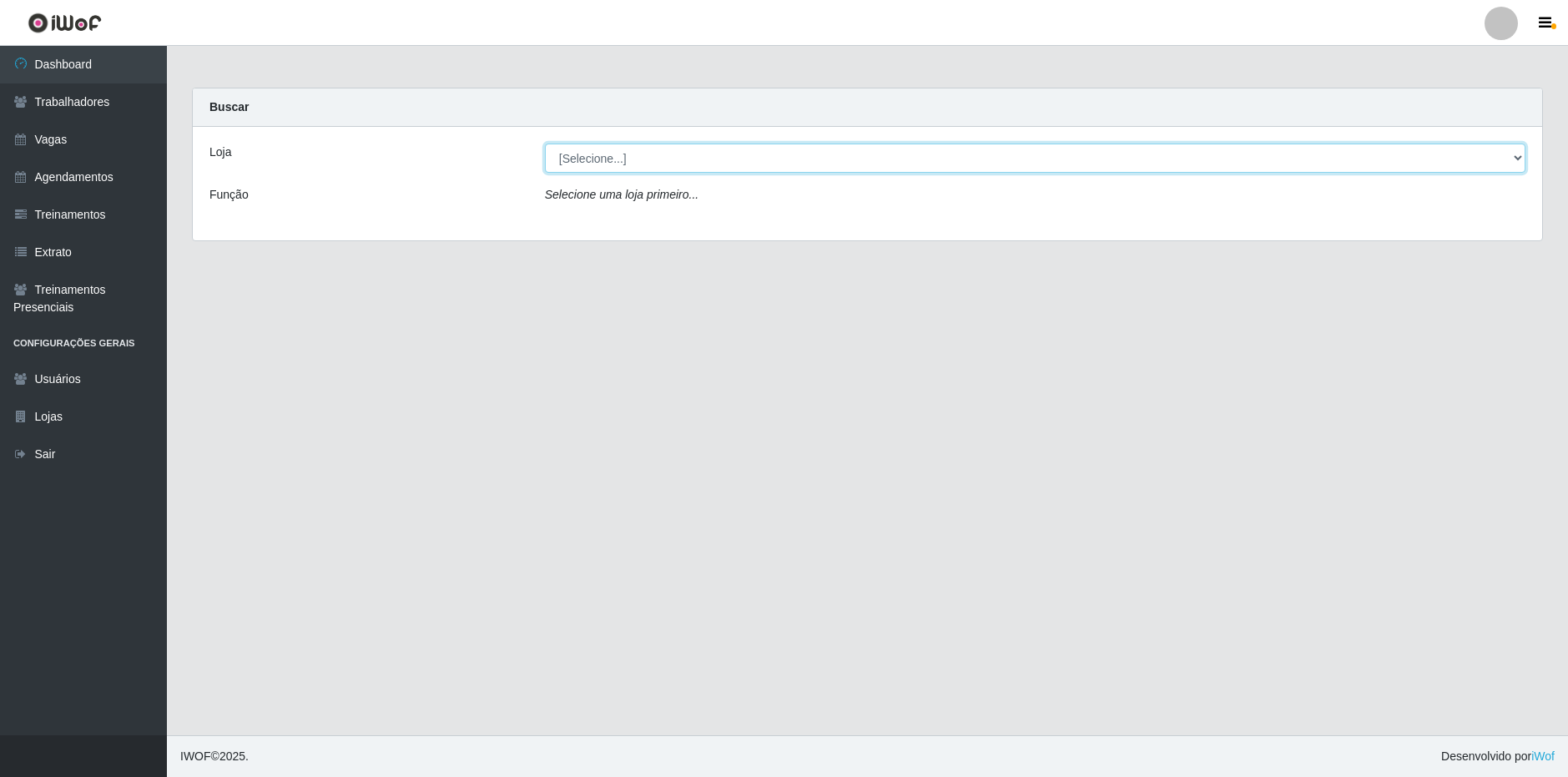
click at [585, 163] on select "[Selecione...] SuperFácil Atacado - Alto de São Manoel SuperFácil Atacado - Ema…" at bounding box center [1035, 158] width 980 height 30
select select "408"
click at [545, 144] on select "[Selecione...] SuperFácil Atacado - Alto de São Manoel SuperFácil Atacado - Ema…" at bounding box center [1035, 158] width 980 height 30
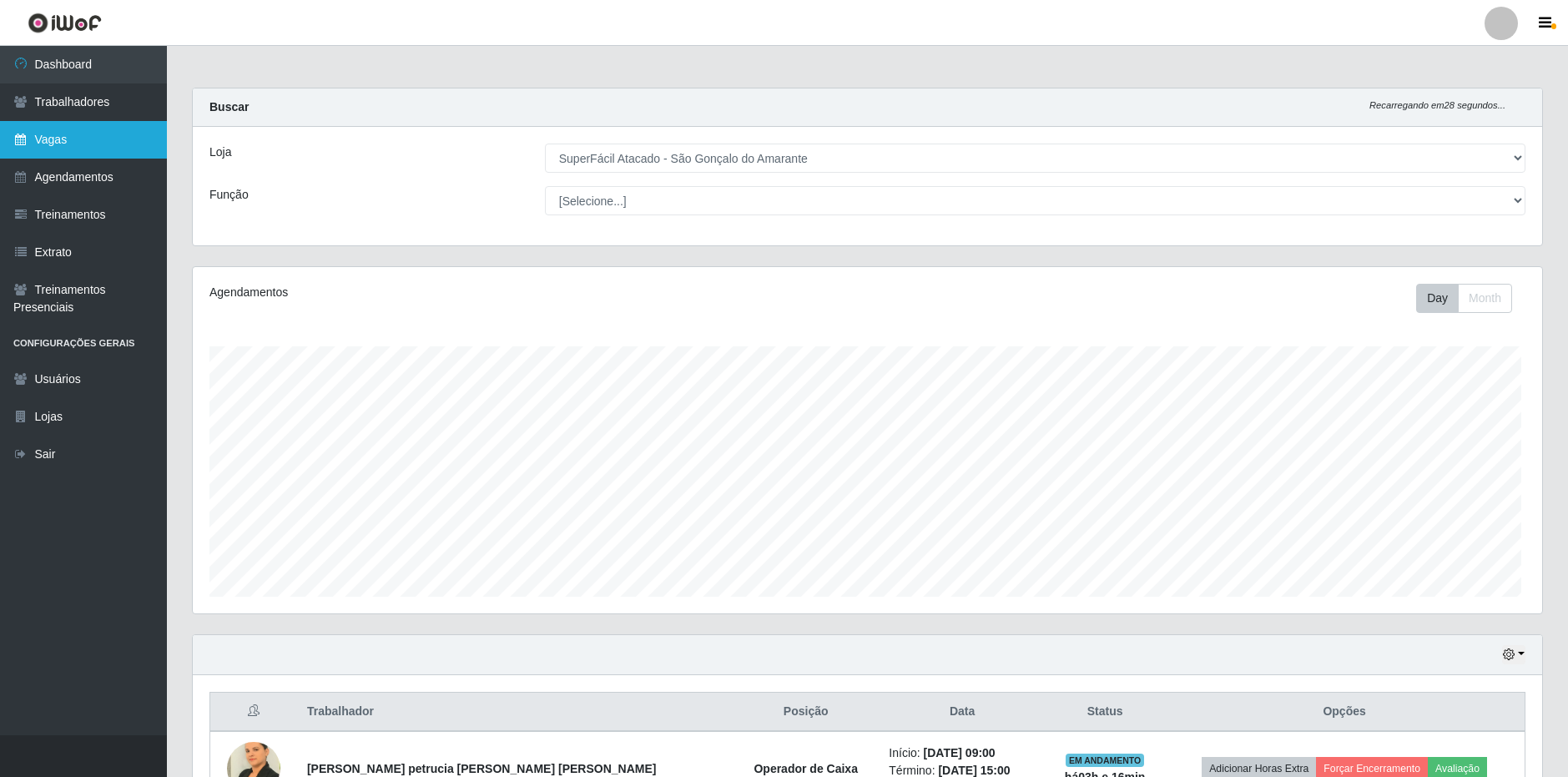
click at [79, 137] on link "Vagas" at bounding box center [83, 139] width 167 height 37
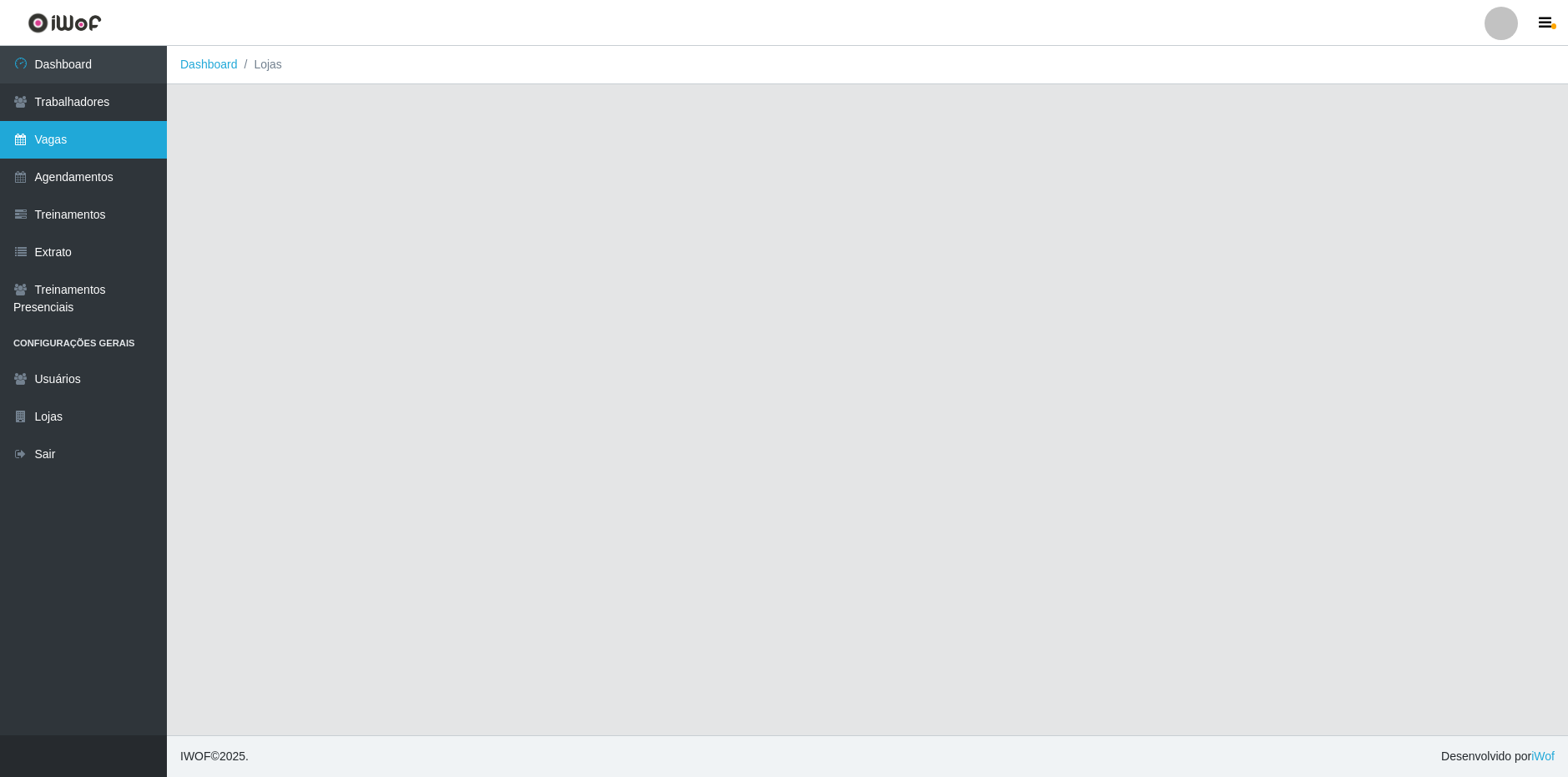
click at [63, 132] on link "Vagas" at bounding box center [83, 139] width 167 height 37
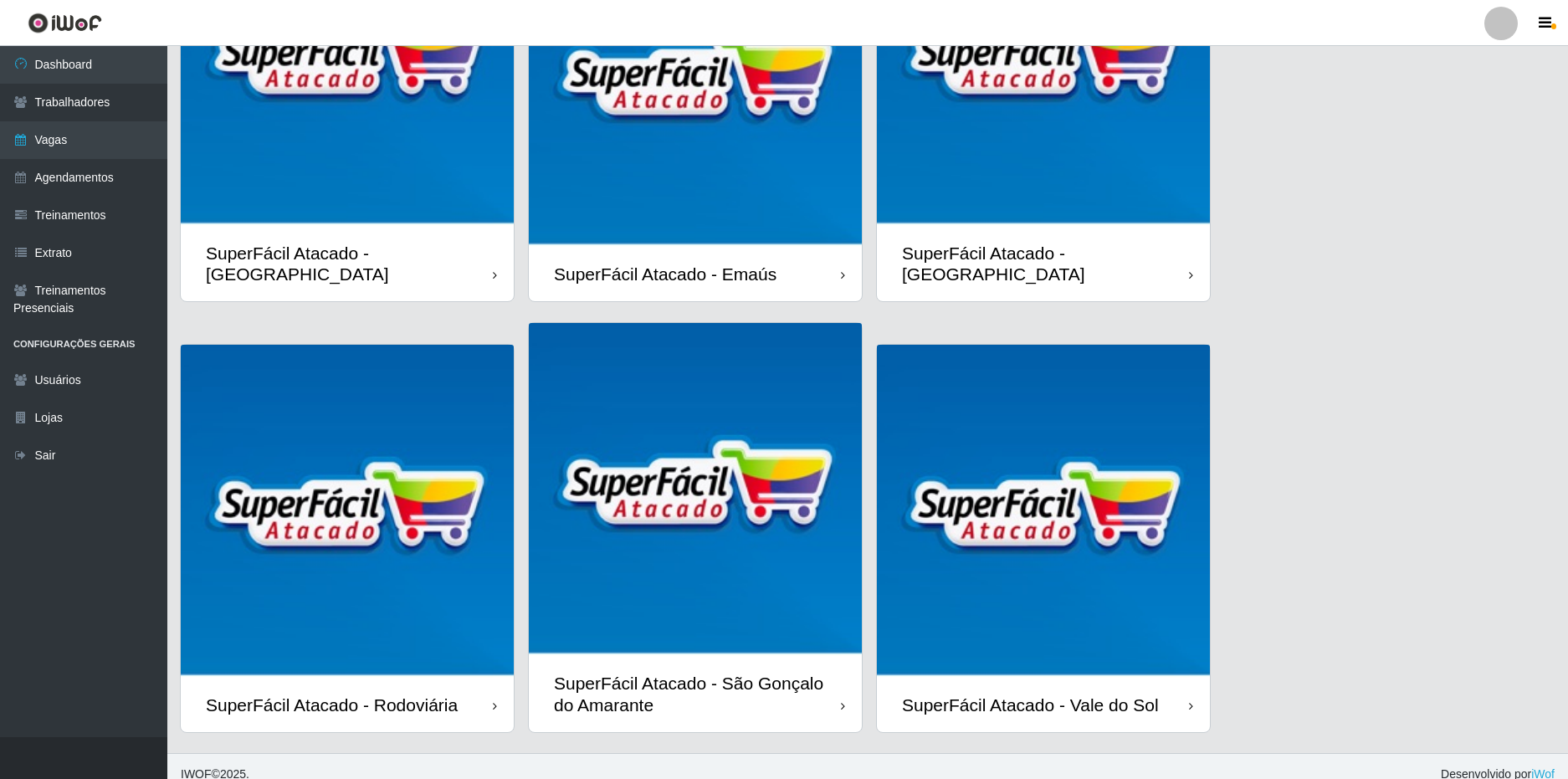
scroll to position [228, 0]
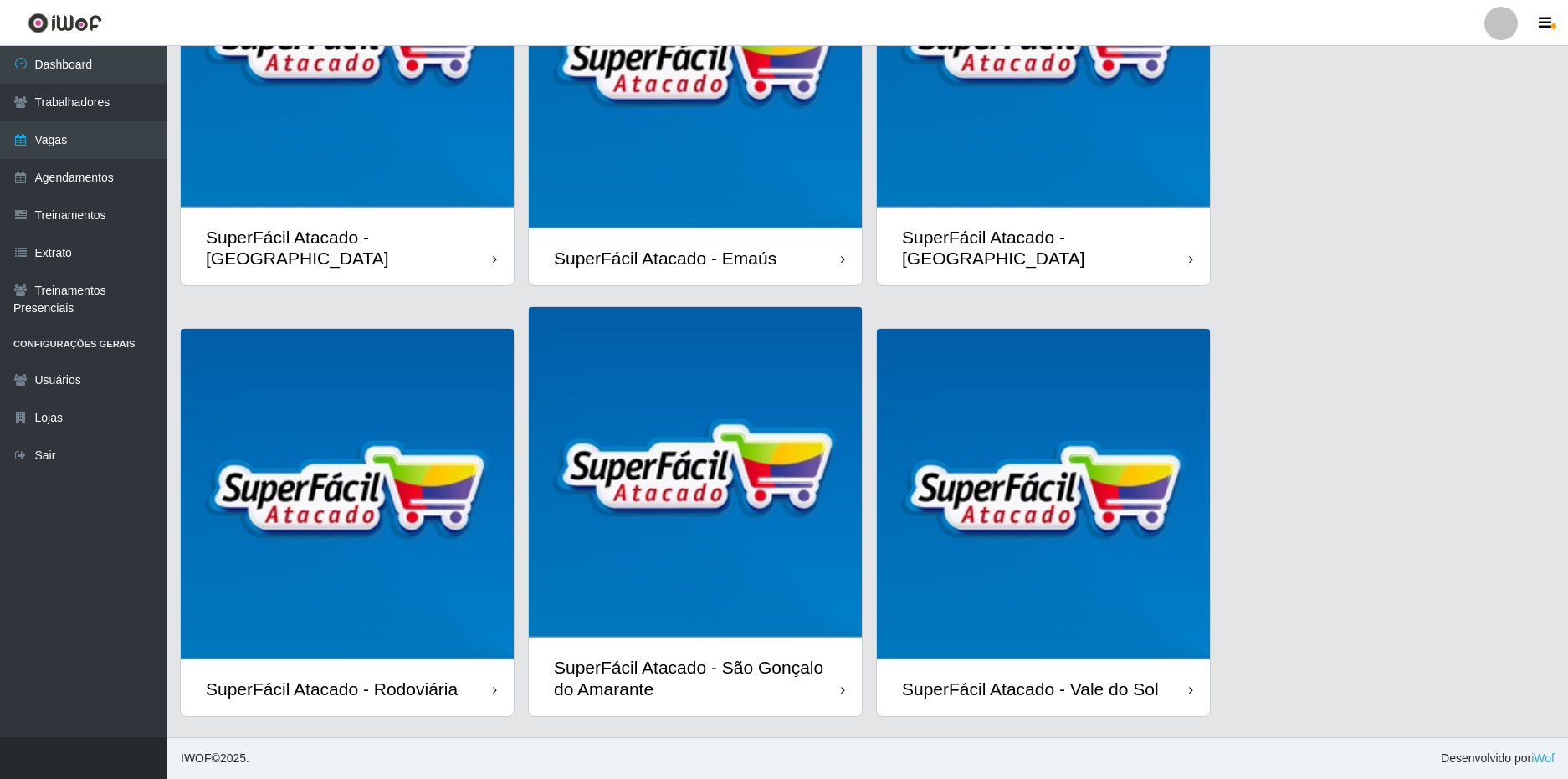
click at [674, 670] on div "SuperFácil Atacado - São Gonçalo do Amarante" at bounding box center [697, 678] width 287 height 42
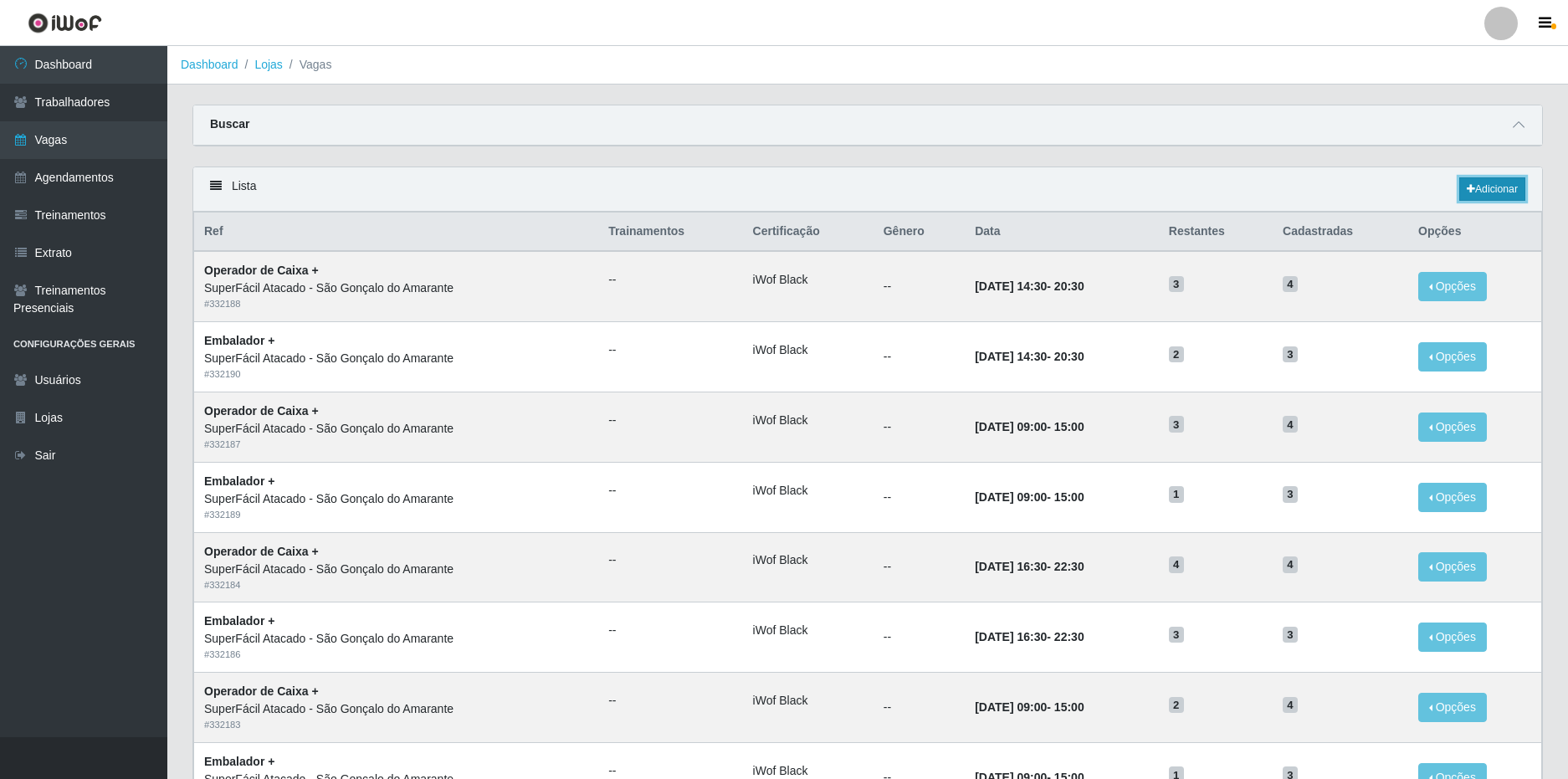
click at [1503, 187] on link "Adicionar" at bounding box center [1492, 189] width 66 height 24
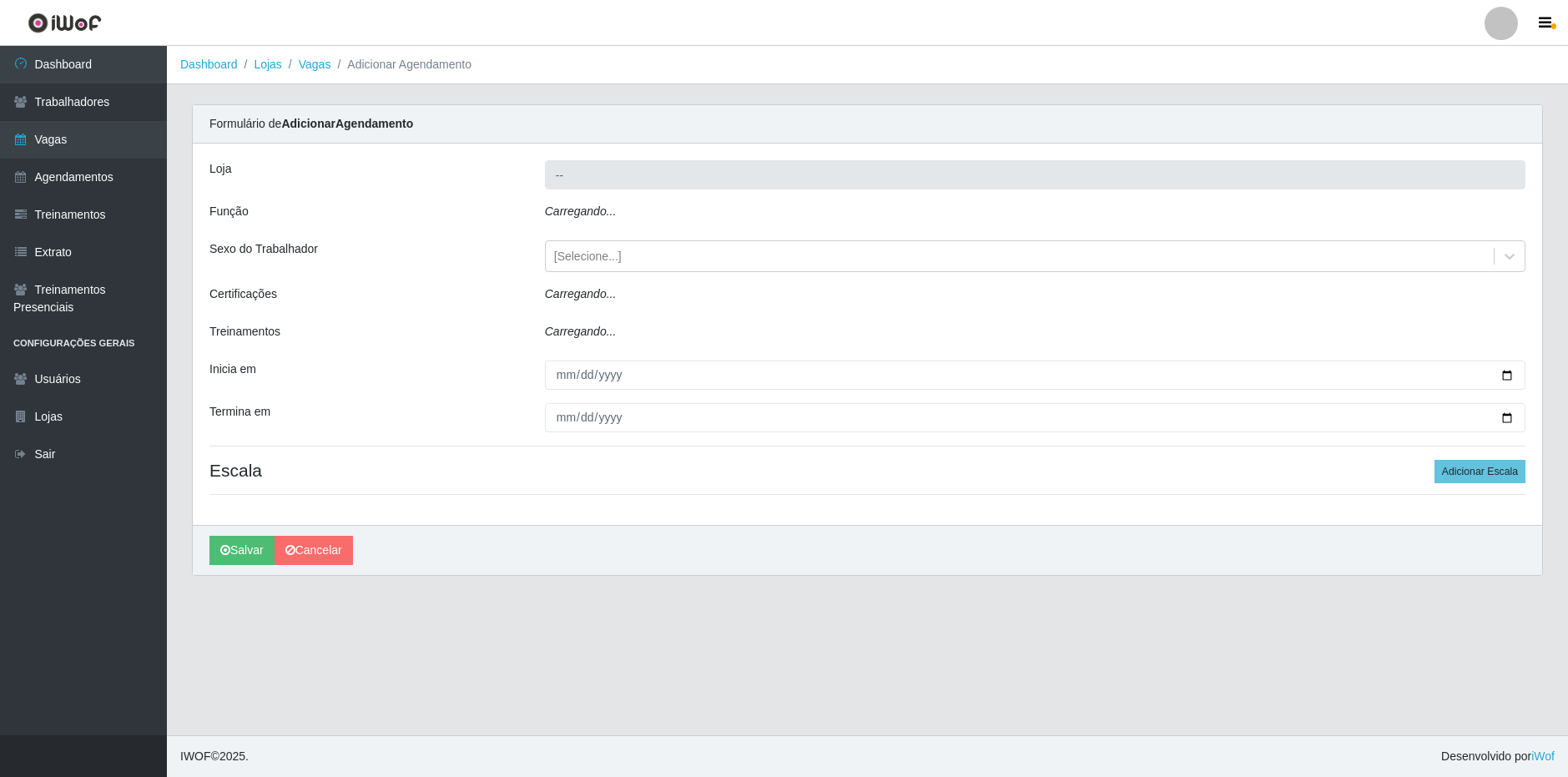
type input "SuperFácil Atacado - São Gonçalo do Amarante"
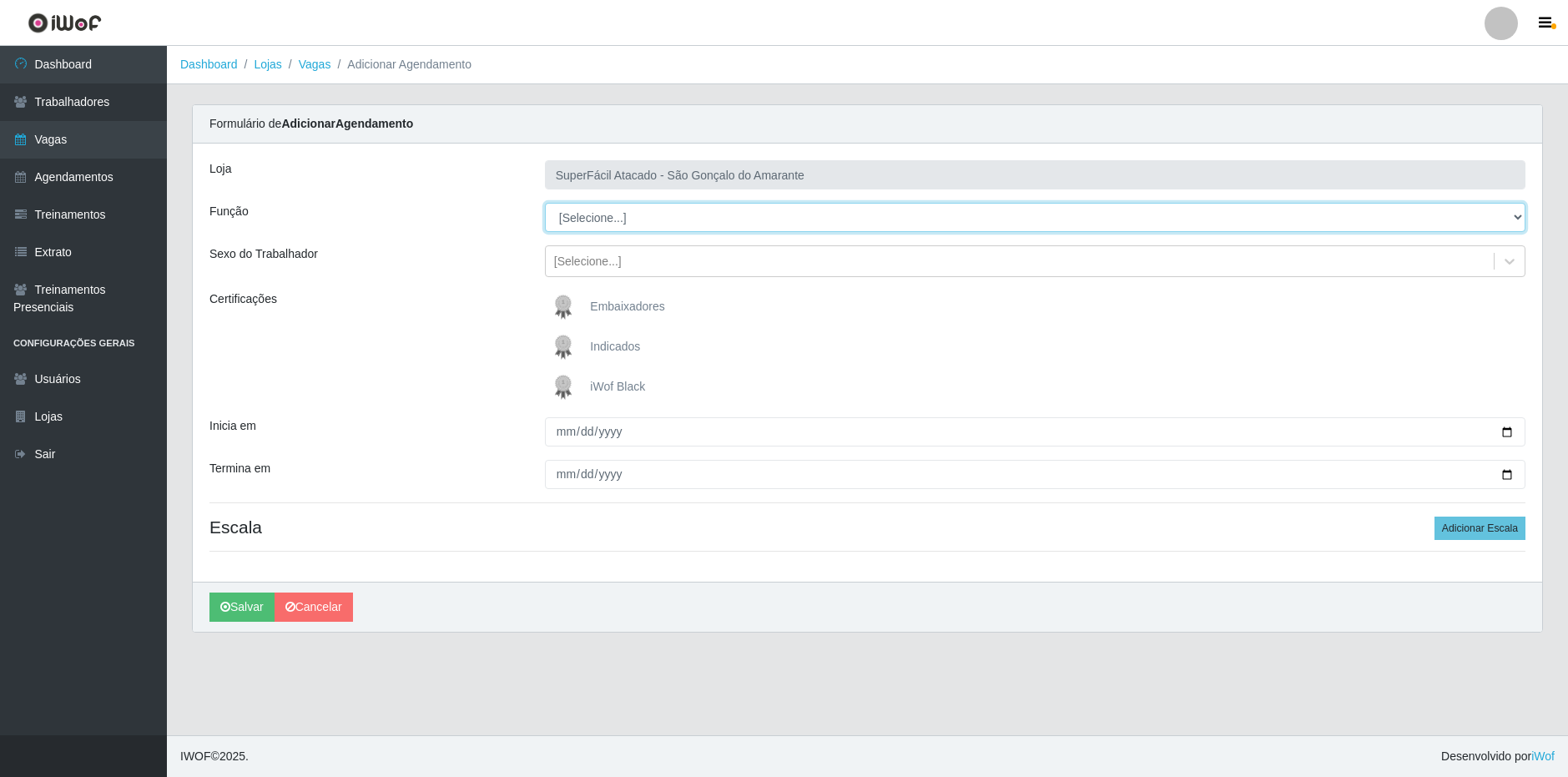
click at [713, 219] on select "[Selecione...] Auxiliar de Estacionamento Auxiliar de Estacionamento + Auxiliar…" at bounding box center [1035, 217] width 980 height 30
select select "24"
click at [545, 203] on select "[Selecione...] Auxiliar de Estacionamento Auxiliar de Estacionamento + Auxiliar…" at bounding box center [1035, 217] width 980 height 30
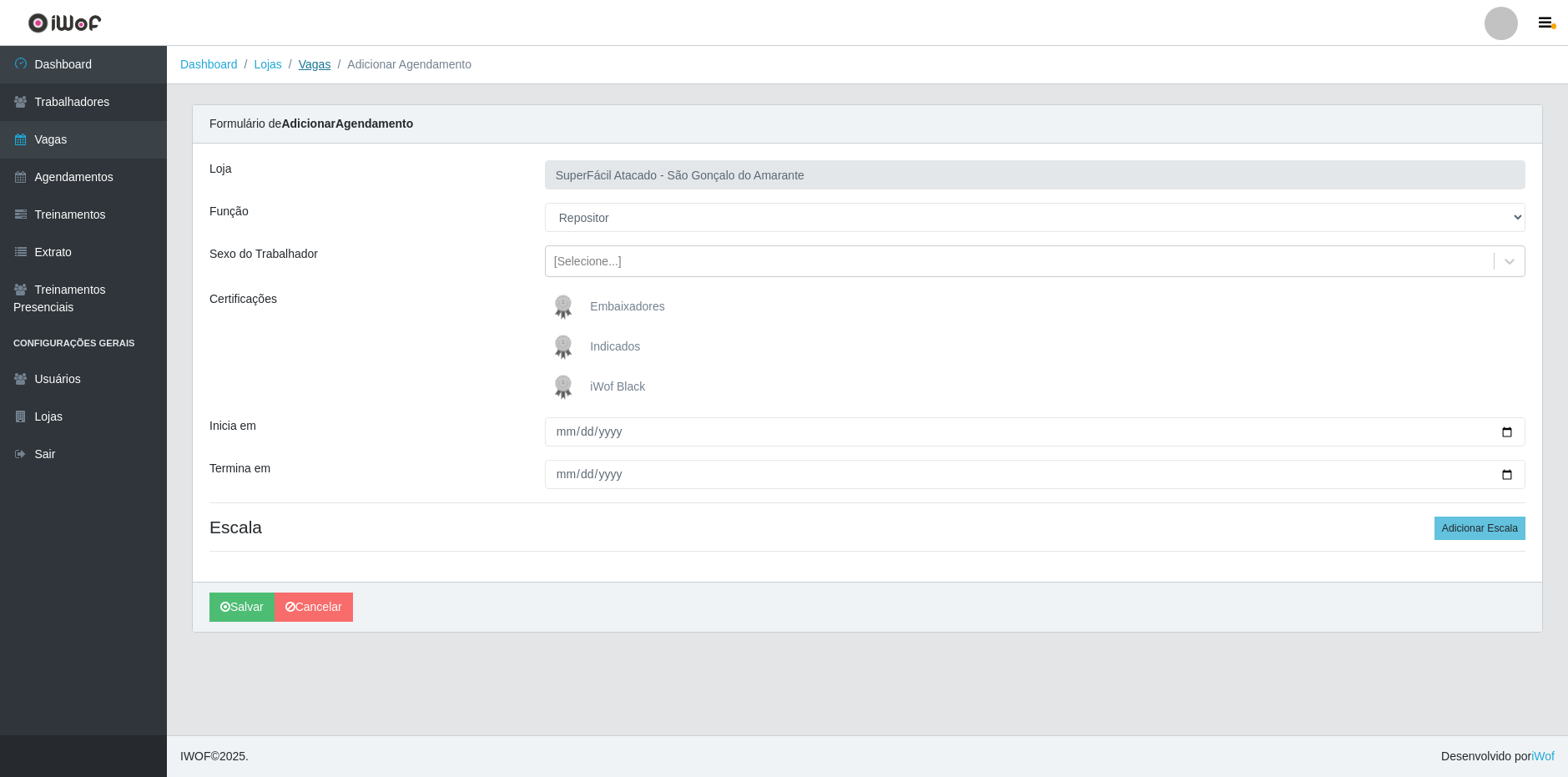
click at [306, 66] on link "Vagas" at bounding box center [315, 64] width 32 height 13
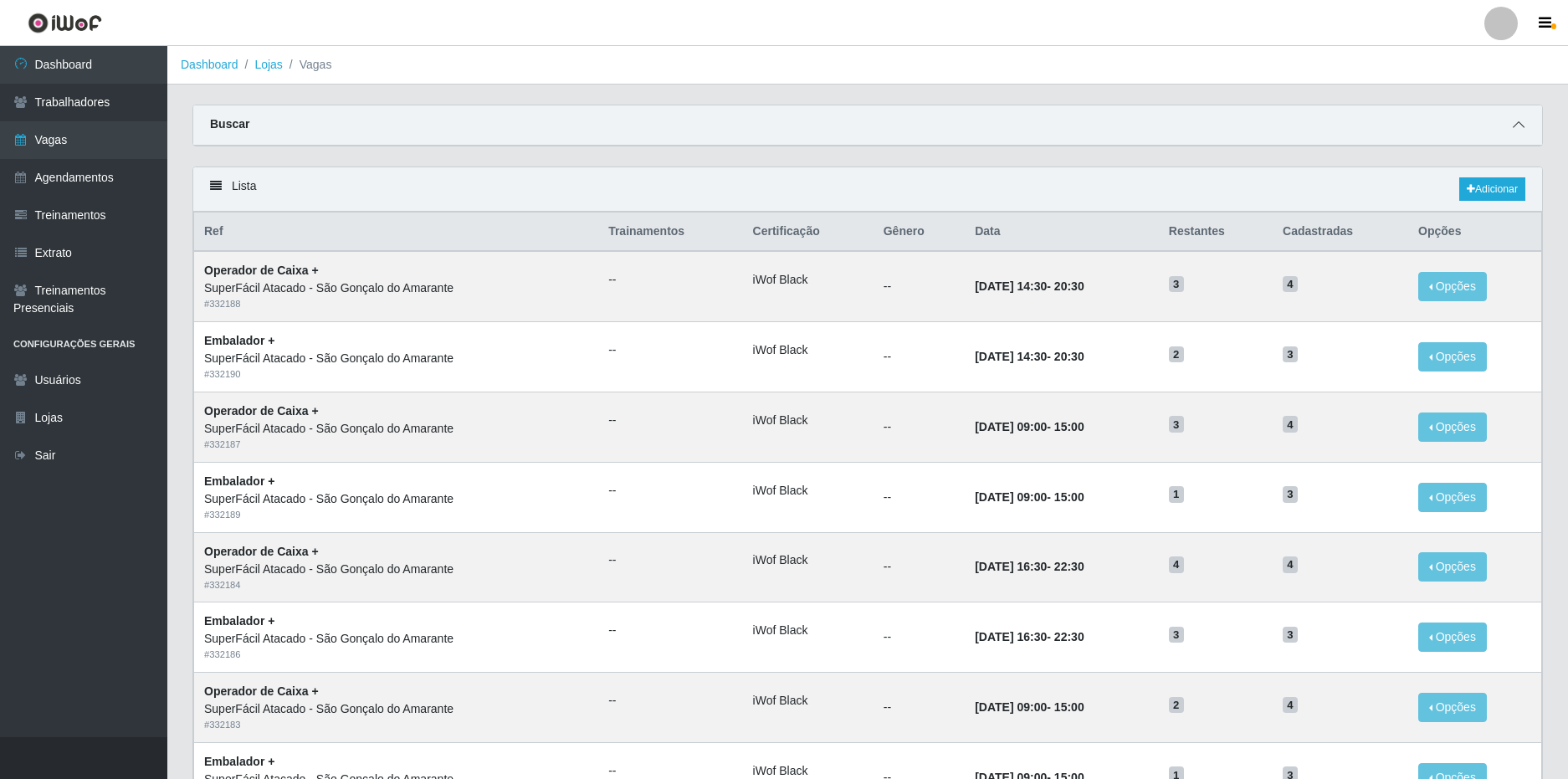
click at [1516, 126] on icon at bounding box center [1518, 124] width 11 height 11
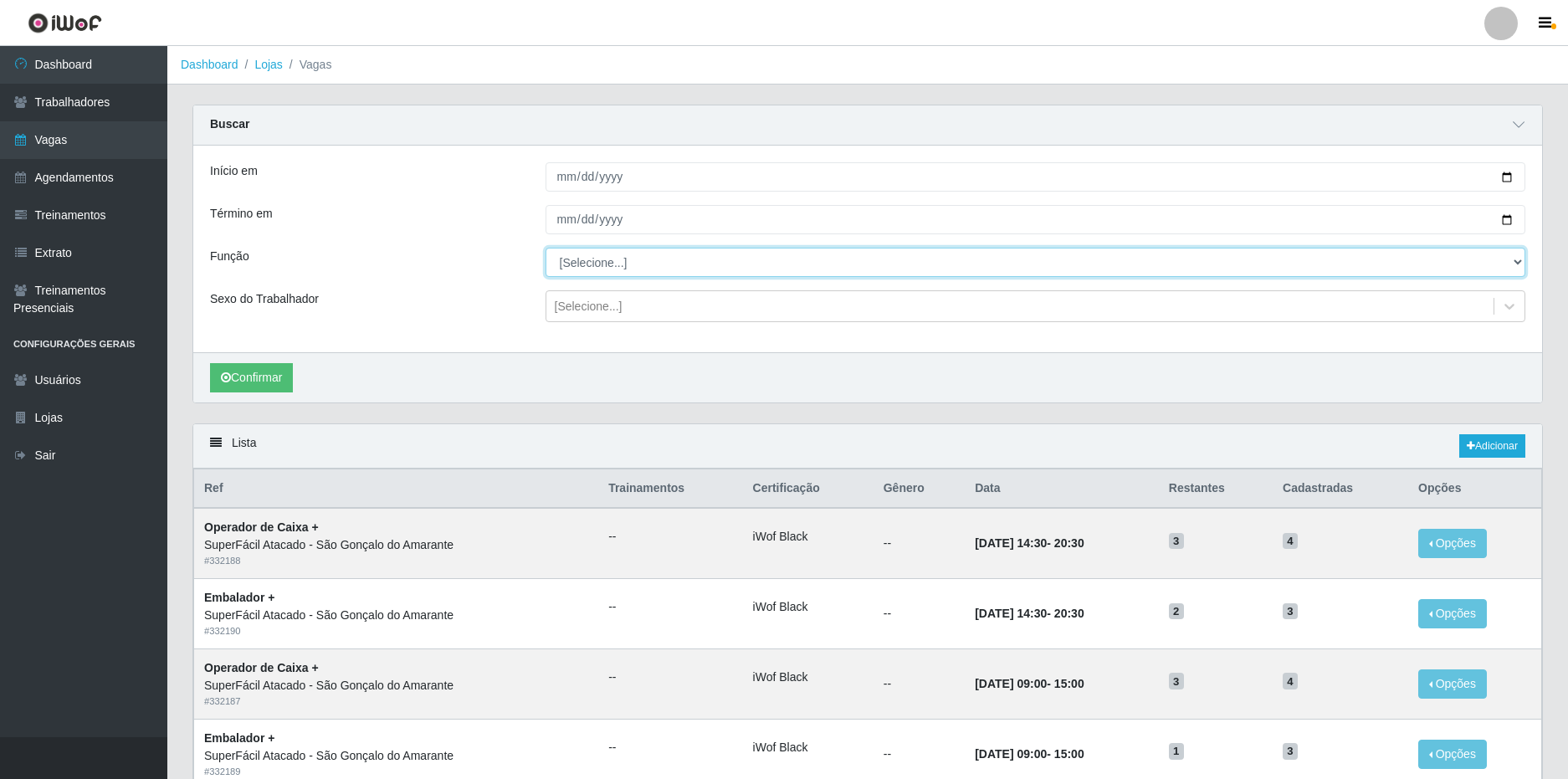
click at [632, 261] on select "[Selecione...] Auxiliar de Estacionamento Auxiliar de Estacionamento + Auxiliar…" at bounding box center [1036, 262] width 981 height 30
select select "24"
click at [546, 249] on select "[Selecione...] Auxiliar de Estacionamento Auxiliar de Estacionamento + Auxiliar…" at bounding box center [1036, 262] width 981 height 30
click at [288, 380] on button "Confirmar" at bounding box center [251, 378] width 83 height 30
click at [261, 67] on link "Lojas" at bounding box center [268, 64] width 28 height 13
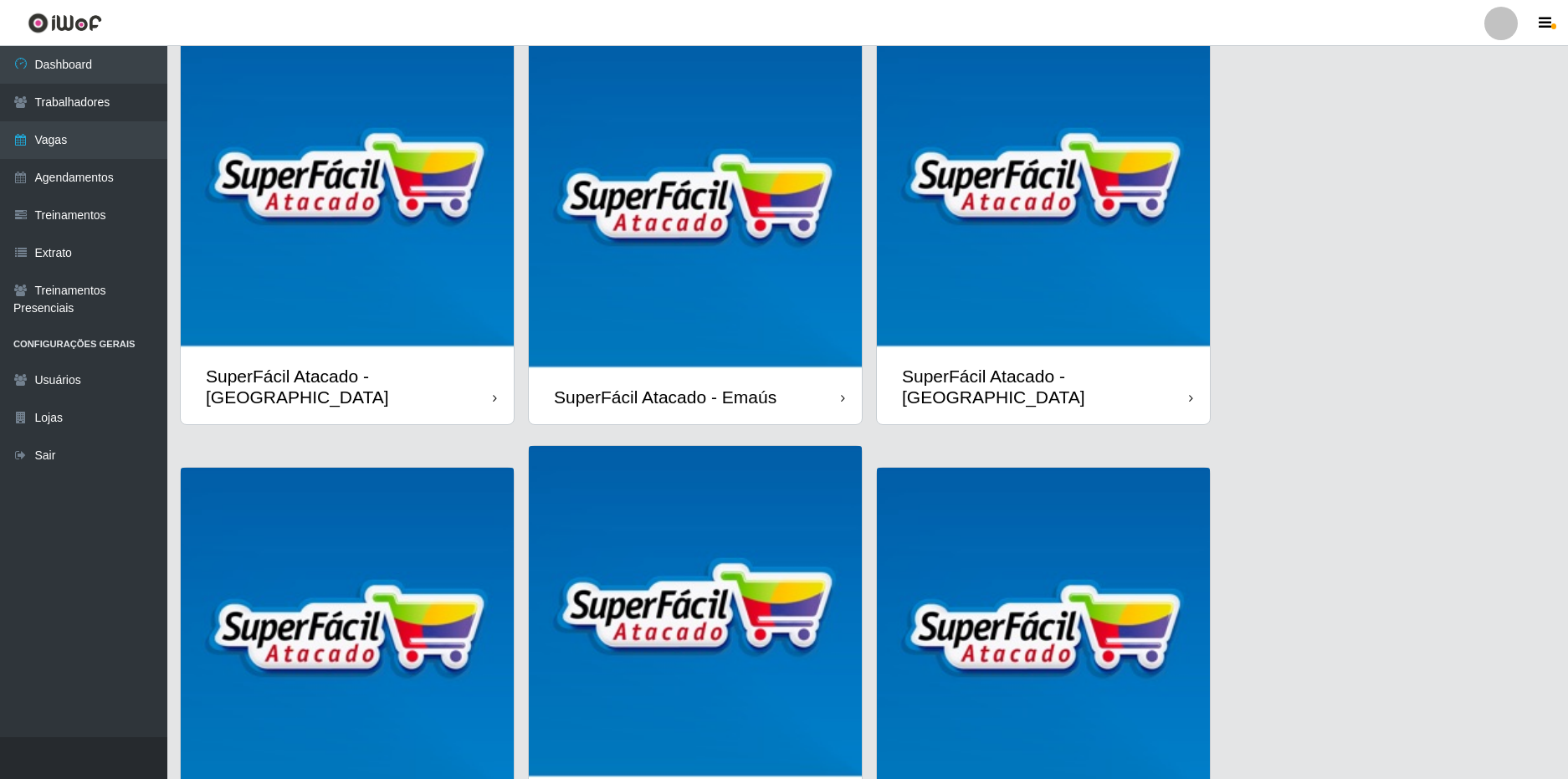
scroll to position [228, 0]
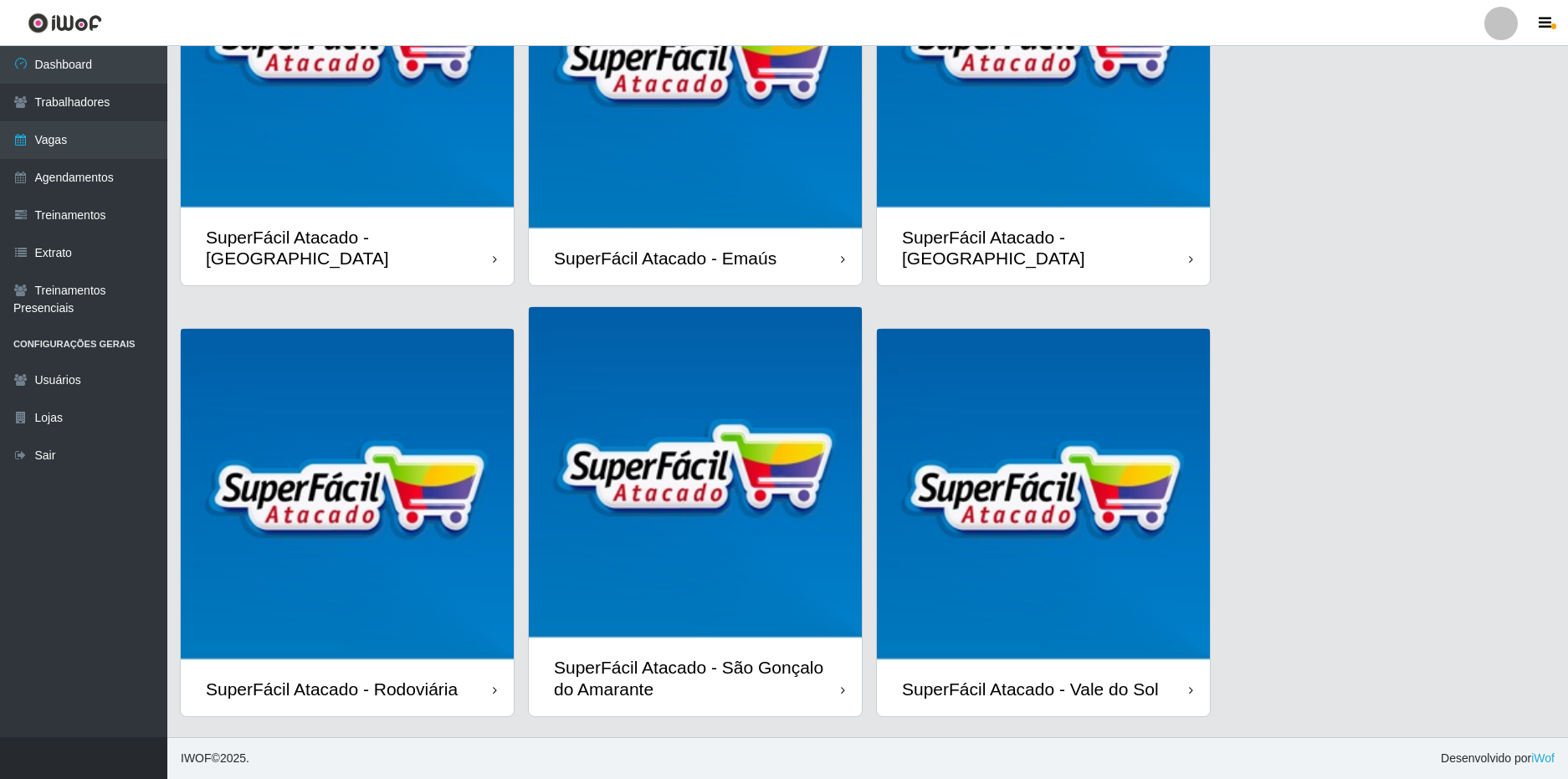
click at [787, 259] on div "SuperFácil Atacado - Emaús" at bounding box center [695, 258] width 333 height 54
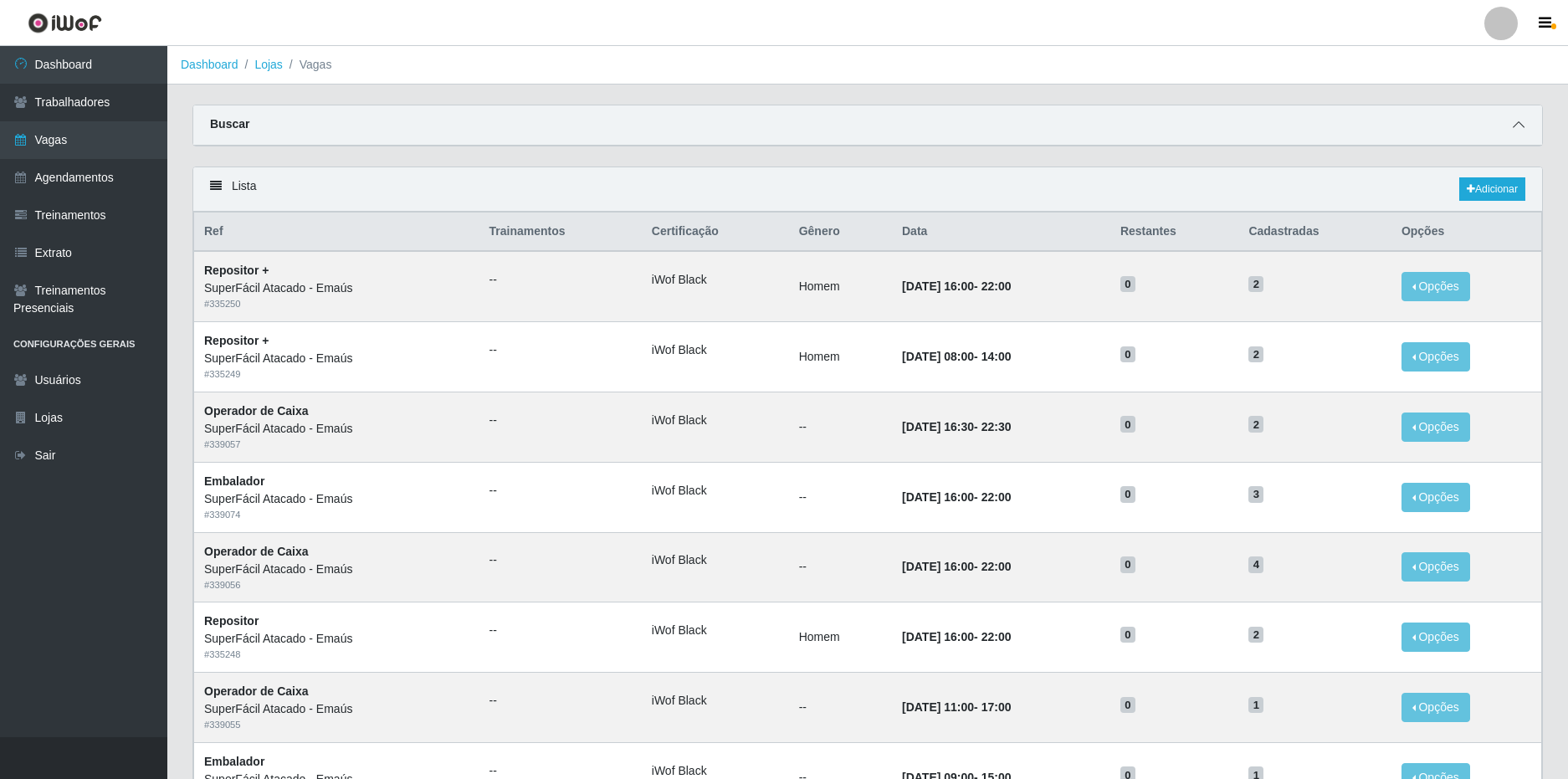
click at [1514, 128] on icon at bounding box center [1518, 124] width 11 height 11
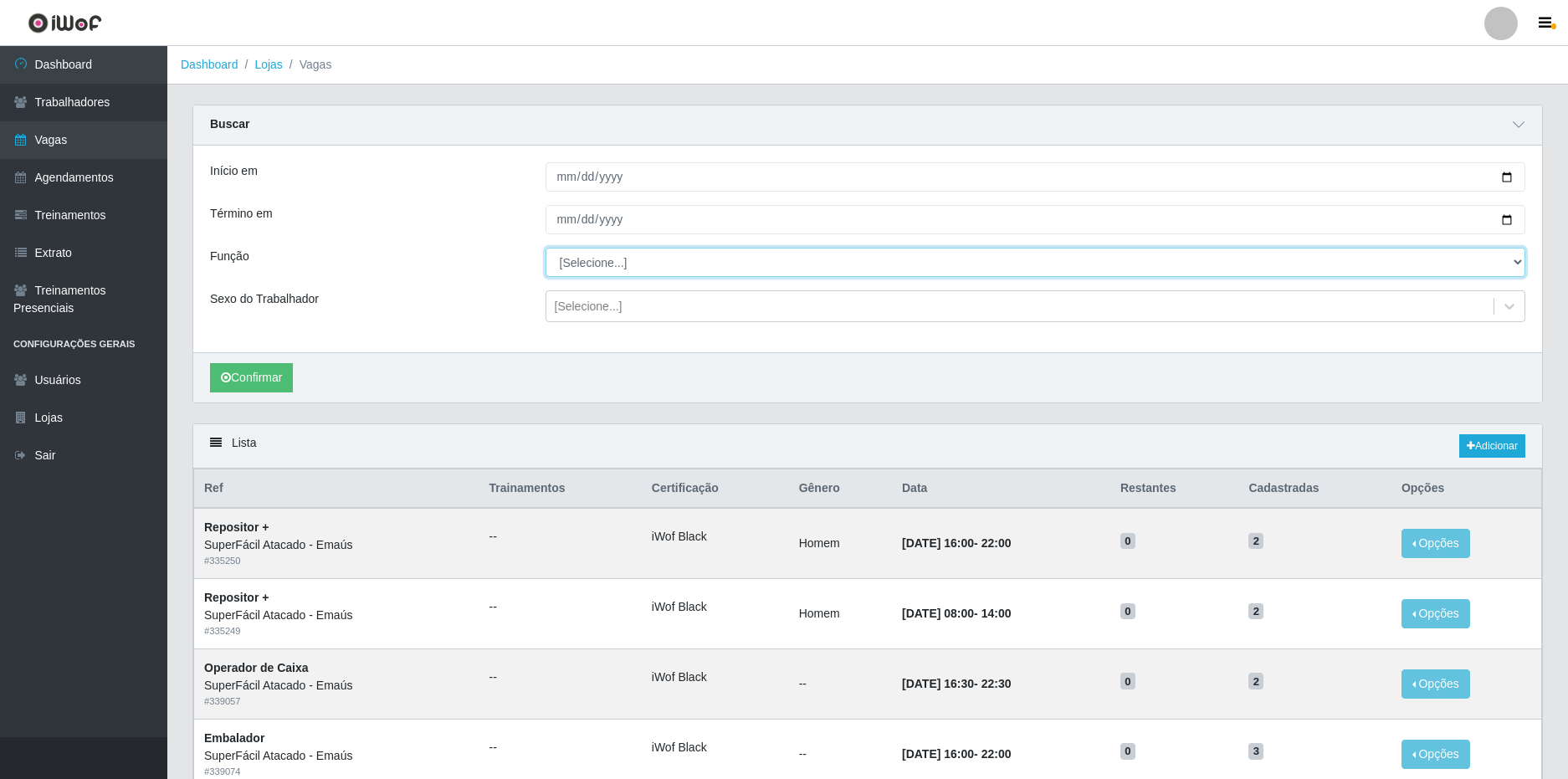
click at [629, 261] on select "[Selecione...] Auxiliar de Estacionamento Auxiliar de Estacionamento + Auxiliar…" at bounding box center [1036, 262] width 981 height 30
select select "24"
click at [546, 249] on select "[Selecione...] Auxiliar de Estacionamento Auxiliar de Estacionamento + Auxiliar…" at bounding box center [1036, 262] width 981 height 30
click at [259, 374] on button "Confirmar" at bounding box center [251, 378] width 83 height 30
click at [1481, 264] on select "[Selecione...] Auxiliar de Estacionamento Auxiliar de Estacionamento + Auxiliar…" at bounding box center [1036, 262] width 981 height 30
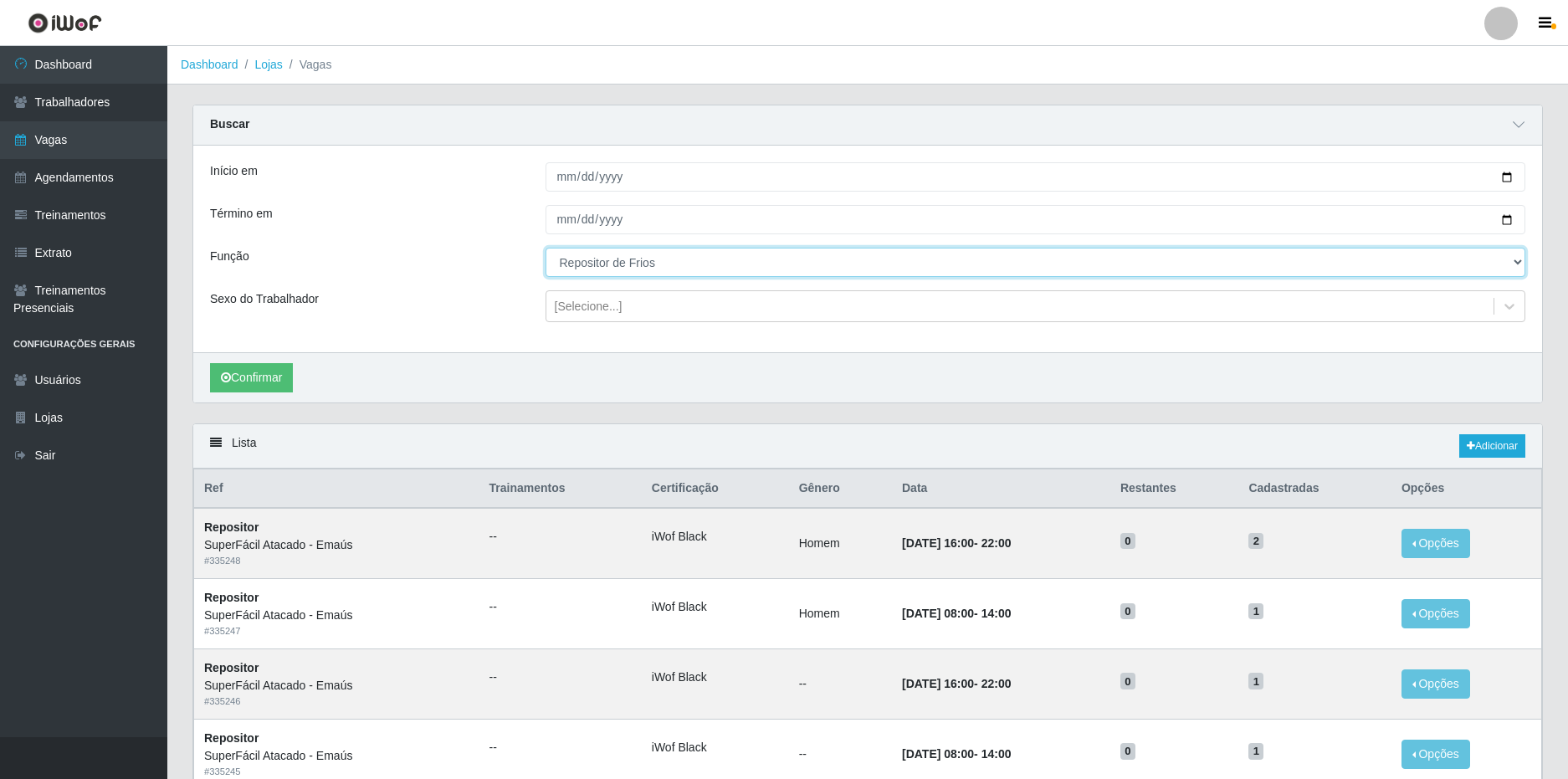
click at [546, 249] on select "[Selecione...] Auxiliar de Estacionamento Auxiliar de Estacionamento + Auxiliar…" at bounding box center [1036, 262] width 981 height 30
click at [714, 269] on select "[Selecione...] Auxiliar de Estacionamento Auxiliar de Estacionamento + Auxiliar…" at bounding box center [1036, 262] width 981 height 30
click at [1500, 253] on select "[Selecione...] Auxiliar de Estacionamento Auxiliar de Estacionamento + Auxiliar…" at bounding box center [1036, 262] width 981 height 30
click at [546, 249] on select "[Selecione...] Auxiliar de Estacionamento Auxiliar de Estacionamento + Auxiliar…" at bounding box center [1036, 262] width 981 height 30
click at [278, 388] on button "Confirmar" at bounding box center [251, 378] width 83 height 30
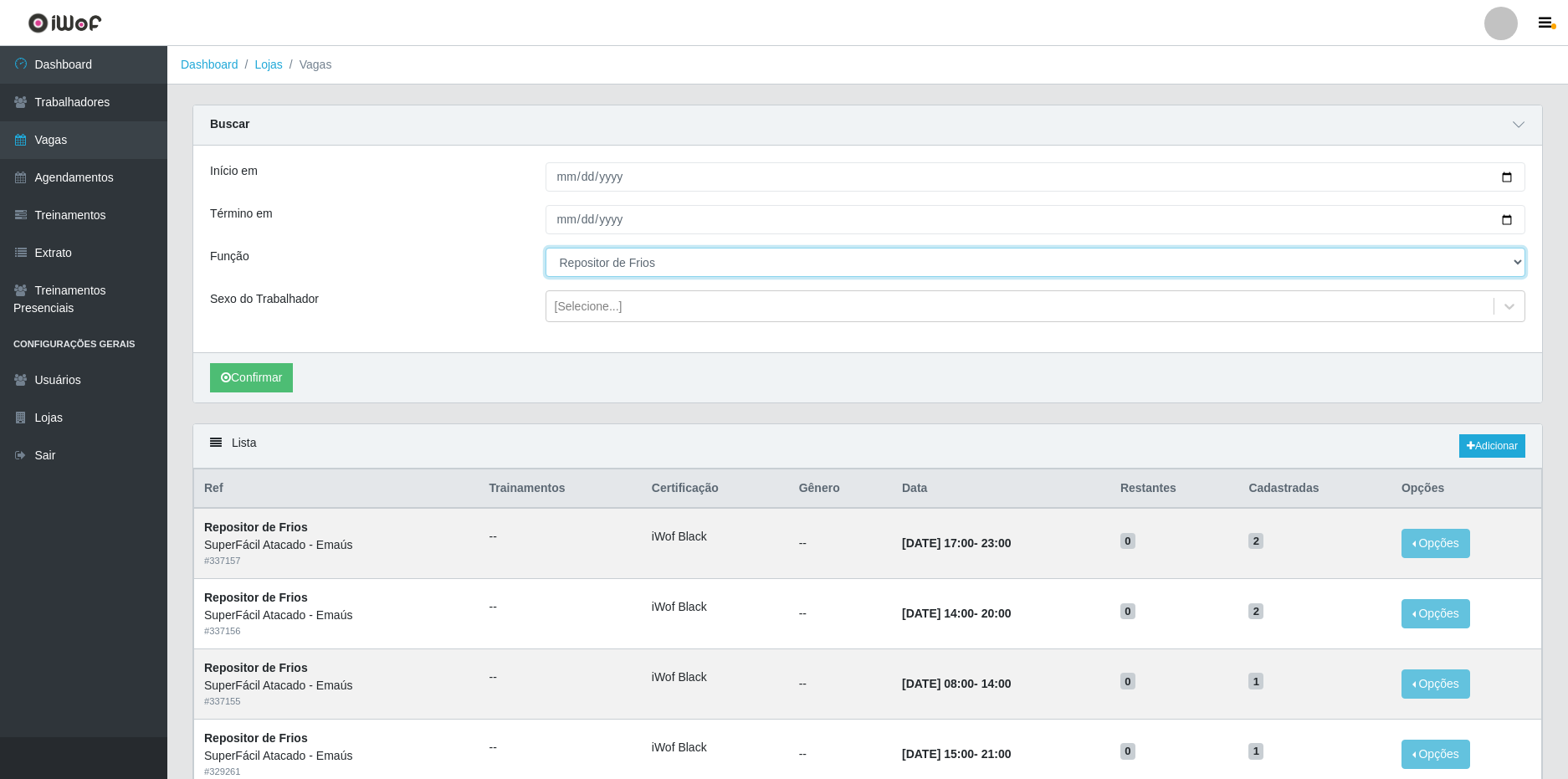
click at [1502, 265] on select "[Selecione...] Auxiliar de Estacionamento Auxiliar de Estacionamento + Auxiliar…" at bounding box center [1036, 262] width 981 height 30
select select "107"
click at [546, 249] on select "[Selecione...] Auxiliar de Estacionamento Auxiliar de Estacionamento + Auxiliar…" at bounding box center [1036, 262] width 981 height 30
click at [288, 381] on button "Confirmar" at bounding box center [251, 378] width 83 height 30
